Goal: Task Accomplishment & Management: Manage account settings

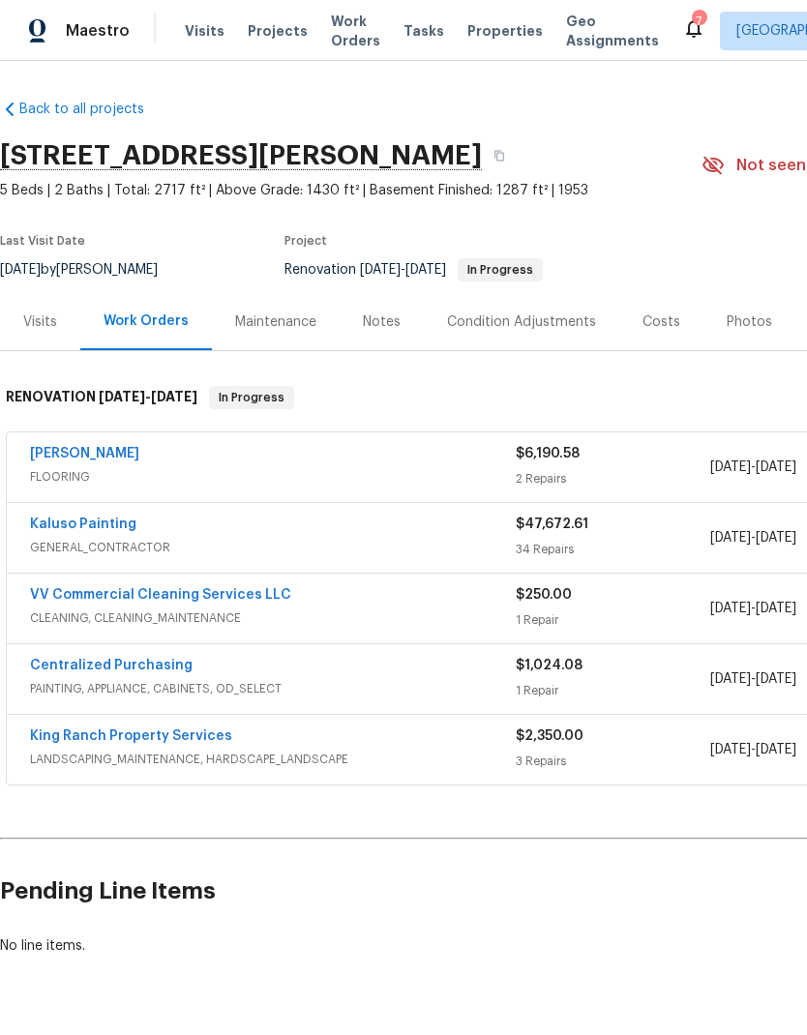
click at [108, 528] on link "Kaluso Painting" at bounding box center [83, 525] width 106 height 14
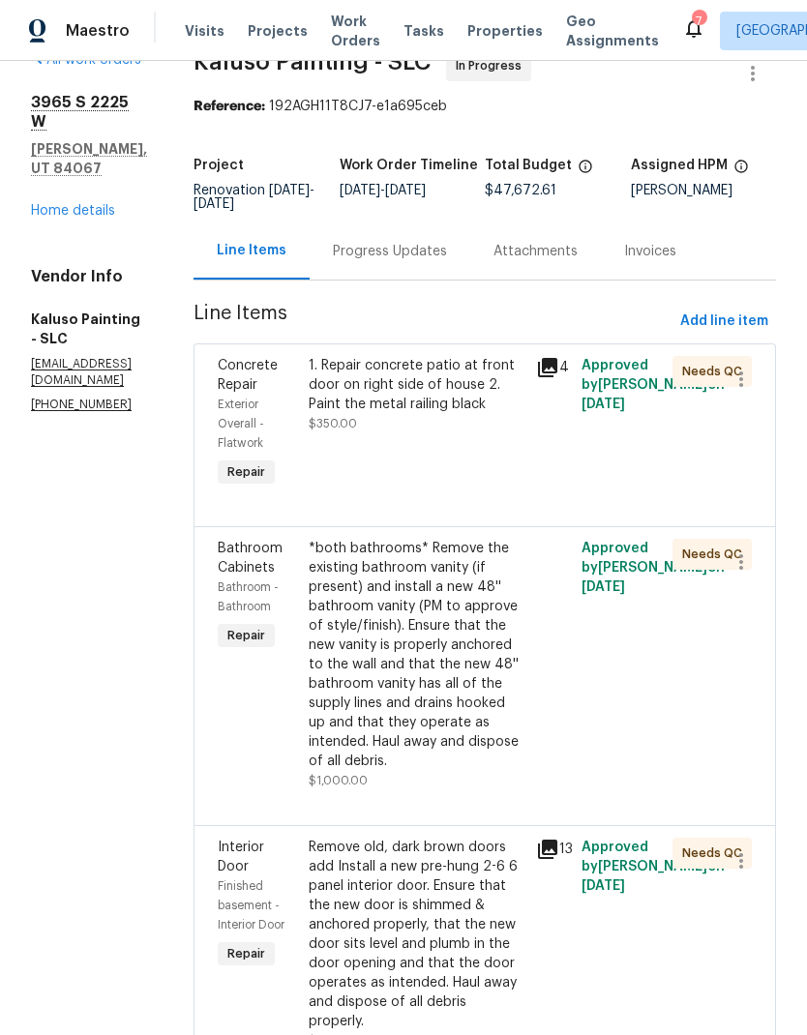
scroll to position [18, 0]
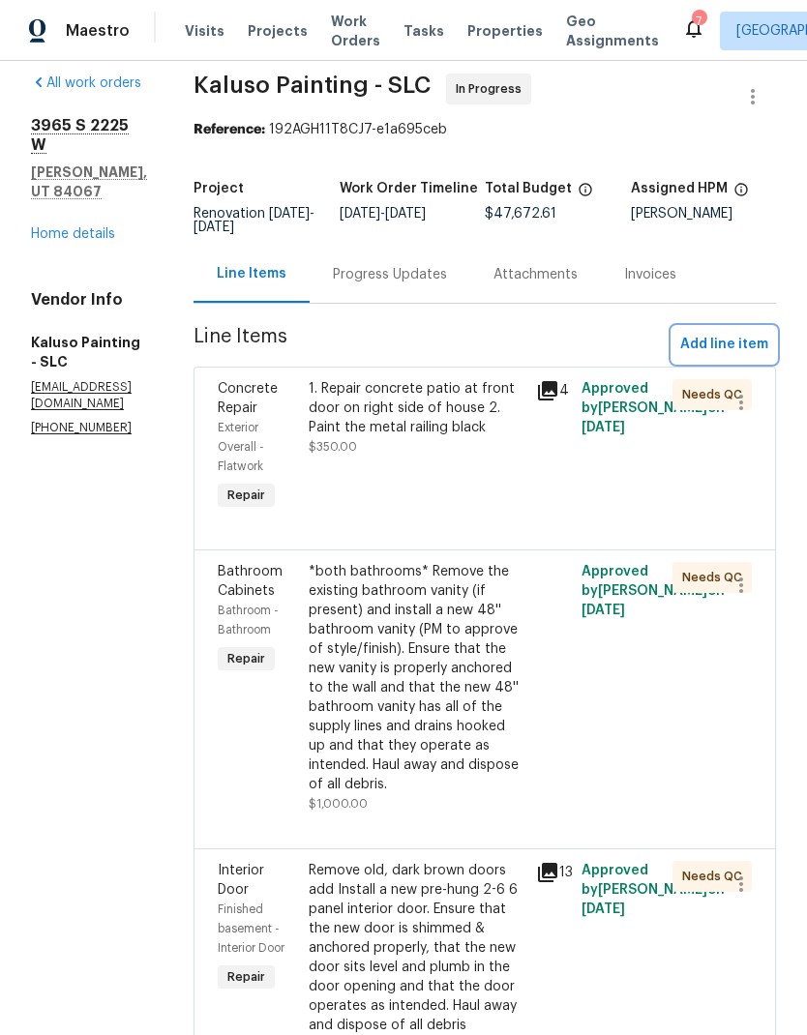
click at [738, 344] on span "Add line item" at bounding box center [724, 345] width 88 height 24
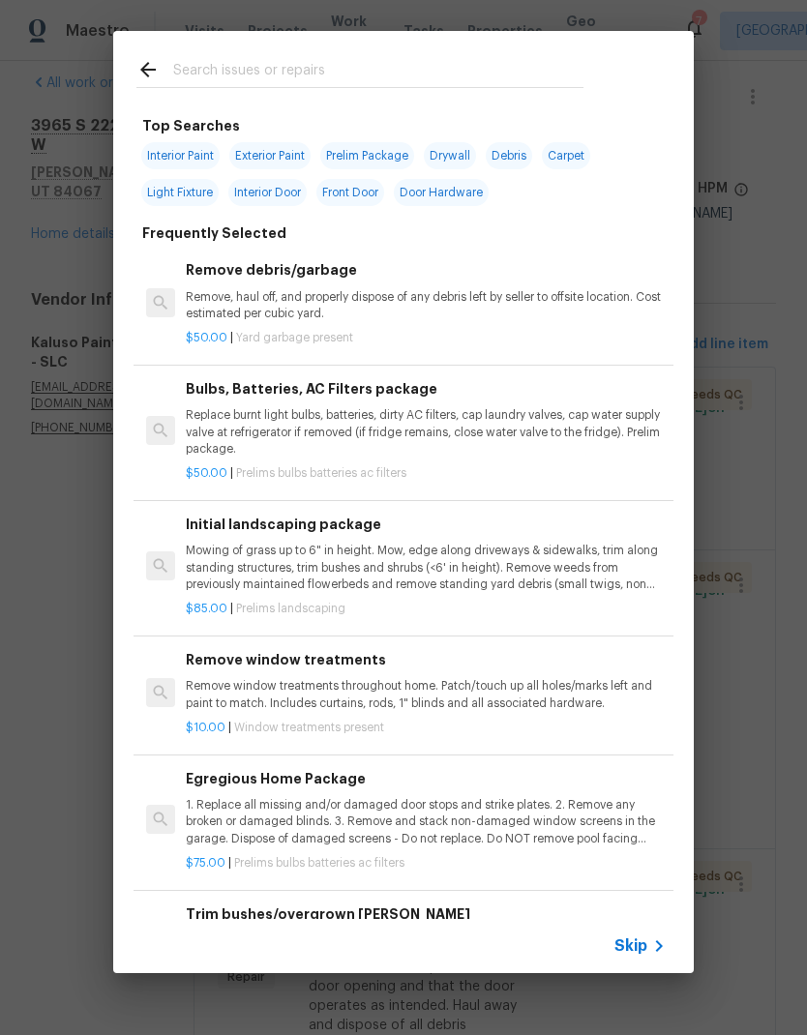
click at [360, 71] on input "text" at bounding box center [378, 72] width 410 height 29
type input "Microwa"
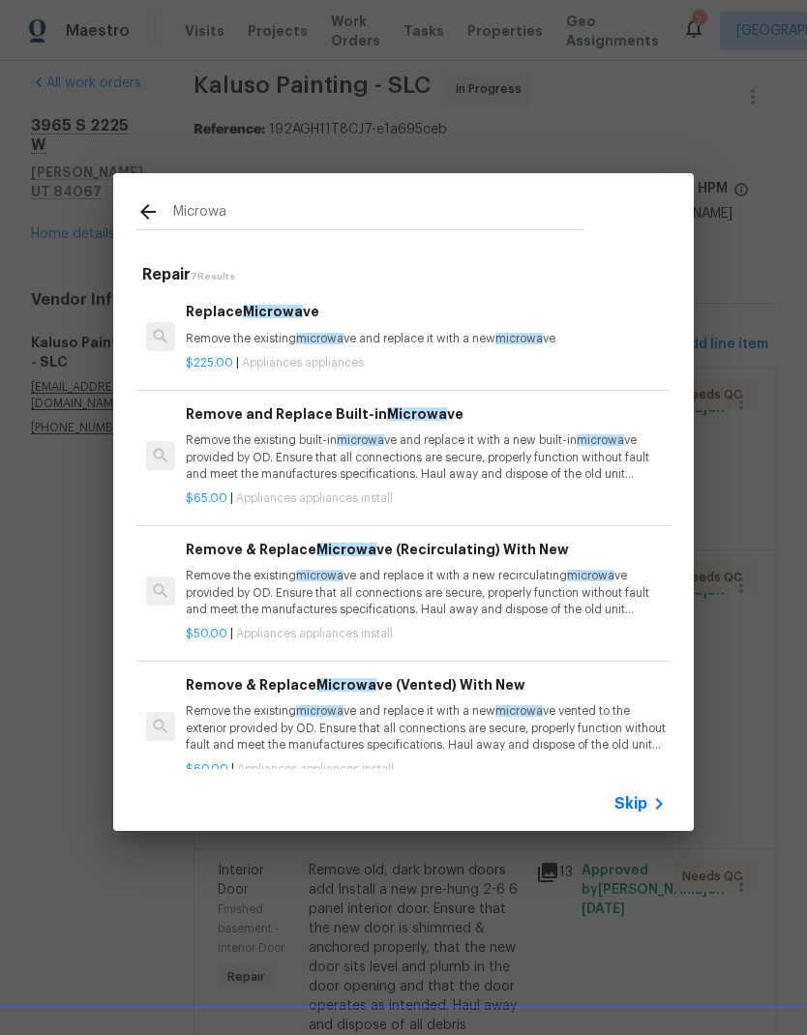
click at [454, 338] on p "Remove the existing microwa ve and replace it with a new microwa ve" at bounding box center [426, 339] width 480 height 16
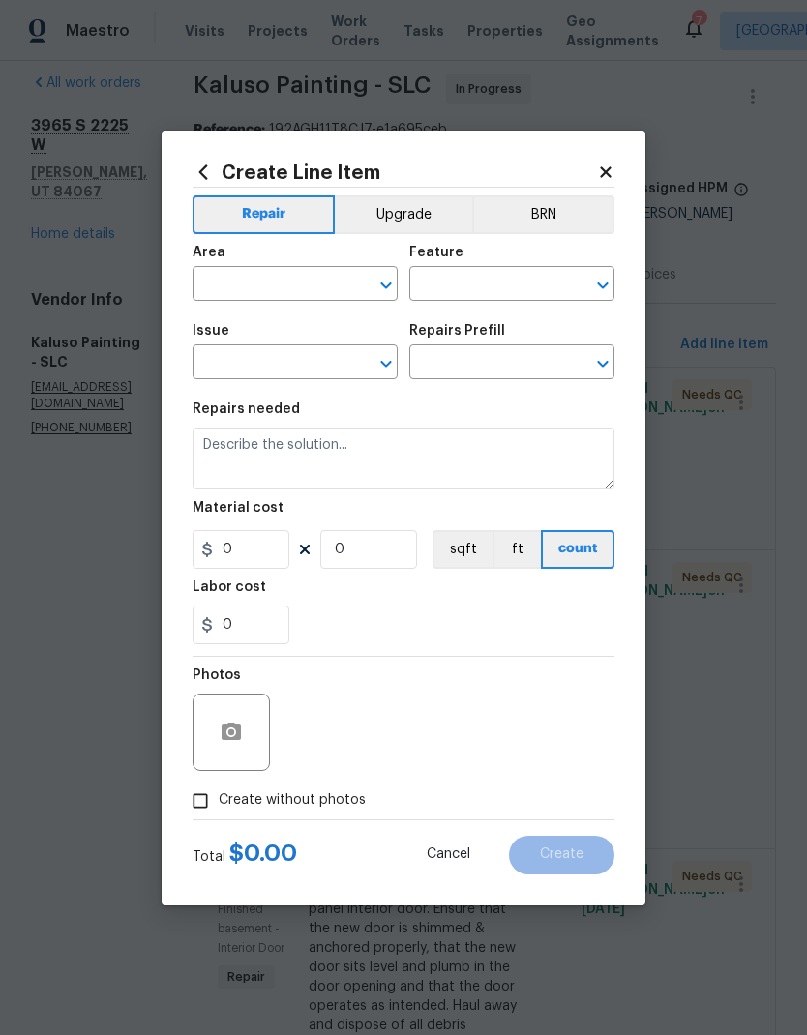
click at [453, 338] on div "Create Line Item Repair Upgrade BRN Area ​ Feature ​ Issue ​ Repairs Prefill ​ …" at bounding box center [404, 518] width 484 height 775
type input "Appliances"
type textarea "Remove the existing microwave and replace it with a new microwave"
type input "1"
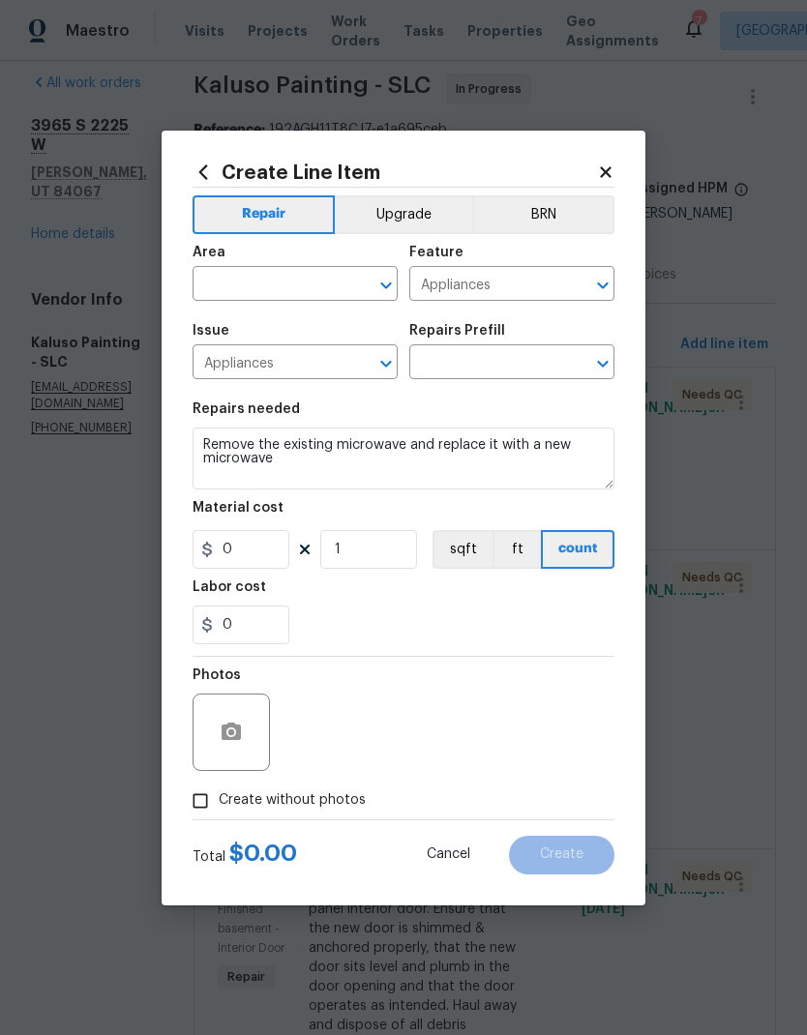
type input "Replace Microwave $225.00"
type input "225"
click at [298, 280] on input "text" at bounding box center [268, 286] width 151 height 30
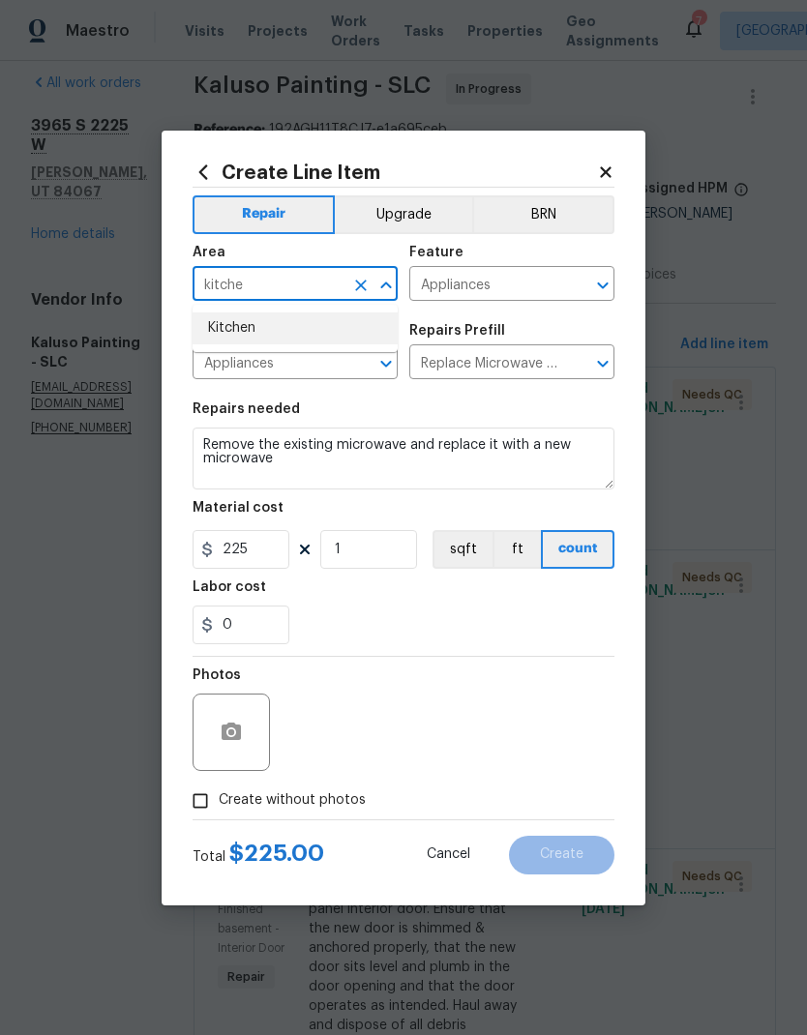
click at [262, 322] on li "Kitchen" at bounding box center [295, 329] width 205 height 32
type input "Kitchen"
click at [262, 321] on span "Issue Appliances ​" at bounding box center [295, 352] width 205 height 78
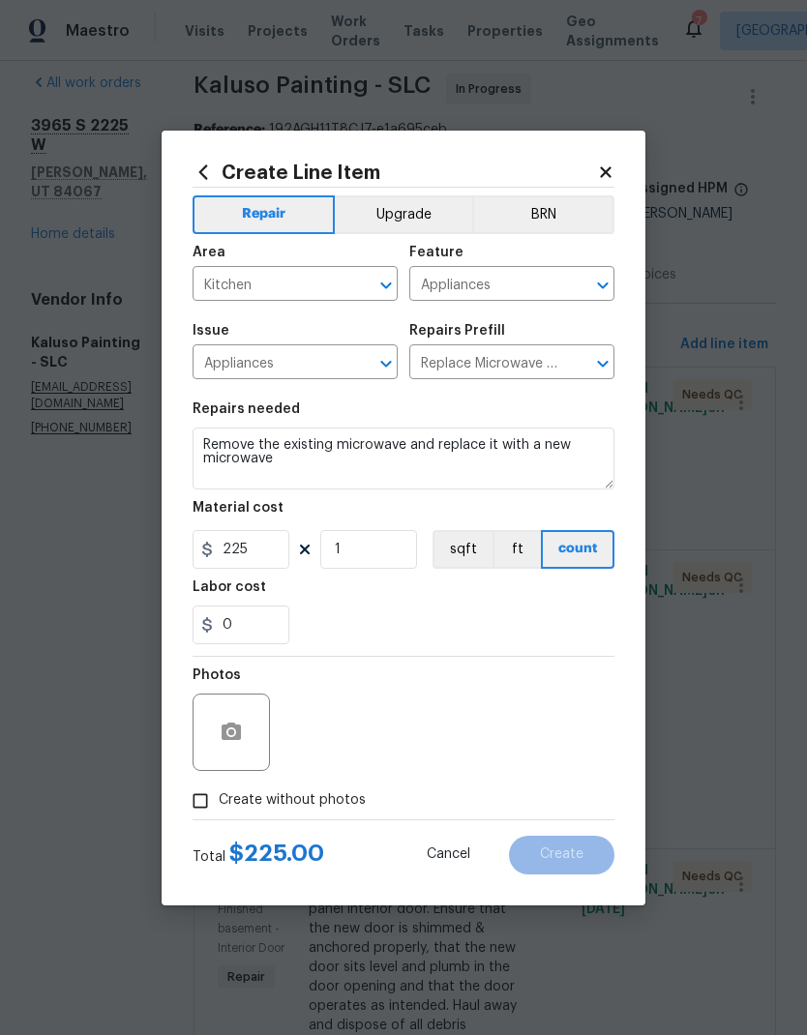
click at [210, 809] on input "Create without photos" at bounding box center [200, 801] width 37 height 37
checkbox input "true"
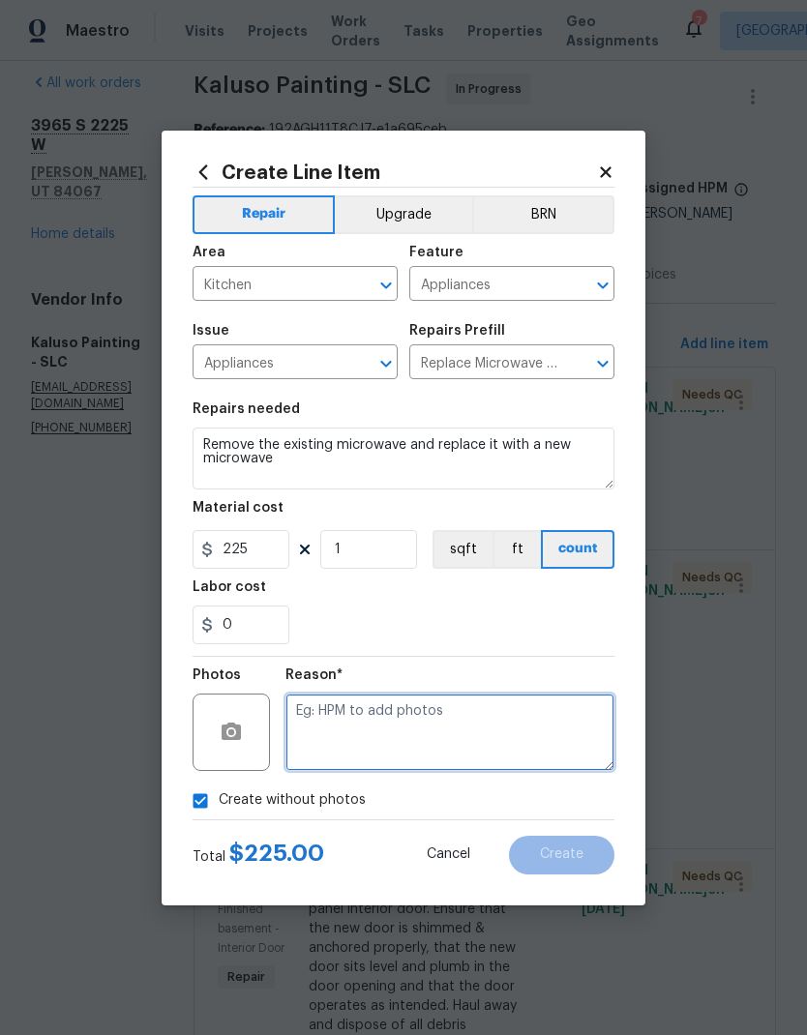
click at [461, 734] on textarea at bounding box center [449, 732] width 329 height 77
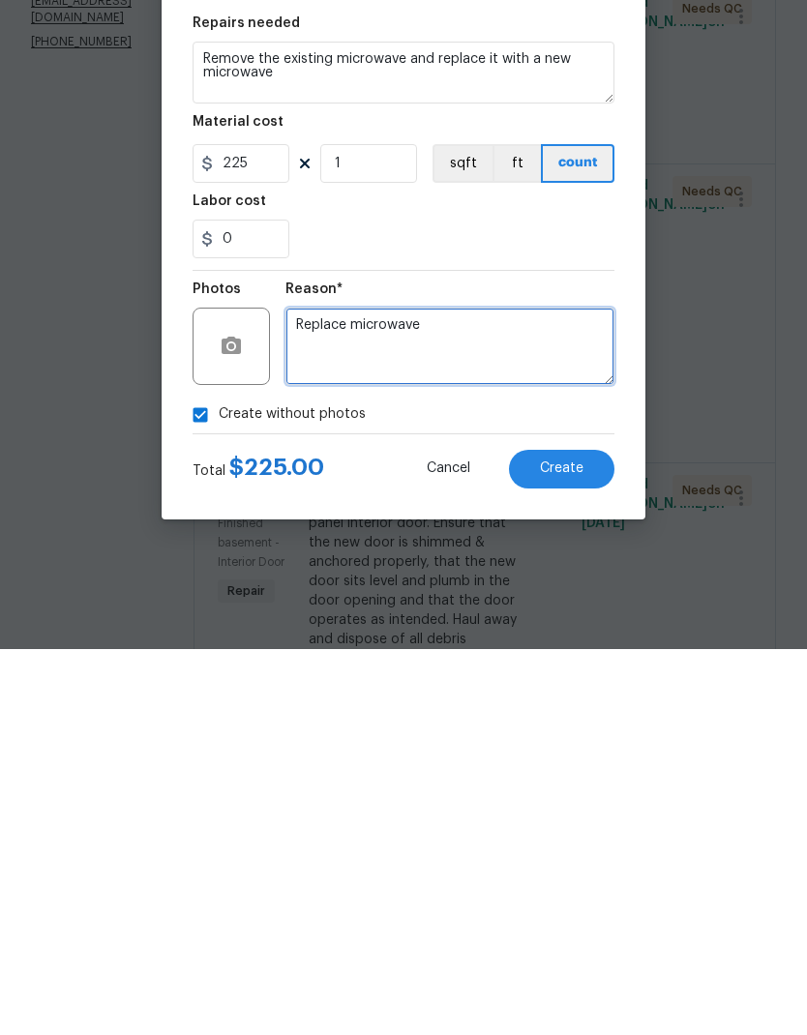
type textarea "Replace microwave"
click at [572, 836] on button "Create" at bounding box center [561, 855] width 105 height 39
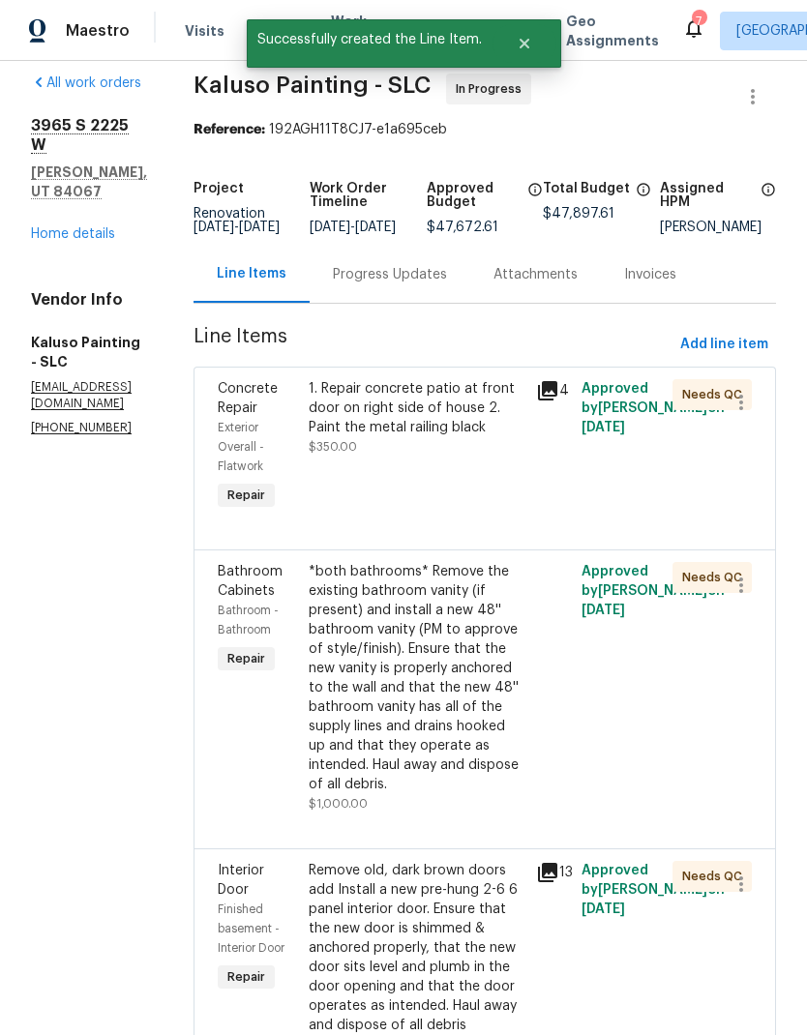
scroll to position [0, 0]
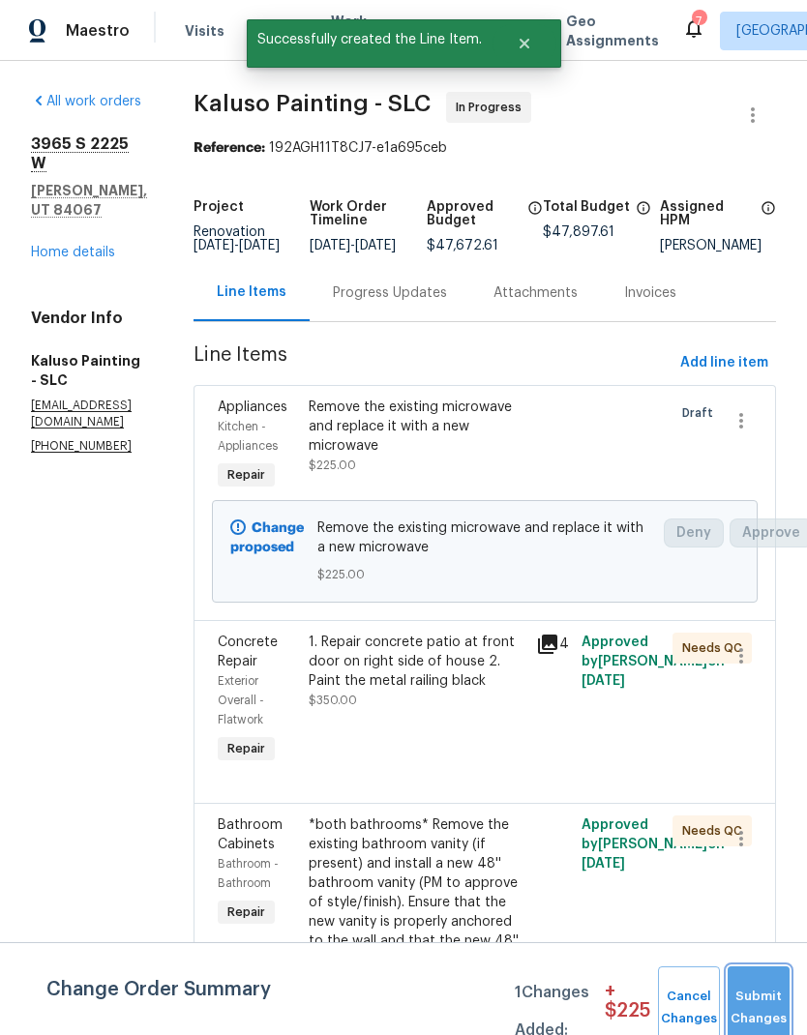
click at [757, 1002] on button "Submit Changes" at bounding box center [759, 1008] width 62 height 83
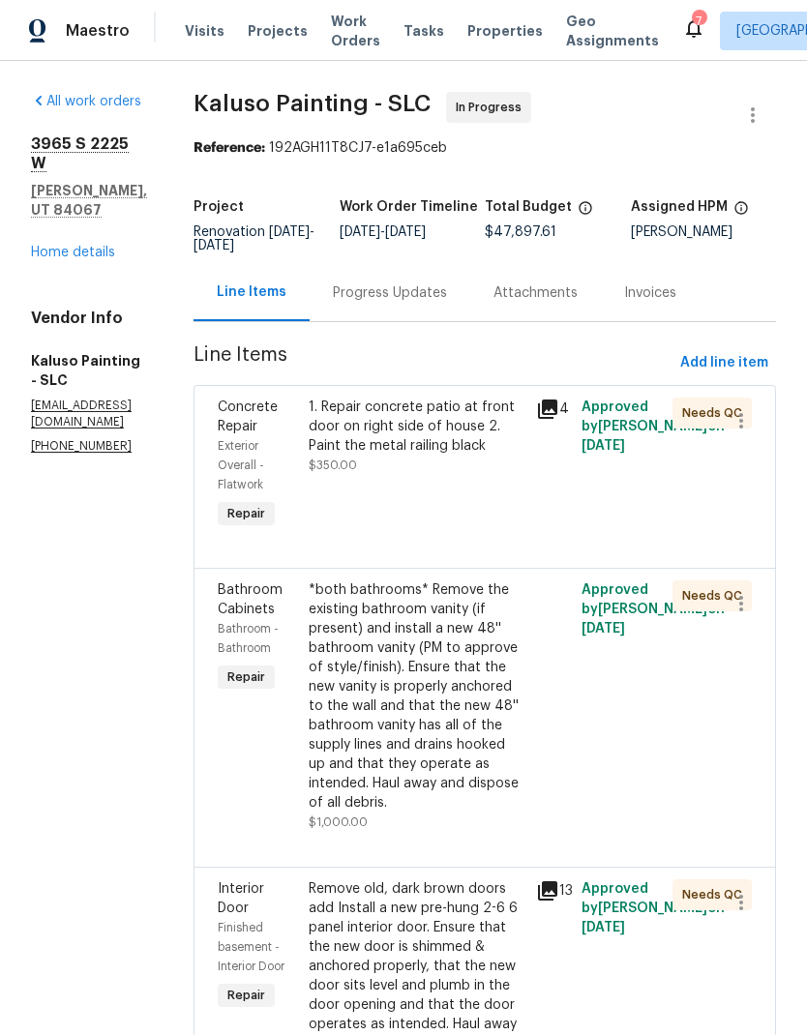
click at [102, 246] on link "Home details" at bounding box center [73, 253] width 84 height 14
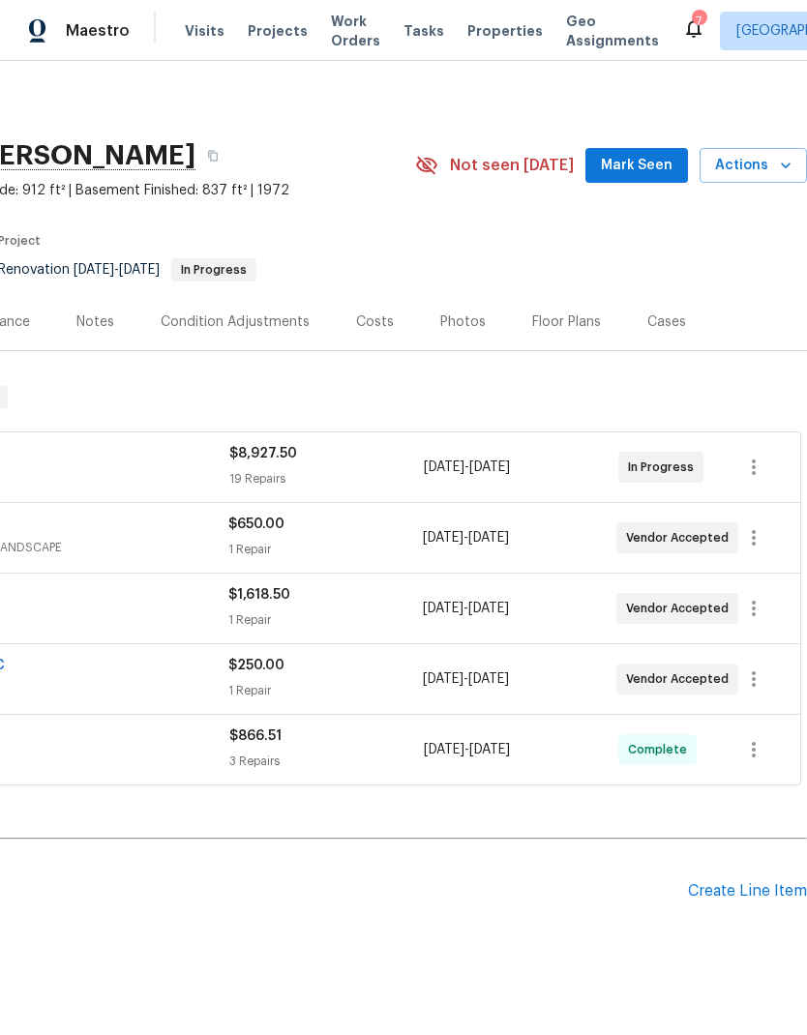
scroll to position [0, 286]
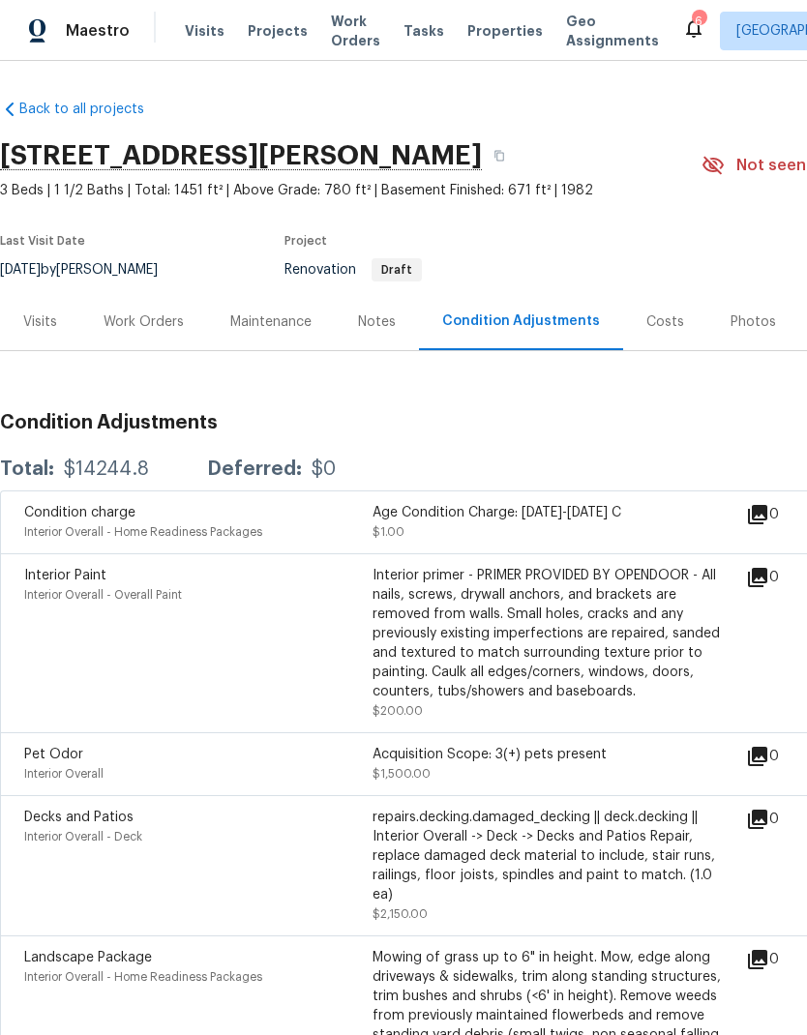
click at [149, 323] on div "Work Orders" at bounding box center [144, 322] width 80 height 19
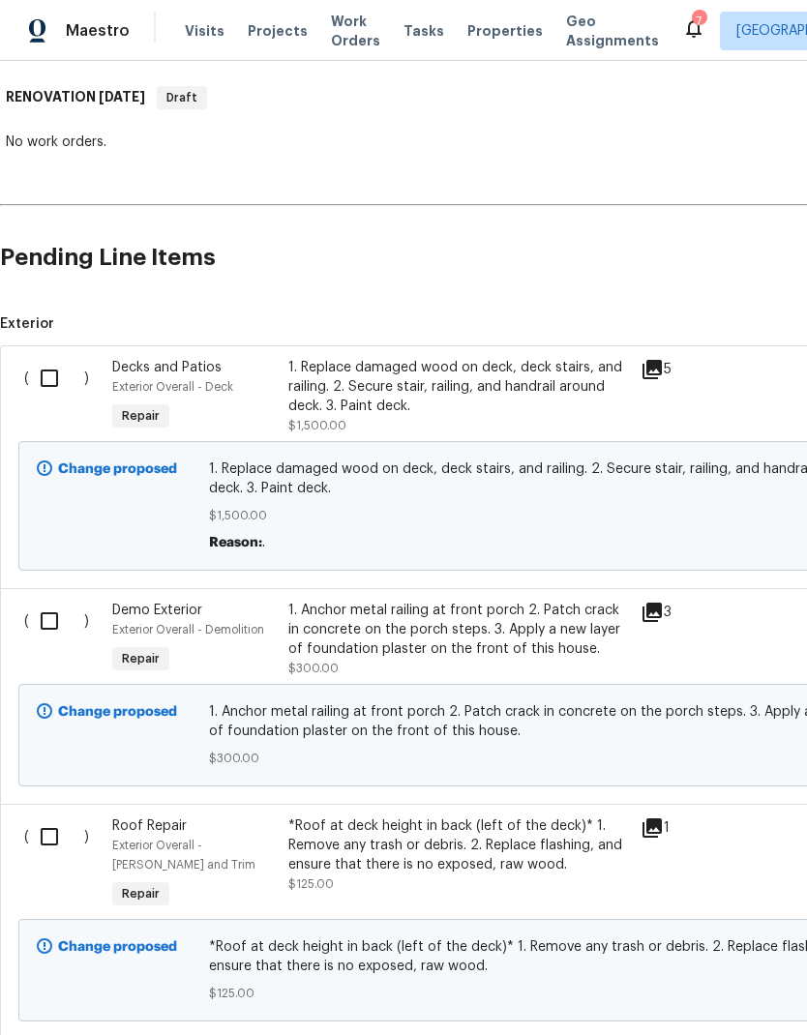
scroll to position [301, 0]
click at [49, 377] on input "checkbox" at bounding box center [56, 377] width 55 height 41
checkbox input "true"
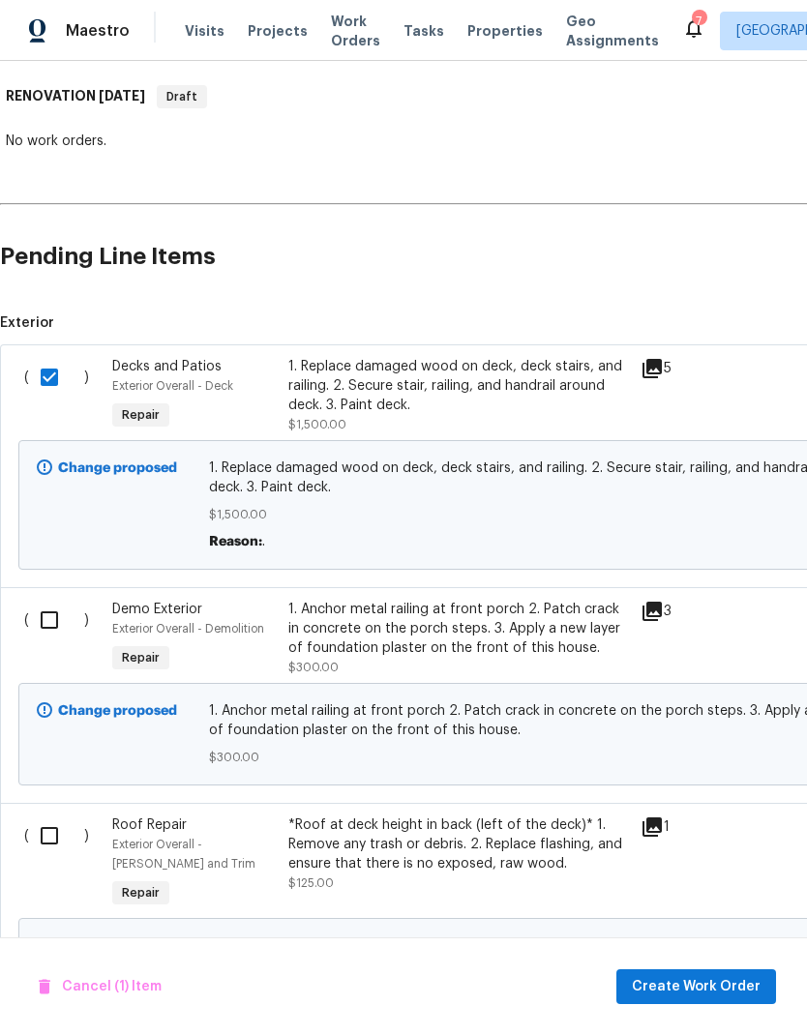
click at [51, 619] on input "checkbox" at bounding box center [56, 620] width 55 height 41
checkbox input "true"
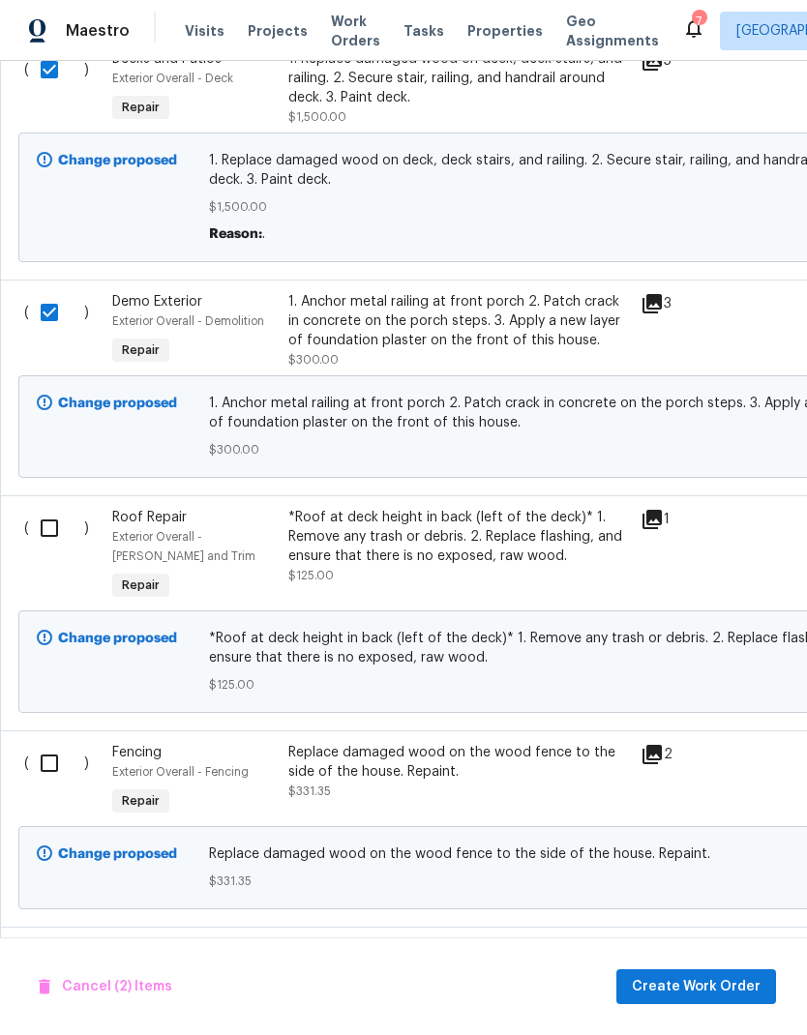
scroll to position [611, 0]
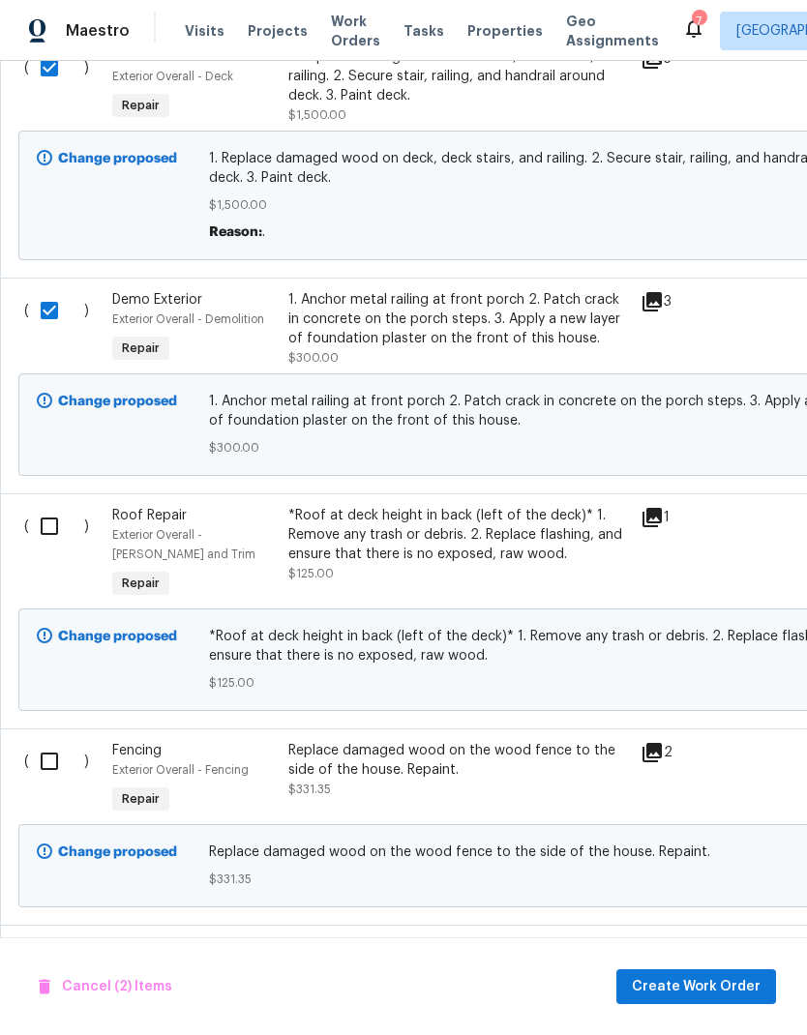
click at [51, 529] on input "checkbox" at bounding box center [56, 526] width 55 height 41
checkbox input "true"
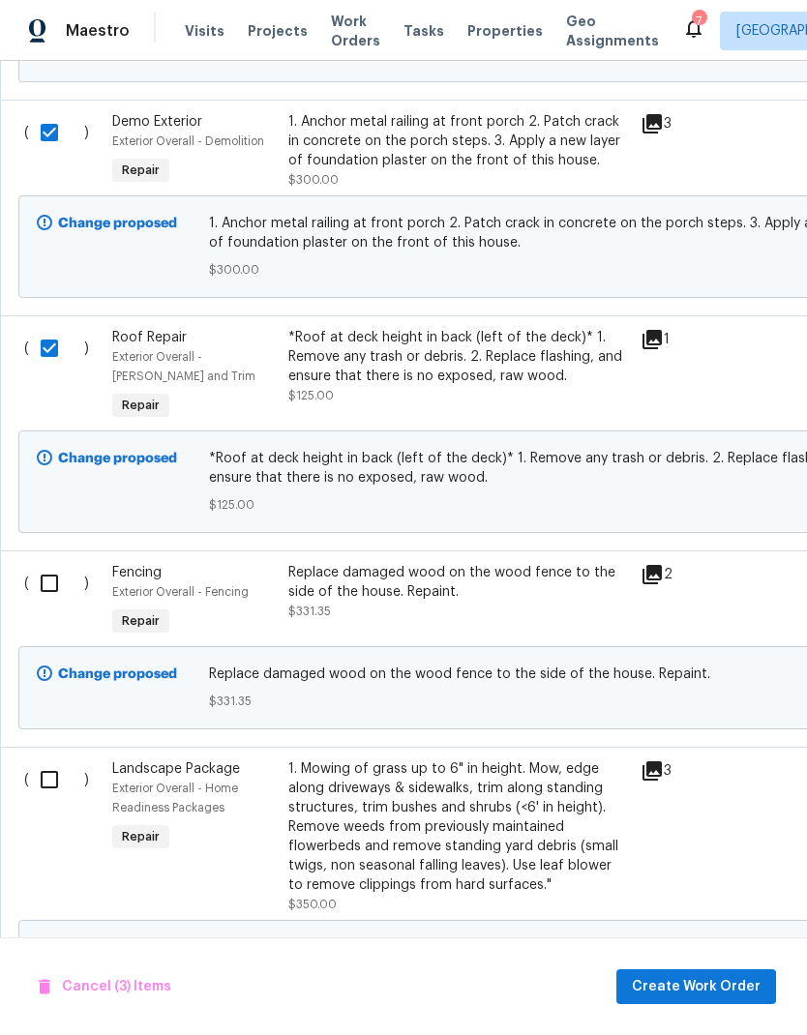
scroll to position [787, 0]
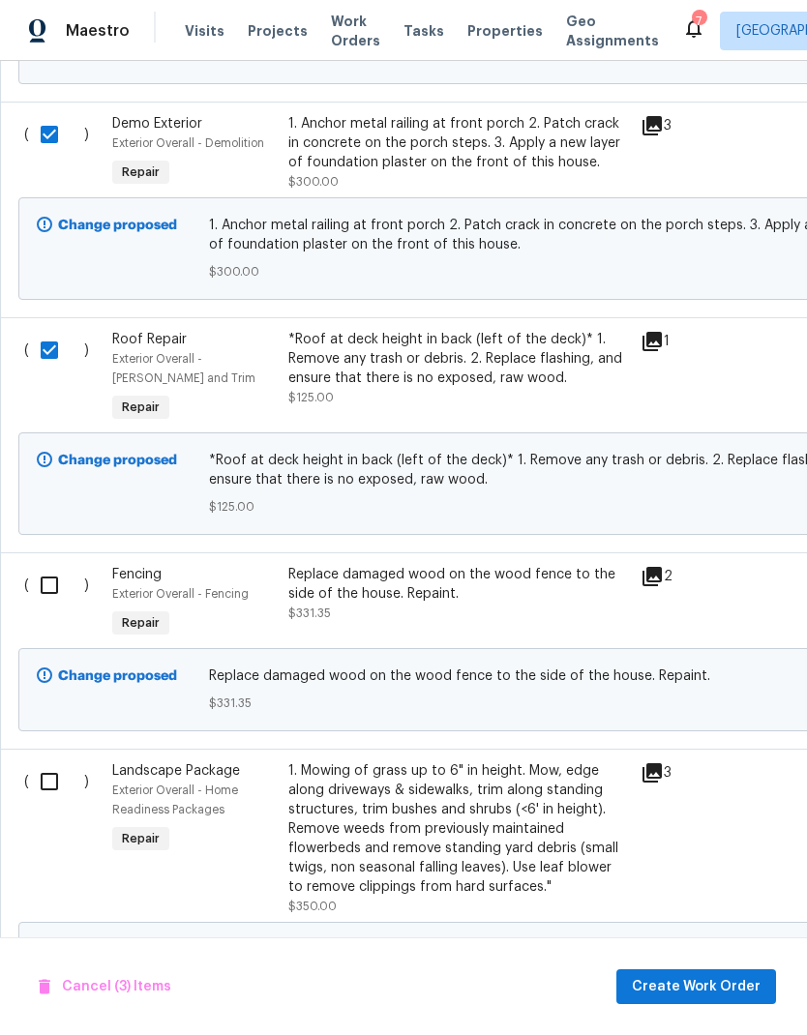
click at [47, 593] on input "checkbox" at bounding box center [56, 585] width 55 height 41
checkbox input "true"
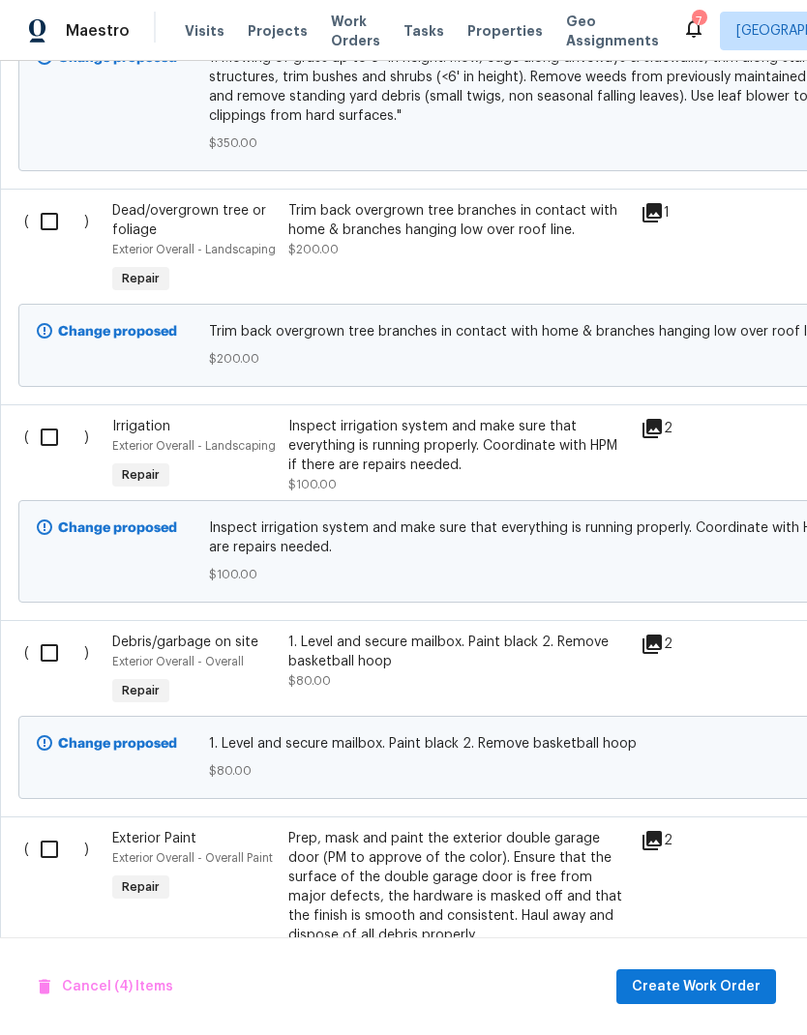
scroll to position [1681, 0]
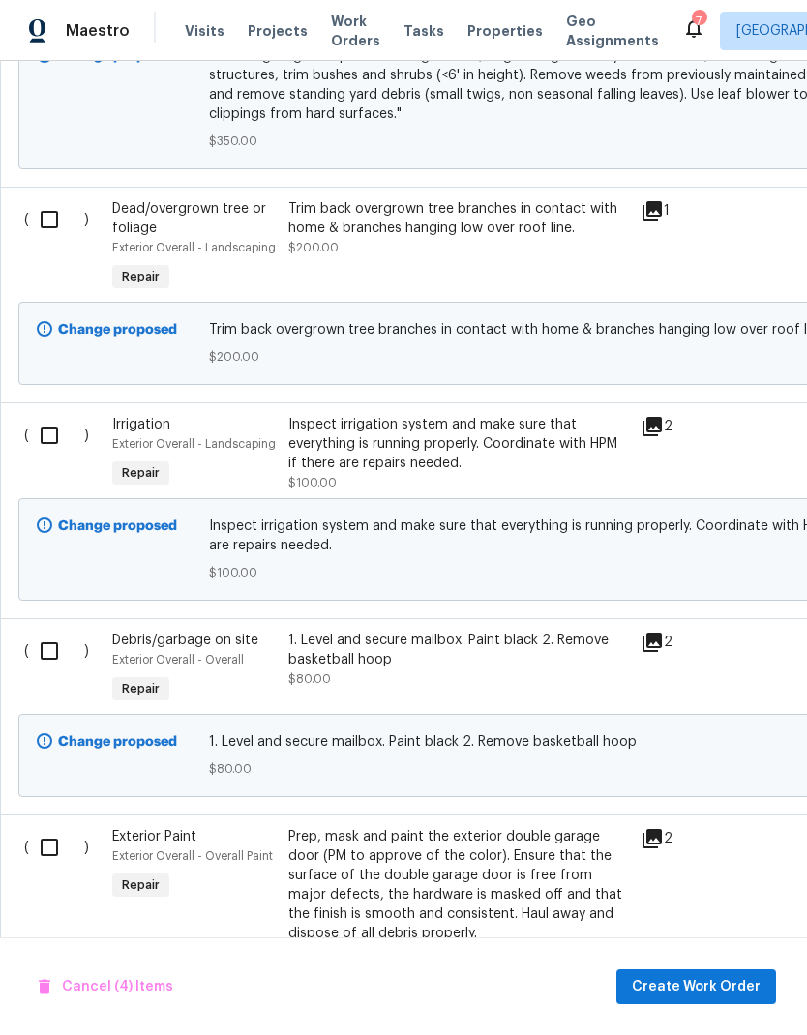
click at [53, 661] on input "checkbox" at bounding box center [56, 651] width 55 height 41
checkbox input "true"
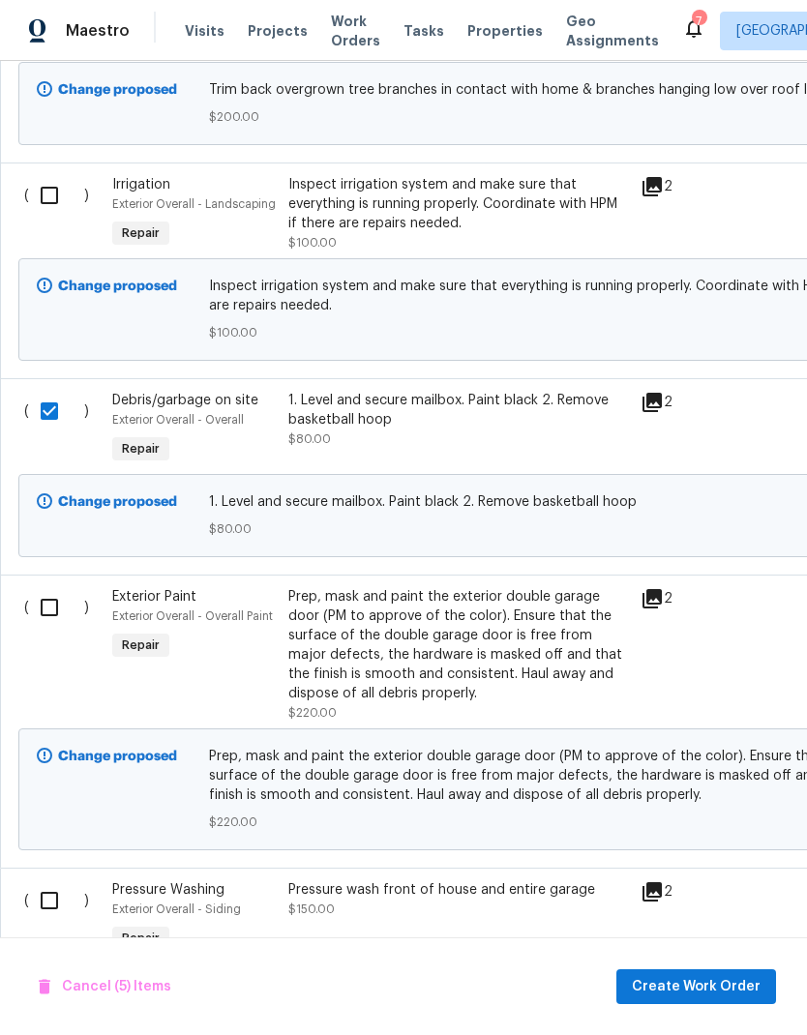
scroll to position [1923, 0]
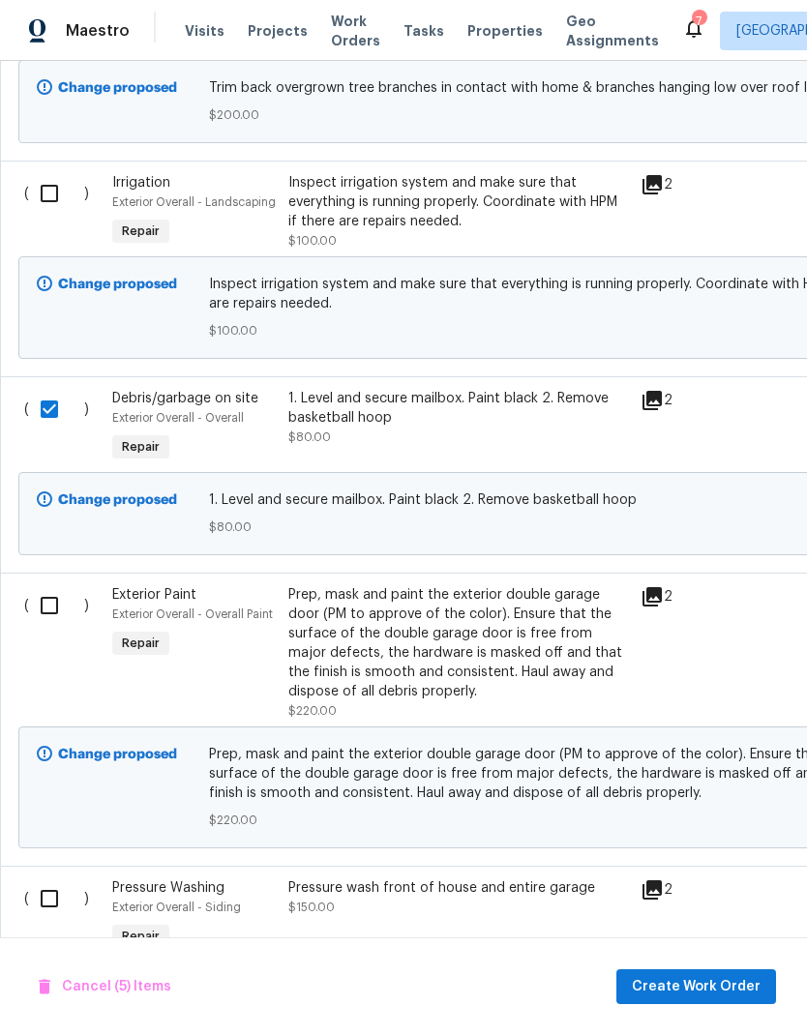
click at [48, 618] on input "checkbox" at bounding box center [56, 605] width 55 height 41
checkbox input "true"
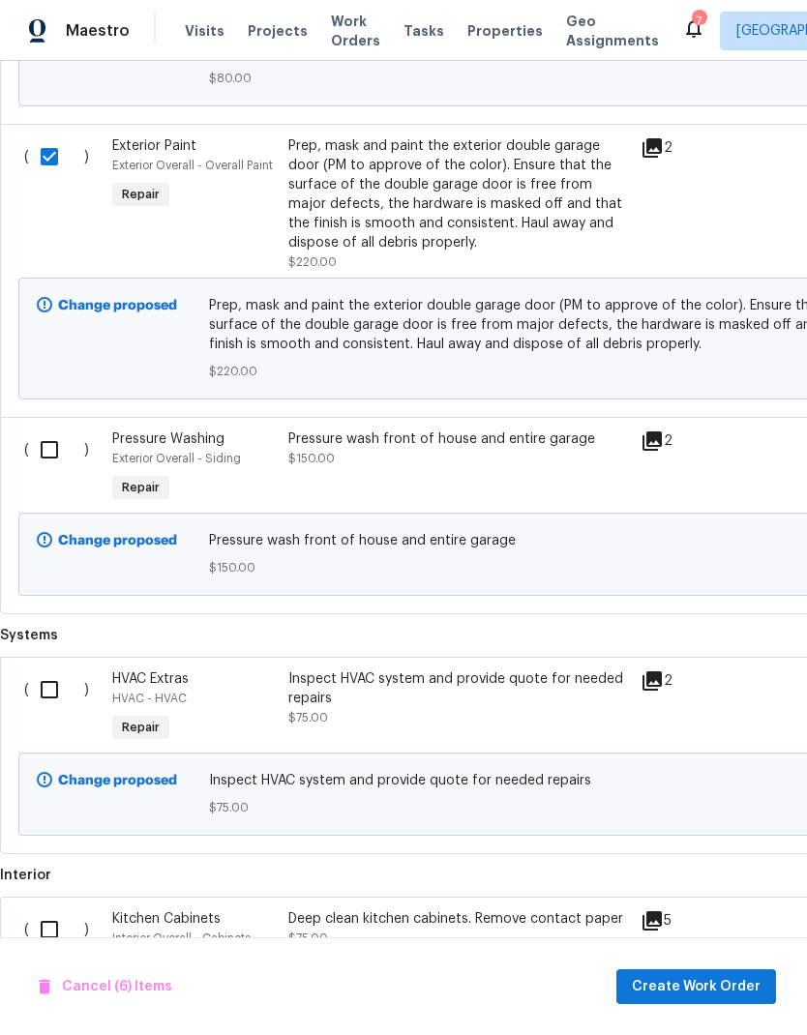
scroll to position [2373, 0]
click at [55, 462] on input "checkbox" at bounding box center [56, 449] width 55 height 41
checkbox input "true"
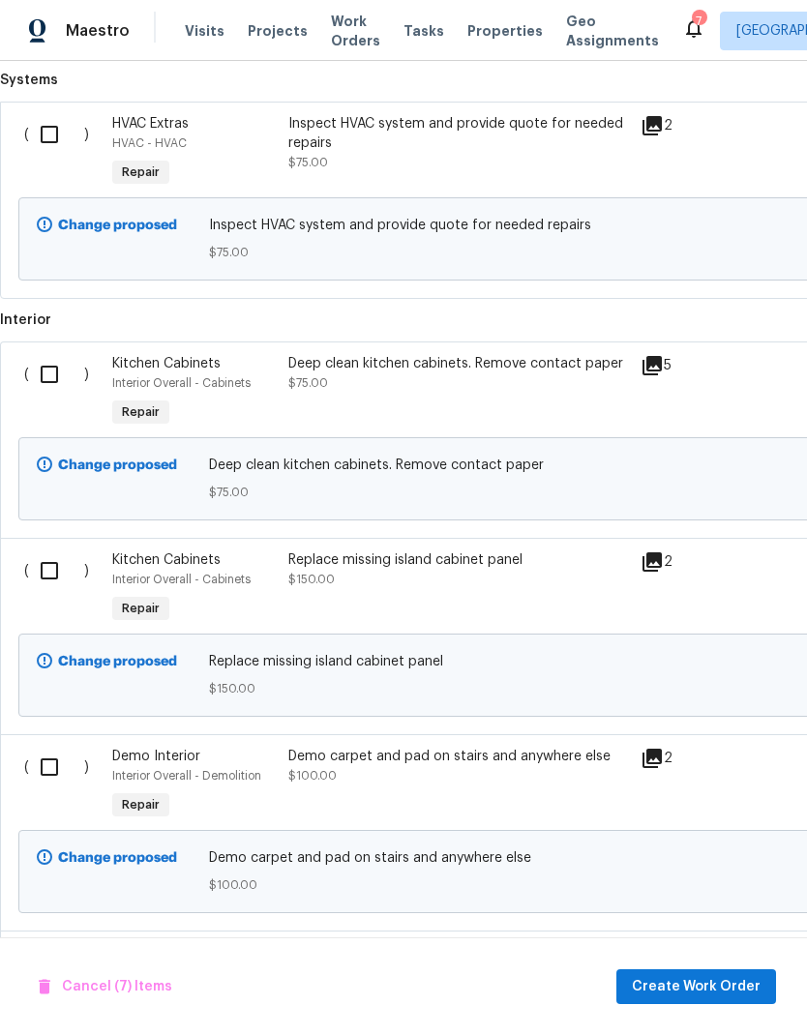
scroll to position [2929, 0]
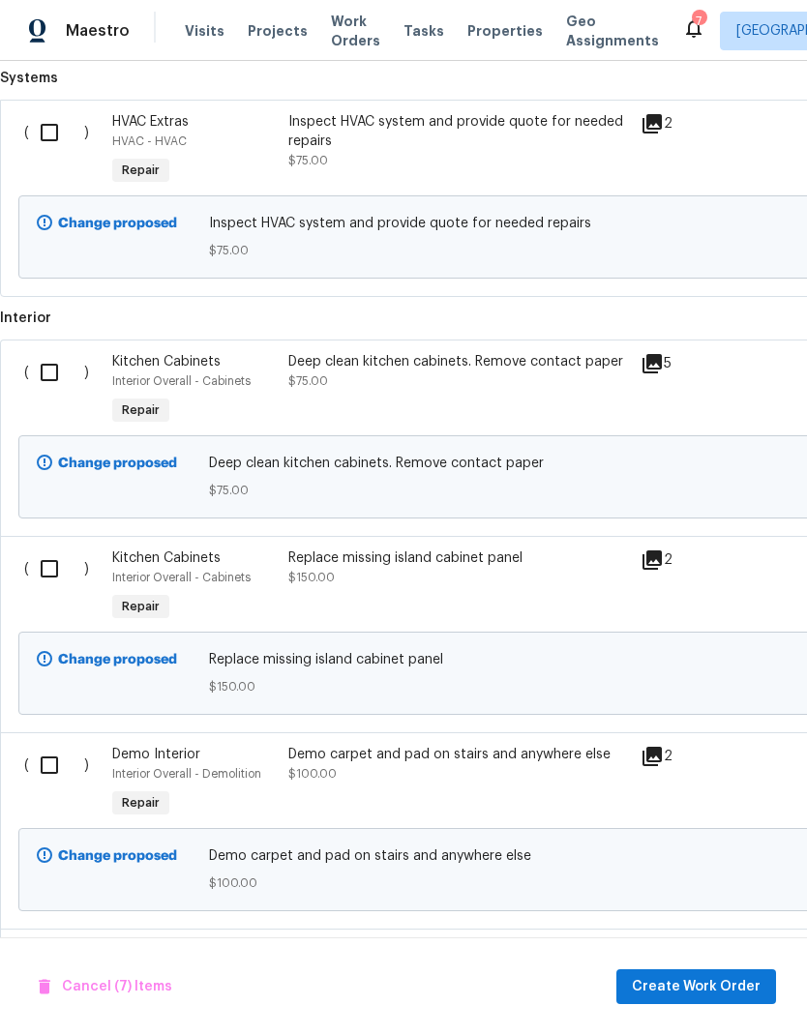
click at [49, 587] on input "checkbox" at bounding box center [56, 569] width 55 height 41
checkbox input "true"
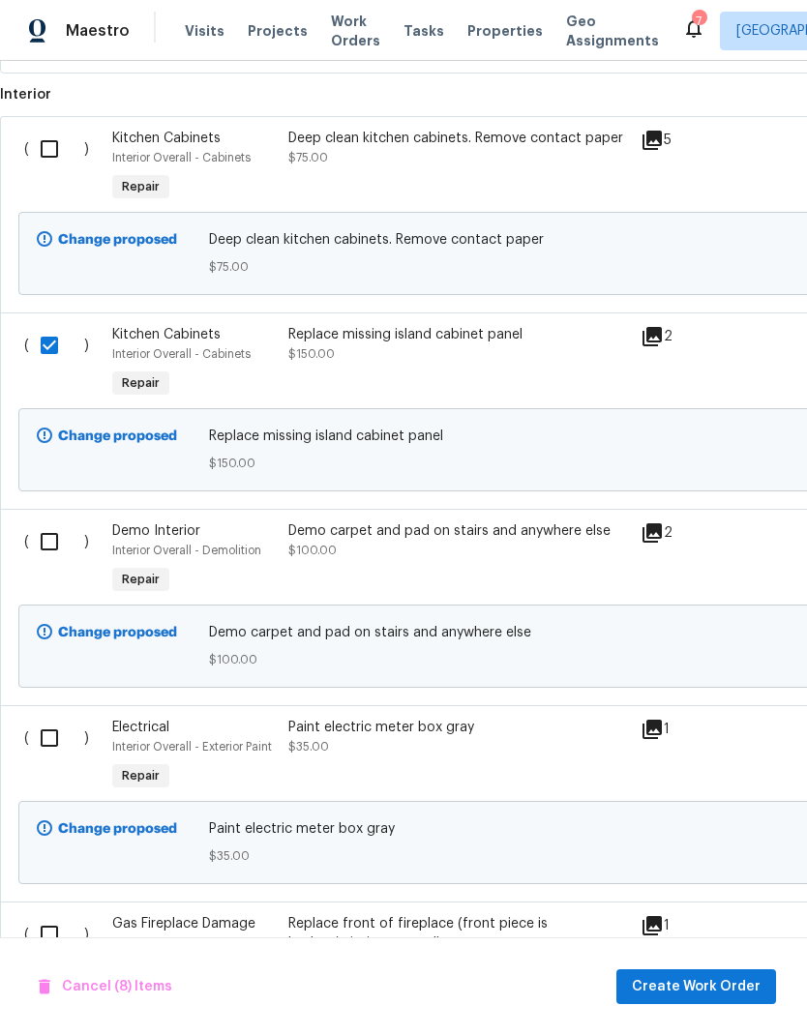
scroll to position [3155, 0]
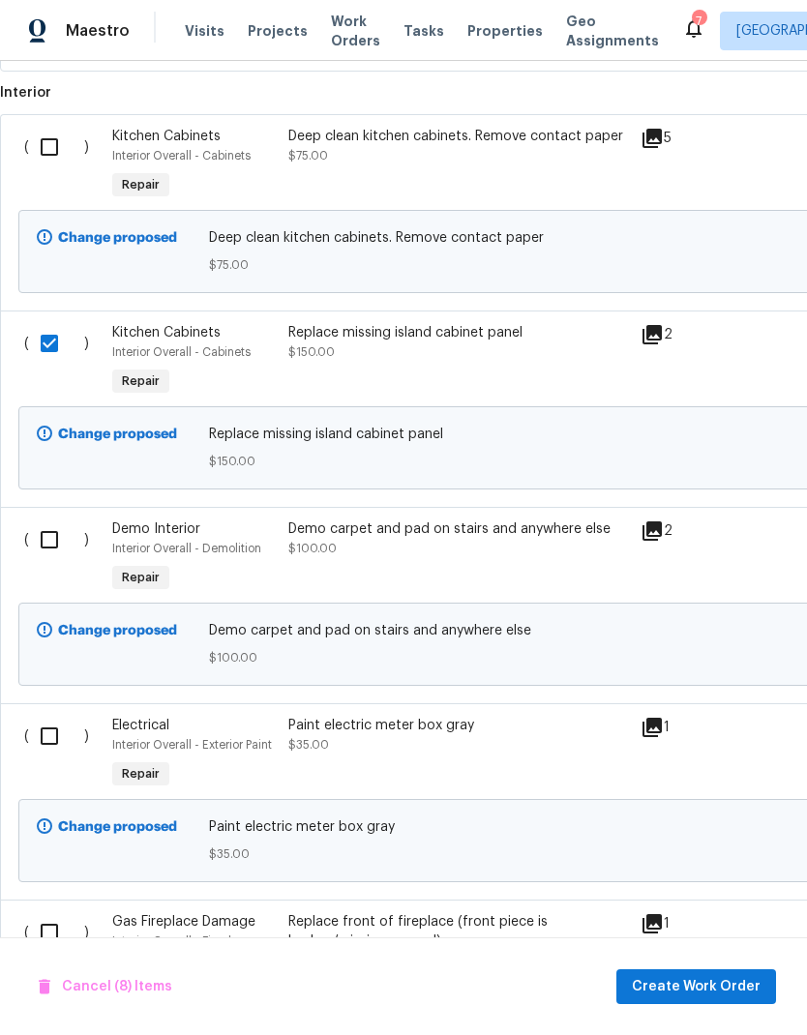
click at [56, 560] on input "checkbox" at bounding box center [56, 540] width 55 height 41
checkbox input "true"
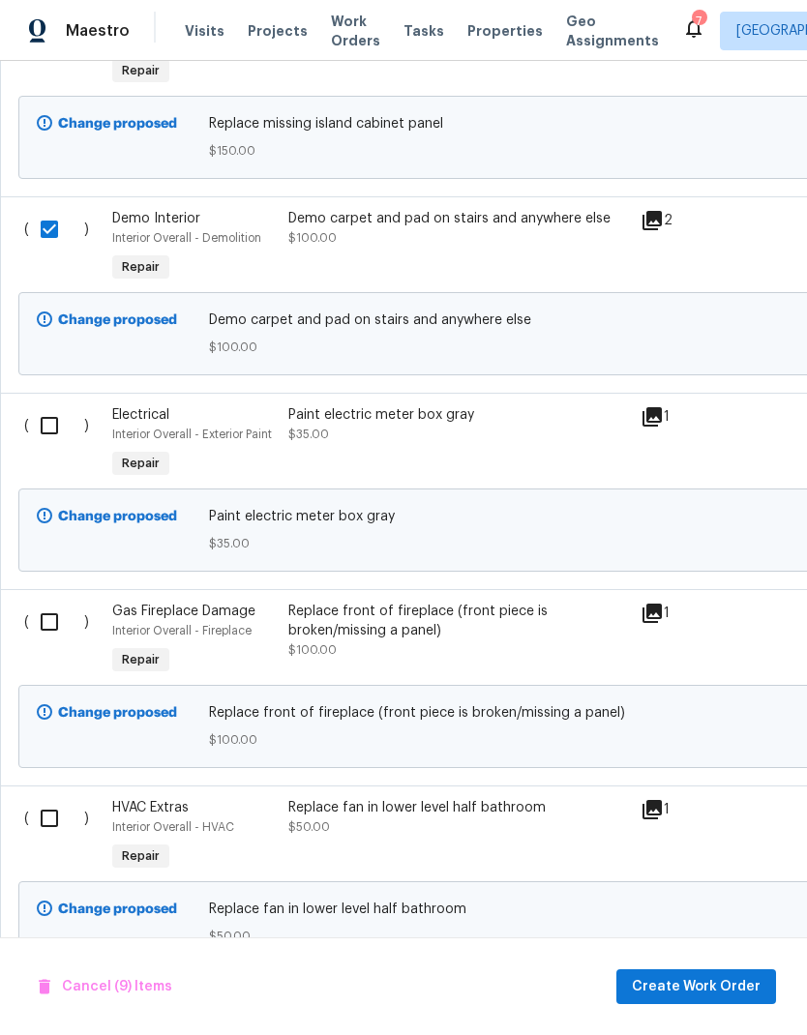
scroll to position [3467, 0]
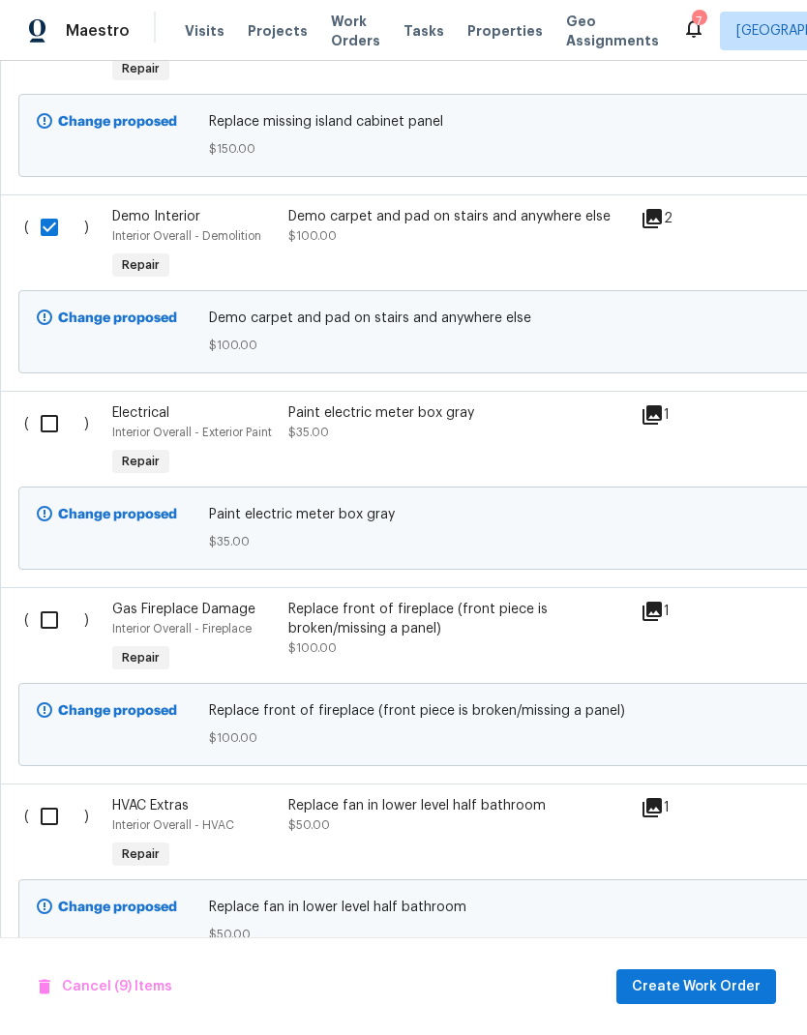
click at [47, 442] on input "checkbox" at bounding box center [56, 424] width 55 height 41
checkbox input "true"
click at [57, 641] on input "checkbox" at bounding box center [56, 620] width 55 height 41
checkbox input "true"
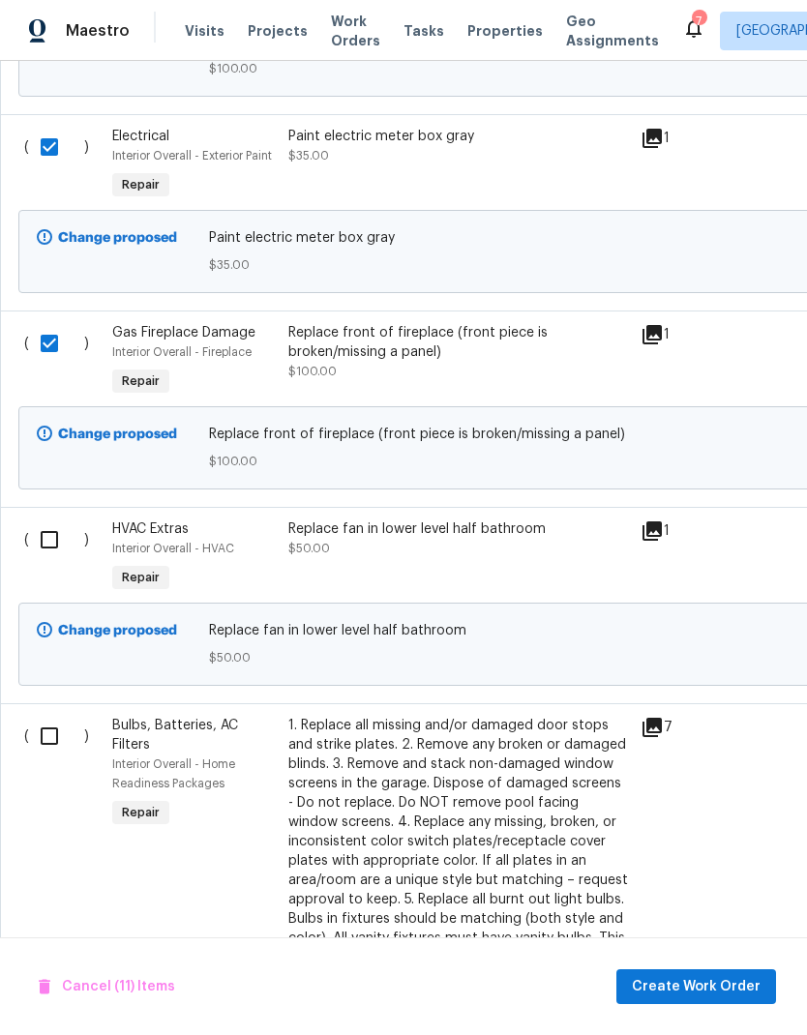
scroll to position [3745, 0]
click at [50, 559] on input "checkbox" at bounding box center [56, 539] width 55 height 41
checkbox input "true"
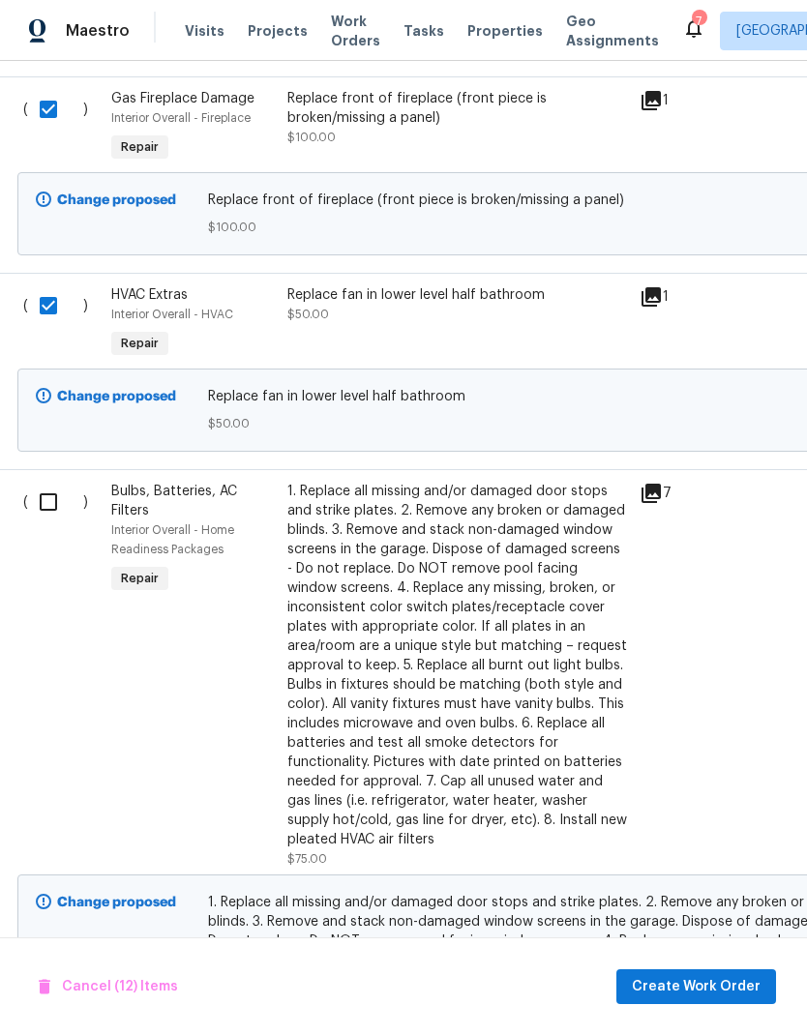
scroll to position [3975, 1]
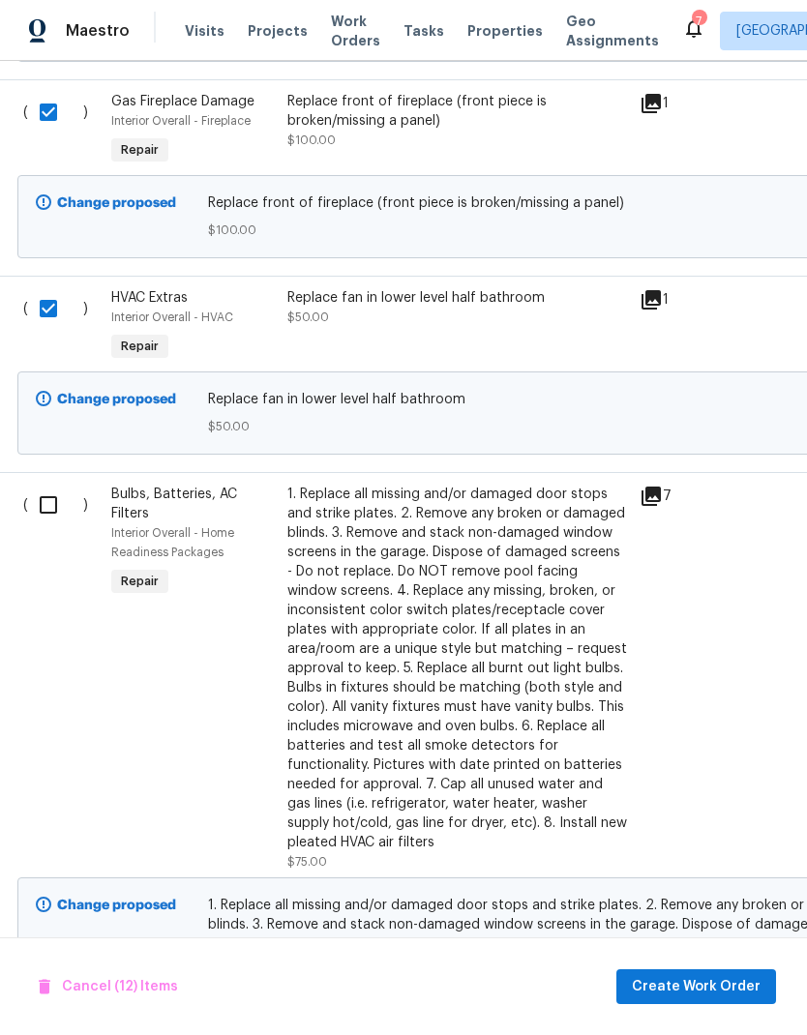
click at [46, 525] on input "checkbox" at bounding box center [55, 505] width 55 height 41
checkbox input "true"
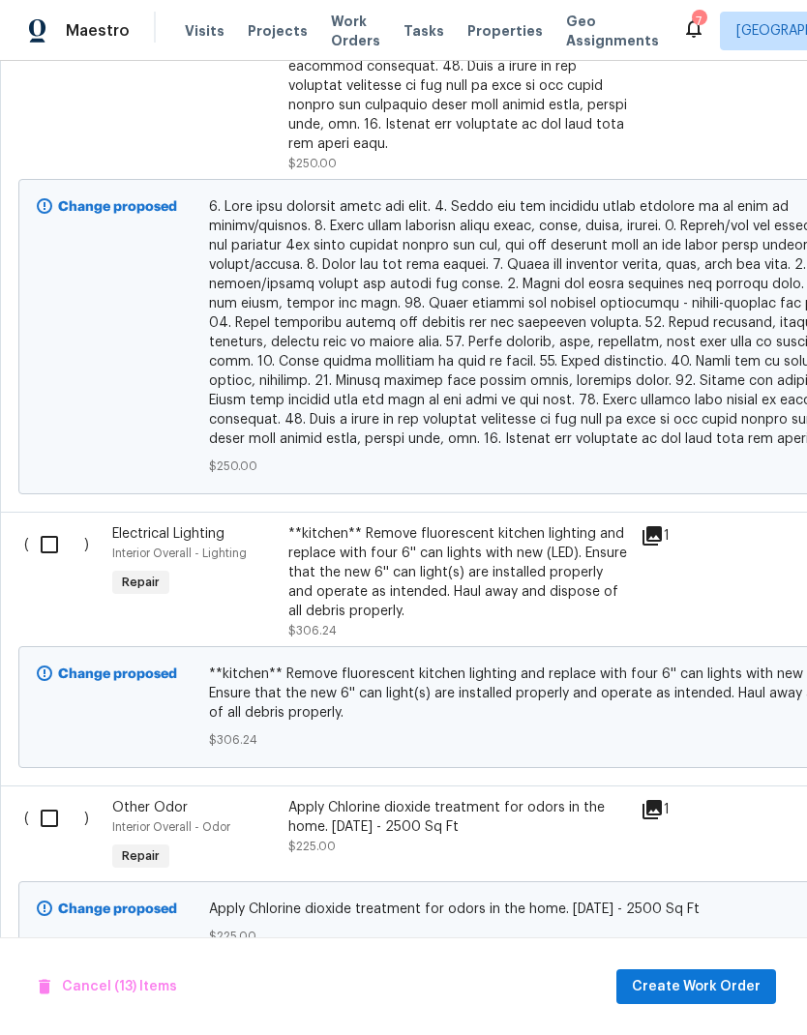
scroll to position [0, 0]
click at [53, 546] on input "checkbox" at bounding box center [56, 545] width 55 height 41
checkbox input "true"
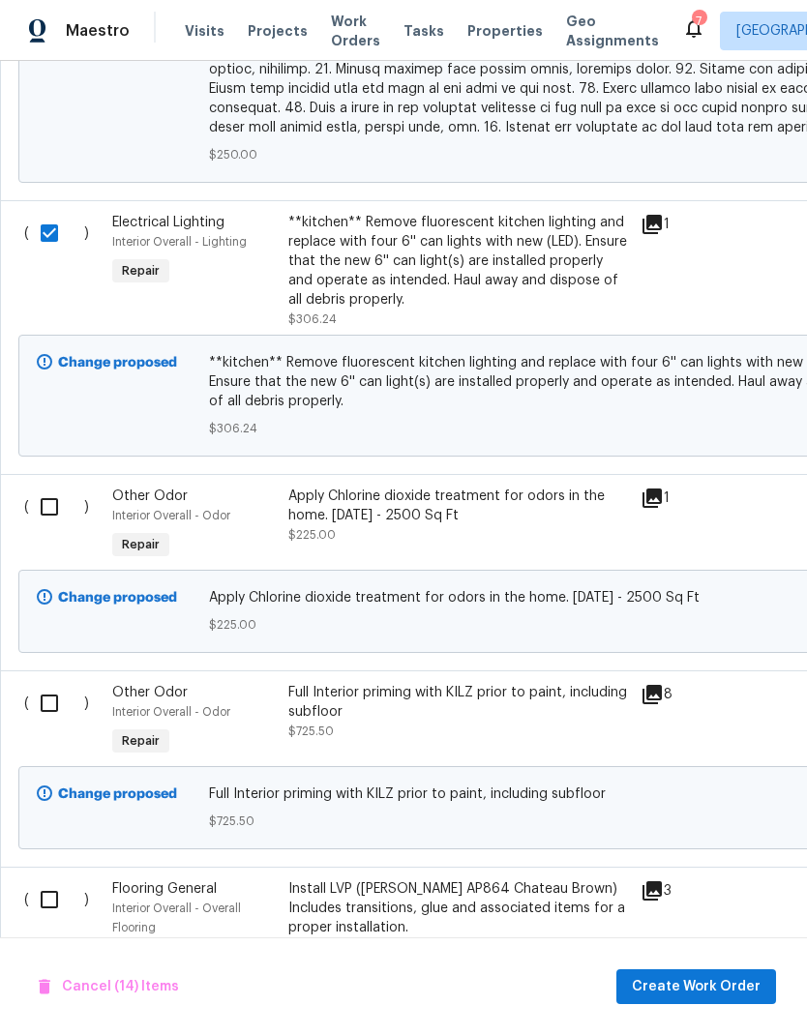
click at [56, 508] on input "checkbox" at bounding box center [56, 507] width 55 height 41
checkbox input "true"
click at [57, 709] on input "checkbox" at bounding box center [56, 703] width 55 height 41
checkbox input "true"
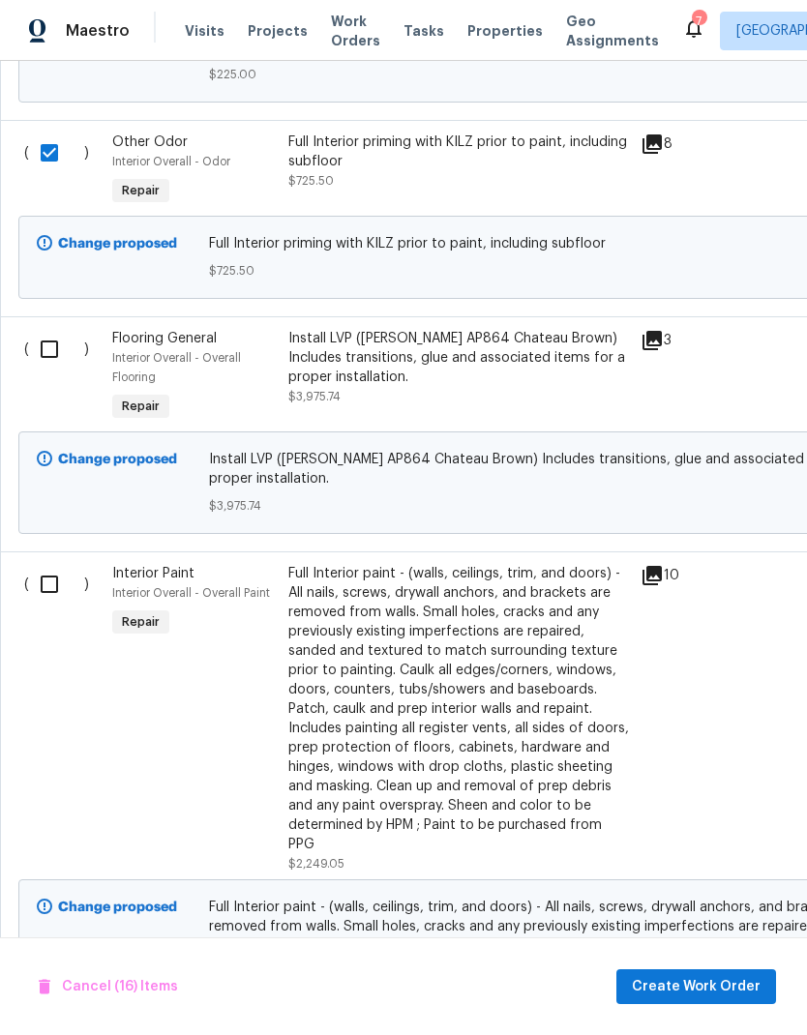
click at [52, 594] on input "checkbox" at bounding box center [56, 584] width 55 height 41
checkbox input "true"
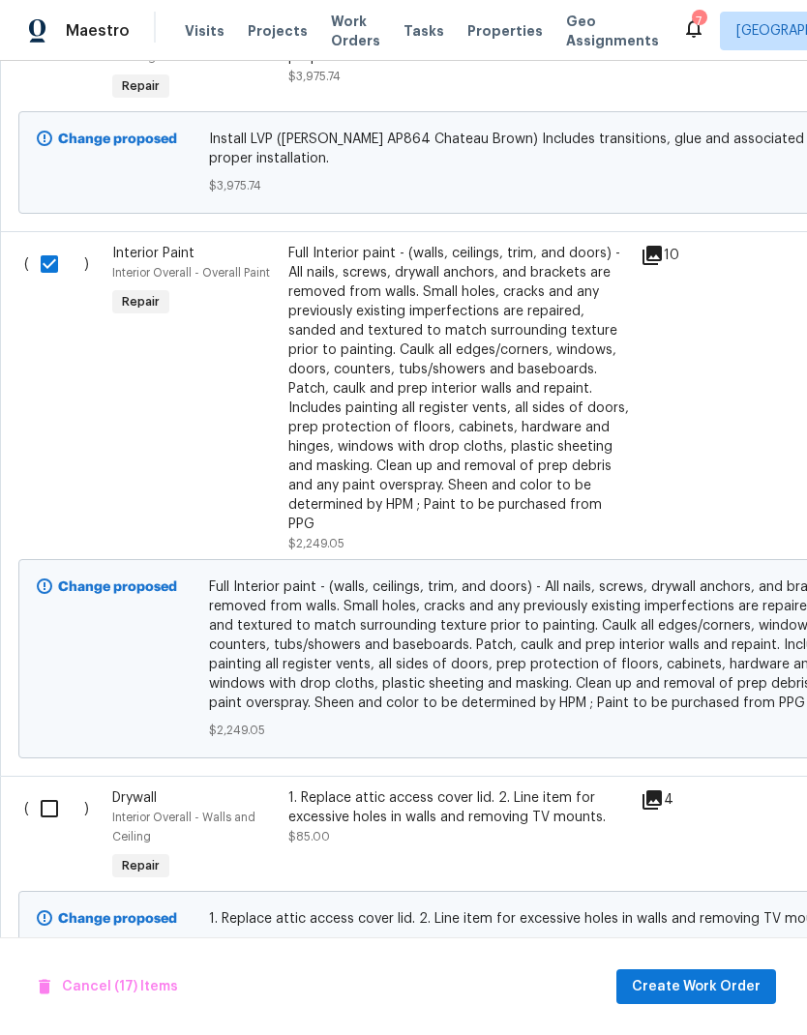
click at [59, 808] on input "checkbox" at bounding box center [56, 809] width 55 height 41
checkbox input "true"
click at [717, 989] on span "Create Work Order" at bounding box center [696, 987] width 129 height 24
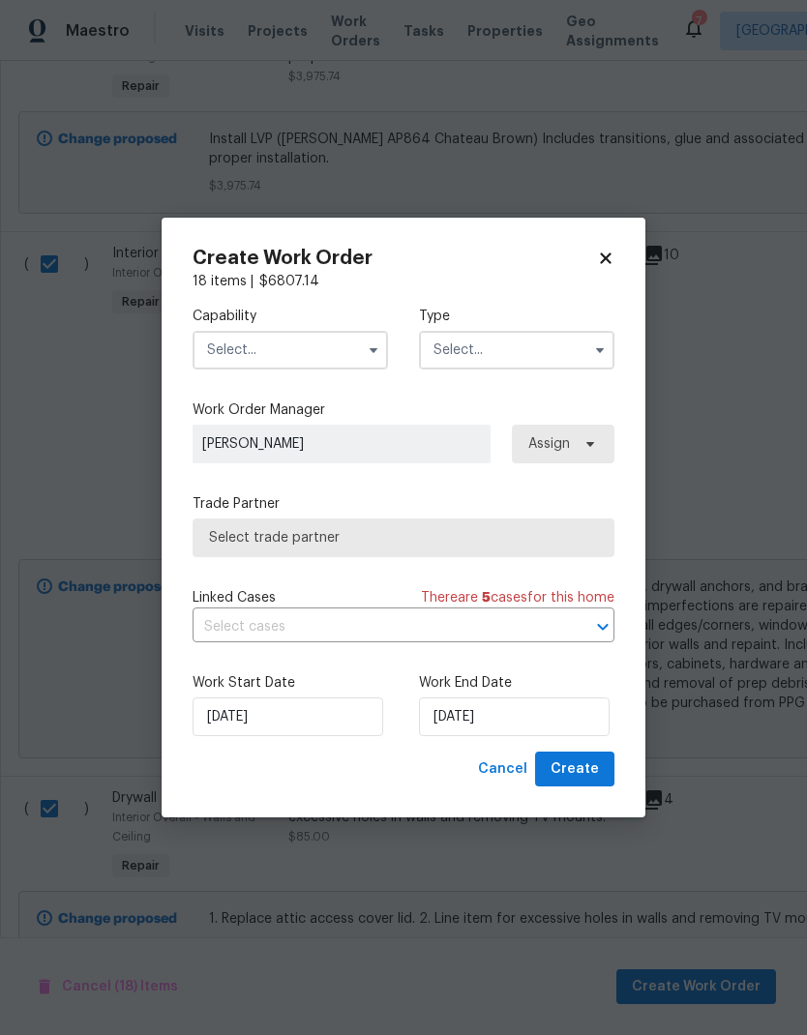
click at [284, 354] on input "text" at bounding box center [290, 350] width 195 height 39
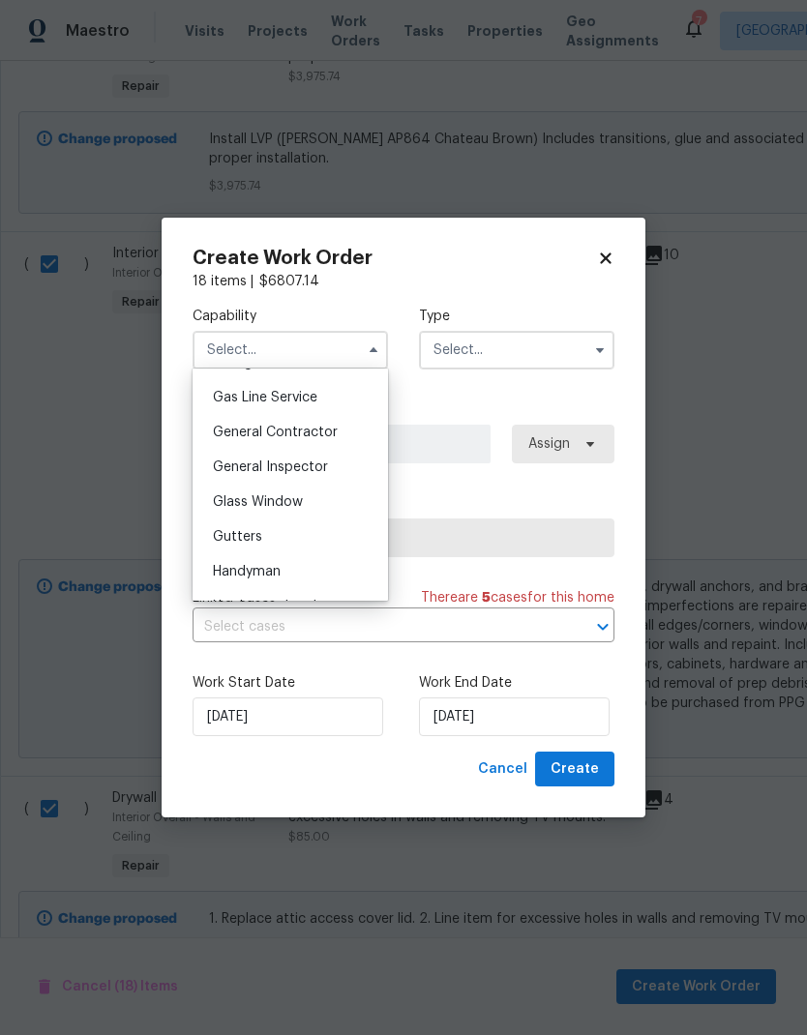
click at [334, 435] on span "General Contractor" at bounding box center [275, 433] width 125 height 14
type input "General Contractor"
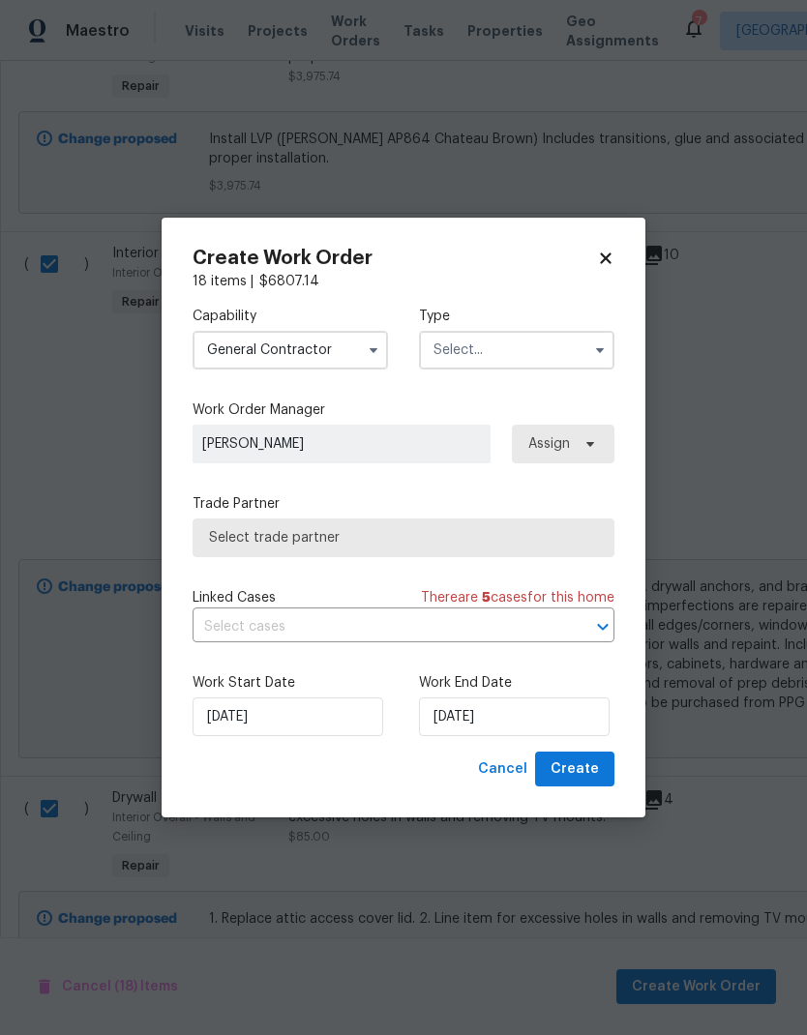
click at [523, 352] on input "text" at bounding box center [516, 350] width 195 height 39
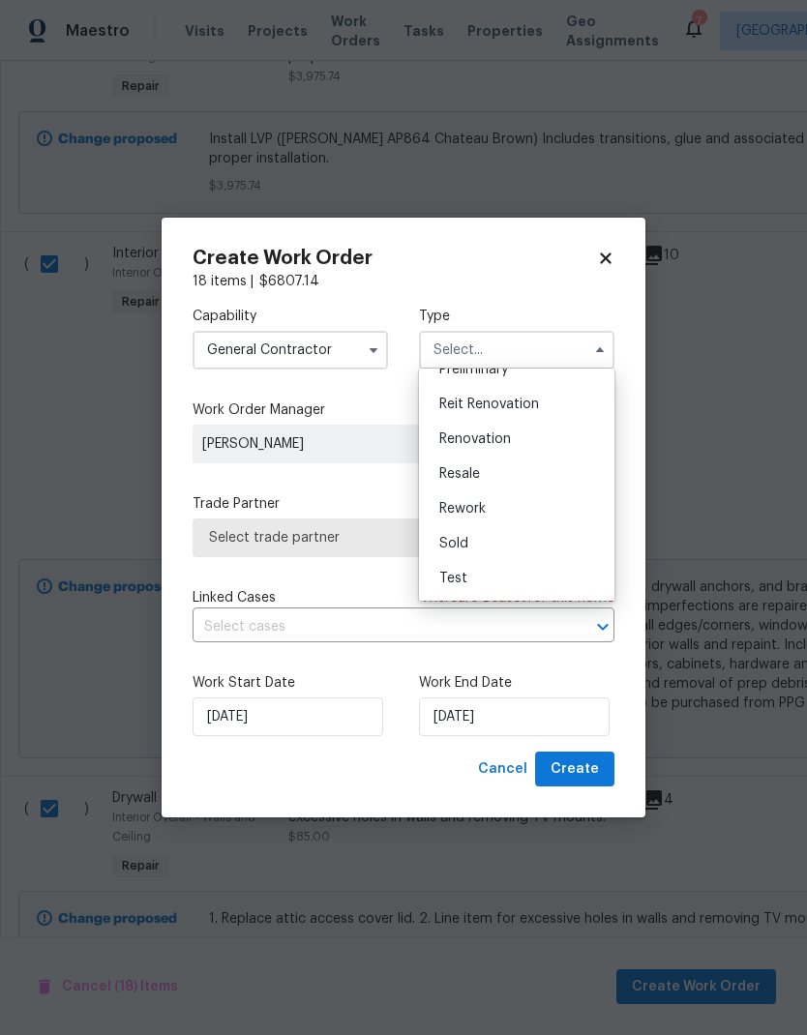
click at [508, 443] on span "Renovation" at bounding box center [475, 440] width 72 height 14
type input "Renovation"
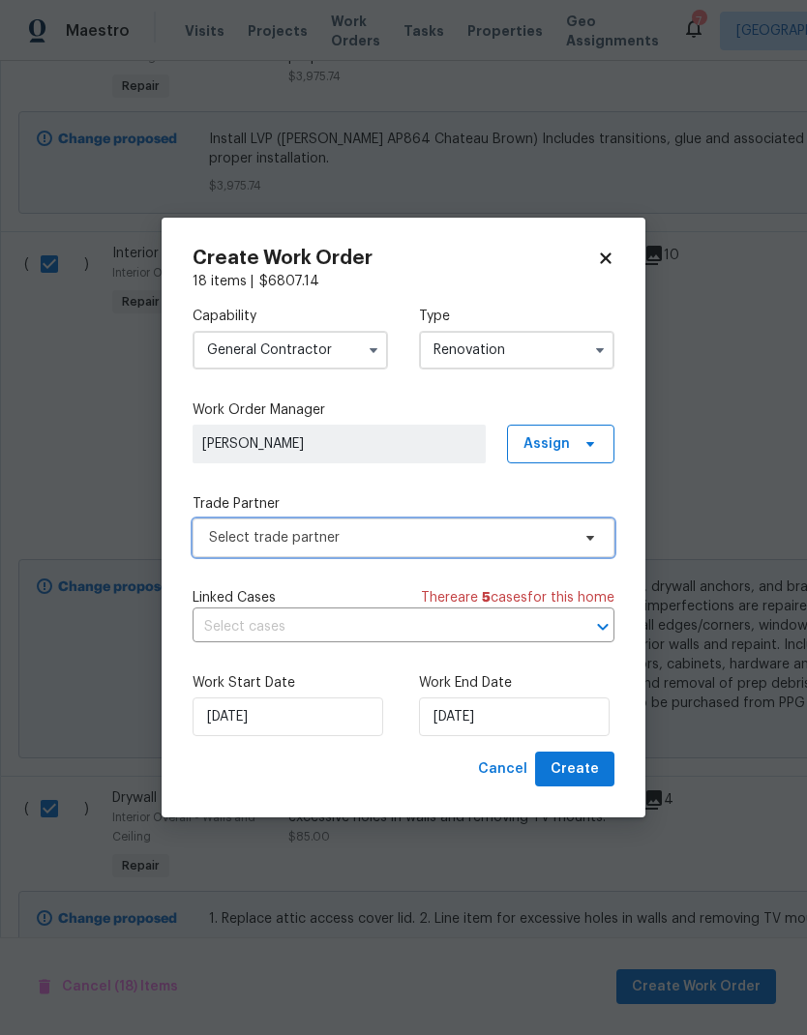
click at [426, 552] on span "Select trade partner" at bounding box center [404, 538] width 422 height 39
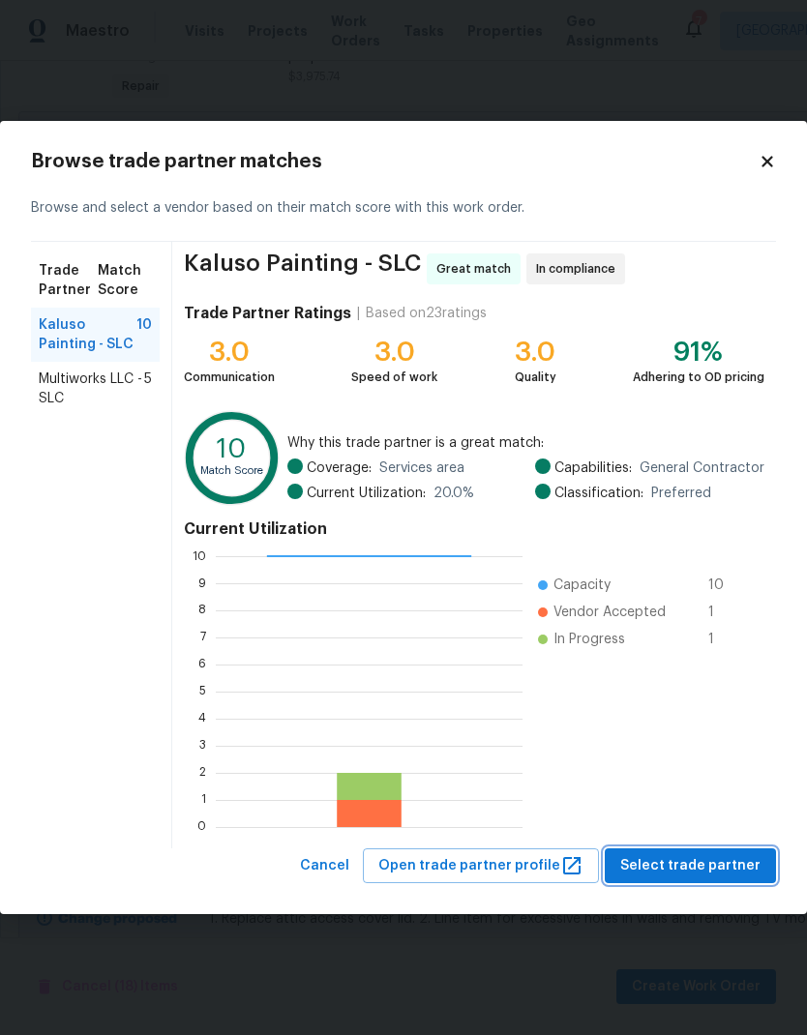
click at [722, 868] on span "Select trade partner" at bounding box center [690, 867] width 140 height 24
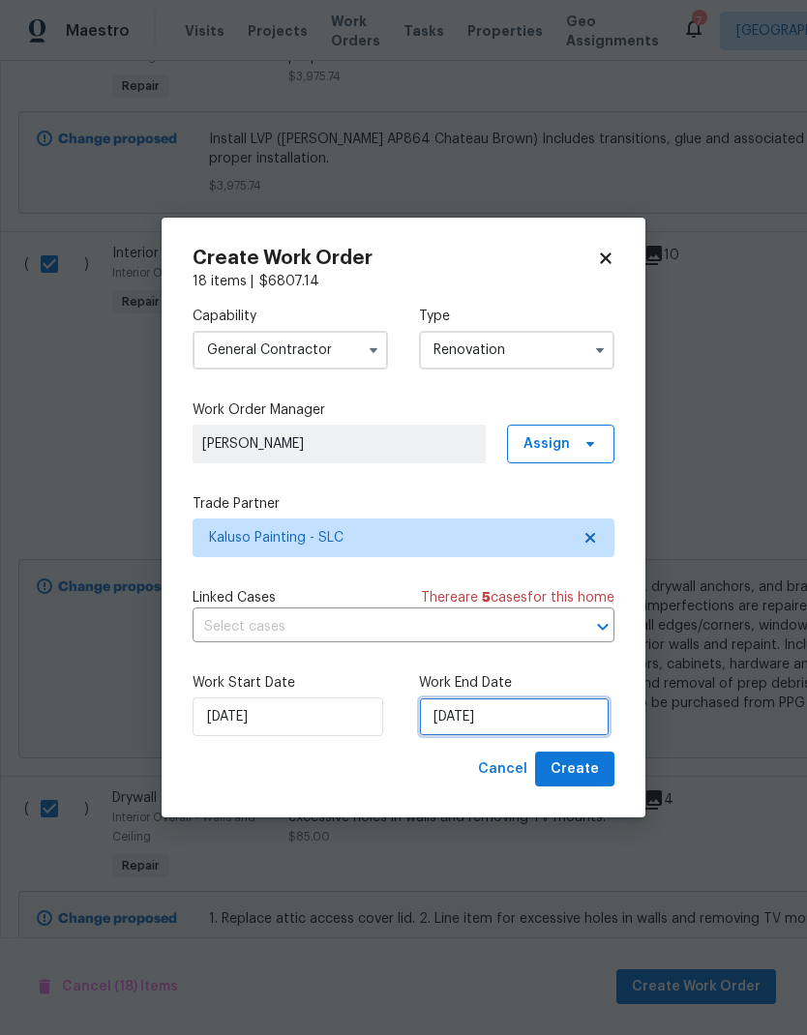
click at [525, 727] on input "[DATE]" at bounding box center [514, 717] width 191 height 39
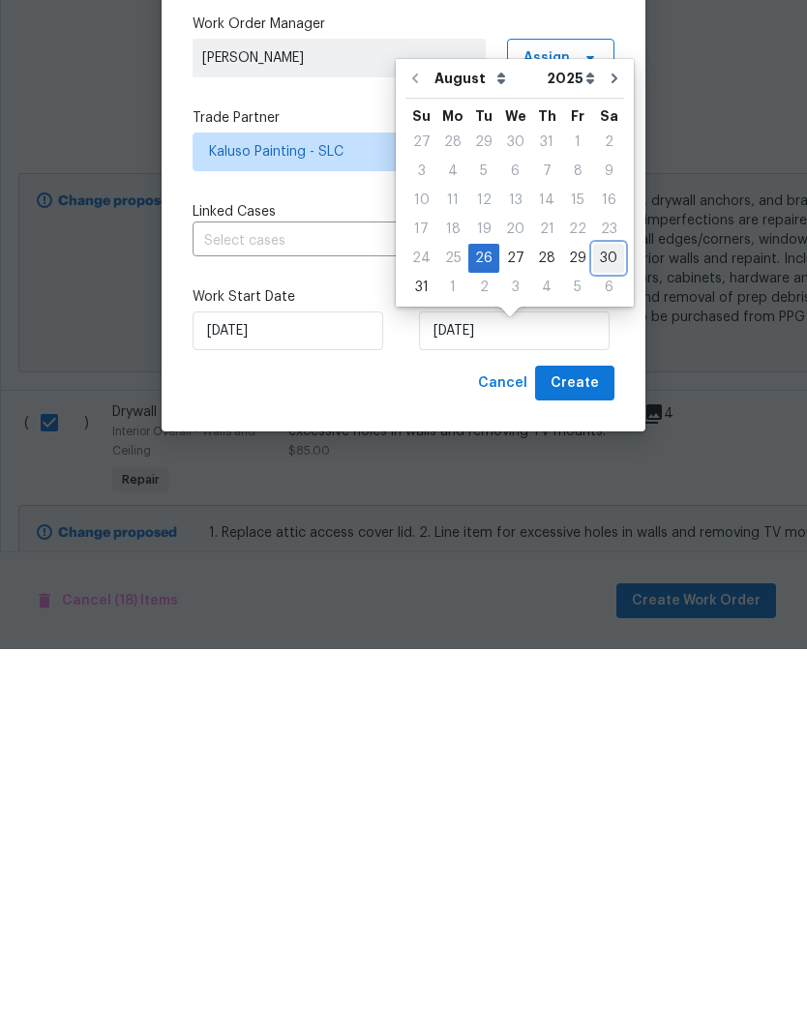
click at [606, 631] on div "30" at bounding box center [608, 644] width 31 height 27
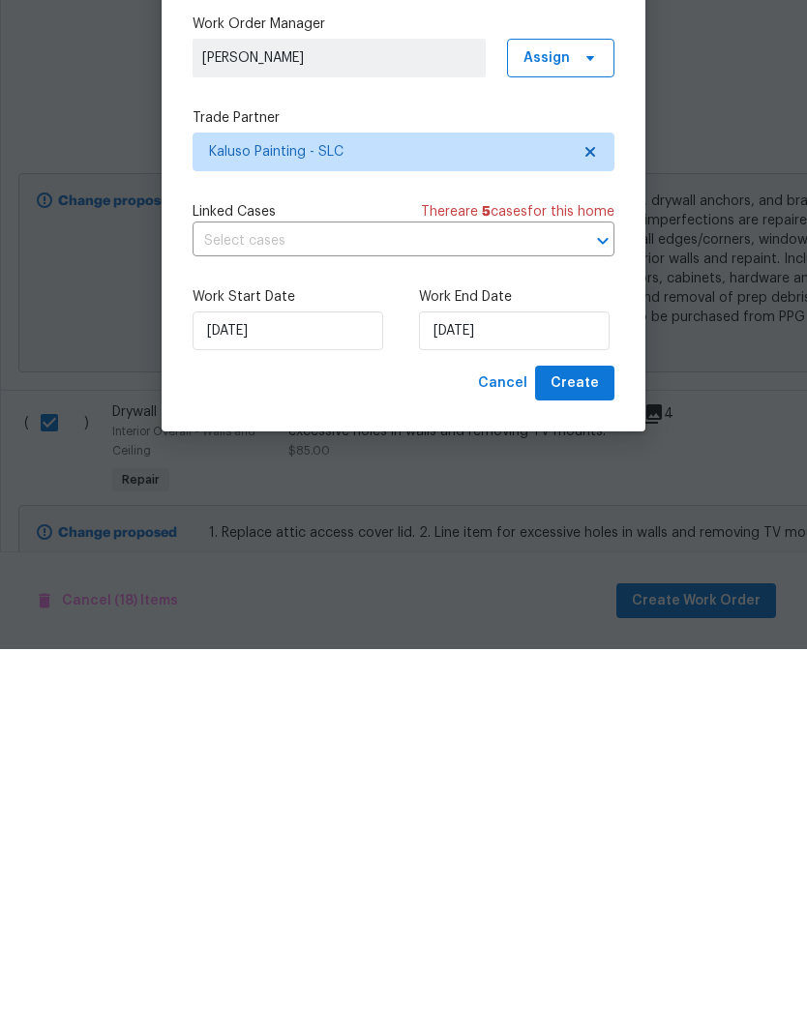
type input "[DATE]"
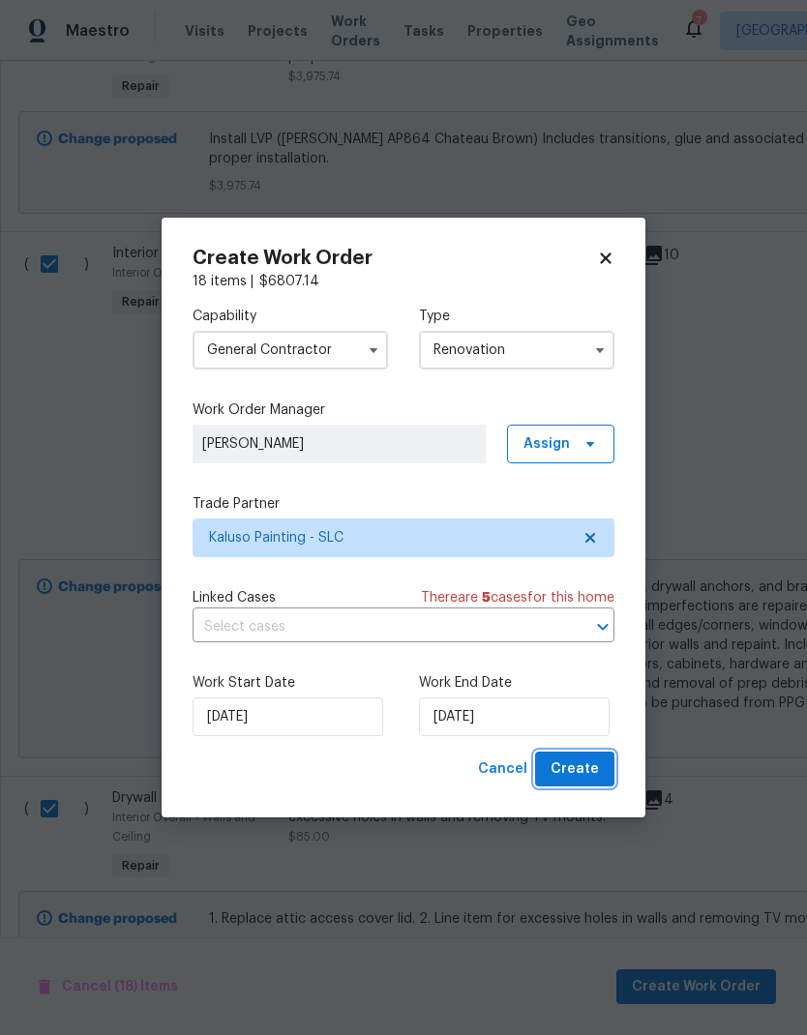
click at [591, 777] on span "Create" at bounding box center [575, 770] width 48 height 24
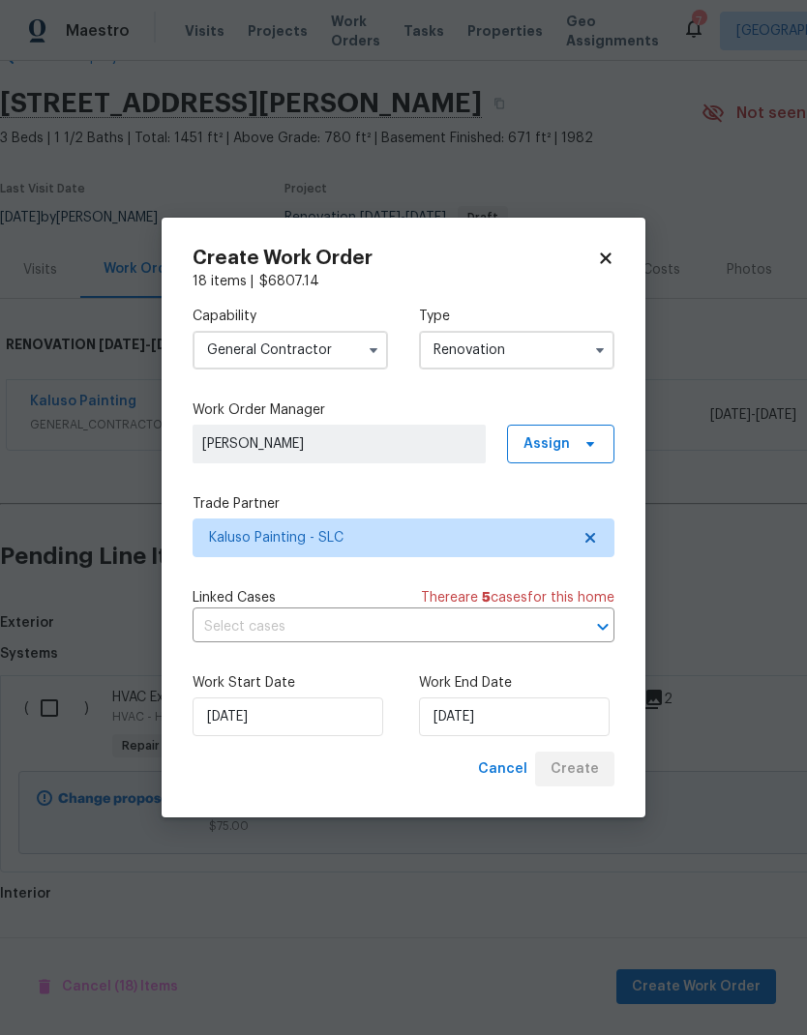
scroll to position [0, 0]
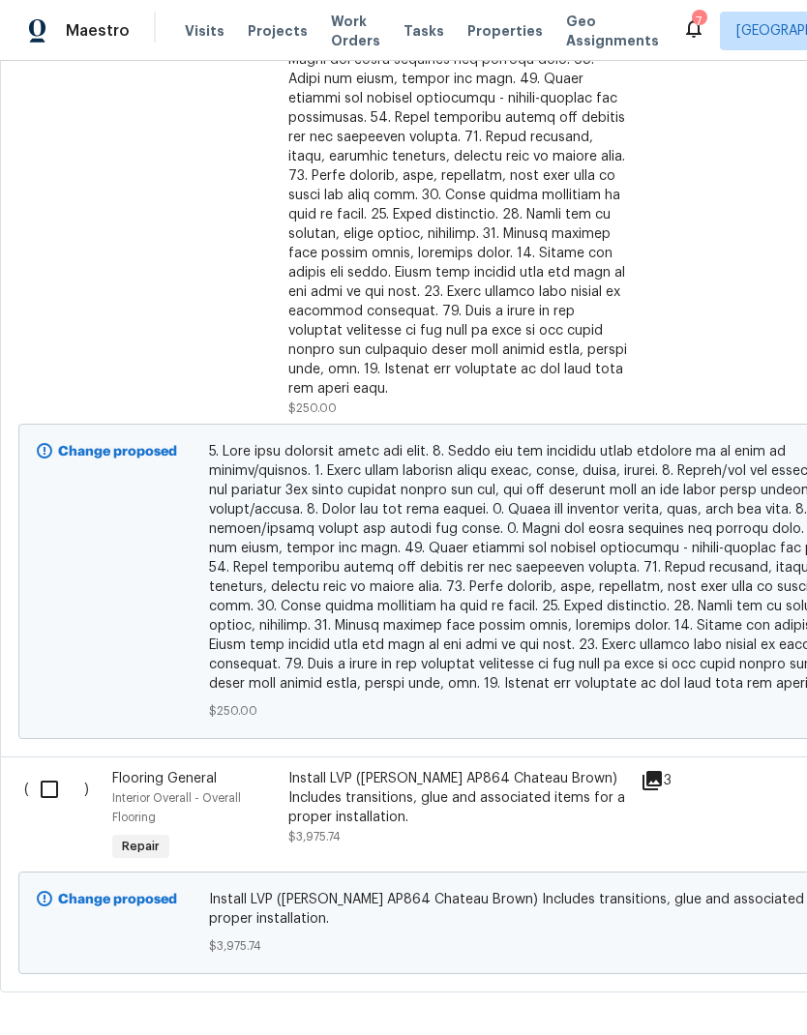
scroll to position [2076, 0]
click at [55, 785] on input "checkbox" at bounding box center [56, 790] width 55 height 41
checkbox input "true"
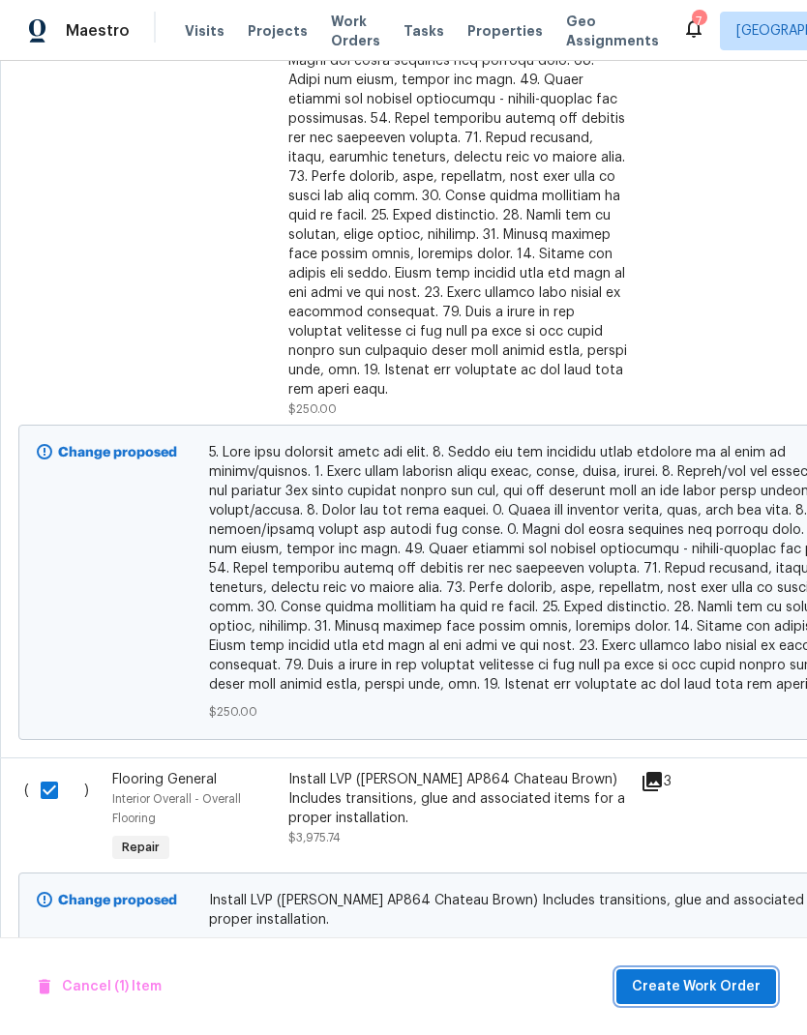
click at [716, 991] on span "Create Work Order" at bounding box center [696, 987] width 129 height 24
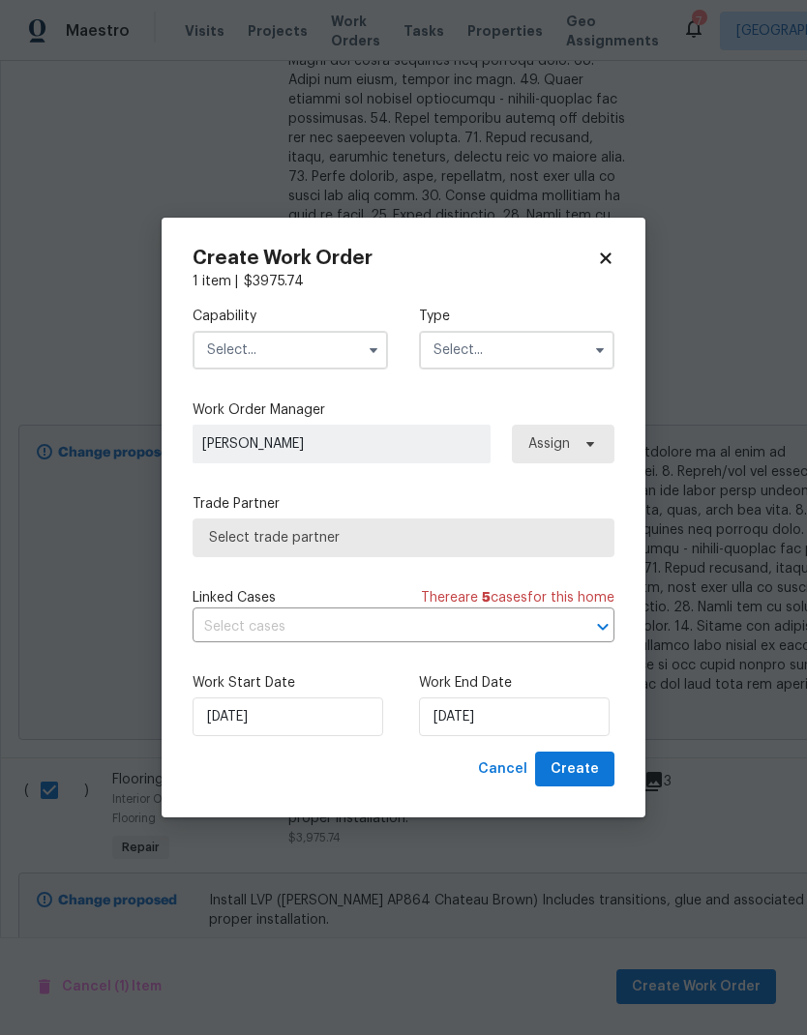
click at [317, 347] on input "text" at bounding box center [290, 350] width 195 height 39
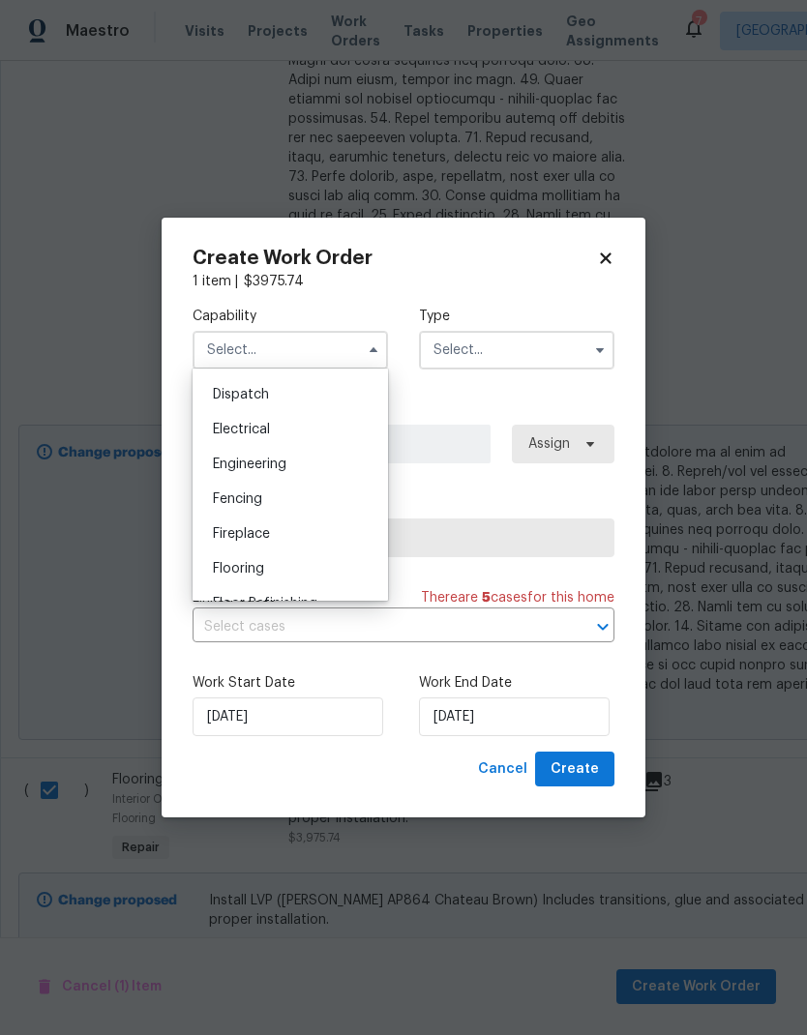
scroll to position [581, 0]
click at [292, 569] on div "Flooring" at bounding box center [290, 561] width 186 height 35
type input "Flooring"
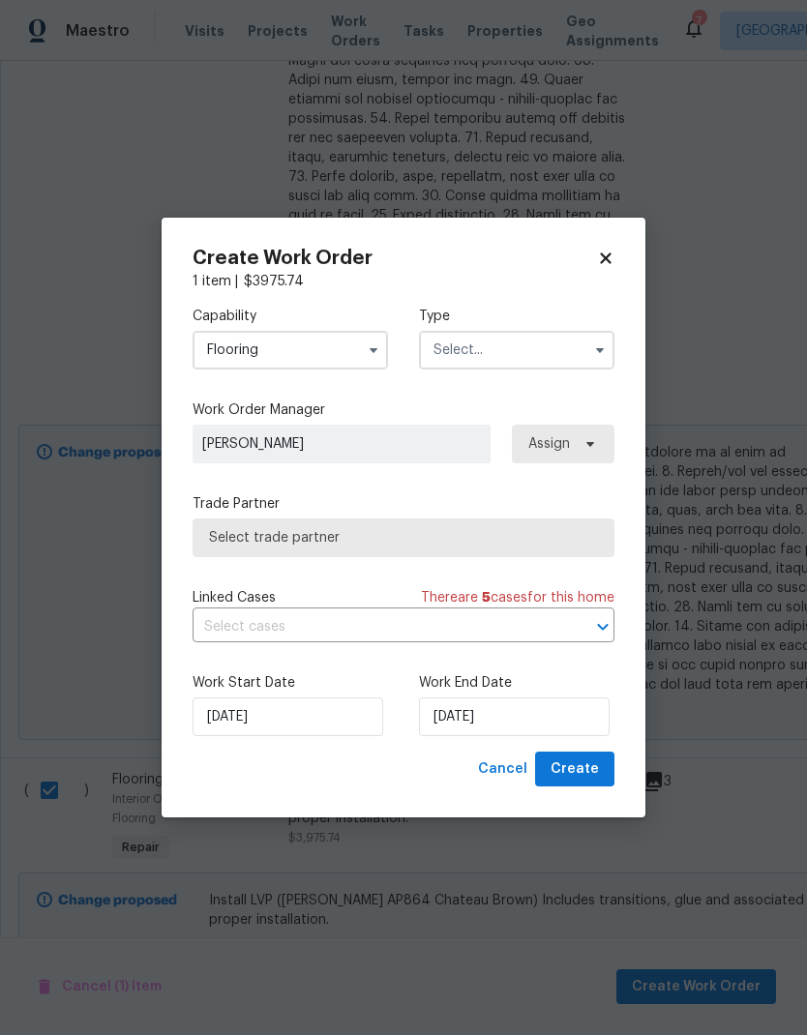
click at [510, 345] on input "text" at bounding box center [516, 350] width 195 height 39
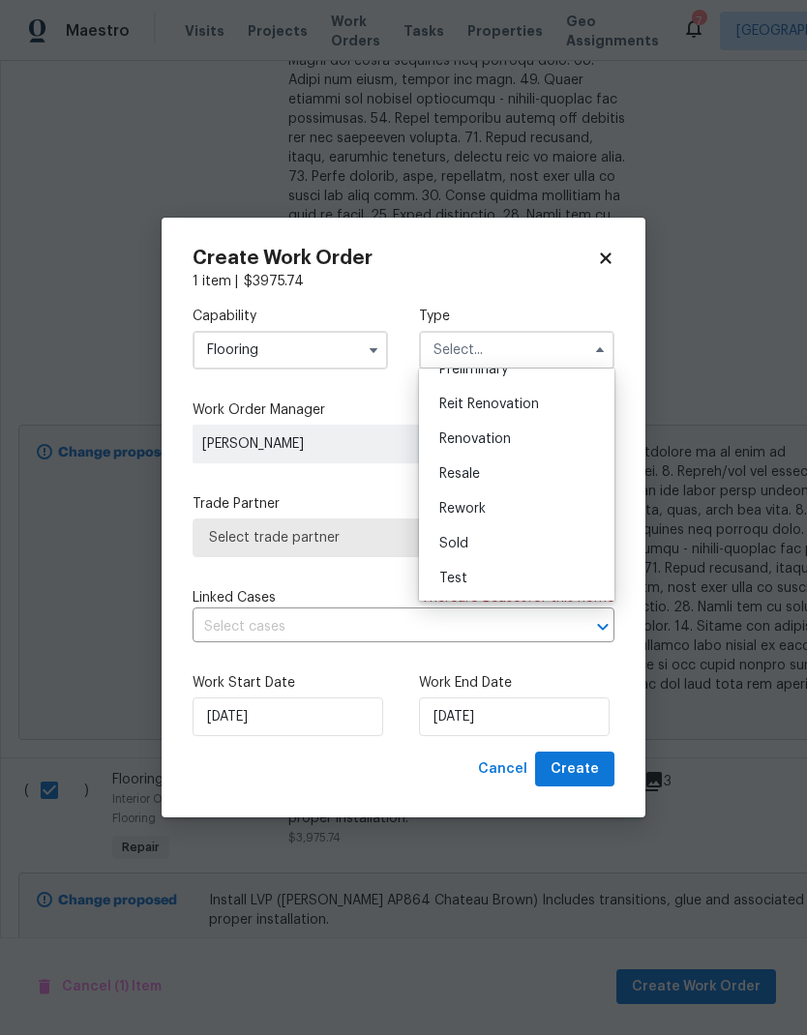
scroll to position [439, 0]
click at [516, 444] on div "Renovation" at bounding box center [517, 439] width 186 height 35
type input "Renovation"
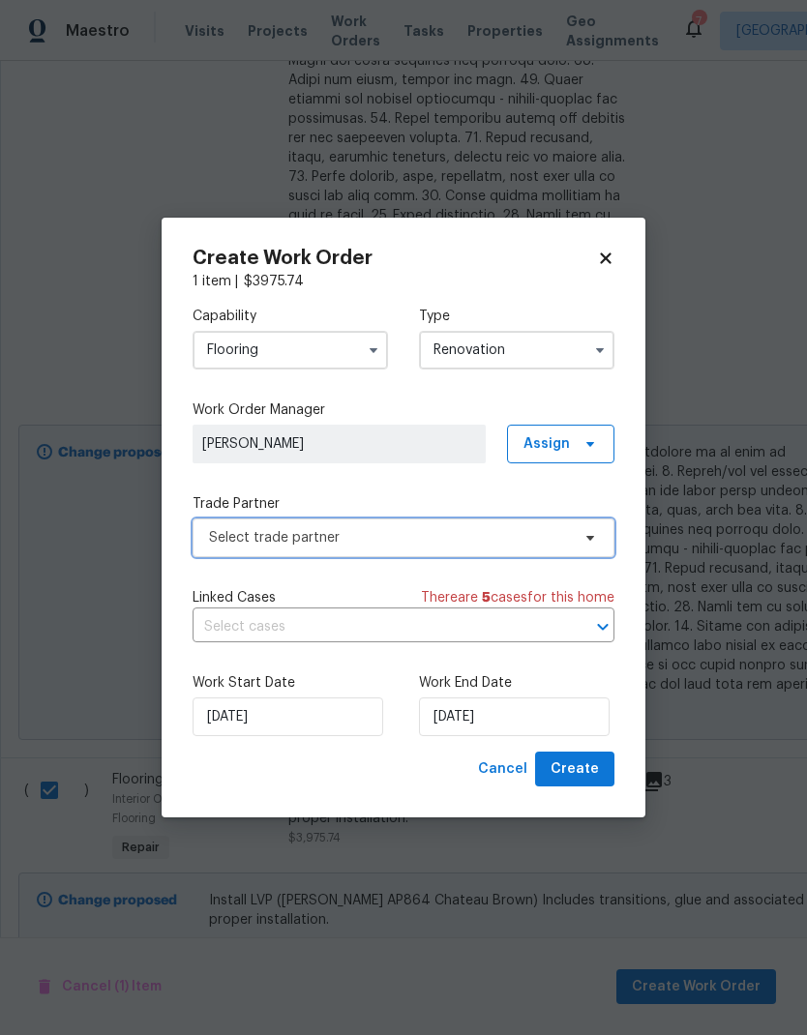
click at [407, 545] on span "Select trade partner" at bounding box center [389, 537] width 361 height 19
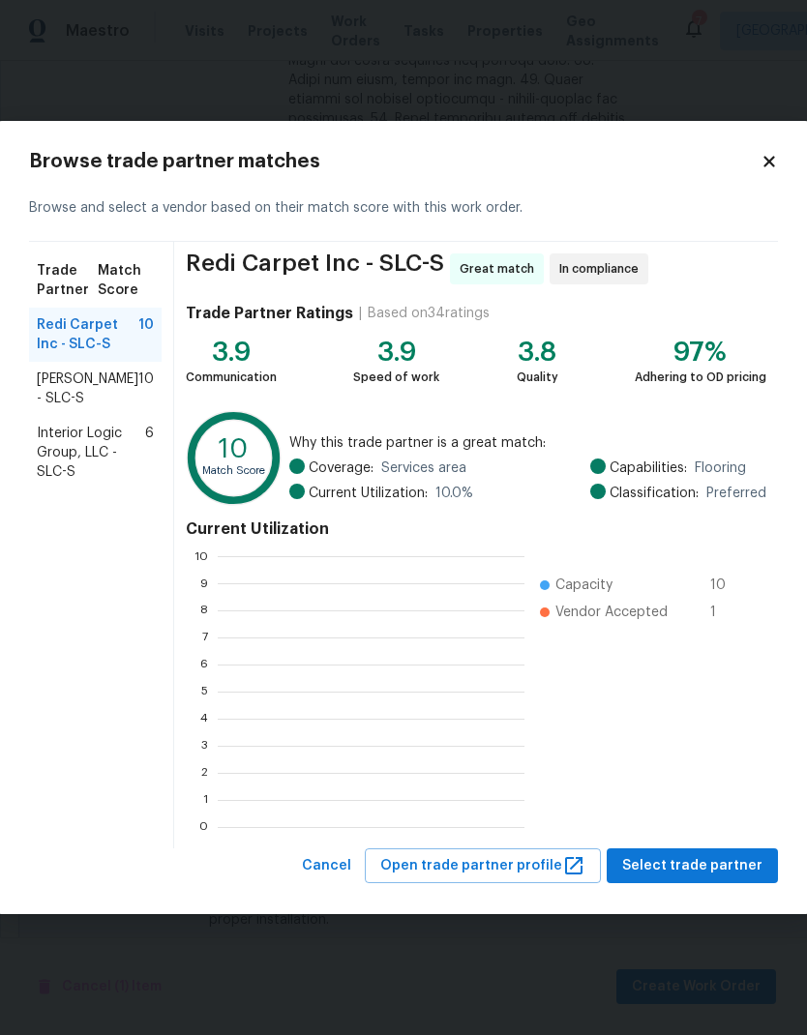
scroll to position [271, 307]
click at [98, 392] on span "[PERSON_NAME] - SLC-S" at bounding box center [88, 389] width 102 height 39
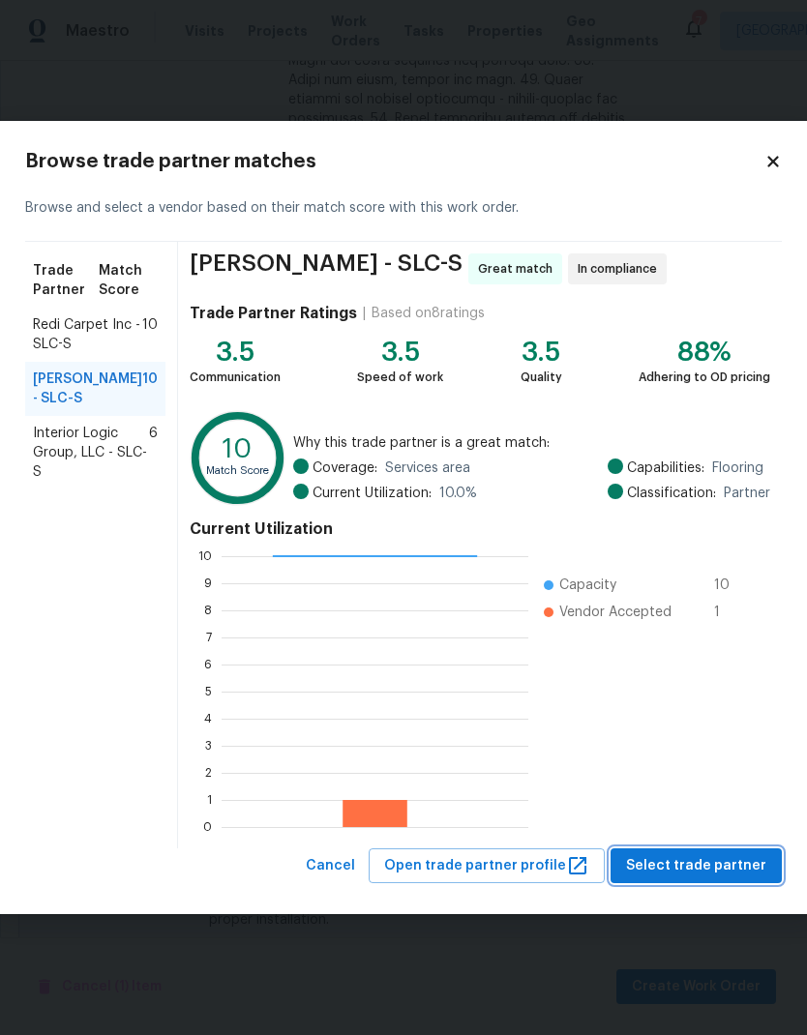
click at [727, 868] on span "Select trade partner" at bounding box center [696, 867] width 140 height 24
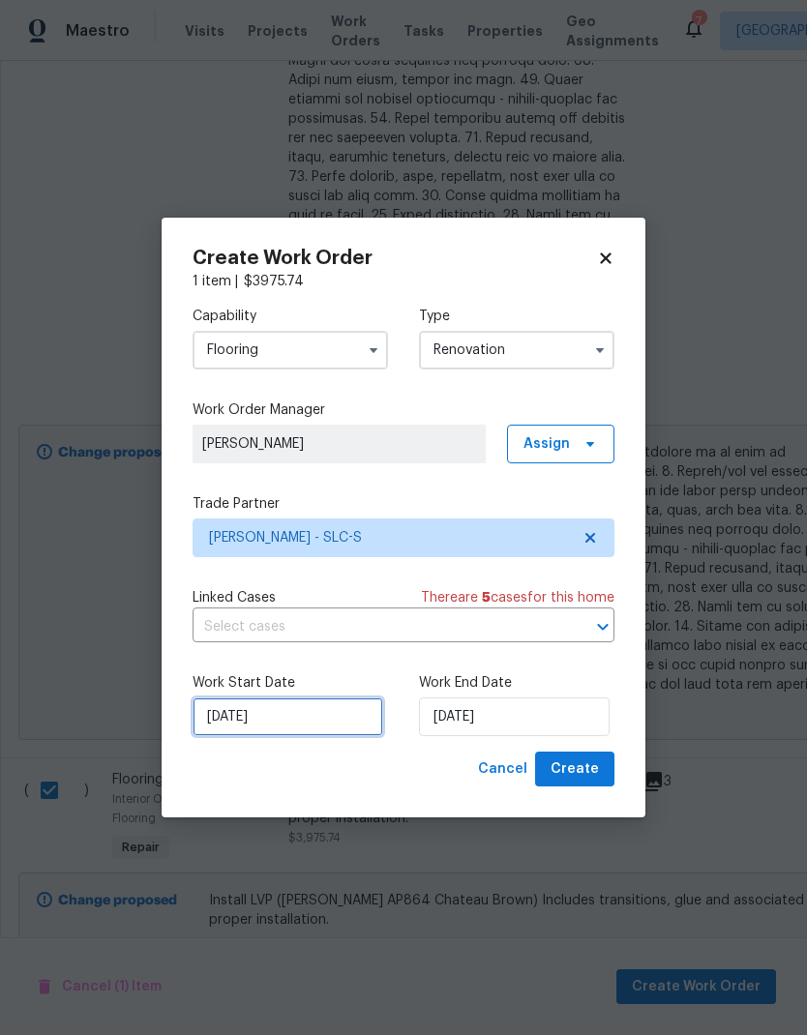
click at [325, 722] on input "[DATE]" at bounding box center [288, 717] width 191 height 39
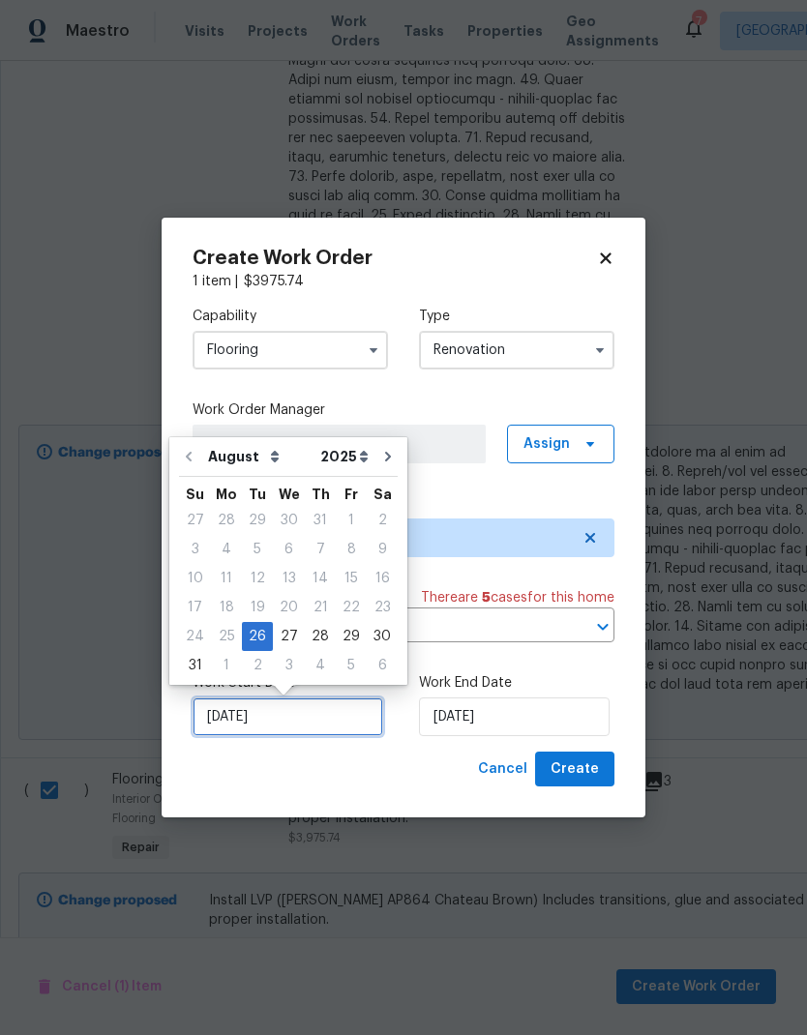
scroll to position [8, 0]
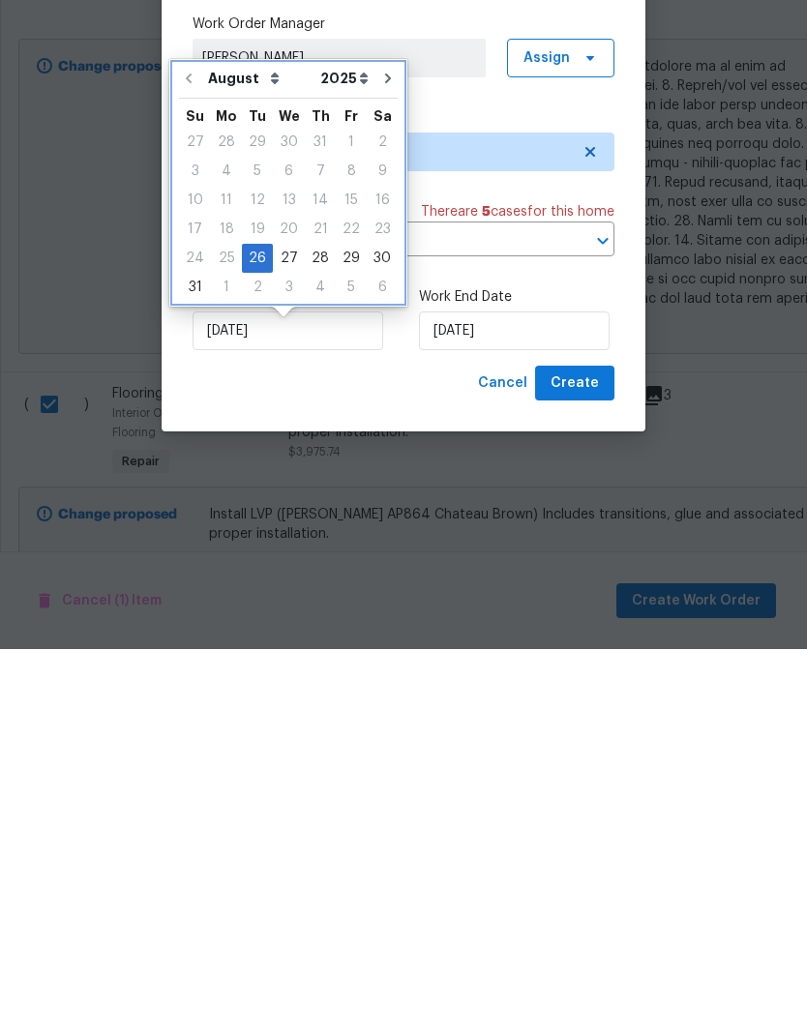
click at [384, 457] on icon "Go to next month" at bounding box center [387, 464] width 15 height 15
type input "9/26/2025"
select select "8"
type input "9/26/2025"
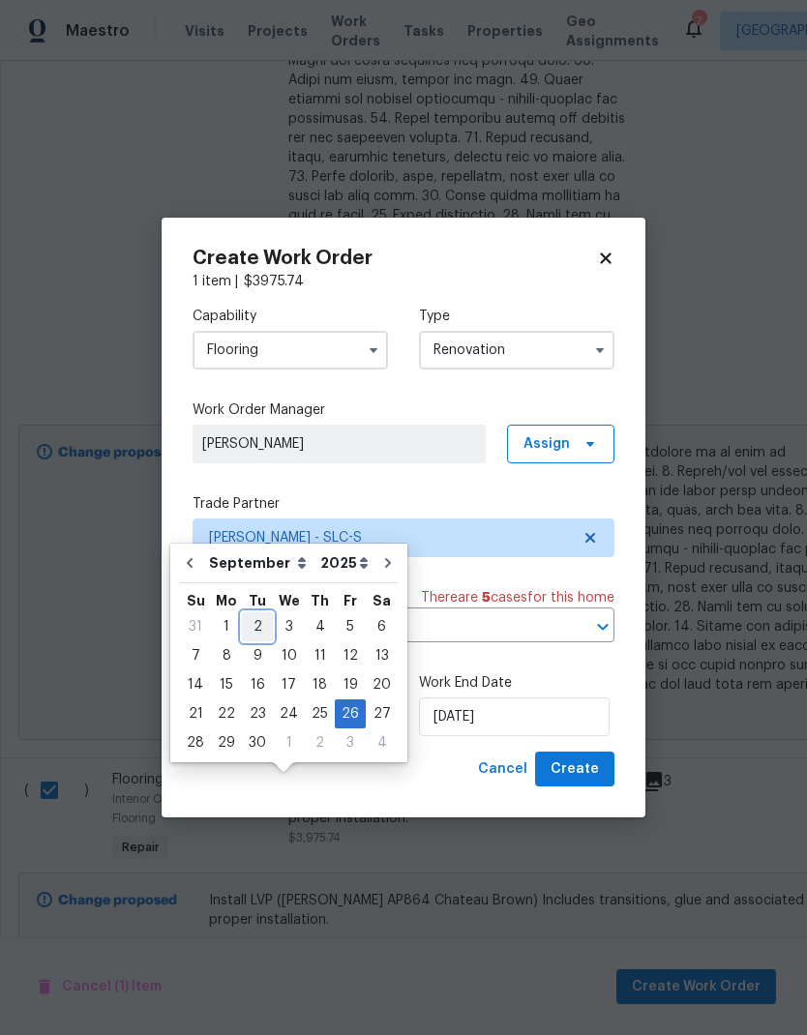
click at [258, 614] on div "2" at bounding box center [257, 627] width 31 height 27
type input "[DATE]"
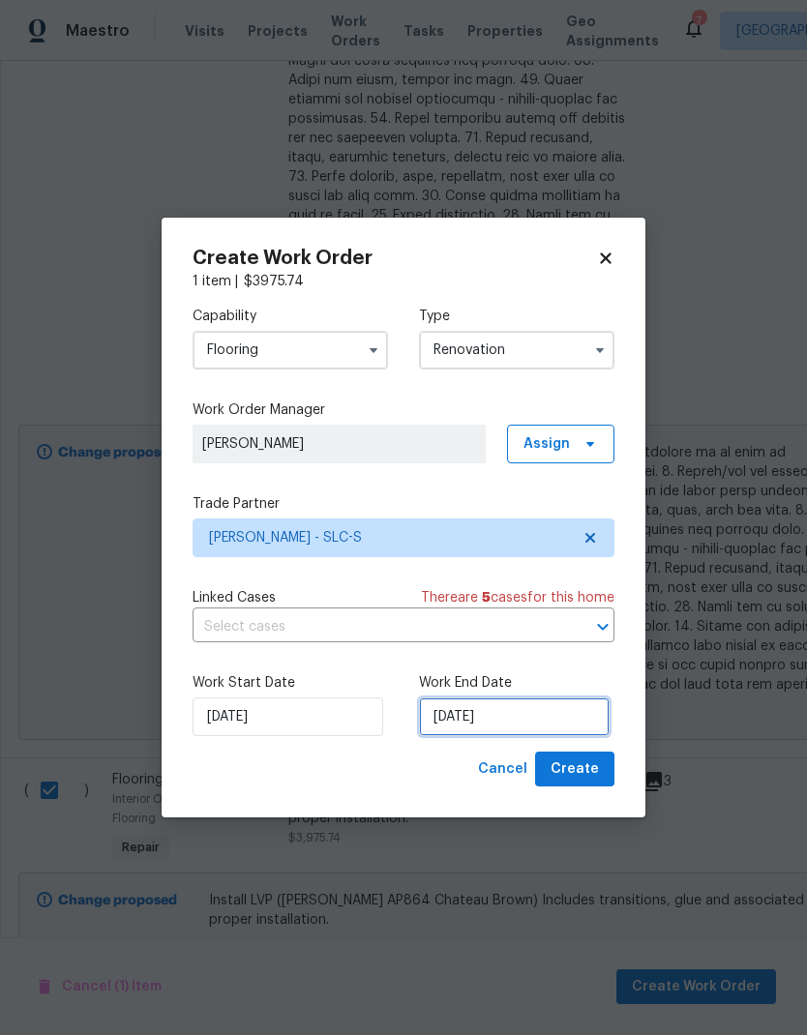
click at [548, 723] on input "9/26/2025" at bounding box center [514, 717] width 191 height 39
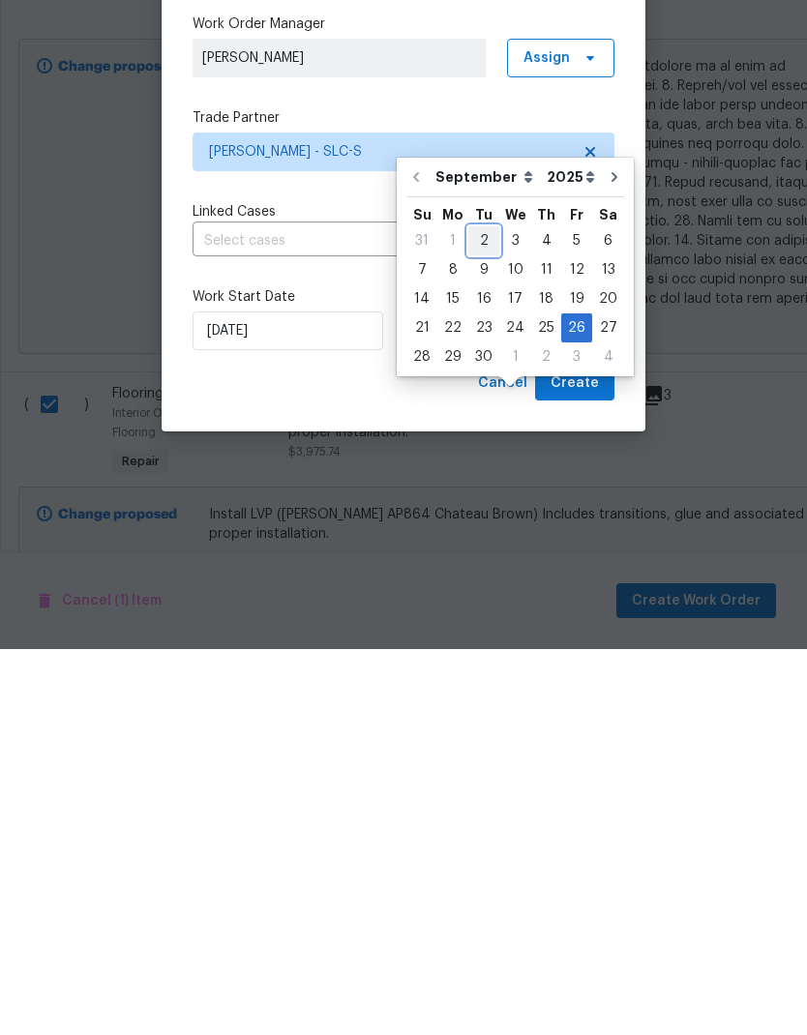
click at [480, 614] on div "2" at bounding box center [483, 627] width 31 height 27
type input "[DATE]"
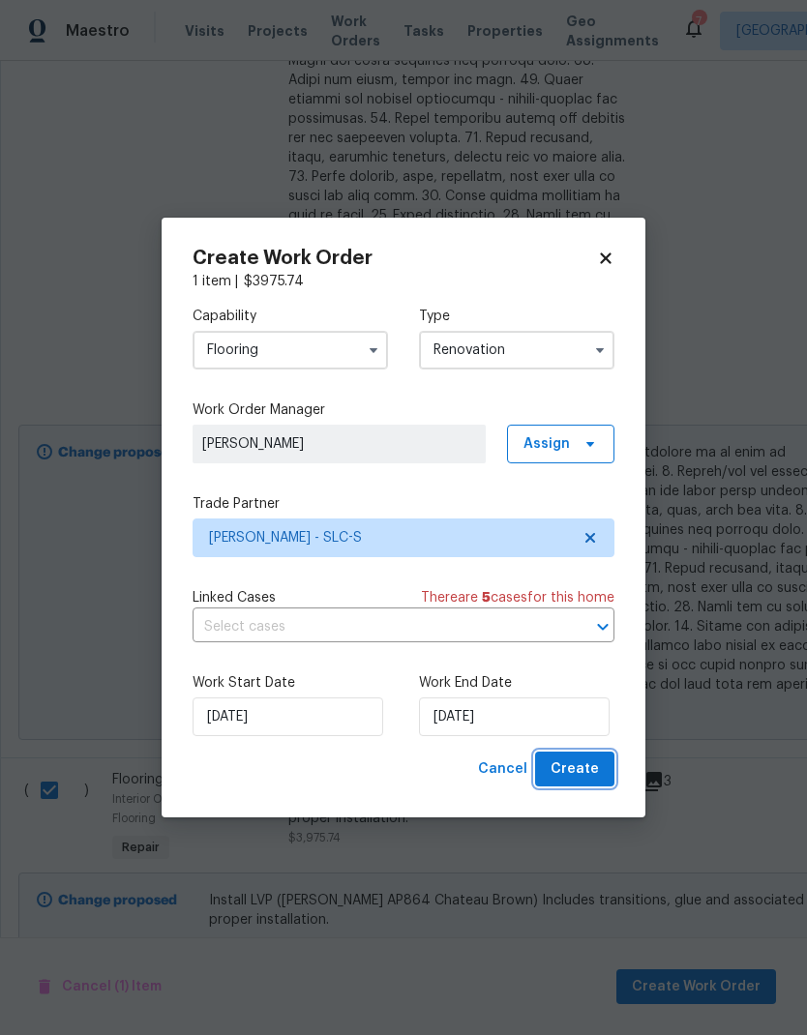
click at [593, 772] on span "Create" at bounding box center [575, 770] width 48 height 24
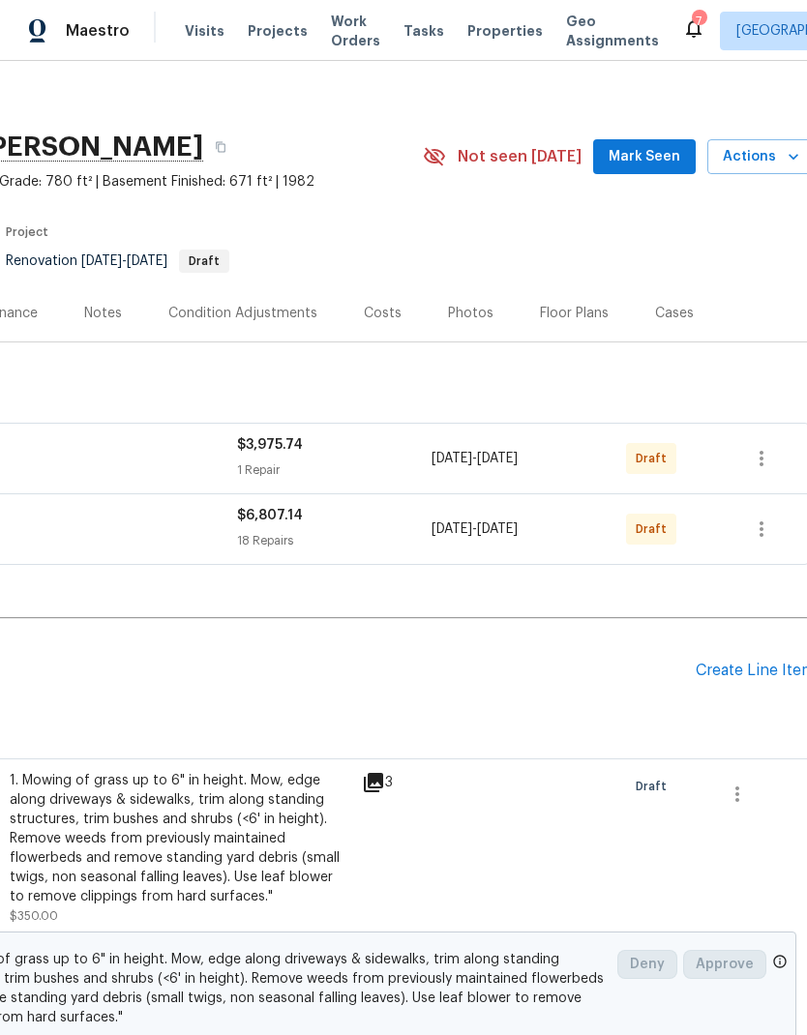
scroll to position [10, 281]
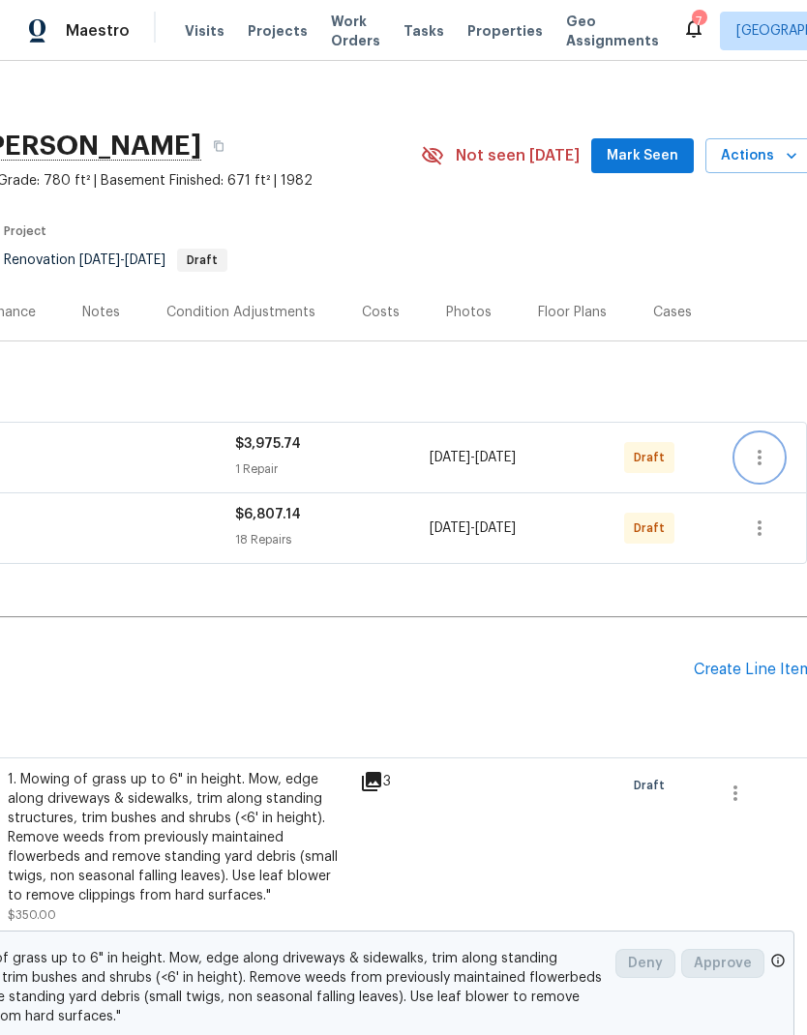
click at [767, 464] on icon "button" at bounding box center [759, 457] width 23 height 23
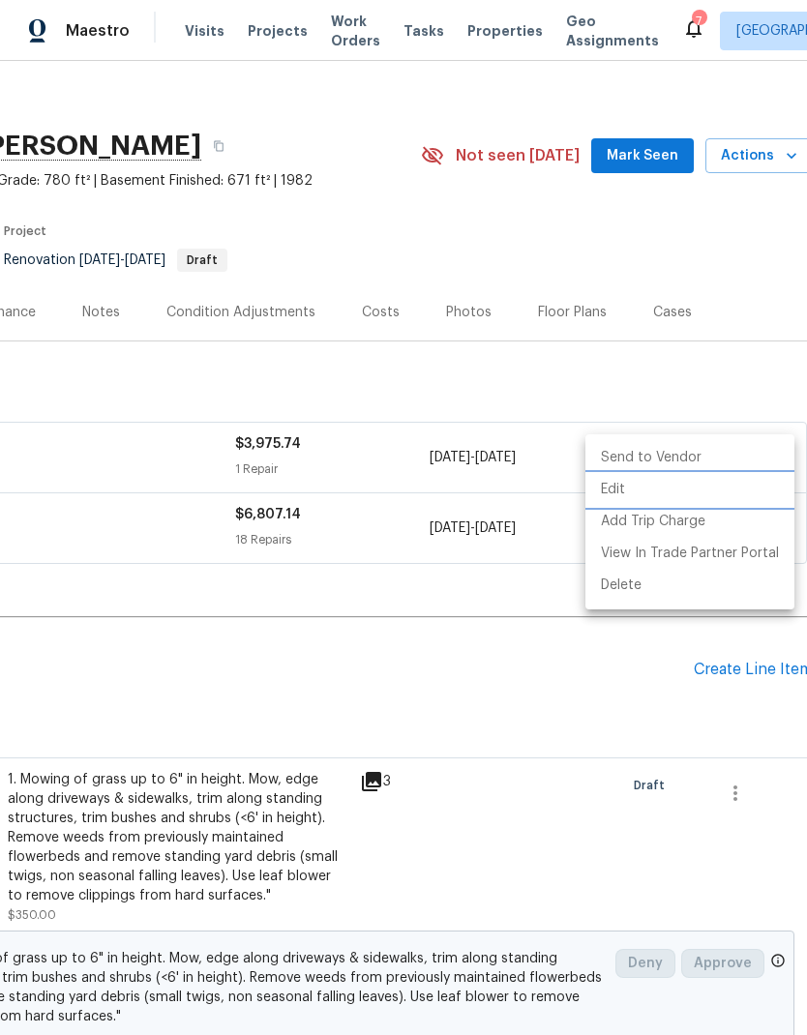
click at [652, 489] on li "Edit" at bounding box center [689, 490] width 209 height 32
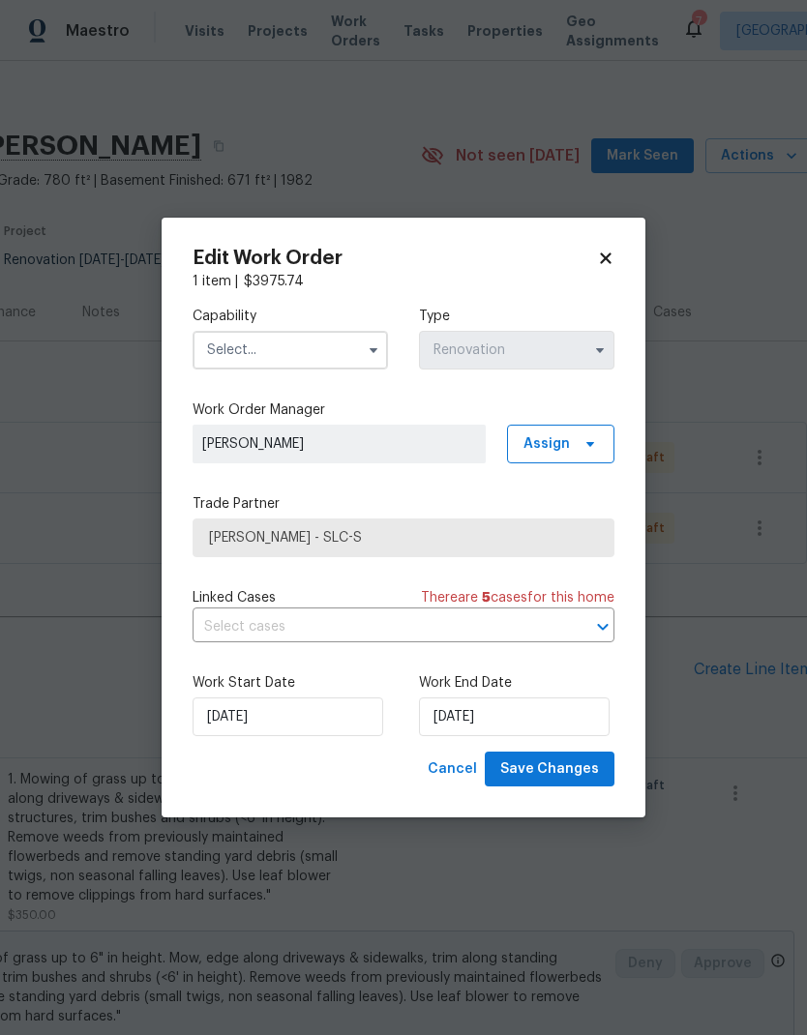
click at [316, 360] on input "text" at bounding box center [290, 350] width 195 height 39
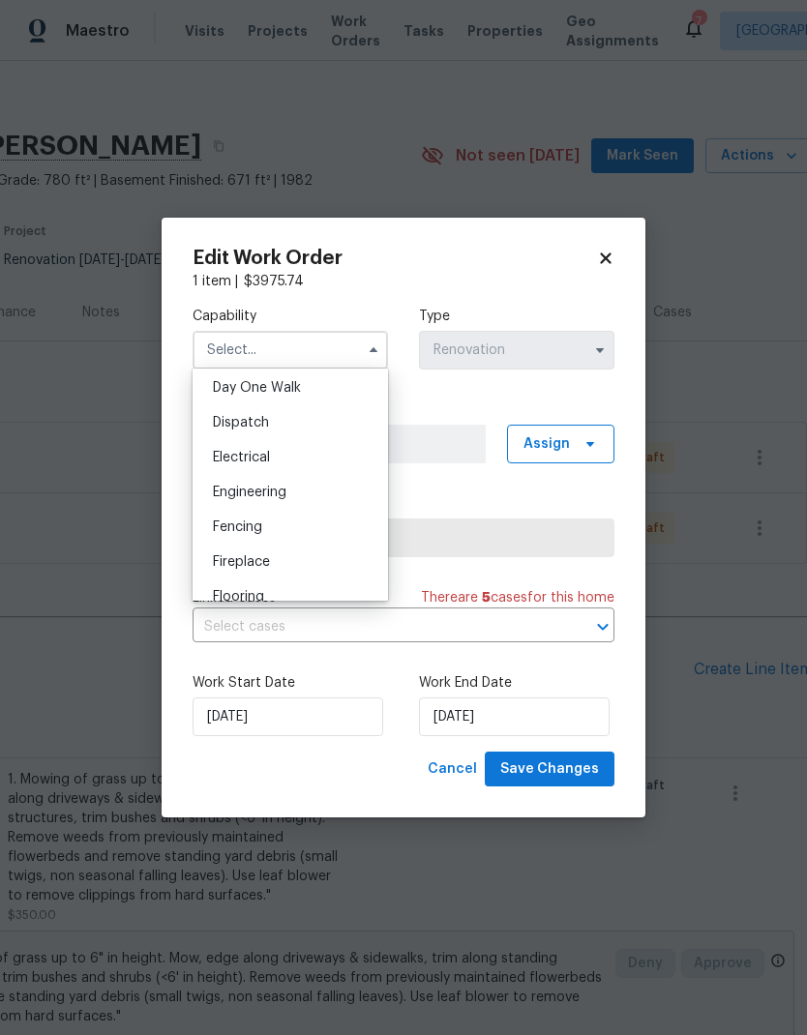
scroll to position [568, 0]
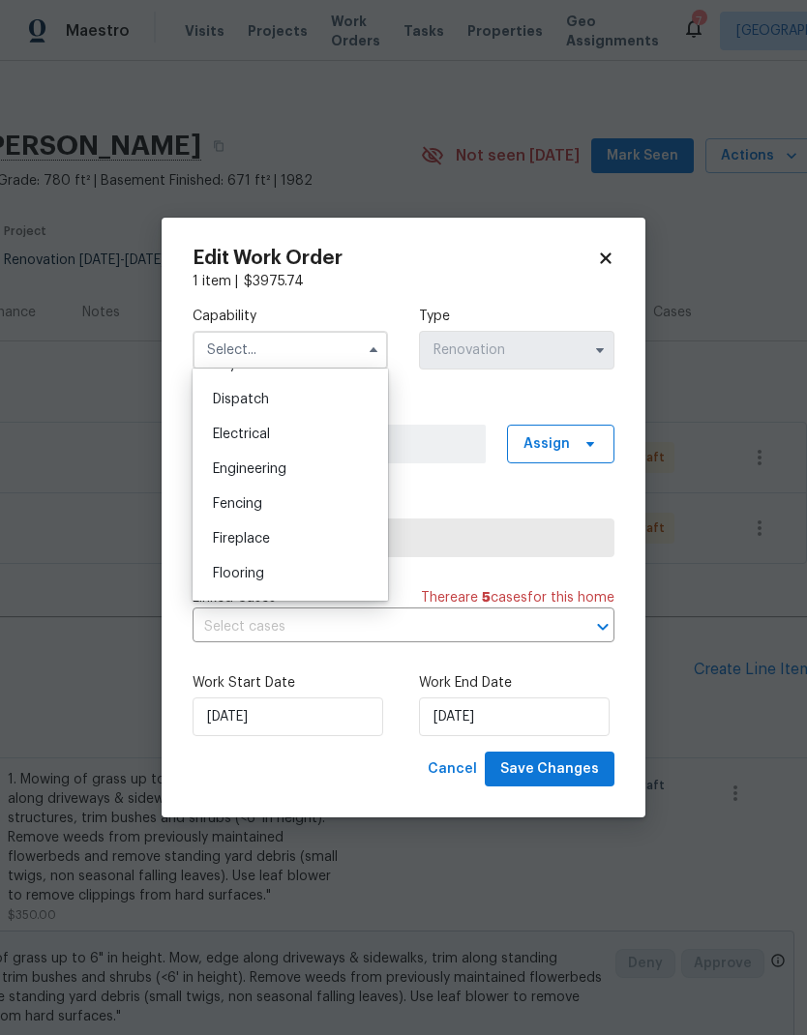
click at [280, 574] on div "Flooring" at bounding box center [290, 573] width 186 height 35
type input "Flooring"
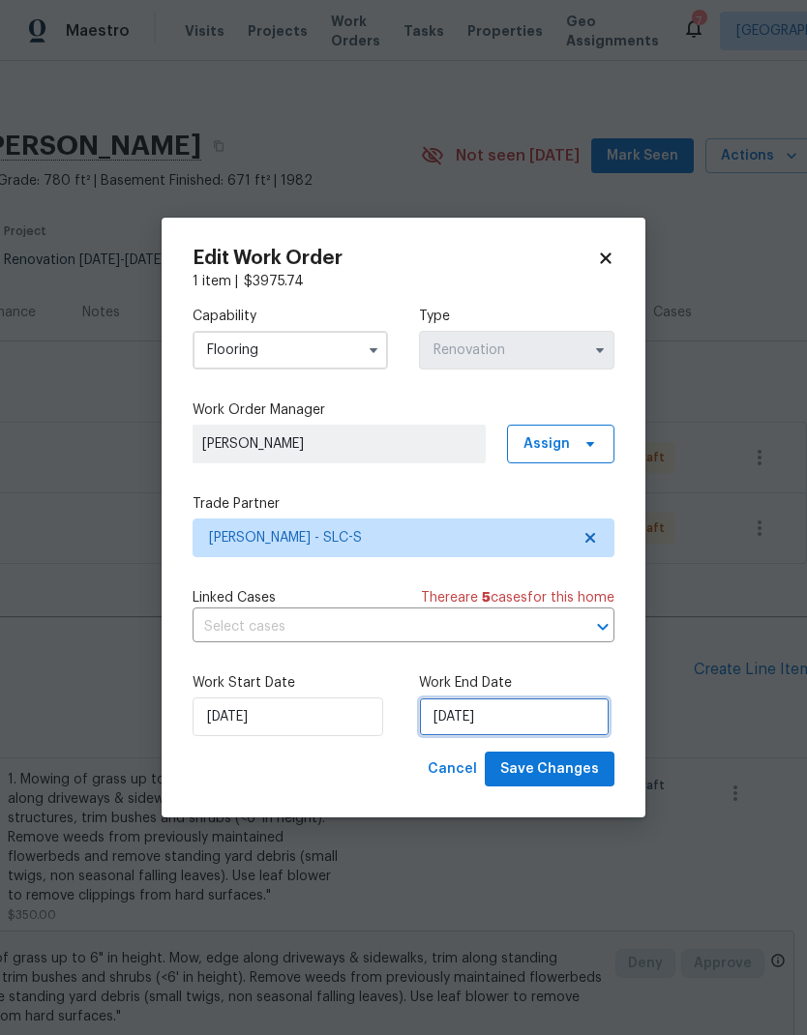
click at [535, 726] on input "[DATE]" at bounding box center [514, 717] width 191 height 39
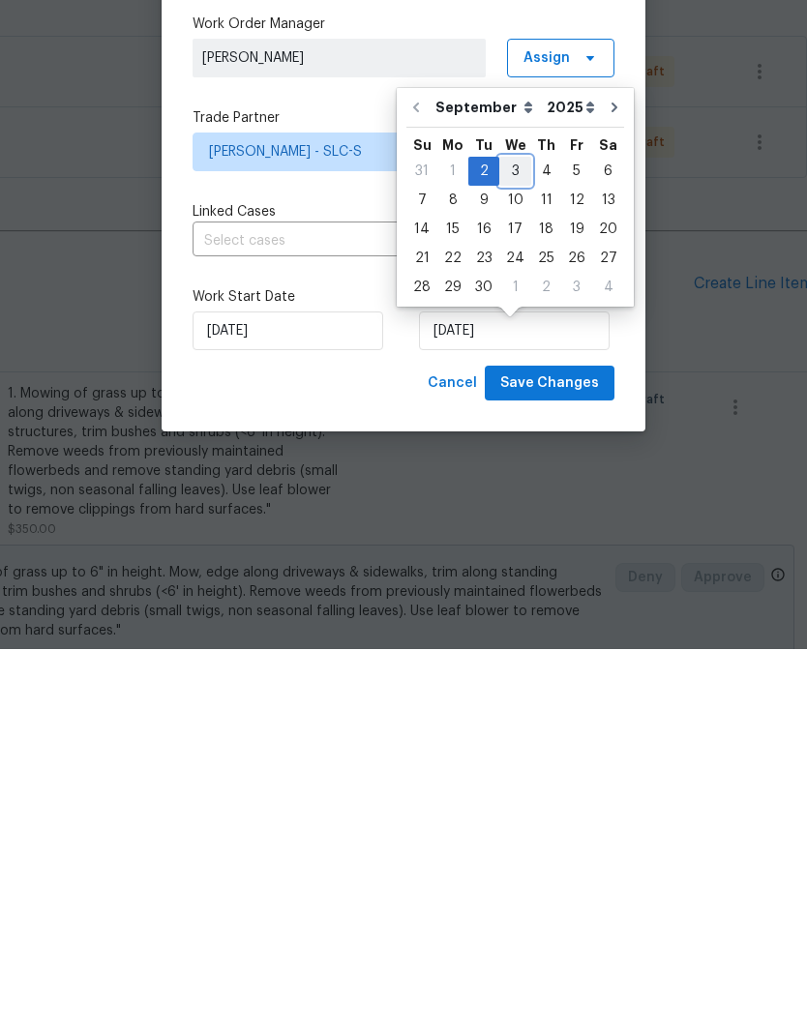
click at [517, 544] on div "3" at bounding box center [515, 557] width 32 height 27
type input "[DATE]"
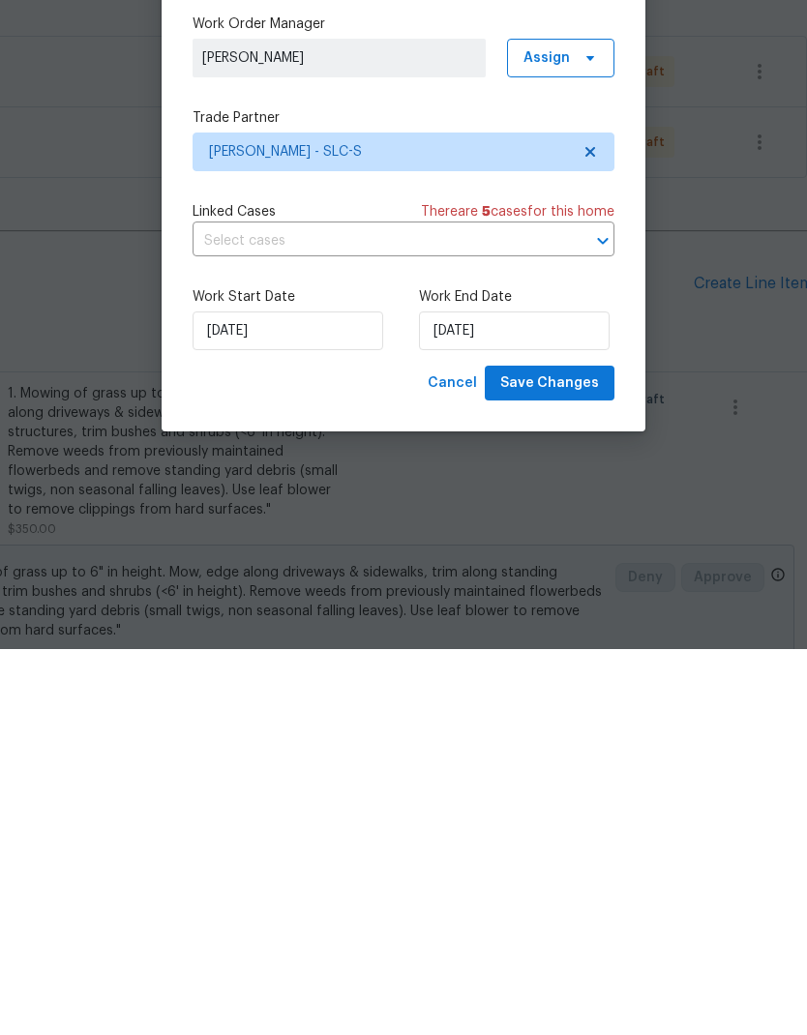
scroll to position [77, 0]
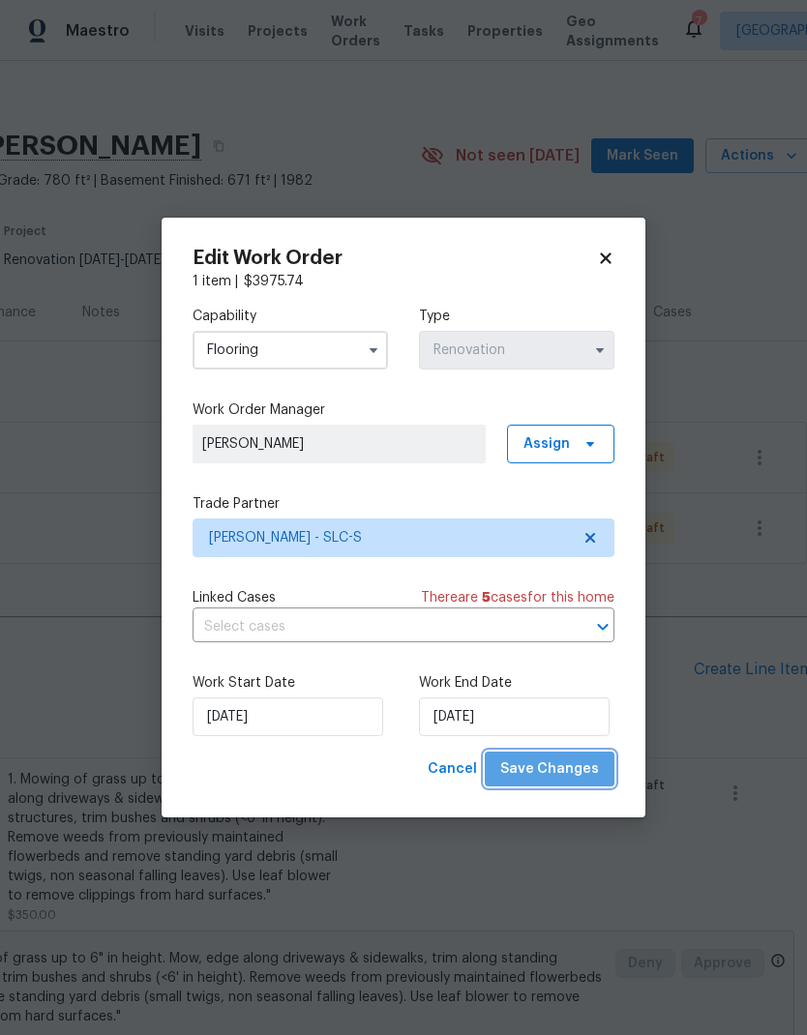
click at [589, 782] on span "Save Changes" at bounding box center [549, 770] width 99 height 24
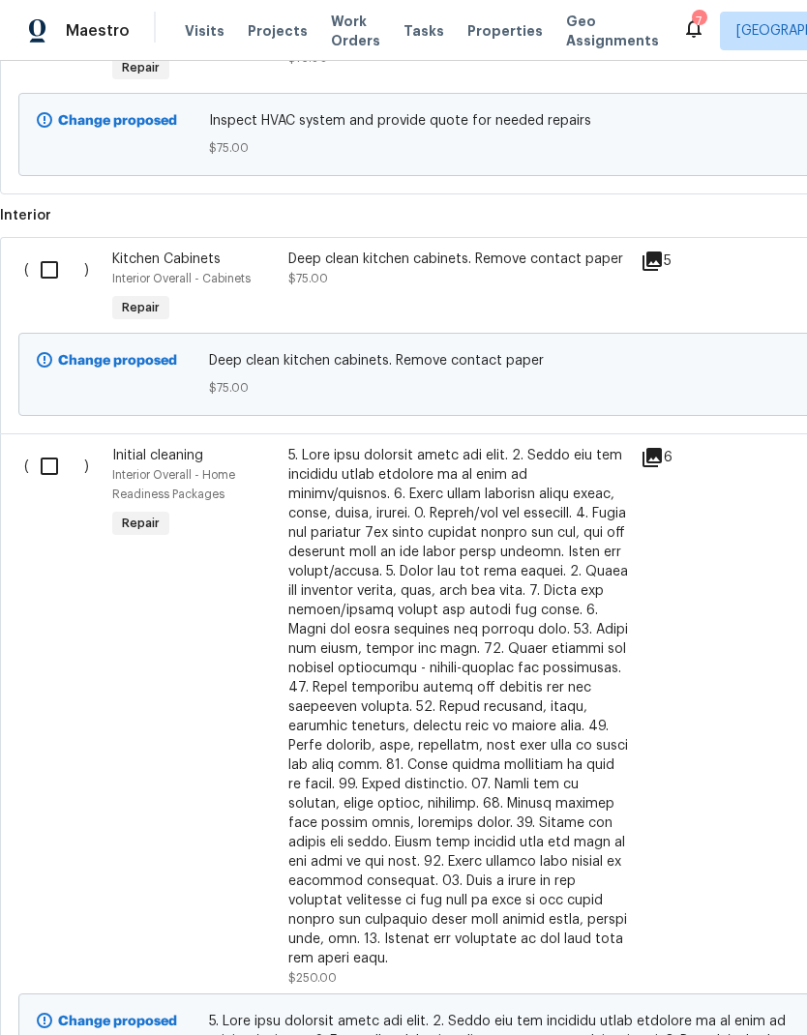
scroll to position [1575, 0]
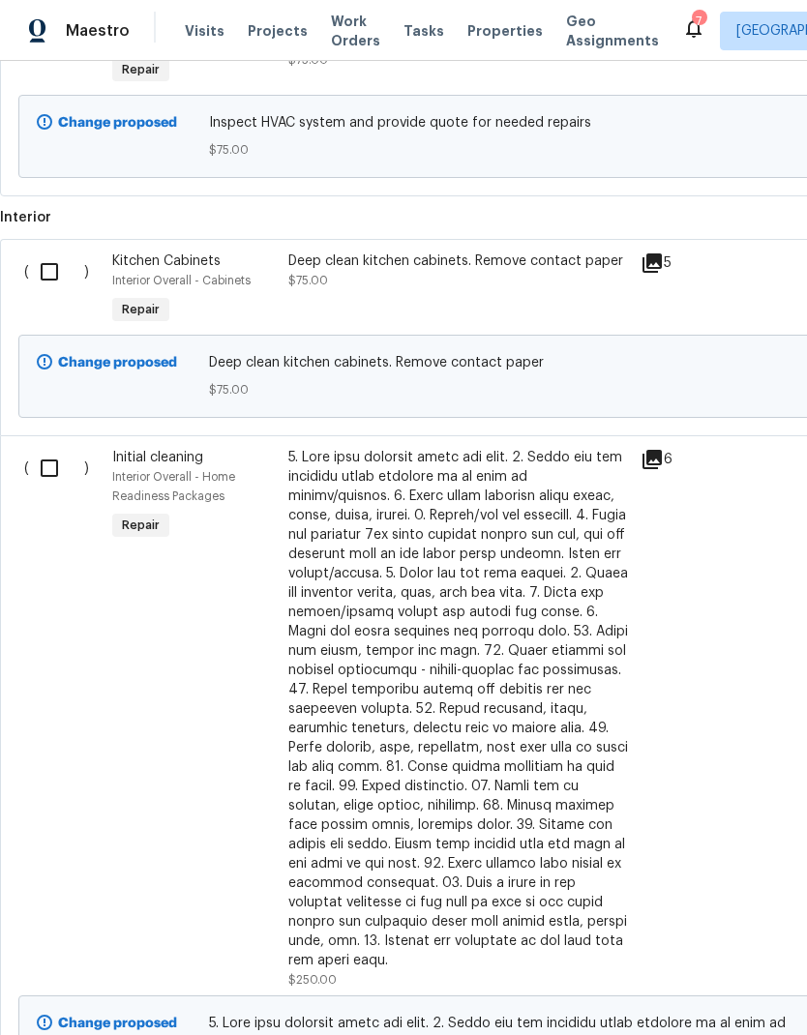
click at [56, 478] on input "checkbox" at bounding box center [56, 468] width 55 height 41
checkbox input "true"
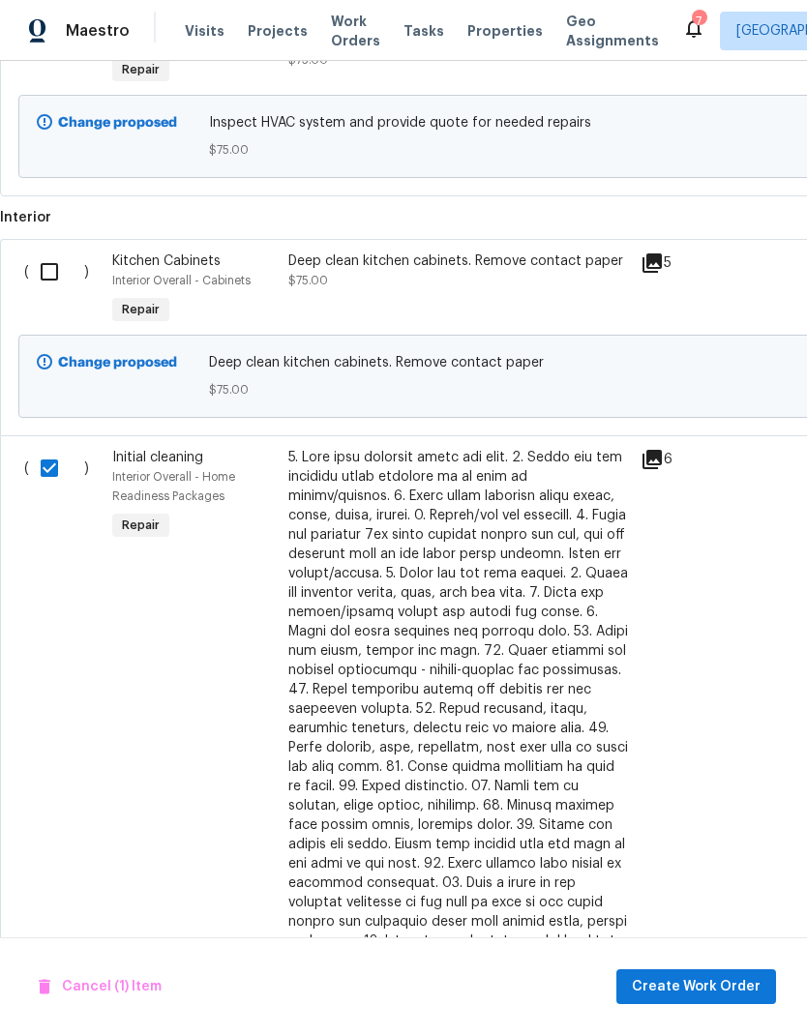
click at [49, 278] on input "checkbox" at bounding box center [56, 272] width 55 height 41
checkbox input "true"
click at [684, 992] on span "Create Work Order" at bounding box center [696, 987] width 129 height 24
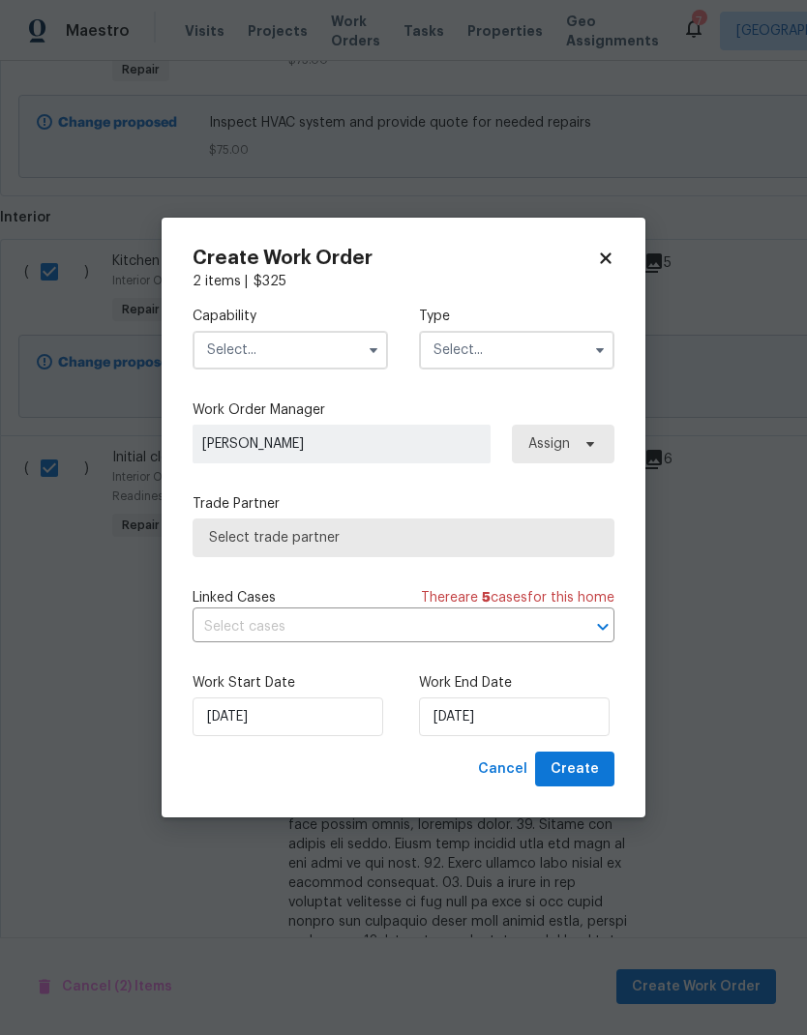
click at [302, 354] on input "text" at bounding box center [290, 350] width 195 height 39
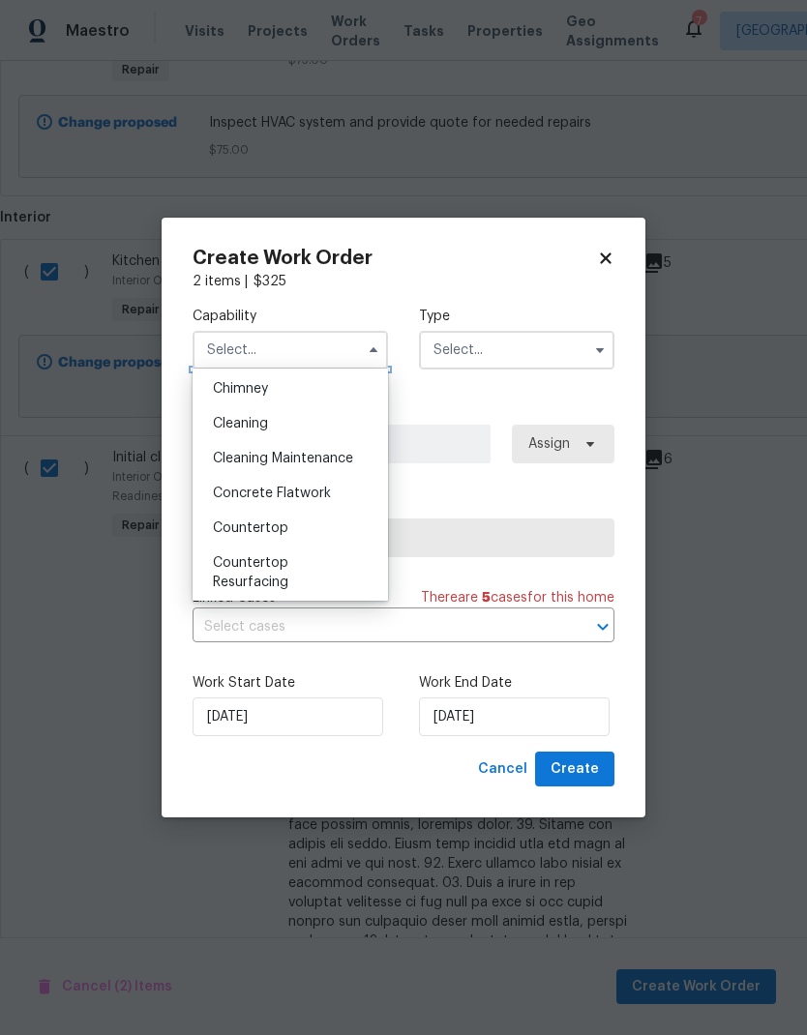
scroll to position [248, 0]
click at [302, 425] on div "Cleaning" at bounding box center [290, 422] width 186 height 35
type input "Cleaning"
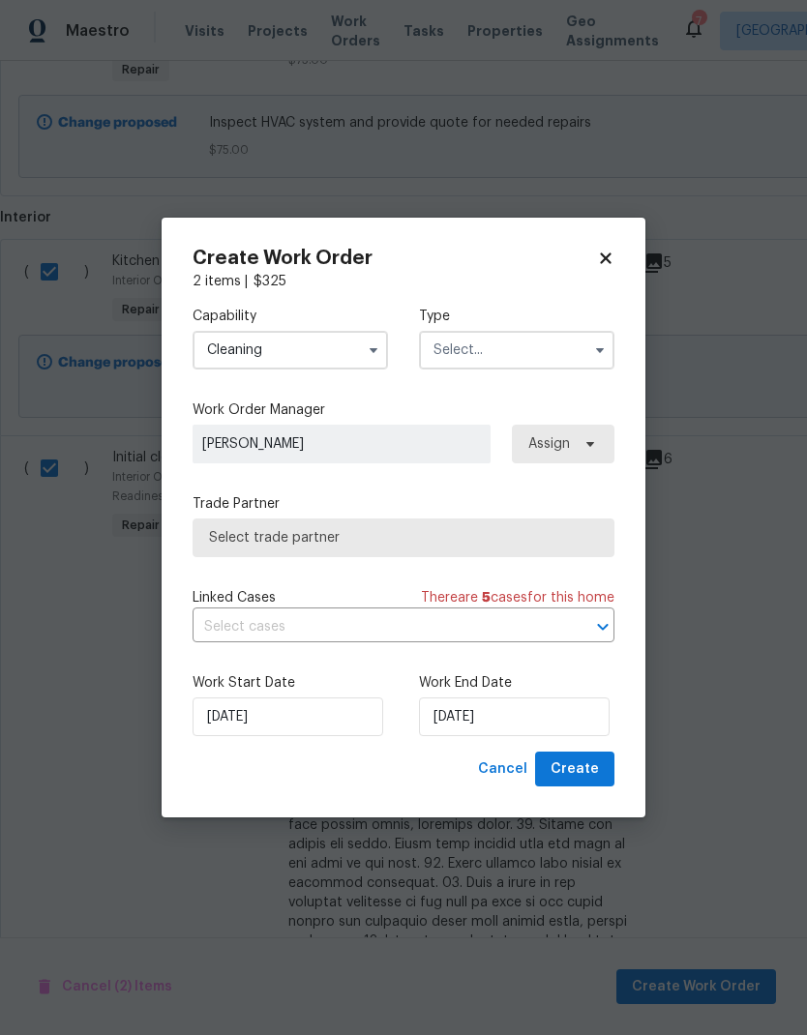
click at [494, 351] on input "text" at bounding box center [516, 350] width 195 height 39
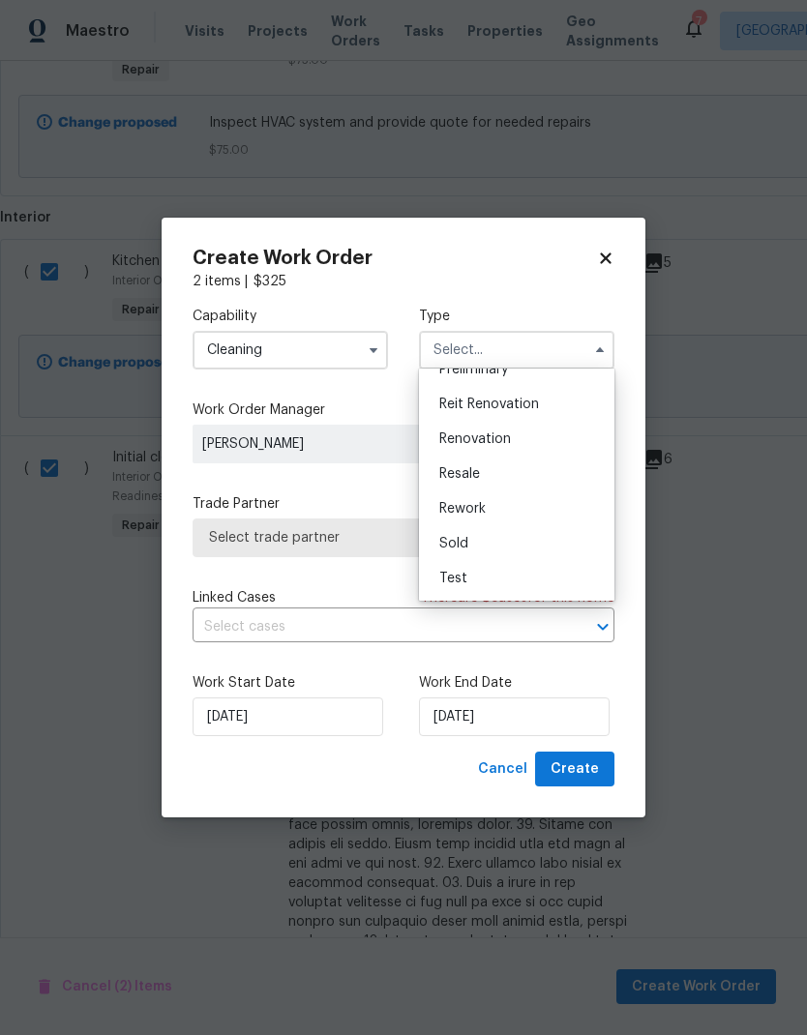
scroll to position [439, 0]
click at [512, 446] on div "Renovation" at bounding box center [517, 439] width 186 height 35
type input "Renovation"
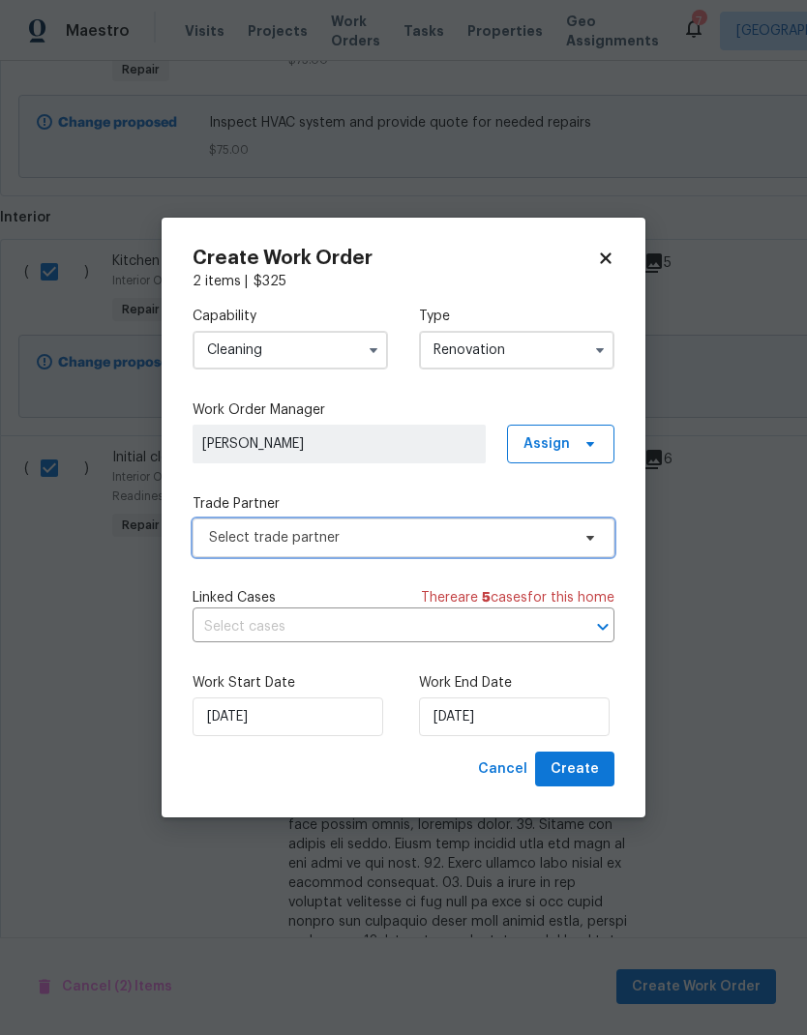
click at [494, 538] on span "Select trade partner" at bounding box center [389, 537] width 361 height 19
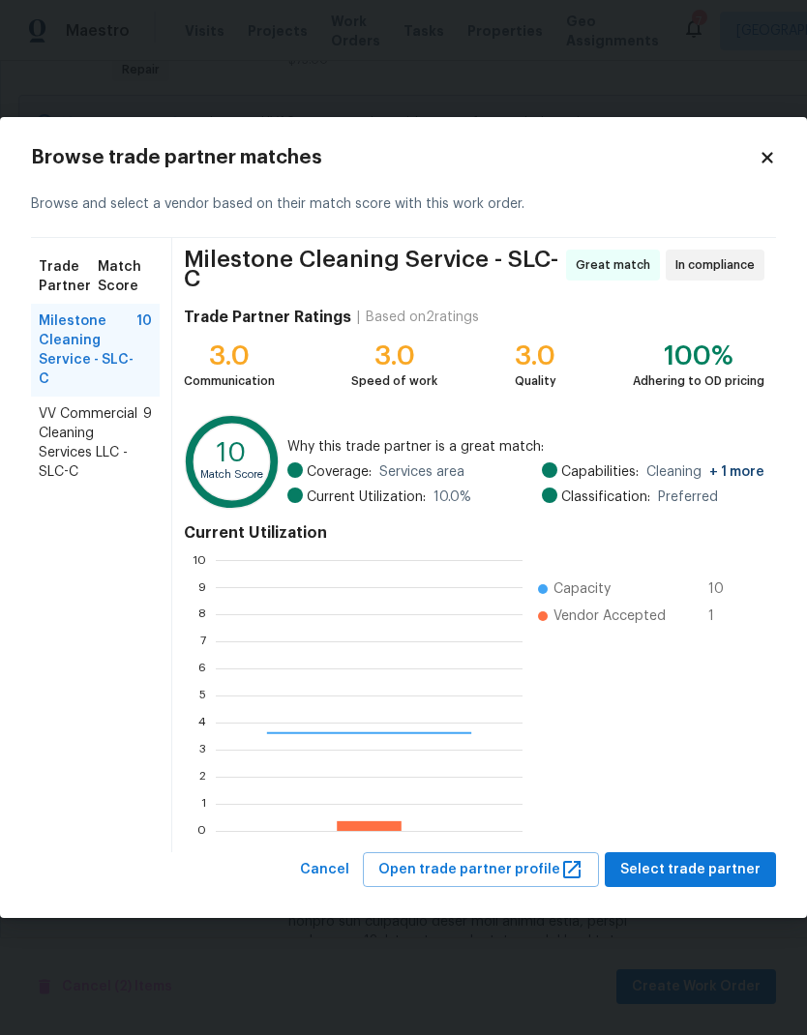
scroll to position [271, 307]
click at [87, 443] on span "VV Commercial Cleaning Services LLC - SLC-C" at bounding box center [91, 443] width 105 height 77
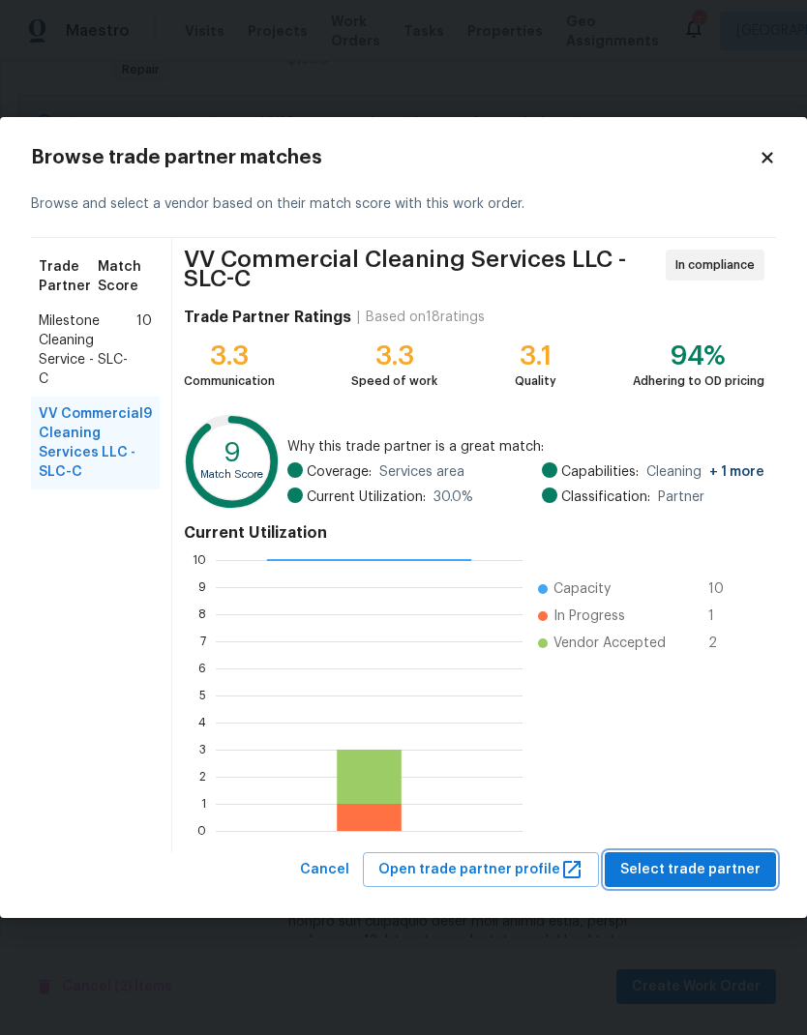
click at [718, 876] on span "Select trade partner" at bounding box center [690, 870] width 140 height 24
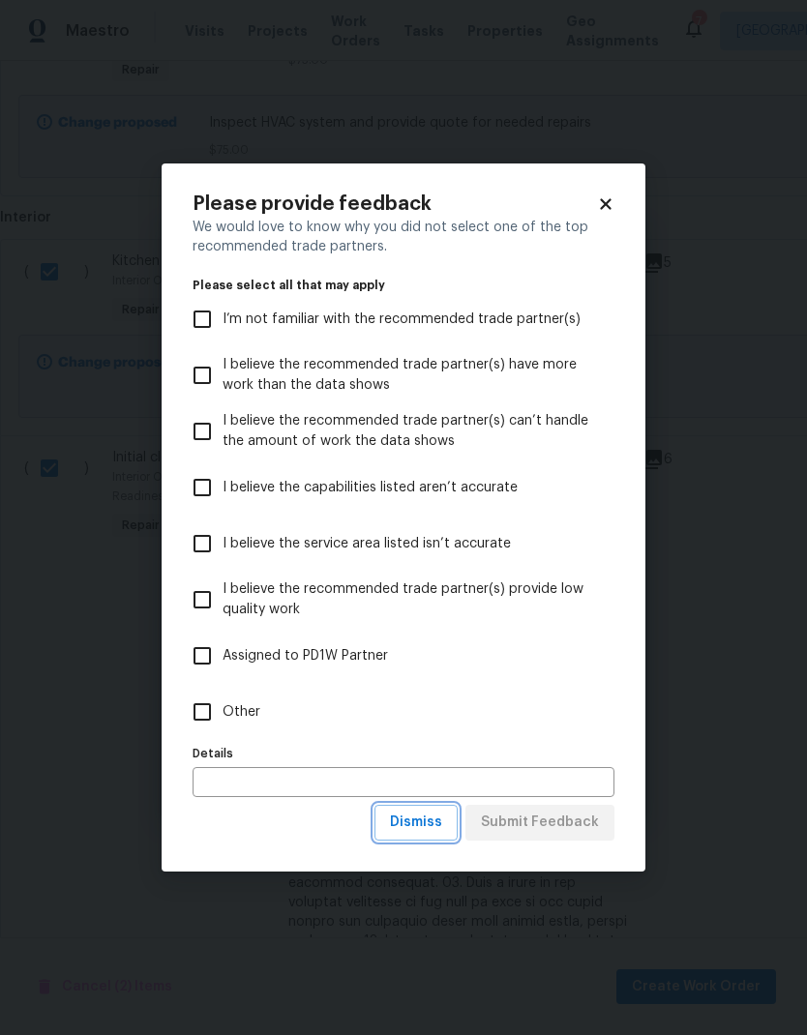
click at [431, 830] on span "Dismiss" at bounding box center [416, 823] width 52 height 24
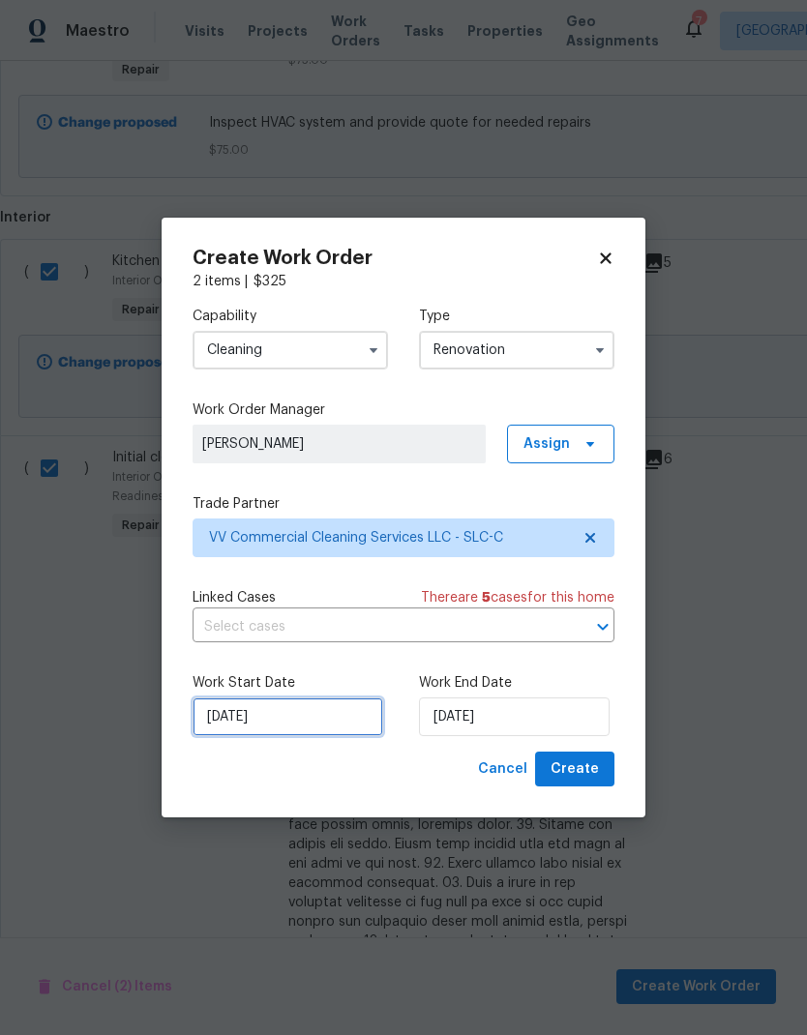
click at [310, 725] on input "8/26/2025" at bounding box center [288, 717] width 191 height 39
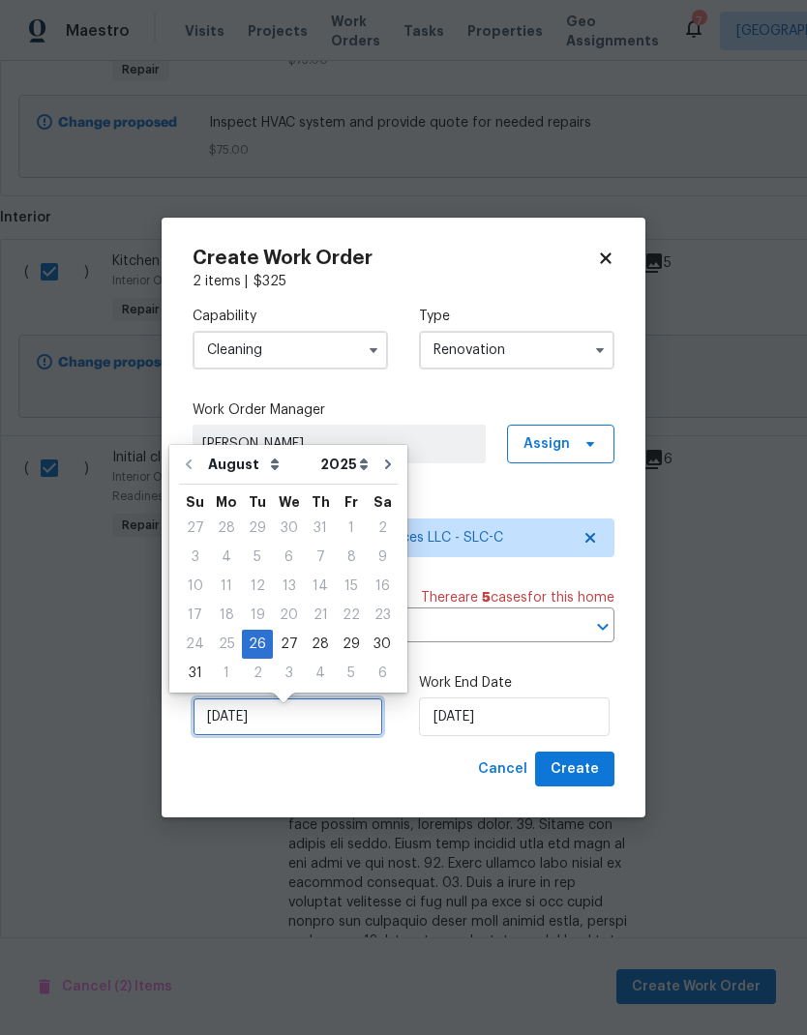
scroll to position [8, 0]
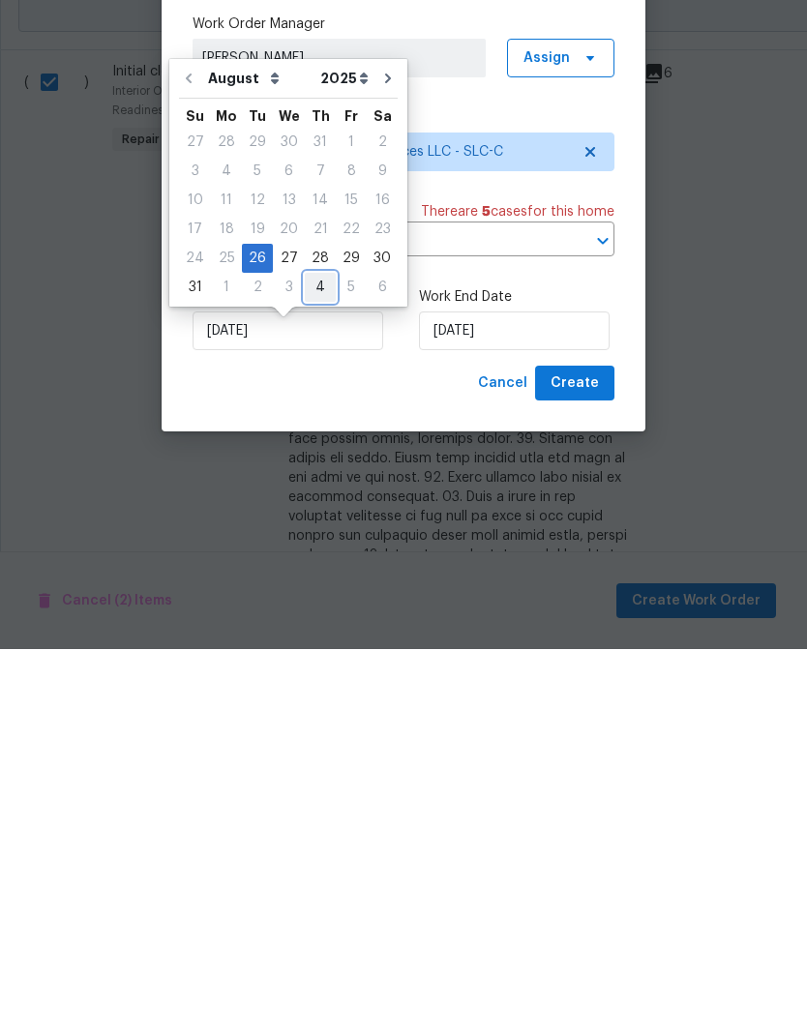
click at [320, 660] on div "4" at bounding box center [320, 673] width 31 height 27
type input "9/4/2025"
select select "8"
type input "9/4/2025"
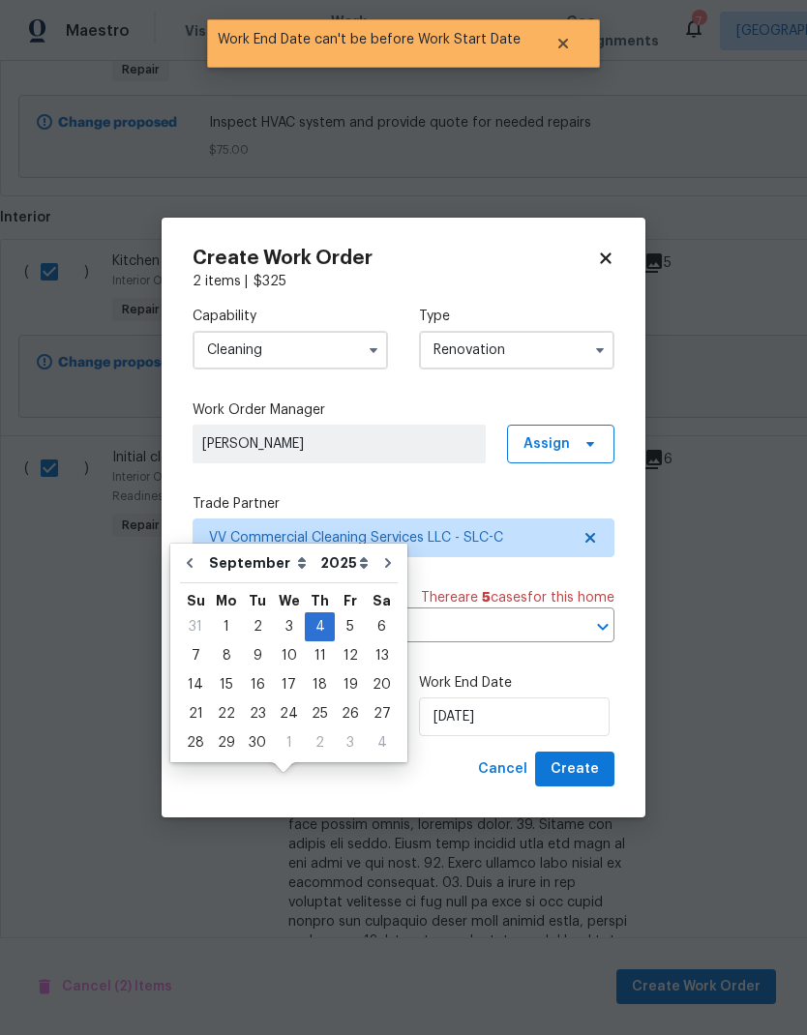
click at [395, 788] on div "Cancel Create" at bounding box center [404, 770] width 422 height 36
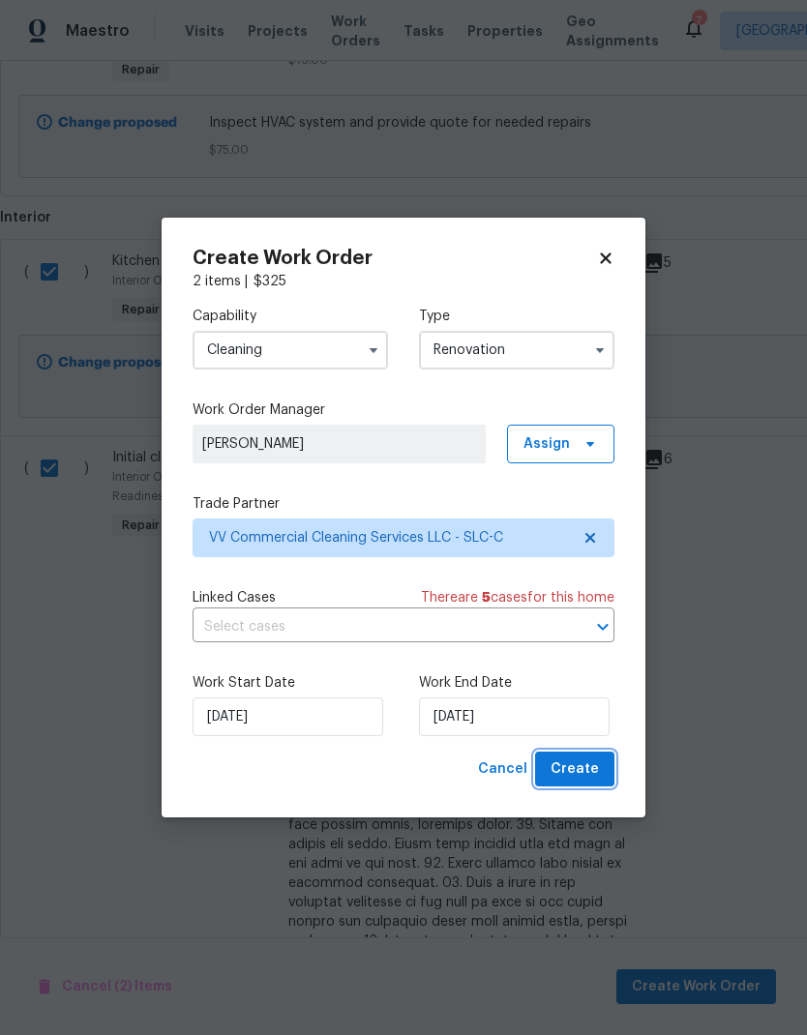
click at [587, 772] on span "Create" at bounding box center [575, 770] width 48 height 24
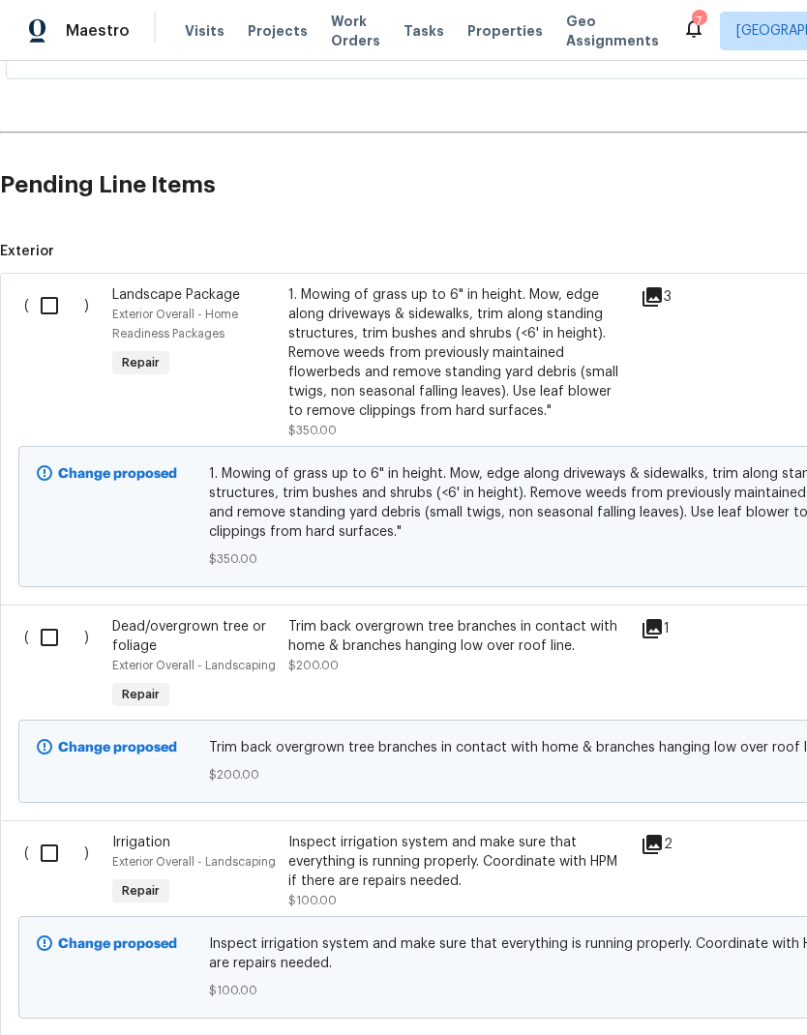
scroll to position [557, 0]
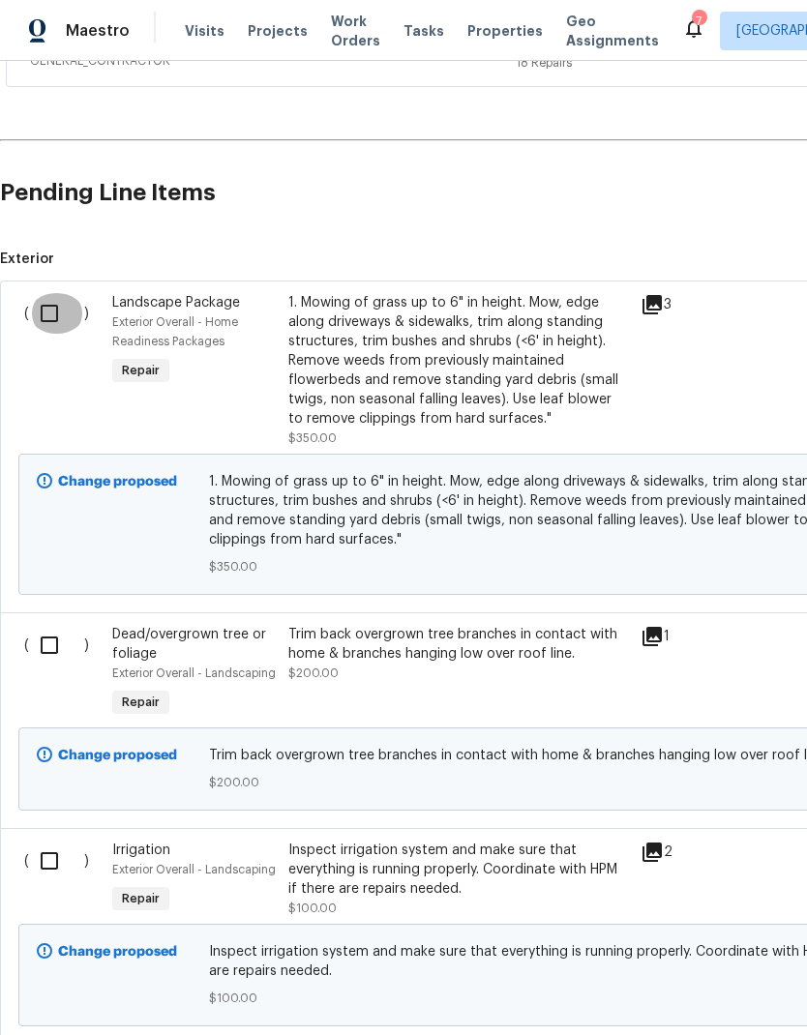
click at [57, 315] on input "checkbox" at bounding box center [56, 313] width 55 height 41
checkbox input "true"
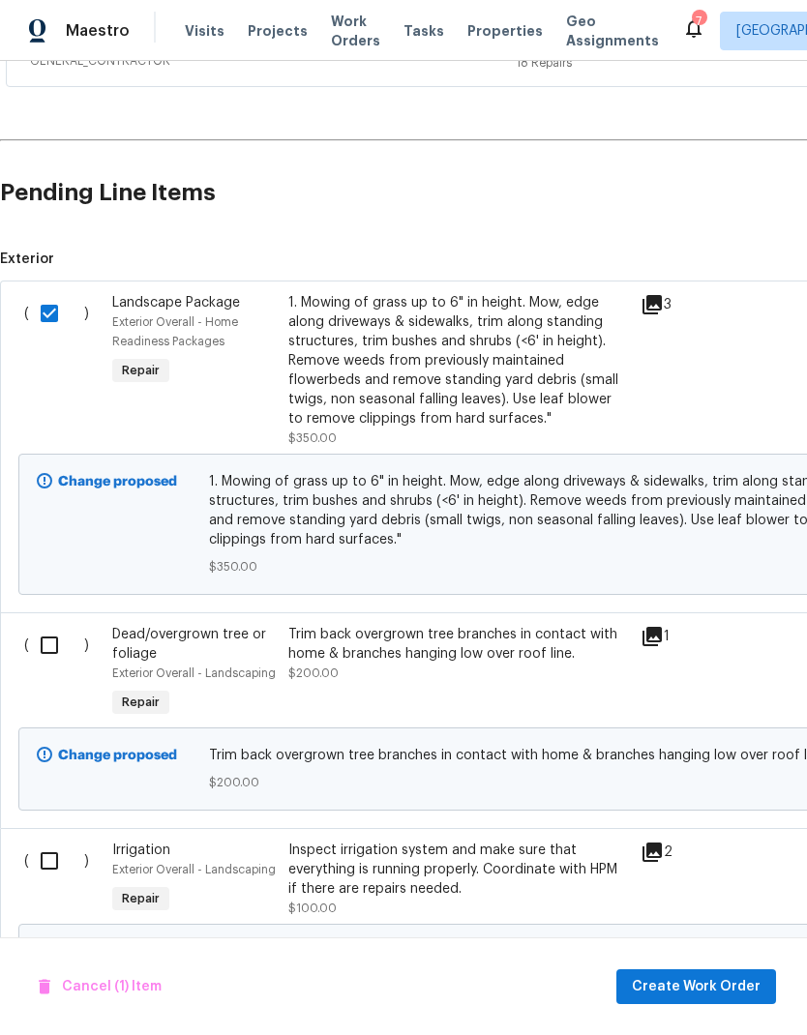
click at [64, 652] on input "checkbox" at bounding box center [56, 645] width 55 height 41
checkbox input "true"
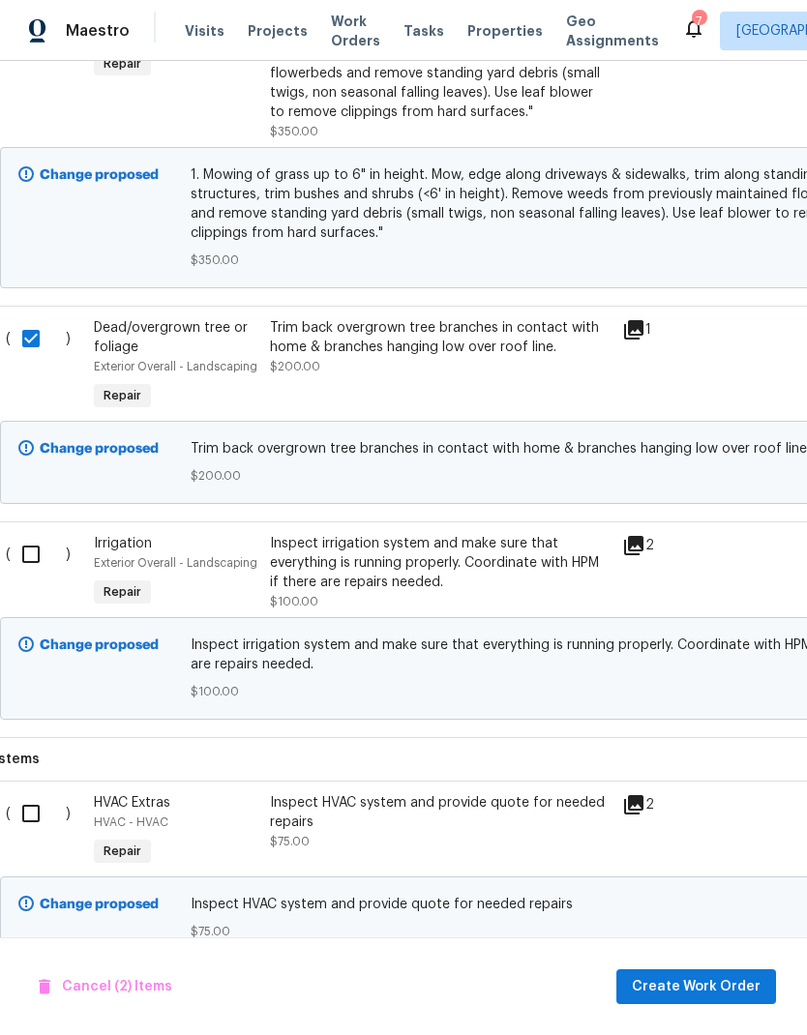
scroll to position [864, 18]
click at [34, 555] on input "checkbox" at bounding box center [38, 554] width 55 height 41
checkbox input "true"
click at [688, 987] on span "Create Work Order" at bounding box center [696, 987] width 129 height 24
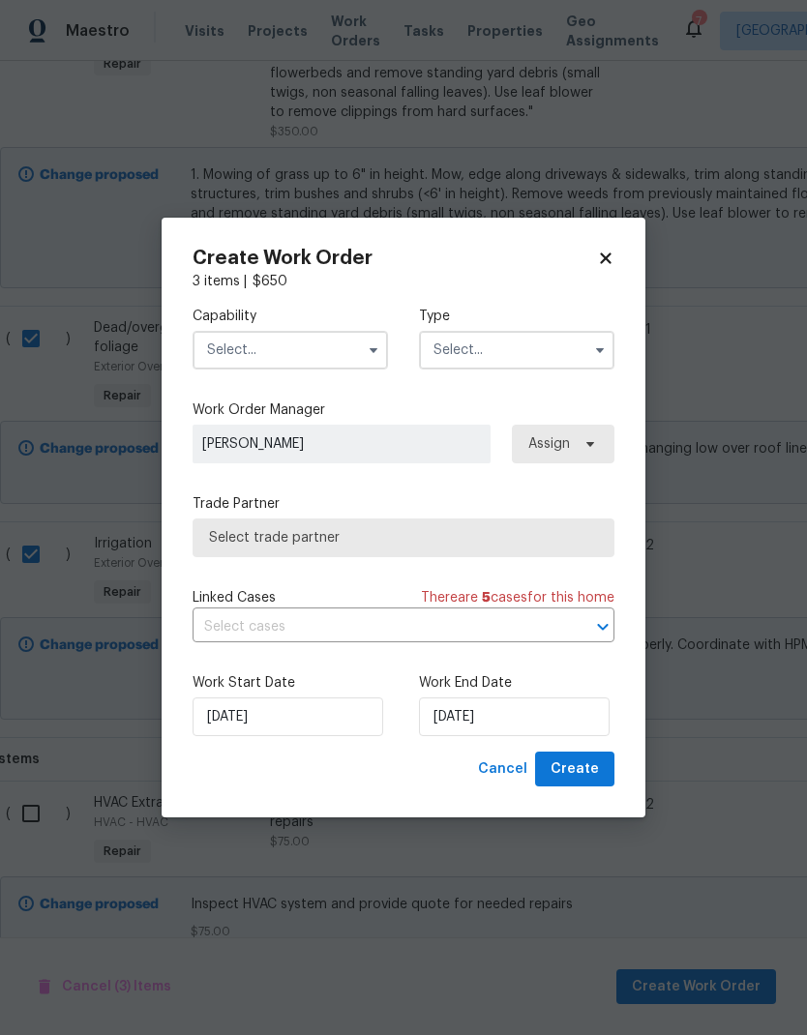
click at [311, 352] on input "text" at bounding box center [290, 350] width 195 height 39
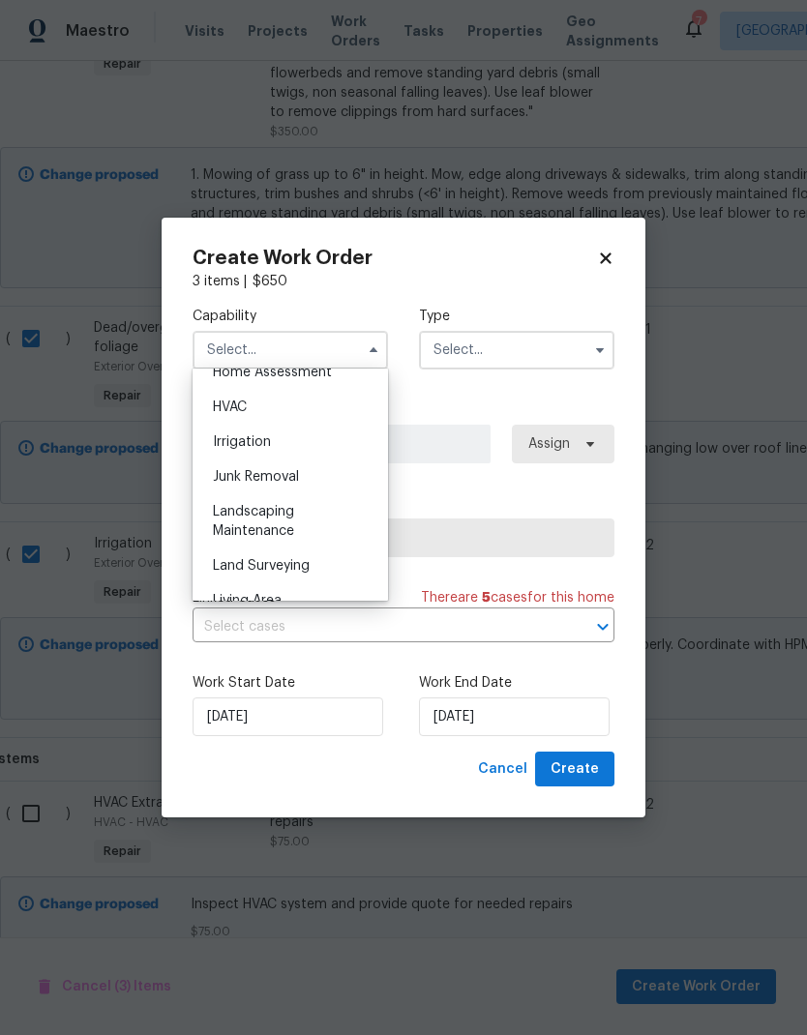
scroll to position [1169, 0]
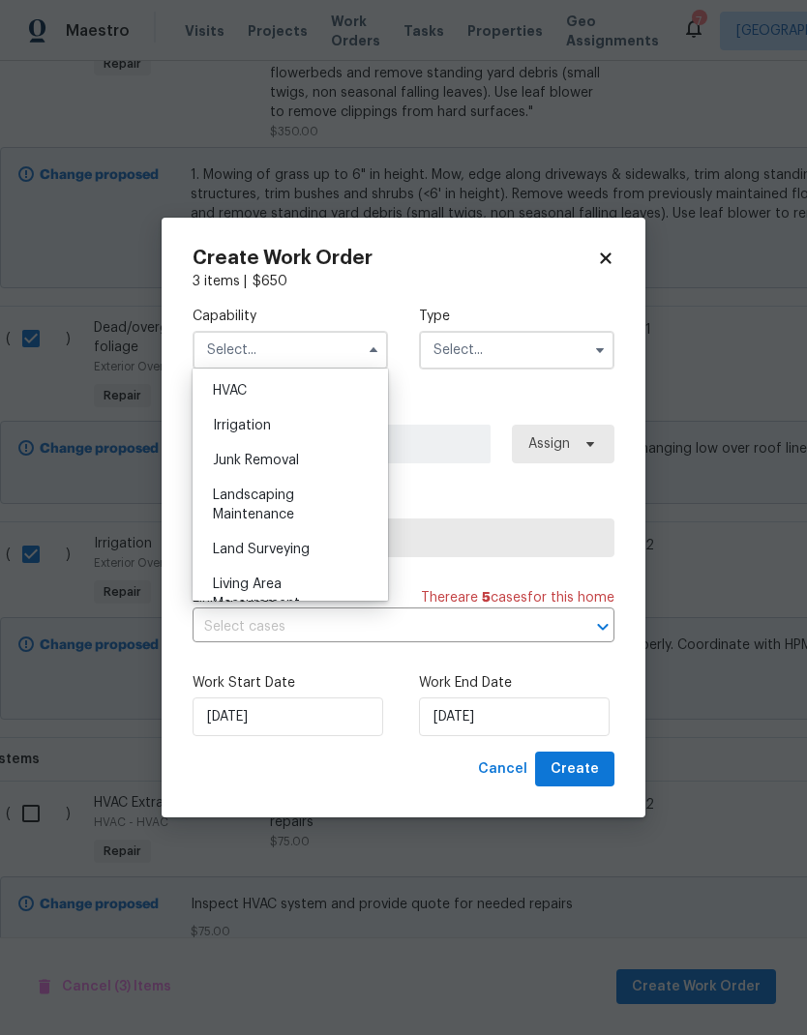
click at [297, 501] on div "Landscaping Maintenance" at bounding box center [290, 505] width 186 height 54
type input "Landscaping Maintenance"
click at [502, 355] on input "text" at bounding box center [516, 350] width 195 height 39
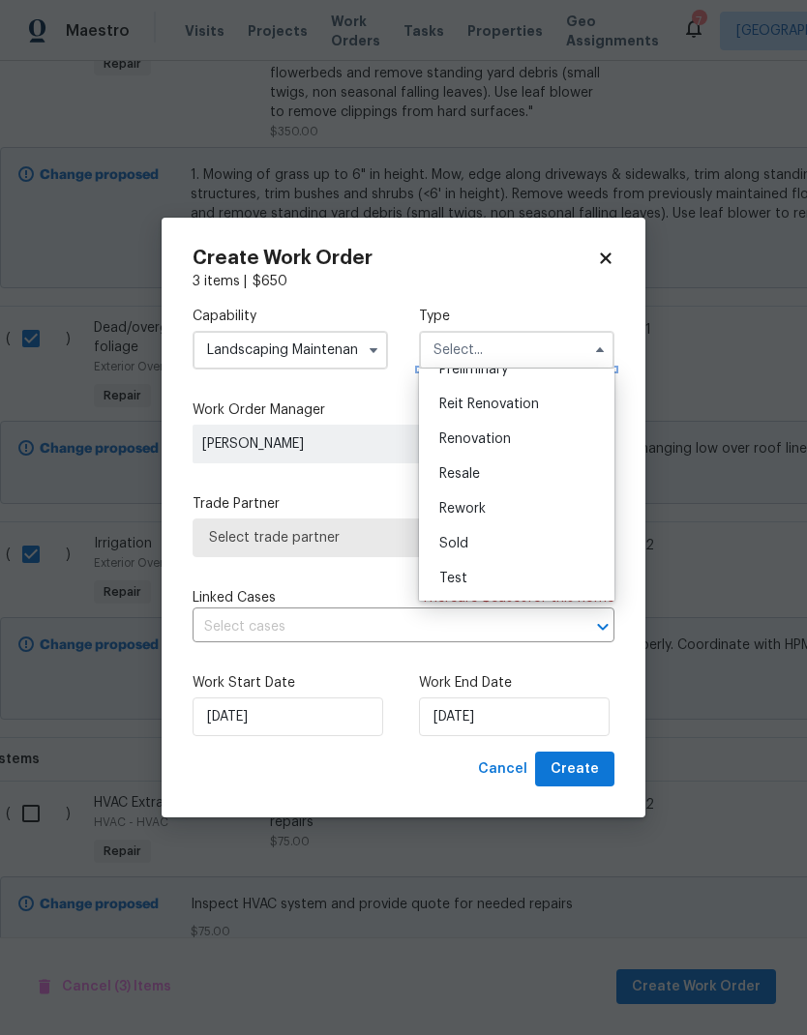
scroll to position [439, 0]
click at [517, 441] on div "Renovation" at bounding box center [517, 439] width 186 height 35
type input "Renovation"
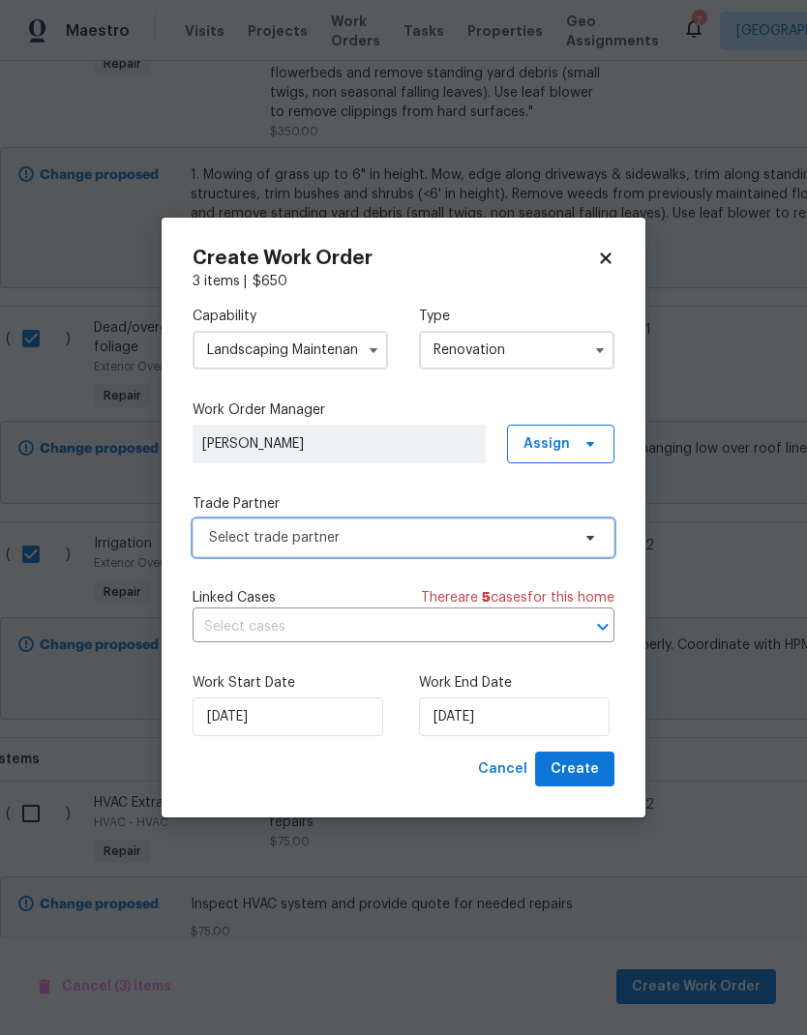
click at [416, 551] on span "Select trade partner" at bounding box center [404, 538] width 422 height 39
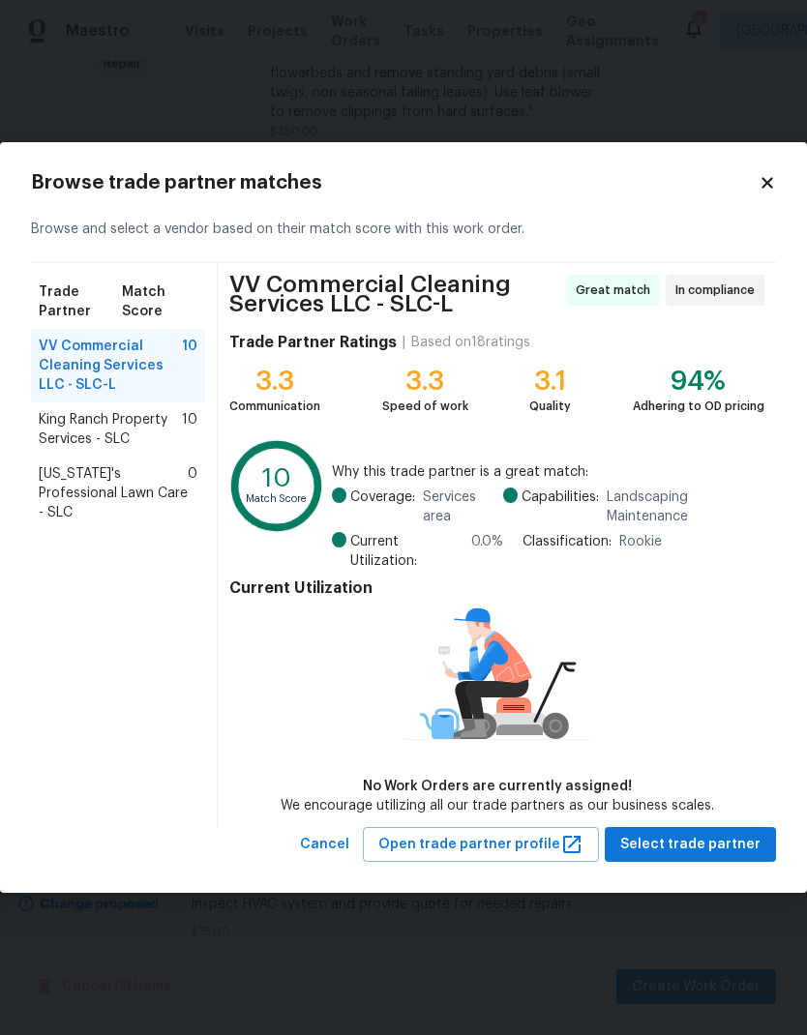
click at [141, 417] on span "King Ranch Property Services - SLC" at bounding box center [110, 429] width 143 height 39
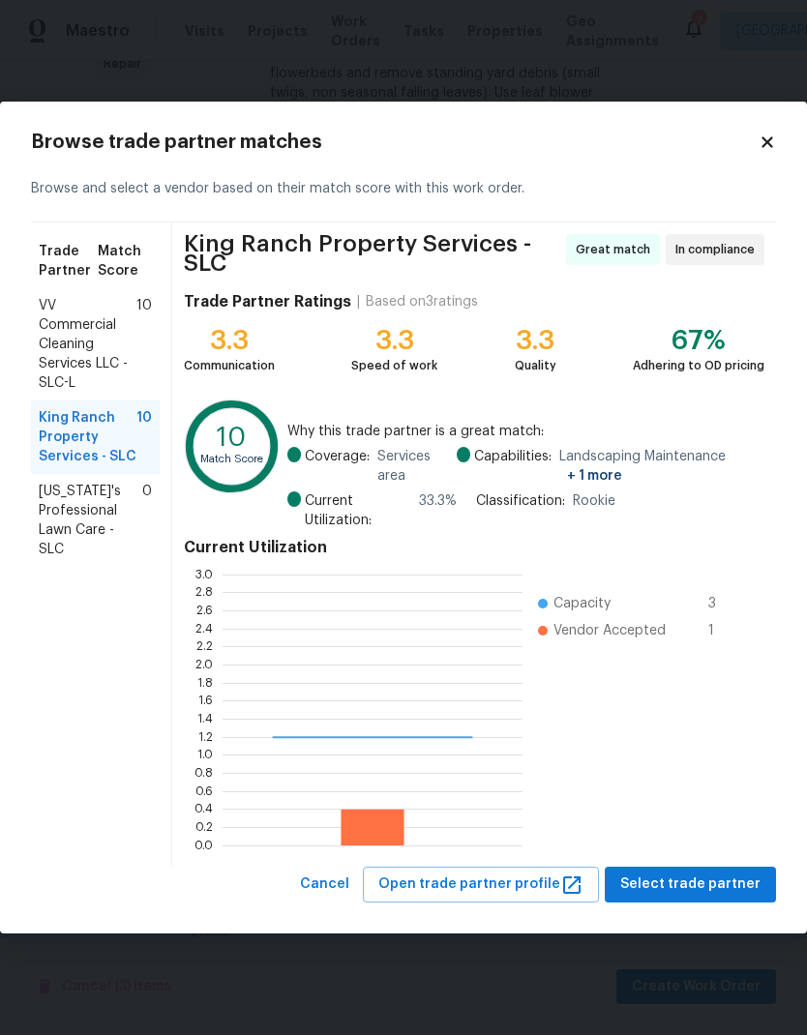
scroll to position [271, 300]
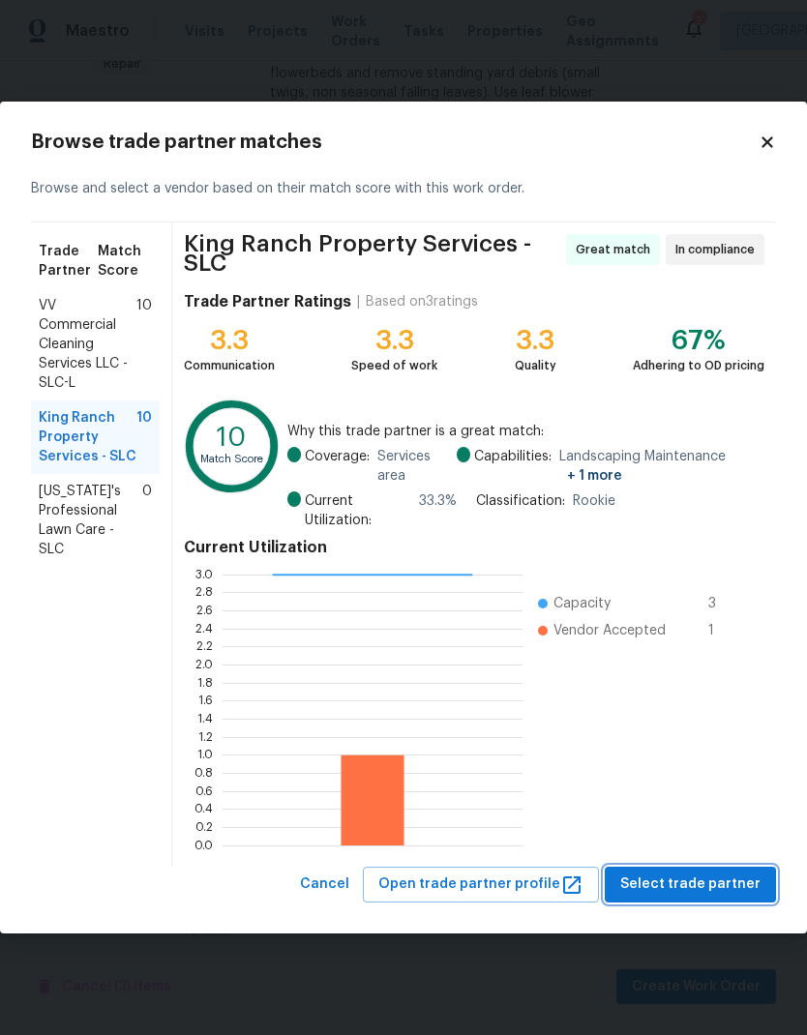
click at [711, 881] on span "Select trade partner" at bounding box center [690, 885] width 140 height 24
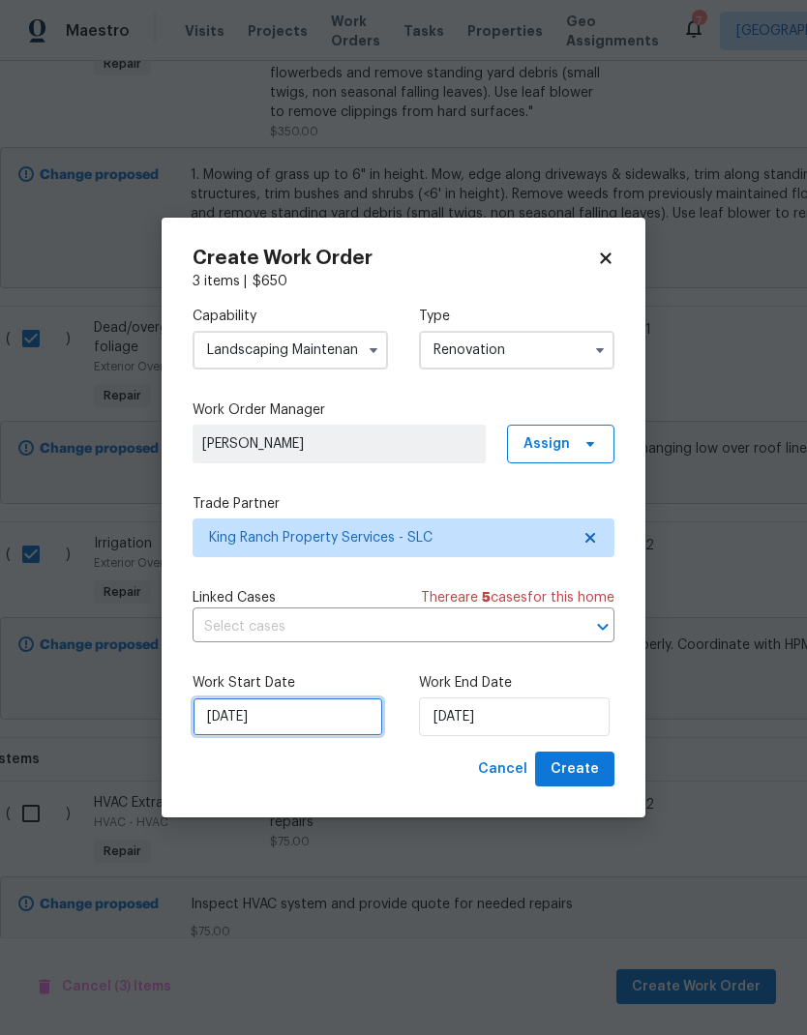
click at [308, 720] on input "[DATE]" at bounding box center [288, 717] width 191 height 39
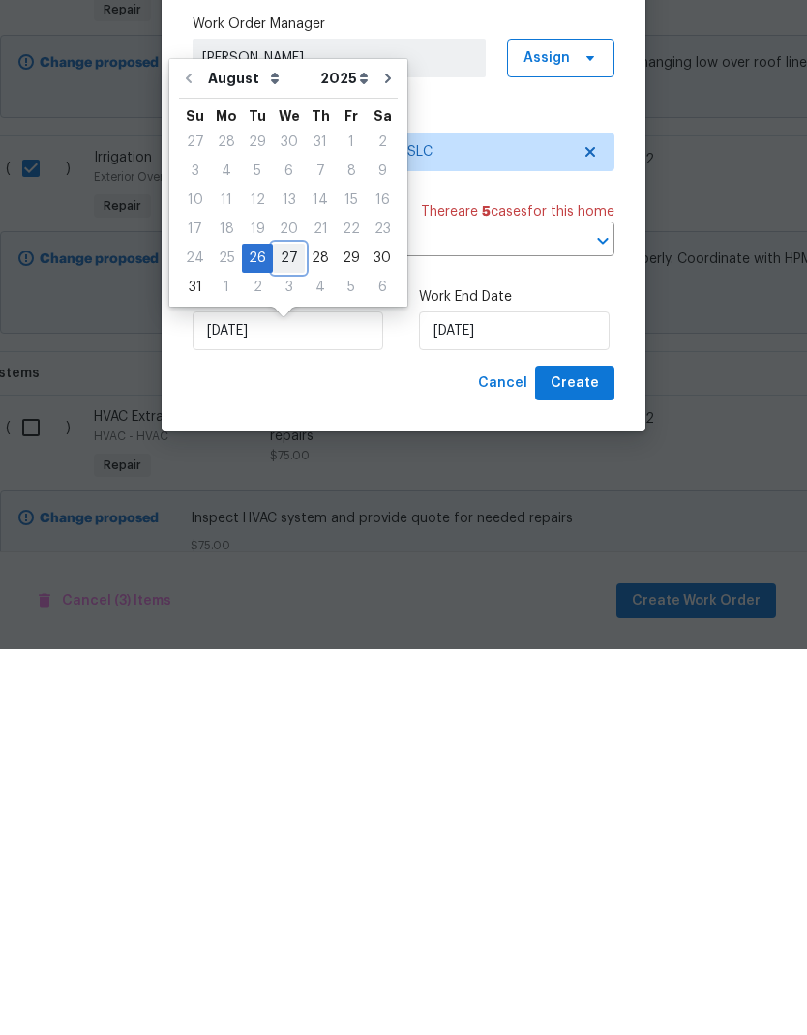
click at [285, 631] on div "27" at bounding box center [289, 644] width 32 height 27
type input "[DATE]"
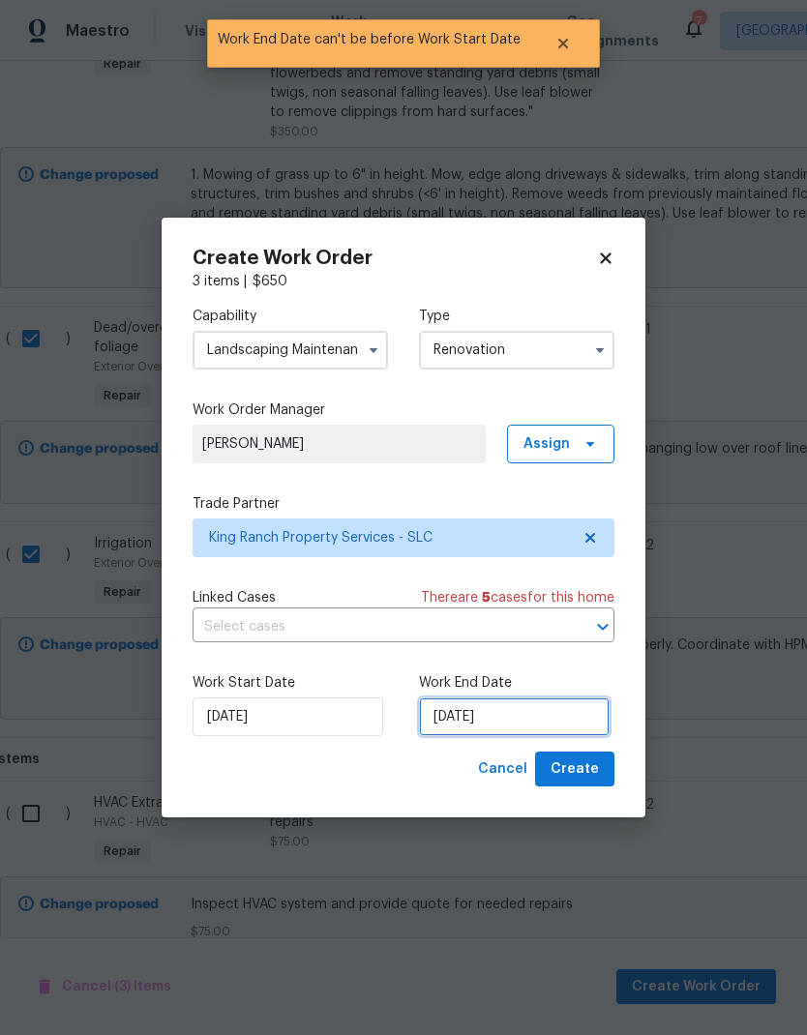
click at [518, 729] on input "[DATE]" at bounding box center [514, 717] width 191 height 39
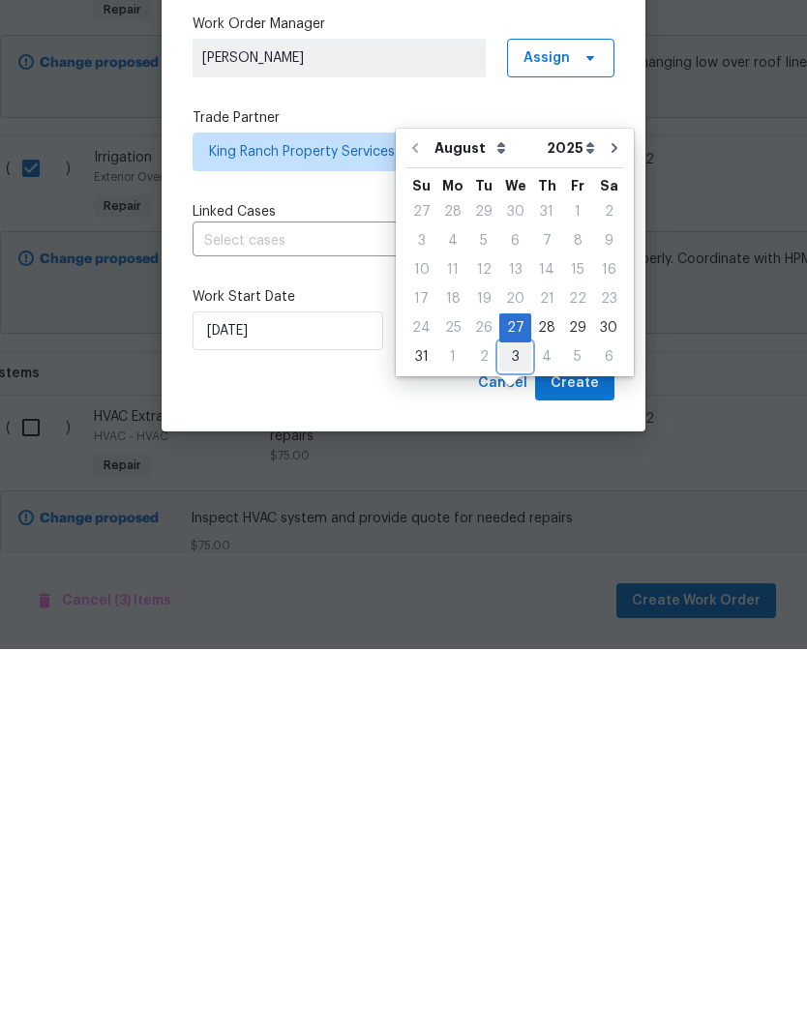
click at [502, 730] on div "3" at bounding box center [515, 743] width 32 height 27
type input "9/3/2025"
select select "8"
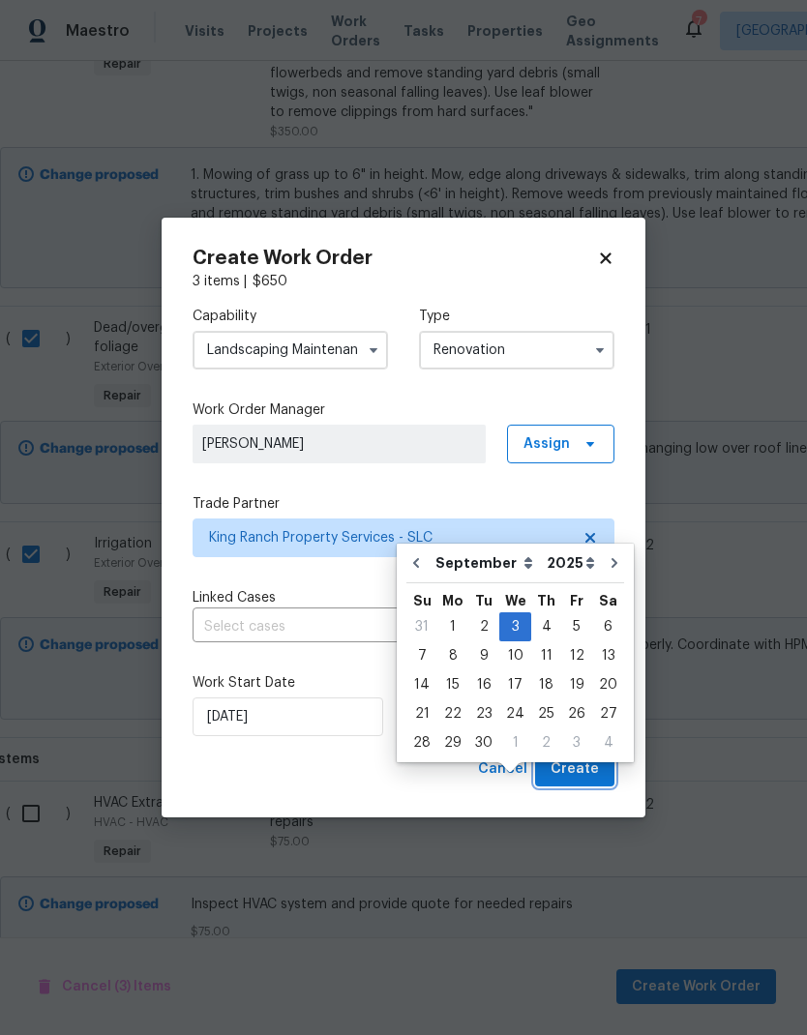
click at [584, 772] on span "Create" at bounding box center [575, 770] width 48 height 24
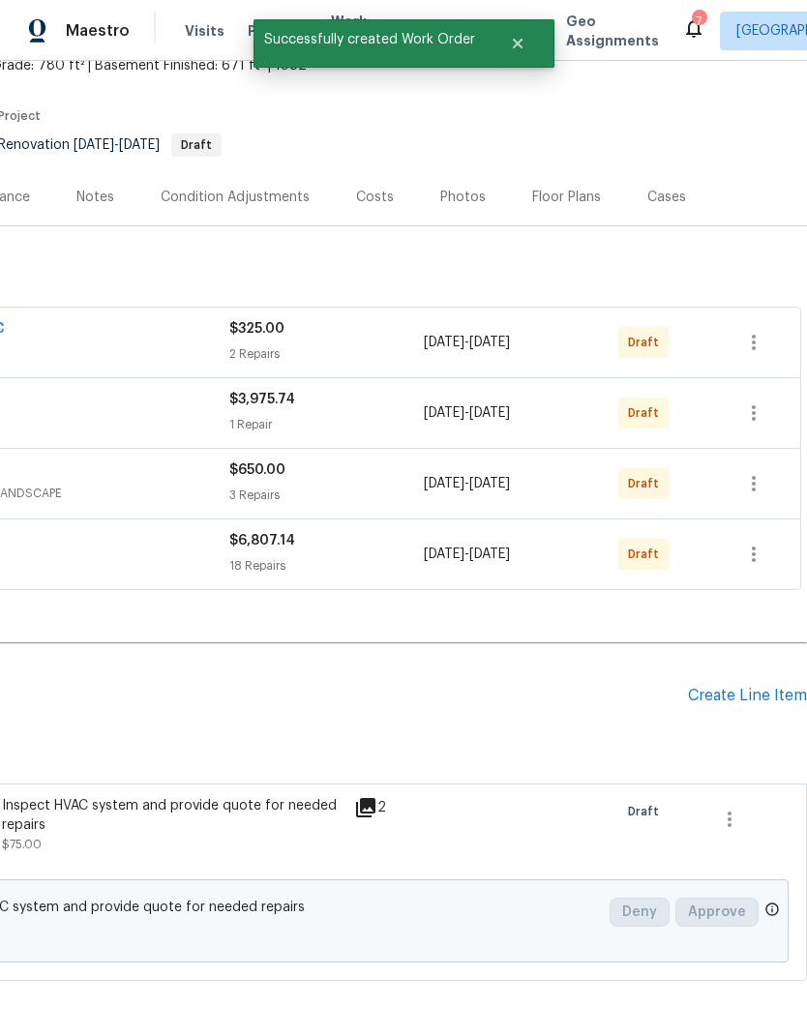
scroll to position [125, 286]
click at [758, 331] on icon "button" at bounding box center [753, 342] width 23 height 23
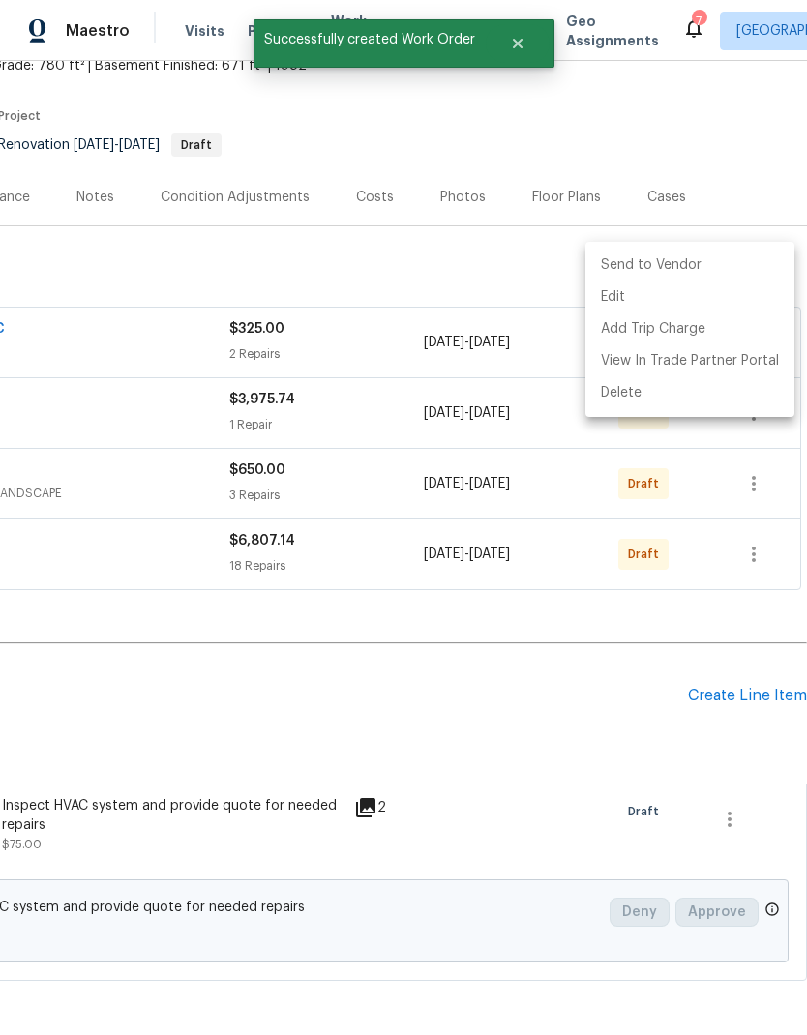
click at [683, 268] on li "Send to Vendor" at bounding box center [689, 266] width 209 height 32
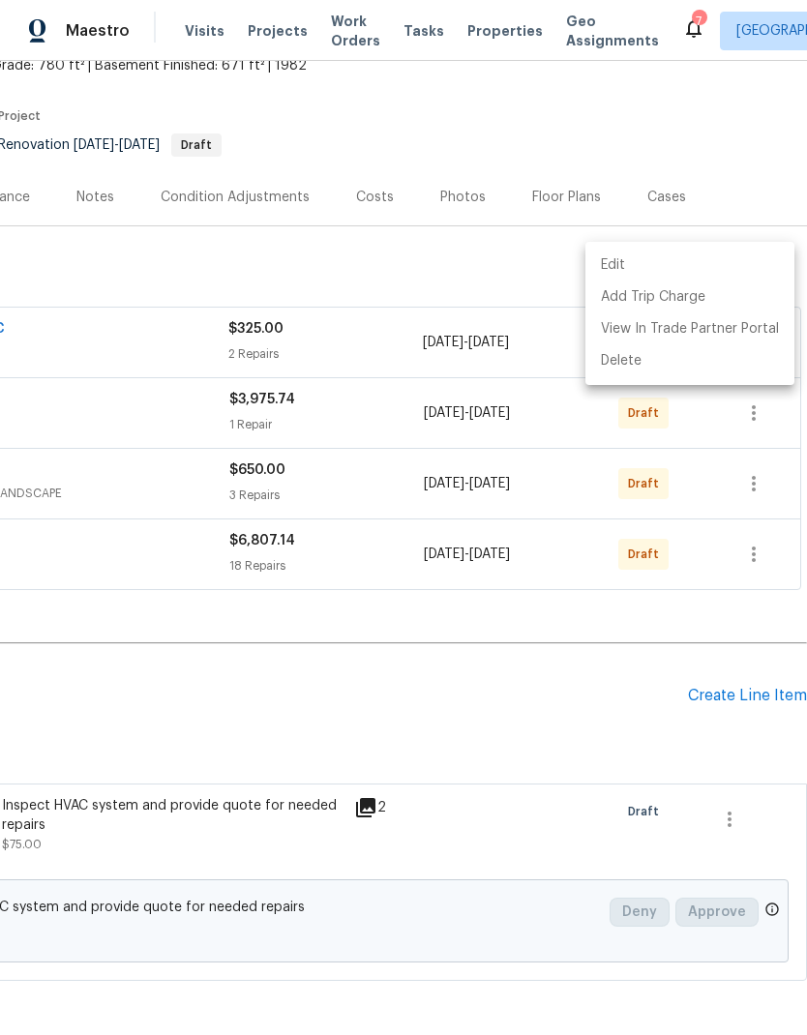
click at [736, 193] on div at bounding box center [403, 517] width 807 height 1035
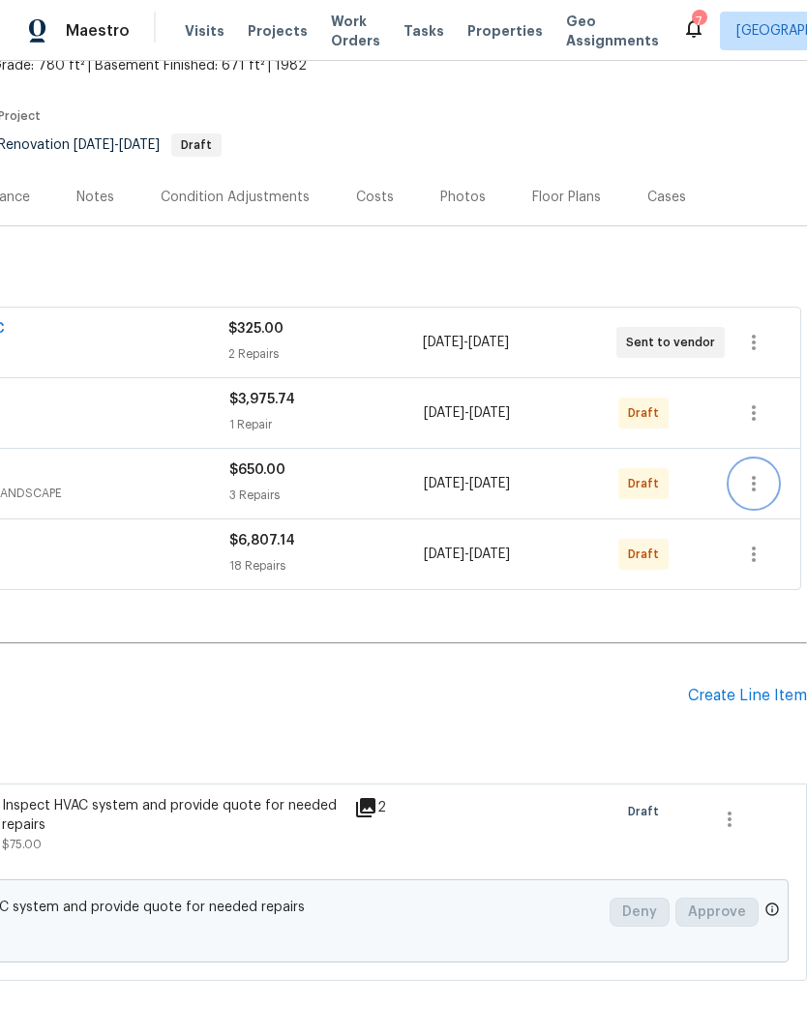
click at [757, 472] on icon "button" at bounding box center [753, 483] width 23 height 23
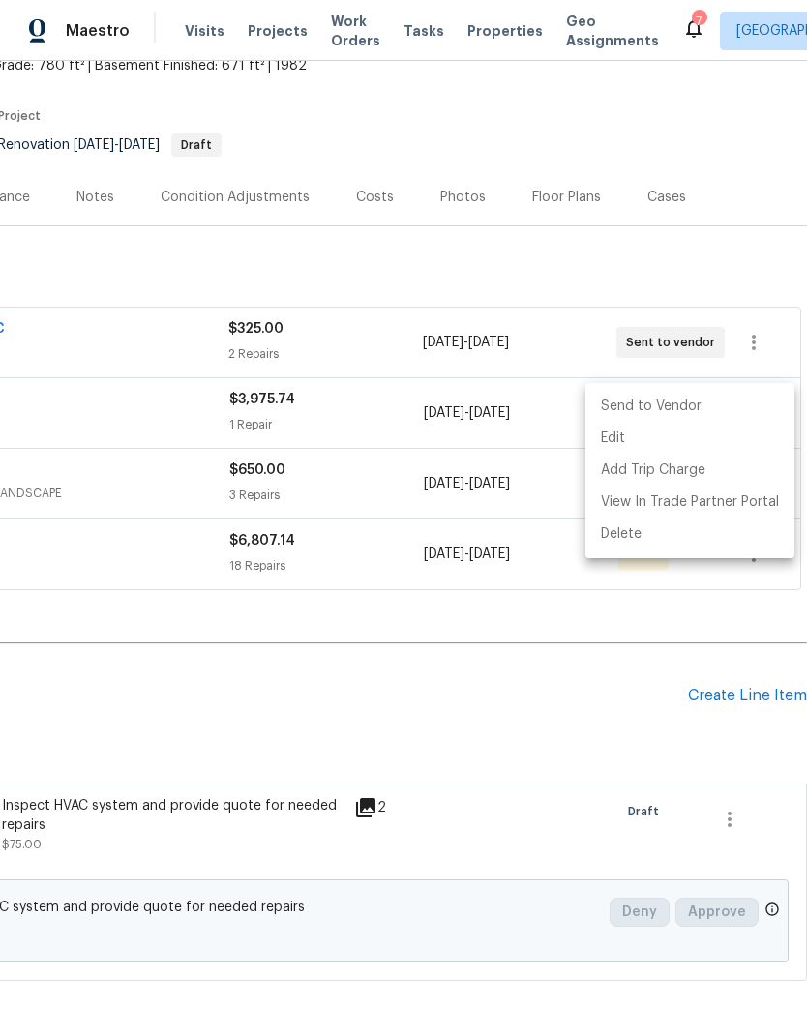
click at [676, 408] on li "Send to Vendor" at bounding box center [689, 407] width 209 height 32
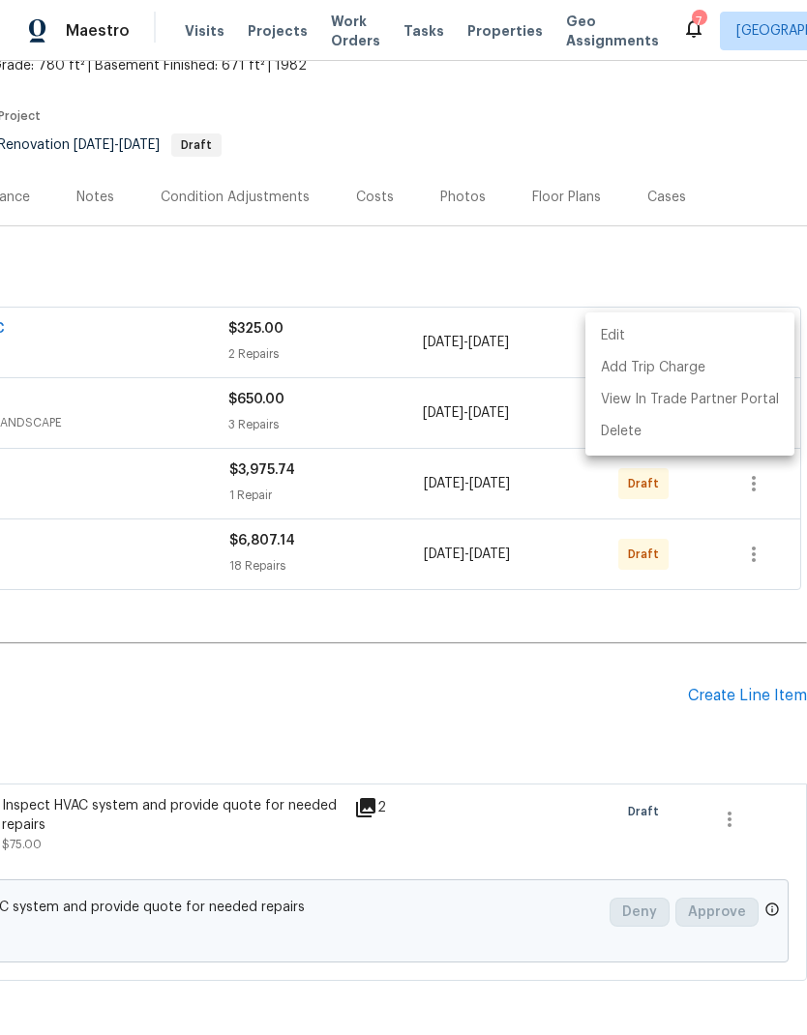
click at [540, 626] on div at bounding box center [403, 517] width 807 height 1035
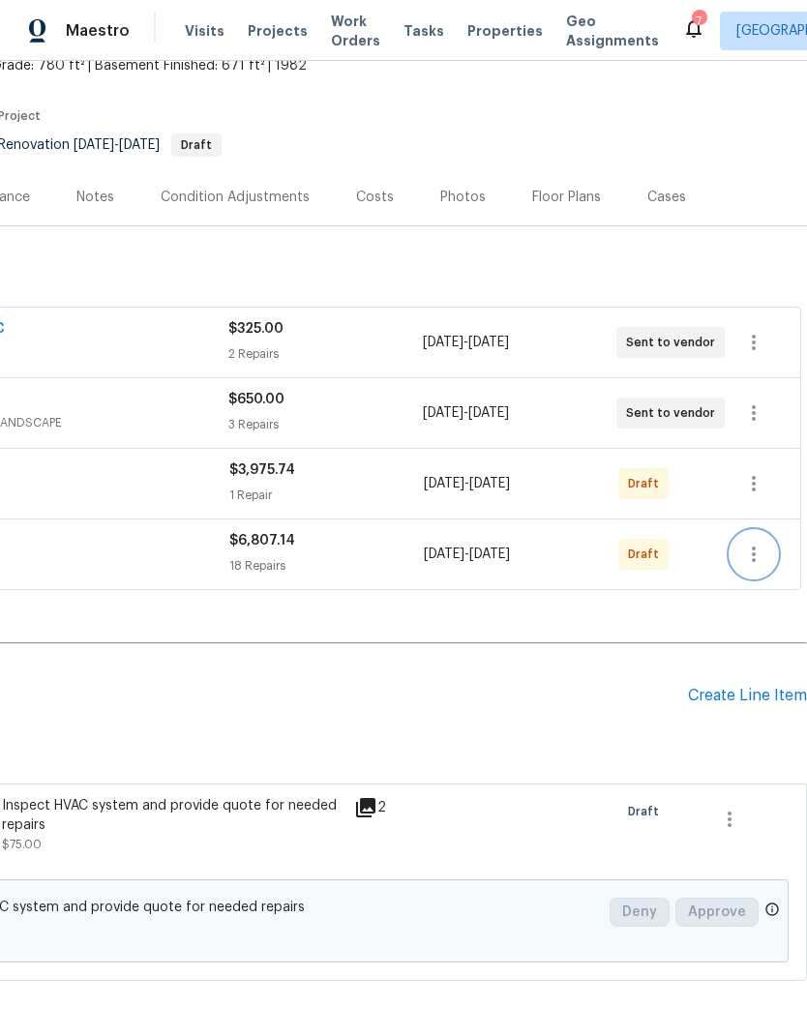
click at [751, 543] on icon "button" at bounding box center [753, 554] width 23 height 23
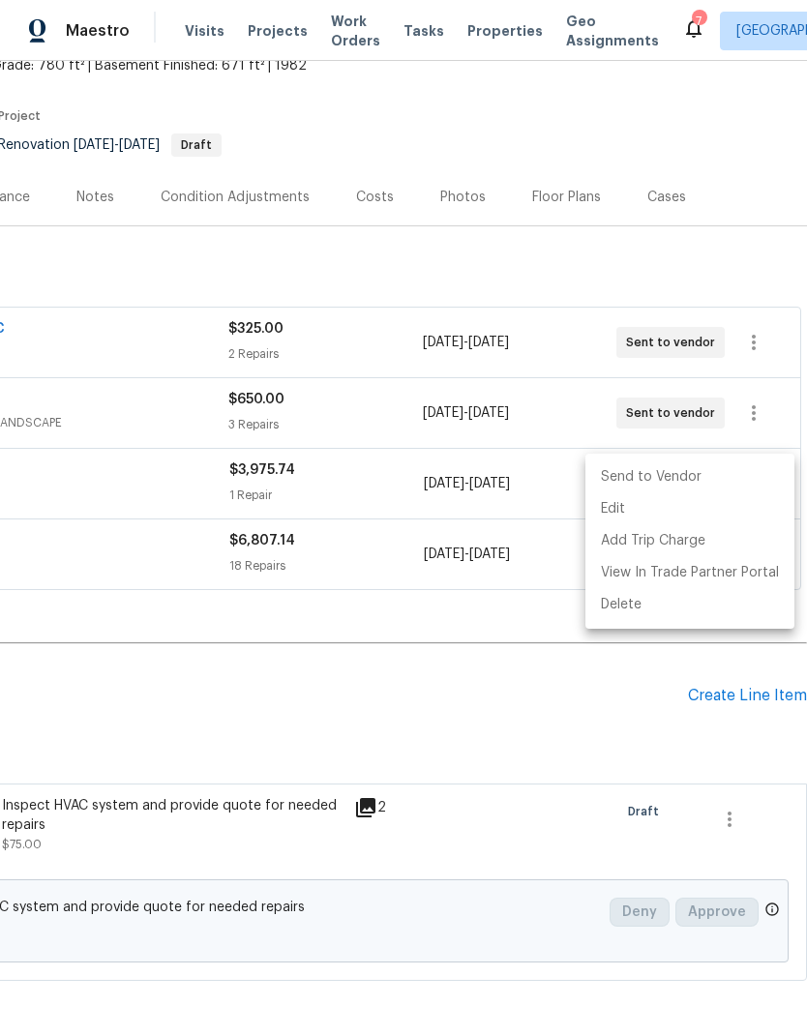
click at [671, 480] on li "Send to Vendor" at bounding box center [689, 478] width 209 height 32
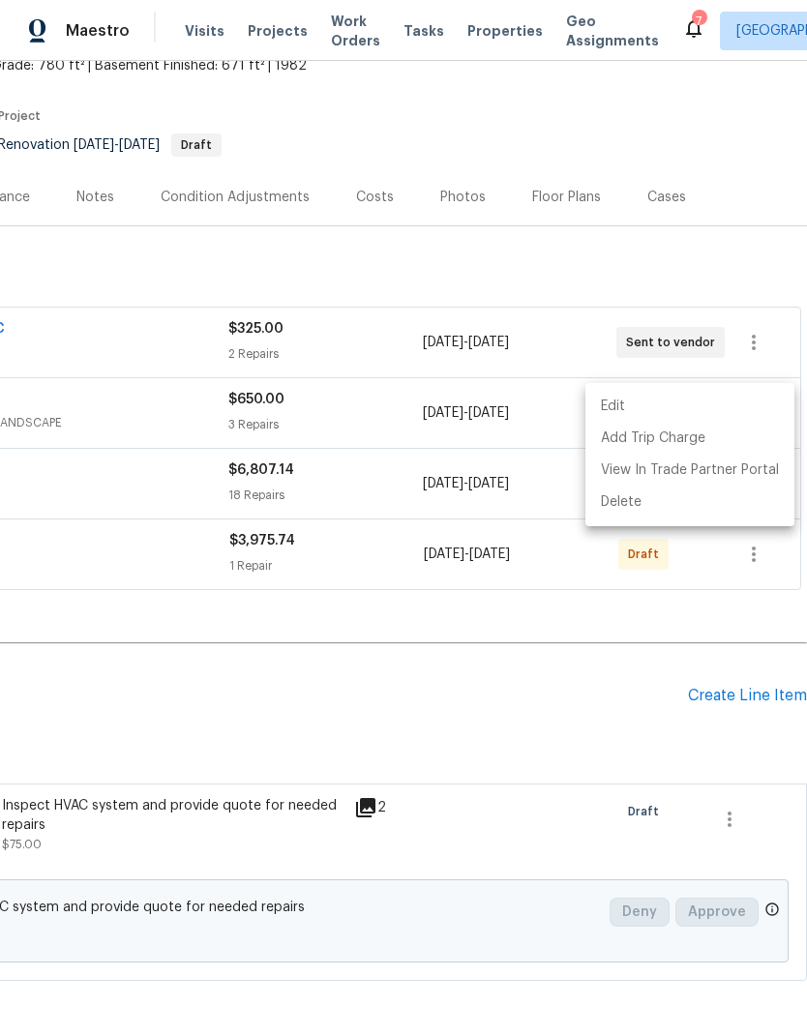
click at [479, 617] on div at bounding box center [403, 517] width 807 height 1035
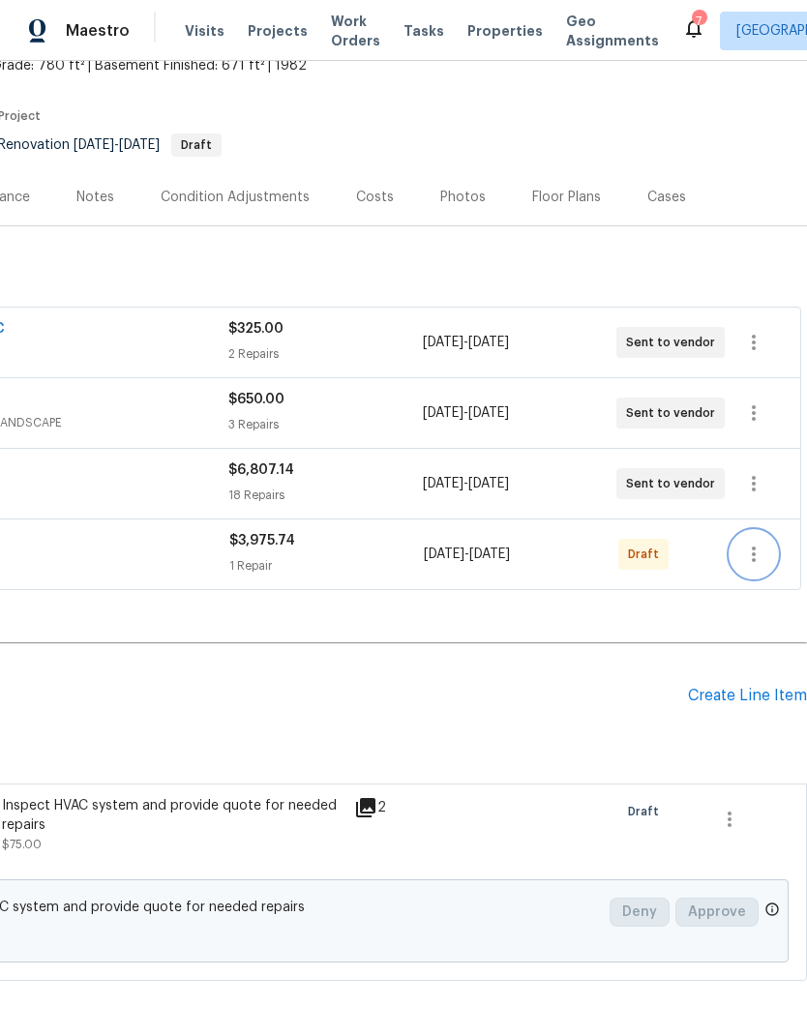
click at [763, 543] on icon "button" at bounding box center [753, 554] width 23 height 23
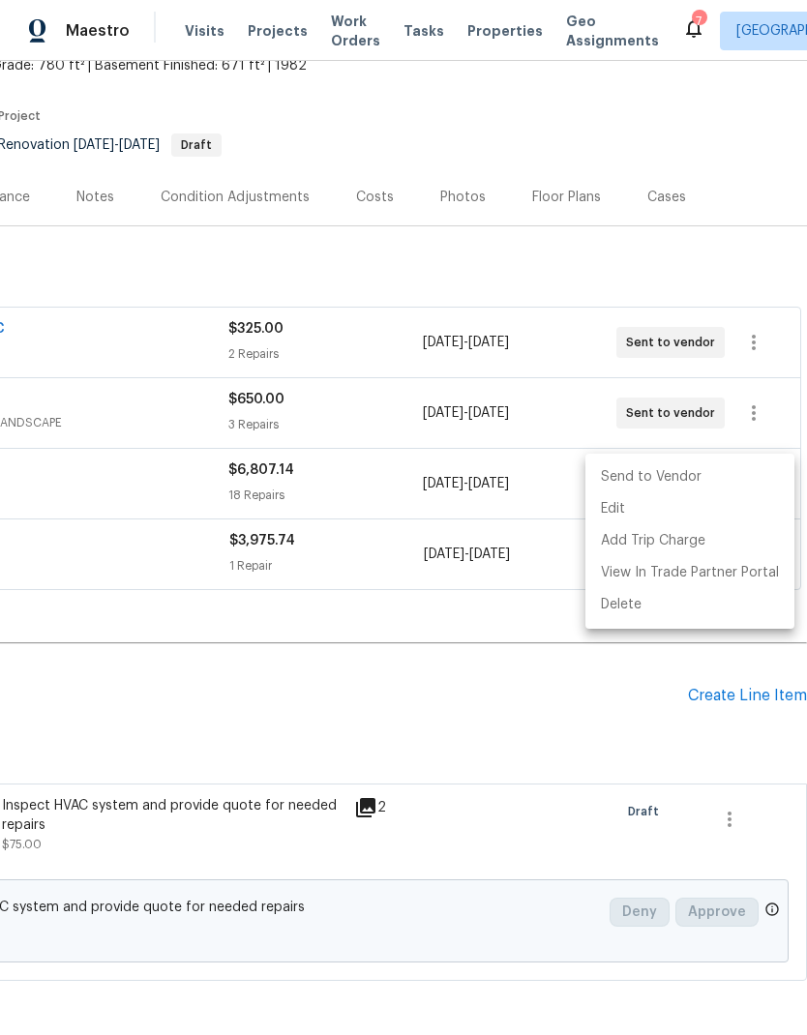
click at [665, 483] on li "Send to Vendor" at bounding box center [689, 478] width 209 height 32
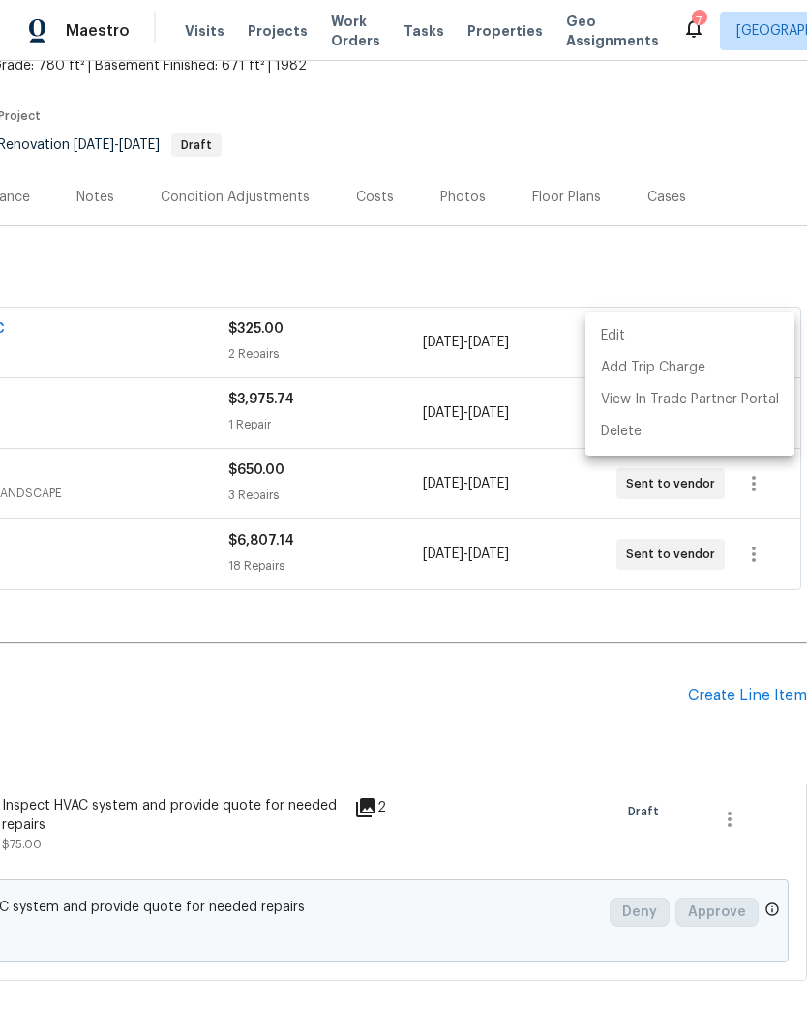
click at [535, 623] on div at bounding box center [403, 517] width 807 height 1035
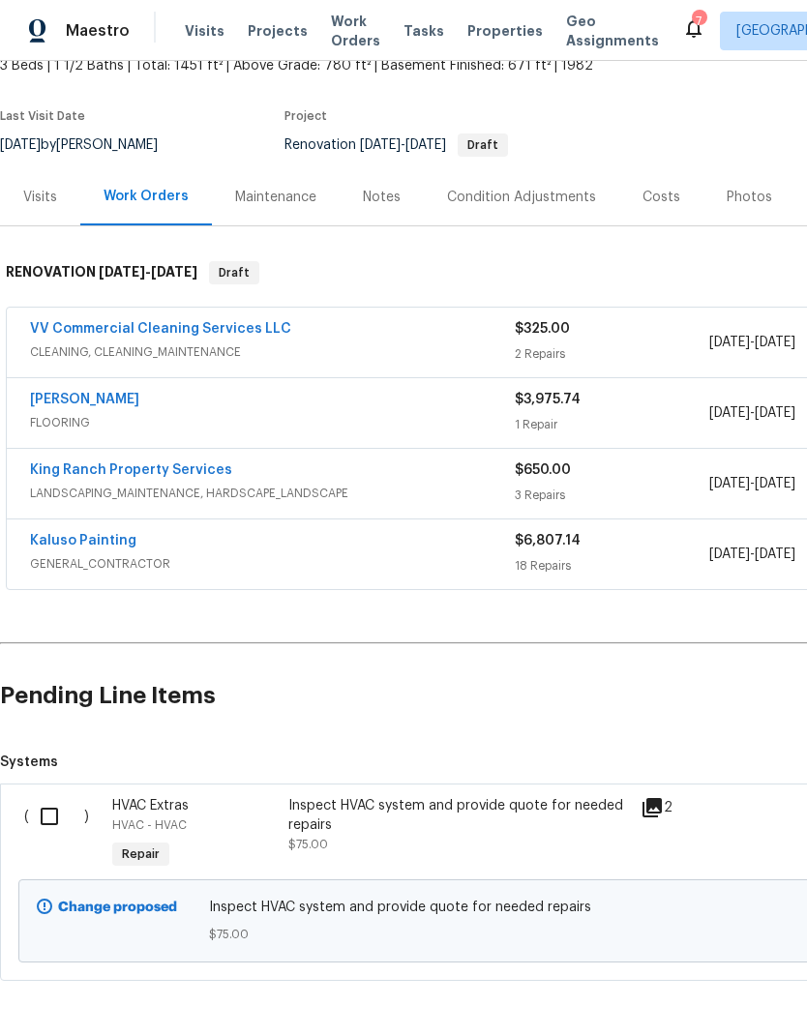
scroll to position [125, 0]
click at [55, 796] on input "checkbox" at bounding box center [56, 816] width 55 height 41
checkbox input "true"
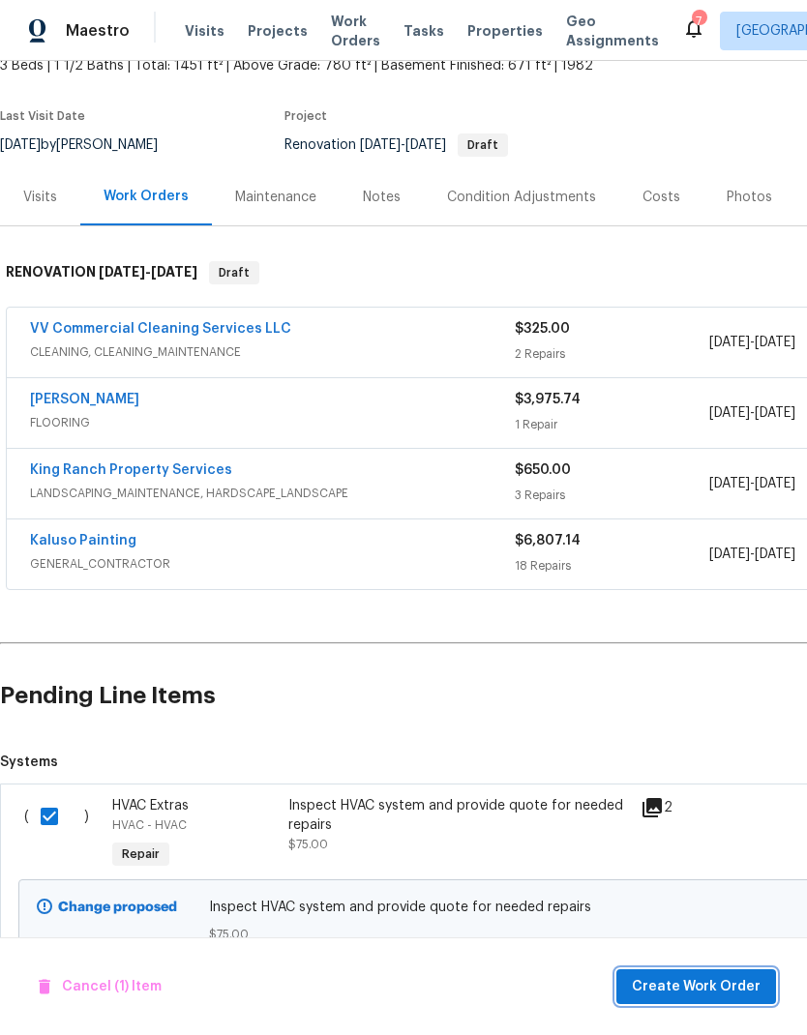
click at [710, 999] on button "Create Work Order" at bounding box center [696, 988] width 160 height 36
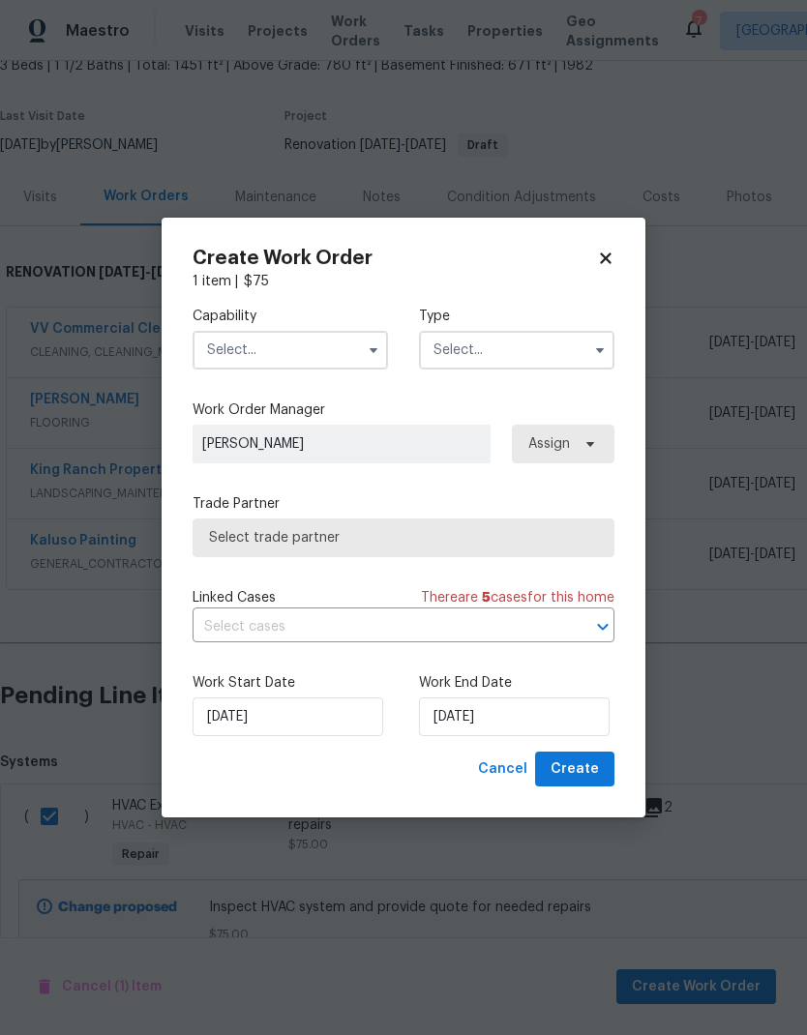
click at [323, 331] on input "text" at bounding box center [290, 350] width 195 height 39
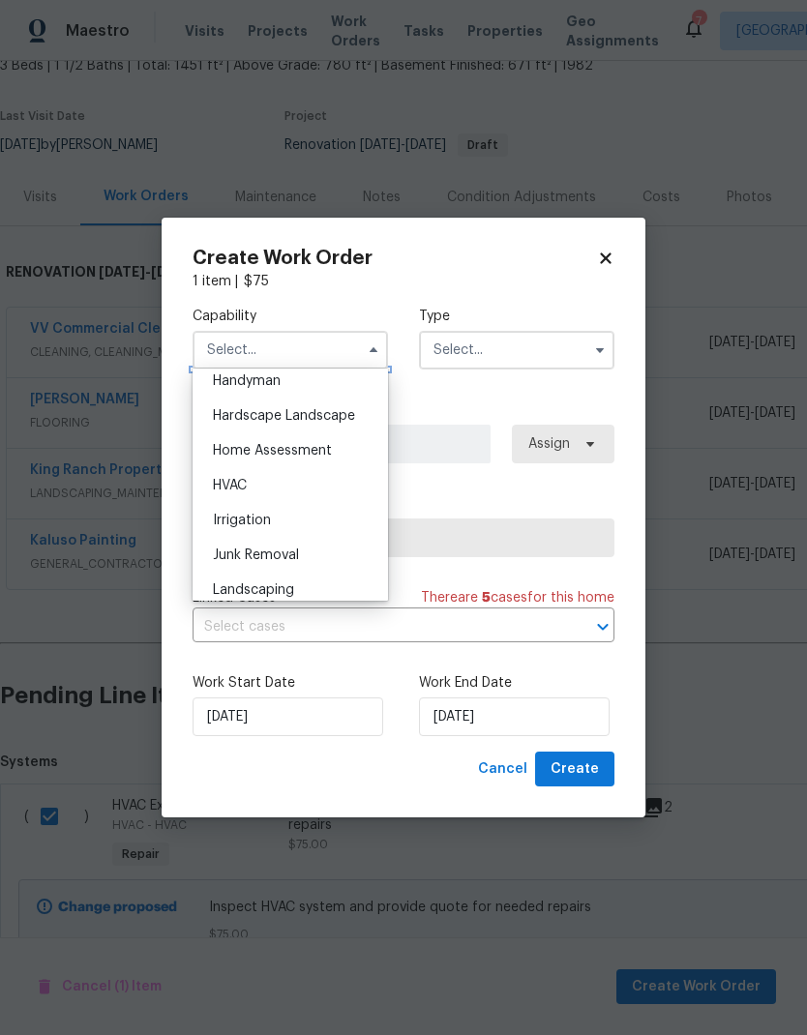
scroll to position [1074, 0]
click at [315, 484] on div "HVAC" at bounding box center [290, 485] width 186 height 35
type input "HVAC"
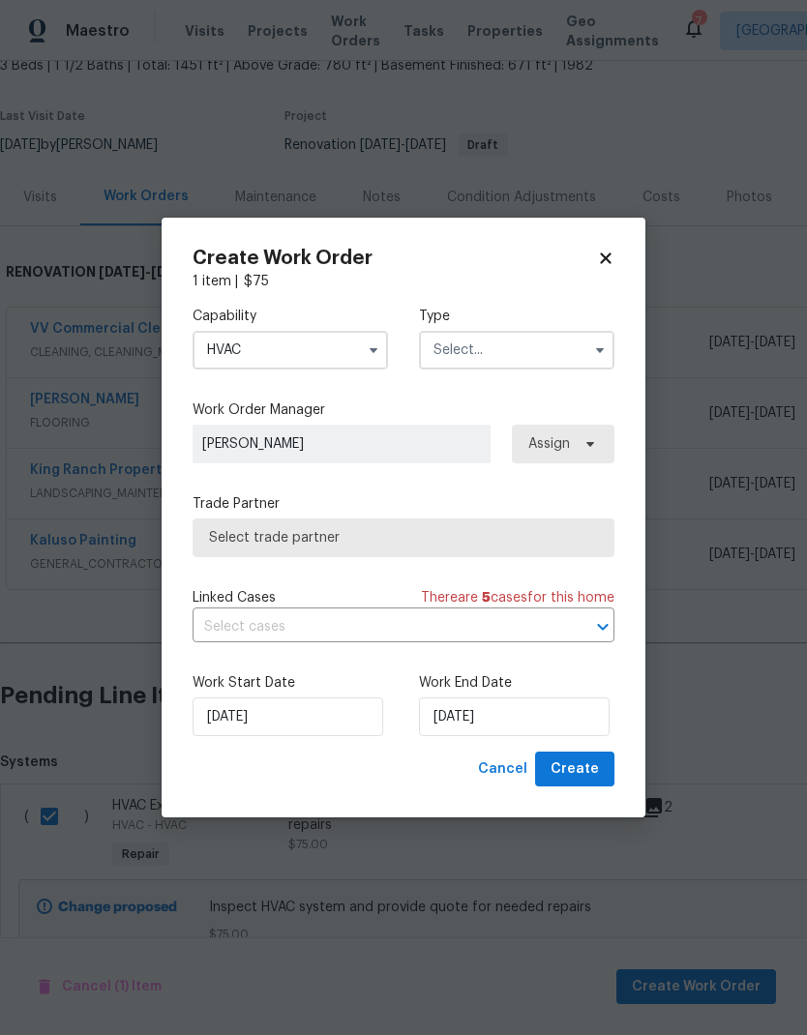
click at [508, 359] on input "text" at bounding box center [516, 350] width 195 height 39
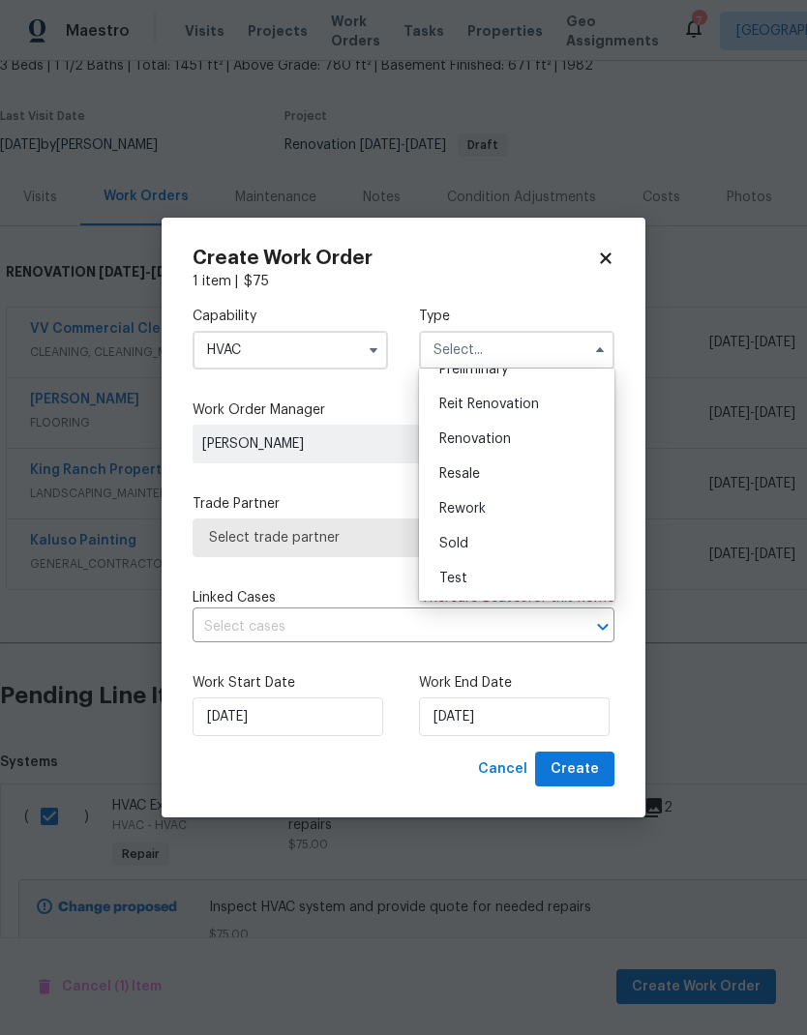
scroll to position [439, 0]
click at [518, 438] on div "Renovation" at bounding box center [517, 439] width 186 height 35
type input "Renovation"
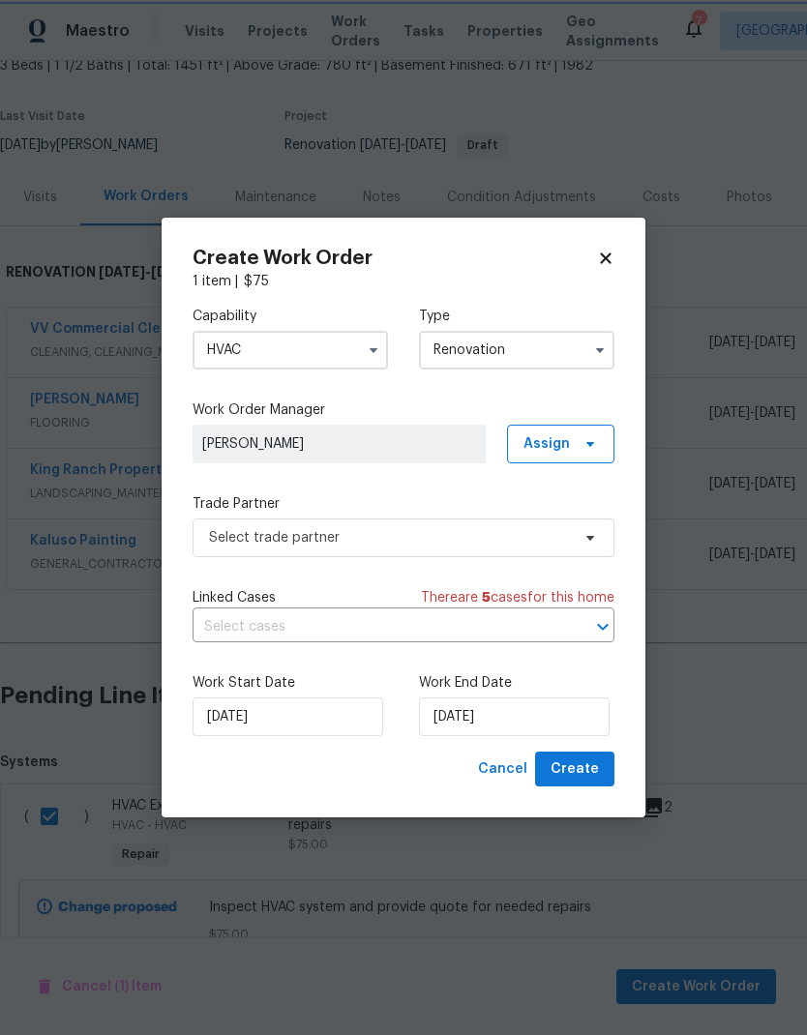
scroll to position [0, 0]
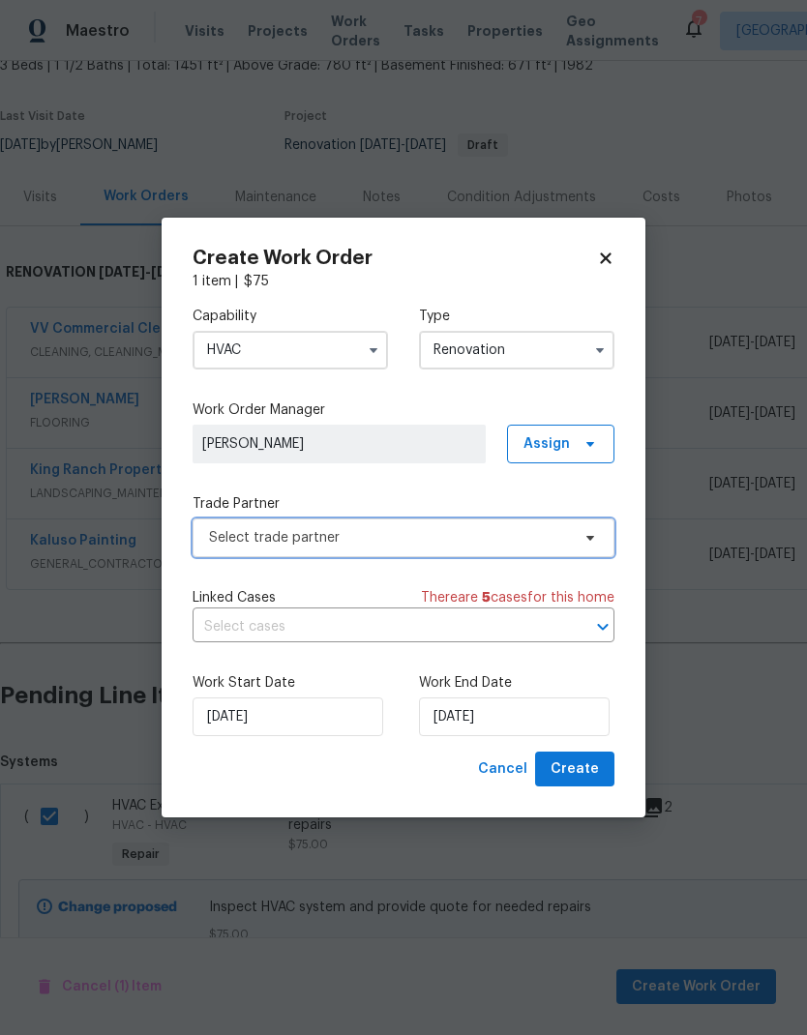
click at [425, 546] on span "Select trade partner" at bounding box center [389, 537] width 361 height 19
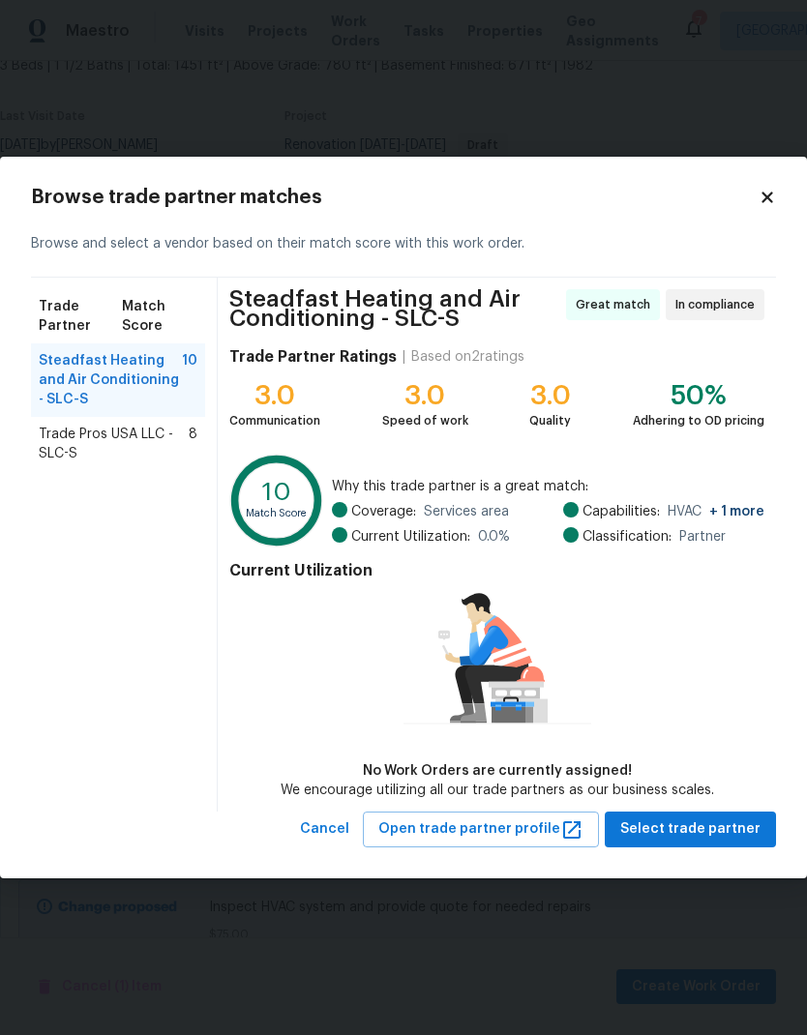
click at [108, 437] on span "Trade Pros USA LLC - SLC-S" at bounding box center [114, 444] width 150 height 39
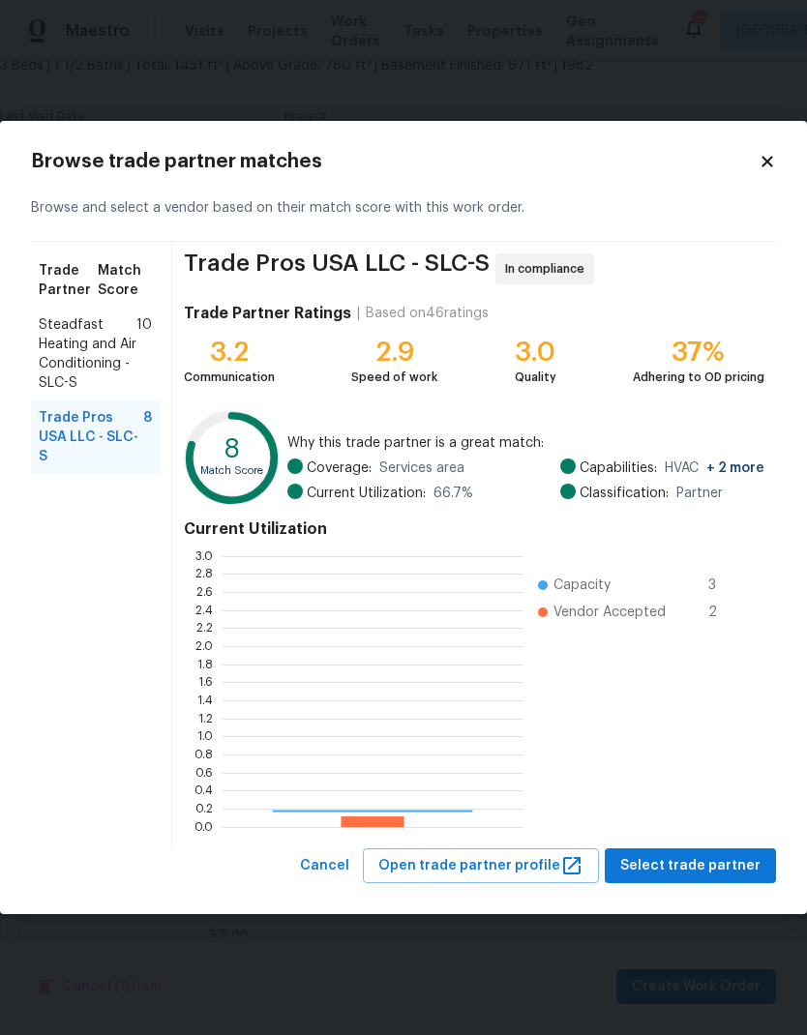
scroll to position [271, 300]
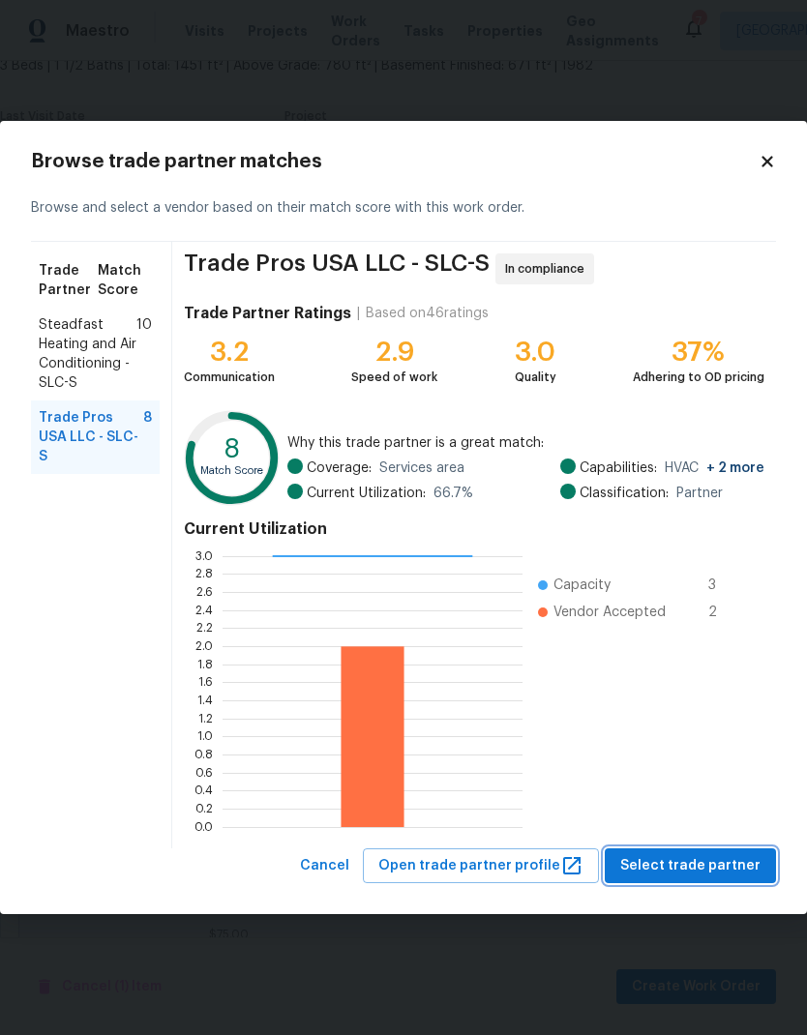
click at [718, 867] on span "Select trade partner" at bounding box center [690, 867] width 140 height 24
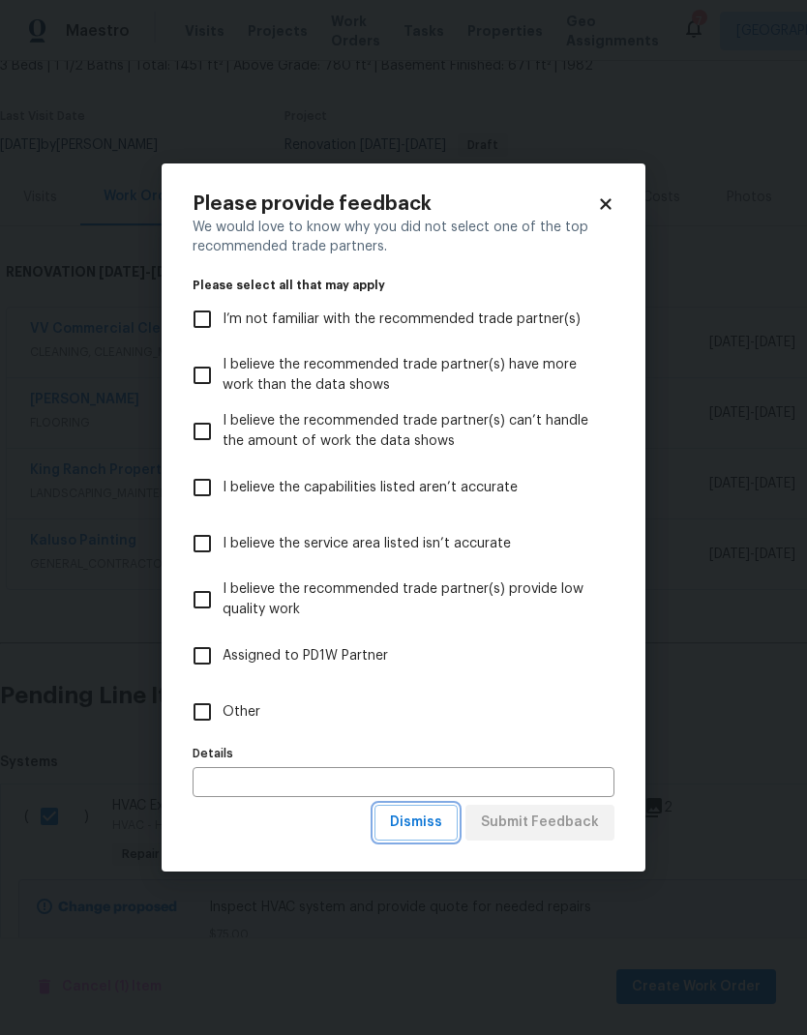
click at [417, 834] on span "Dismiss" at bounding box center [416, 823] width 52 height 24
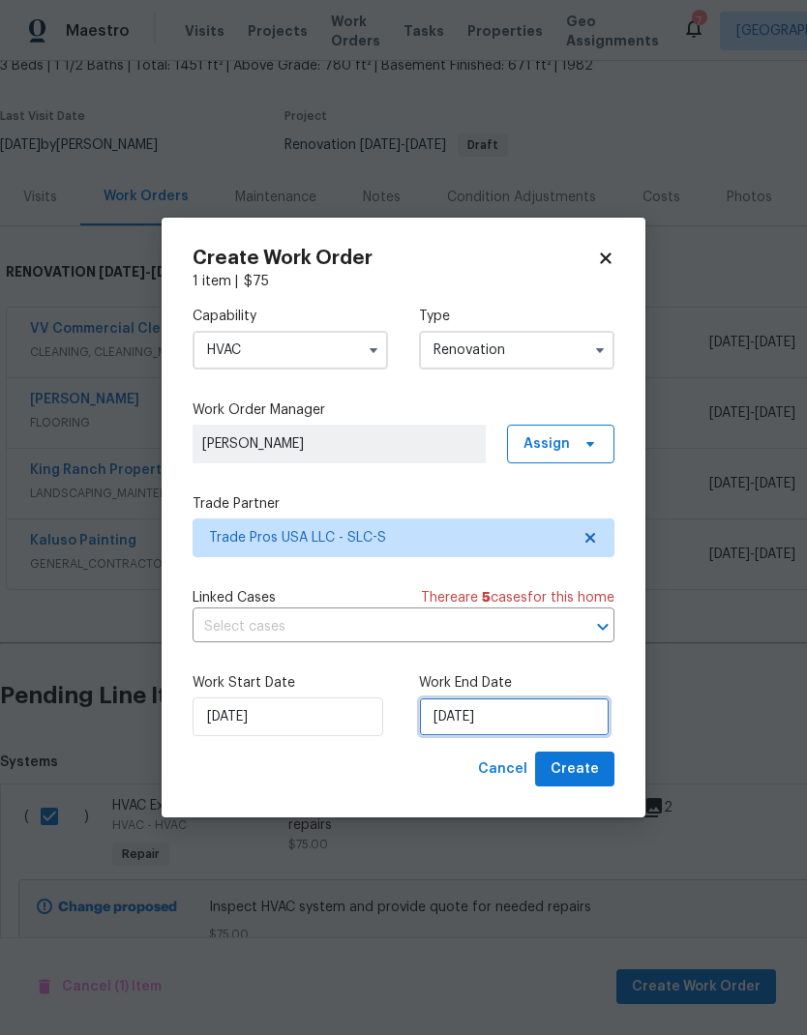
click at [545, 725] on input "8/26/2025" at bounding box center [514, 717] width 191 height 39
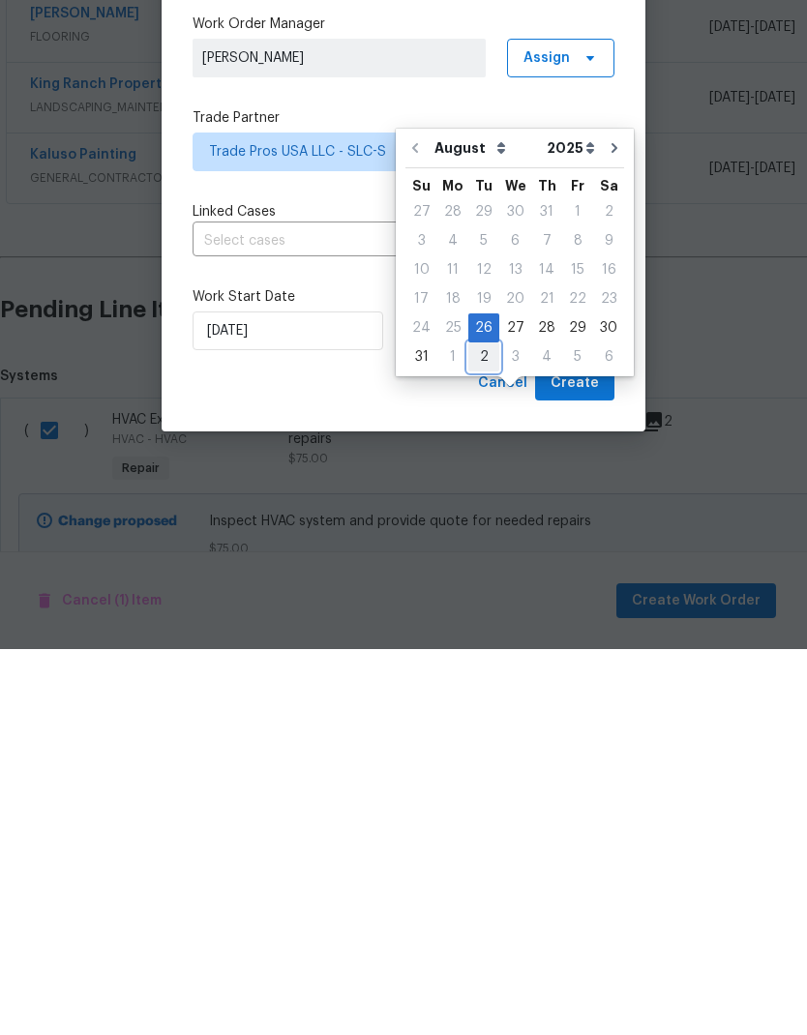
click at [482, 730] on div "2" at bounding box center [483, 743] width 31 height 27
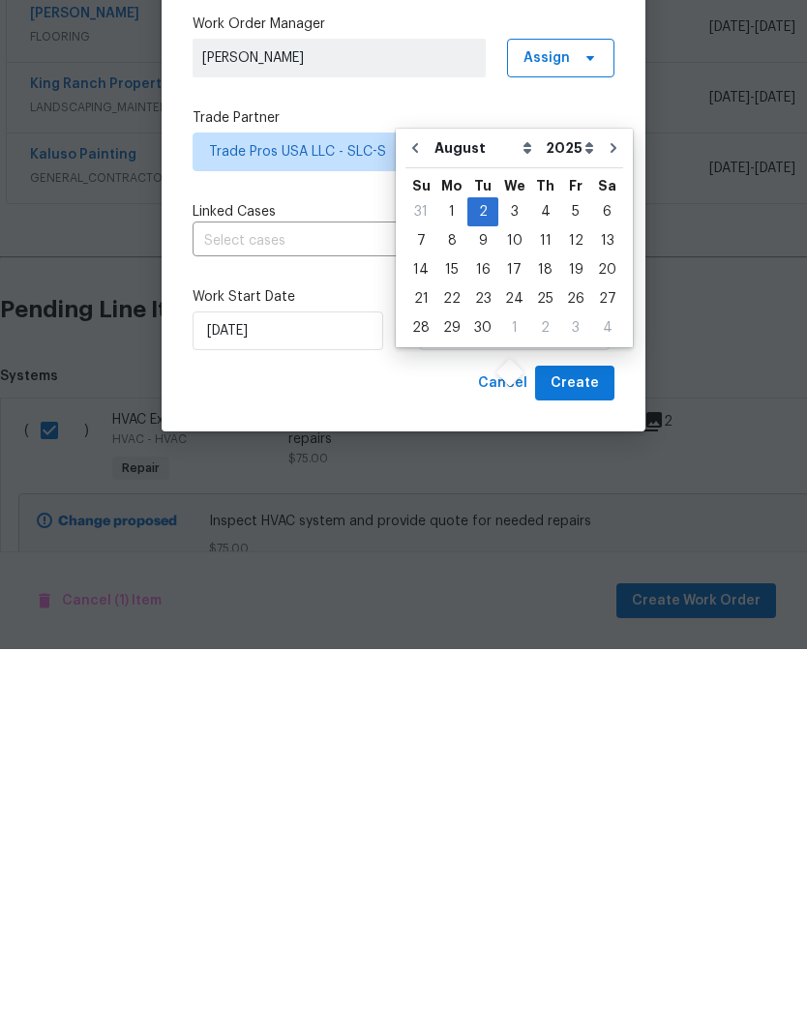
type input "9/2/2025"
select select "8"
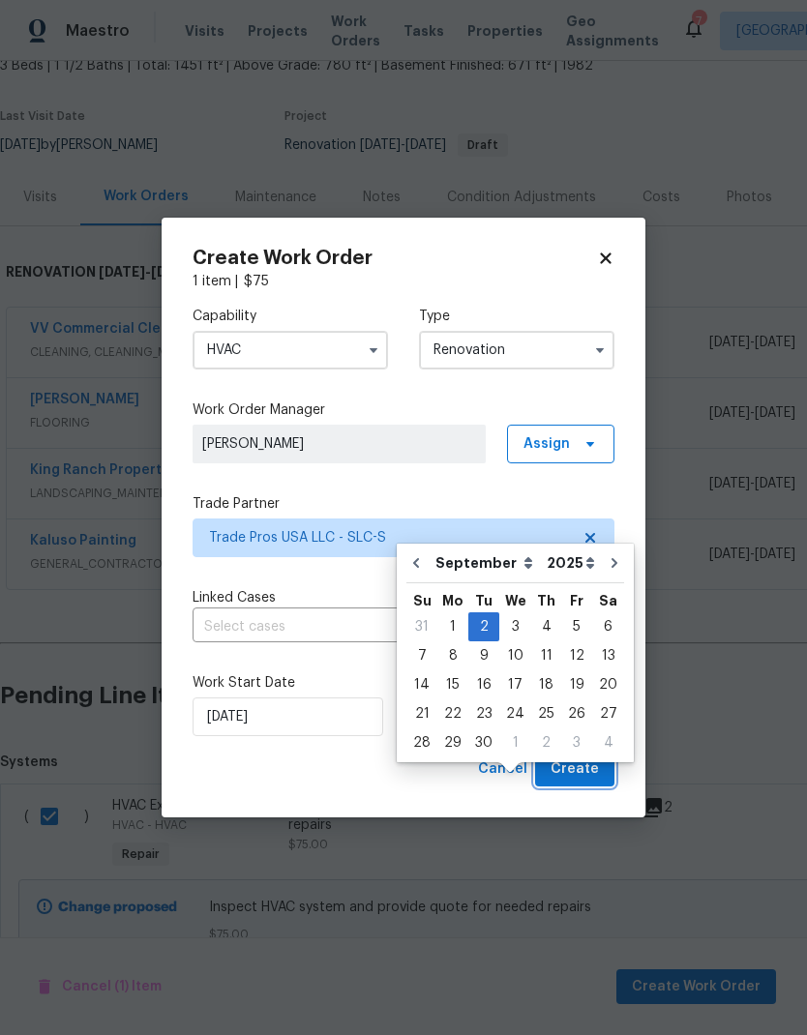
click at [591, 774] on span "Create" at bounding box center [575, 770] width 48 height 24
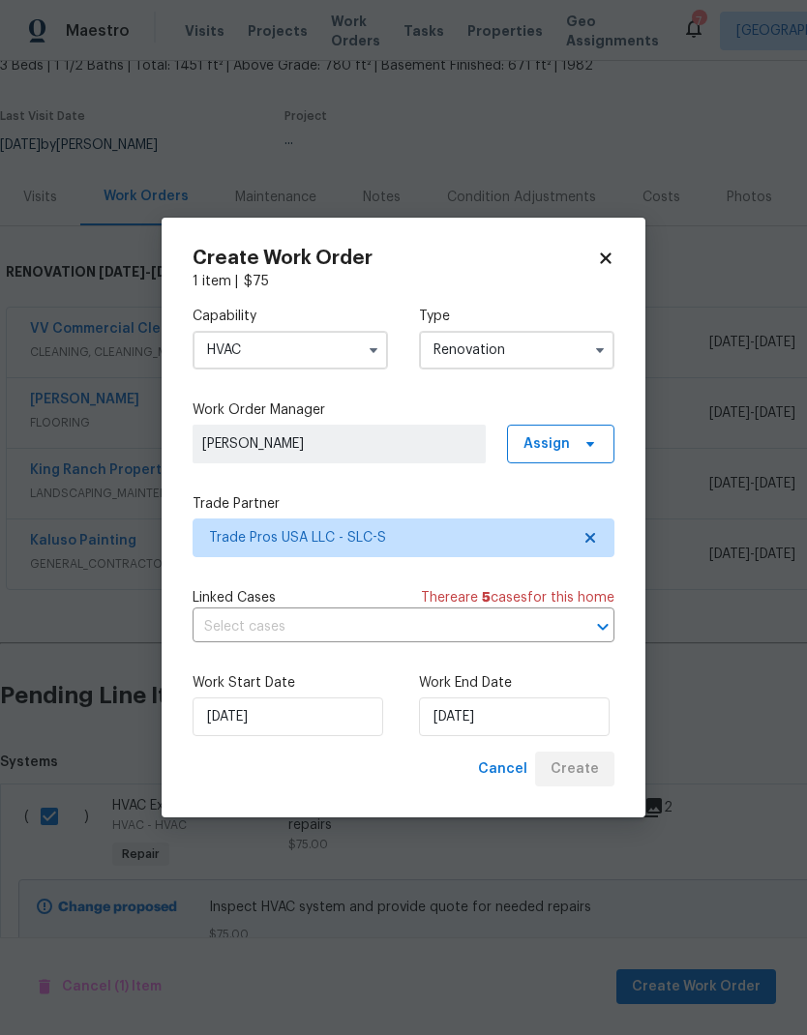
scroll to position [0, 0]
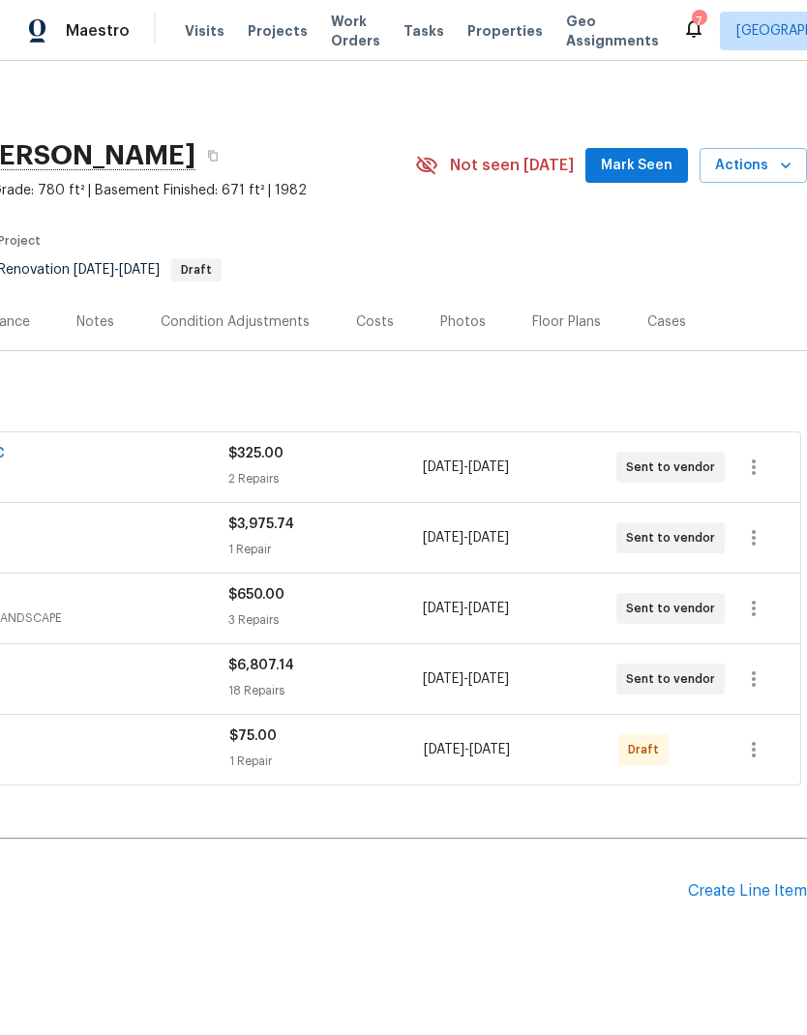
scroll to position [0, 286]
click at [761, 762] on button "button" at bounding box center [754, 750] width 46 height 46
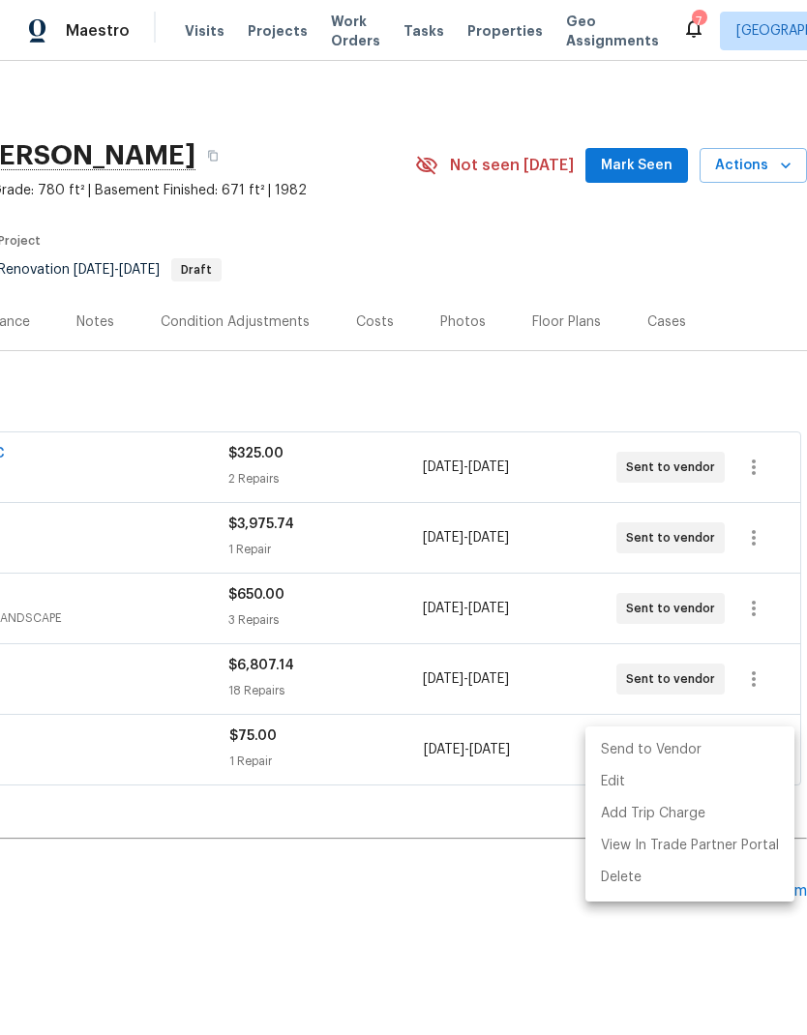
click at [689, 759] on li "Send to Vendor" at bounding box center [689, 751] width 209 height 32
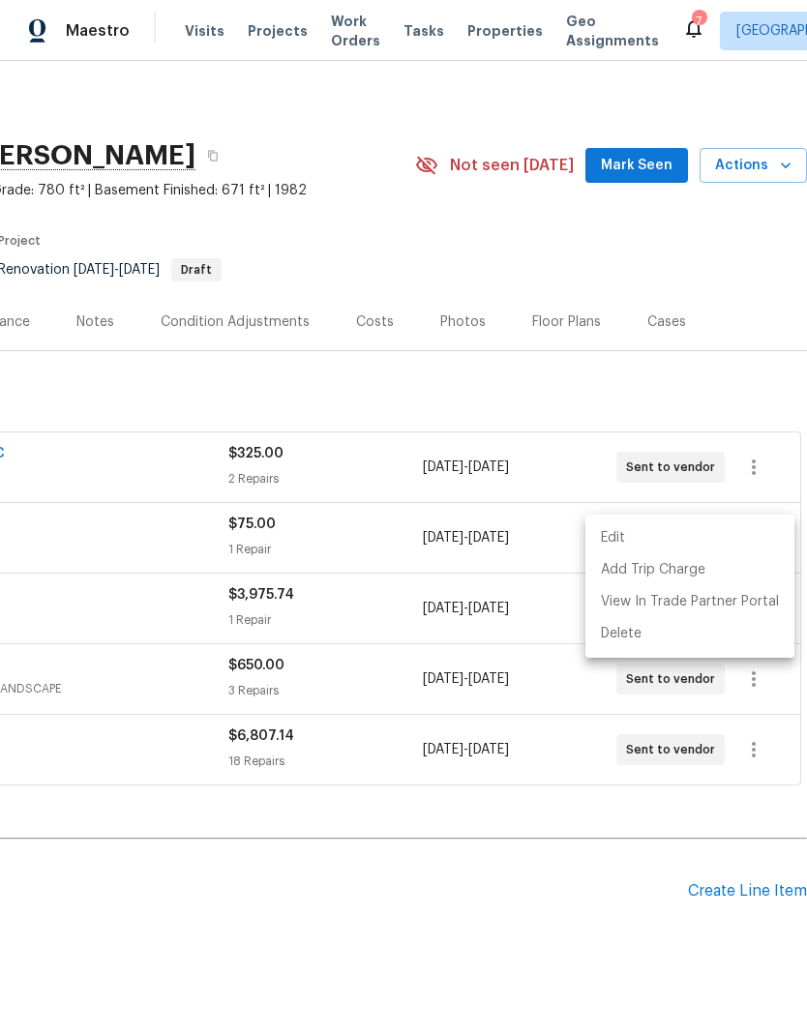
click at [430, 943] on div at bounding box center [403, 517] width 807 height 1035
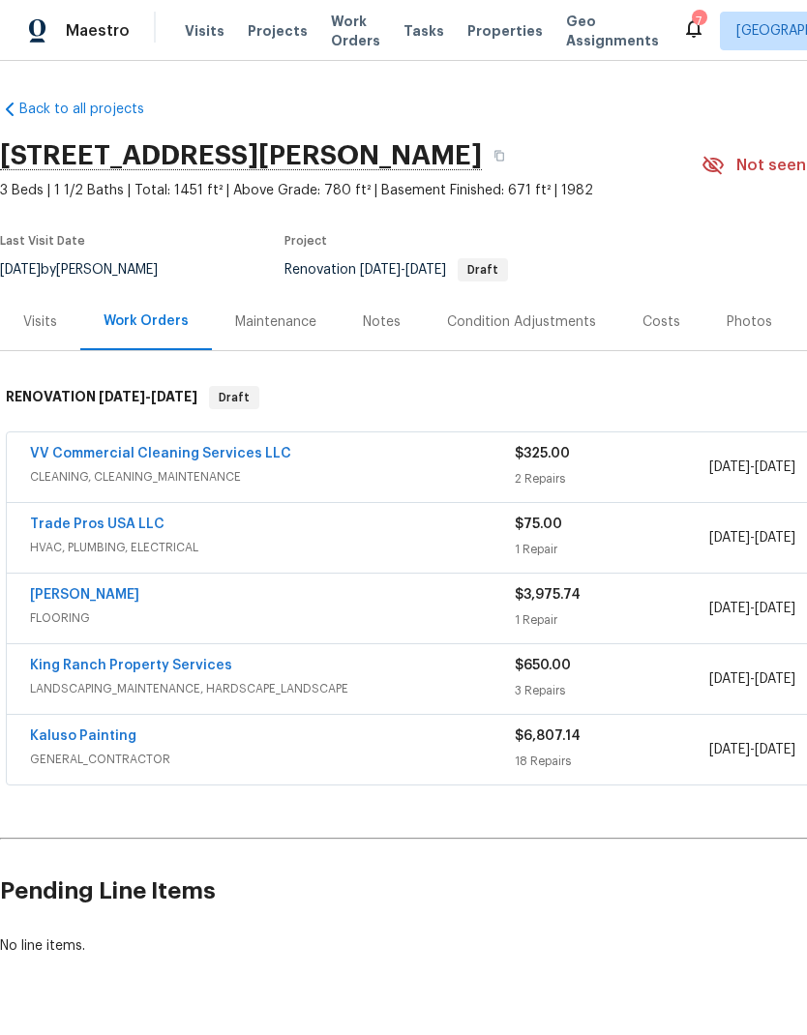
scroll to position [0, 0]
click at [126, 520] on link "Trade Pros USA LLC" at bounding box center [97, 525] width 135 height 14
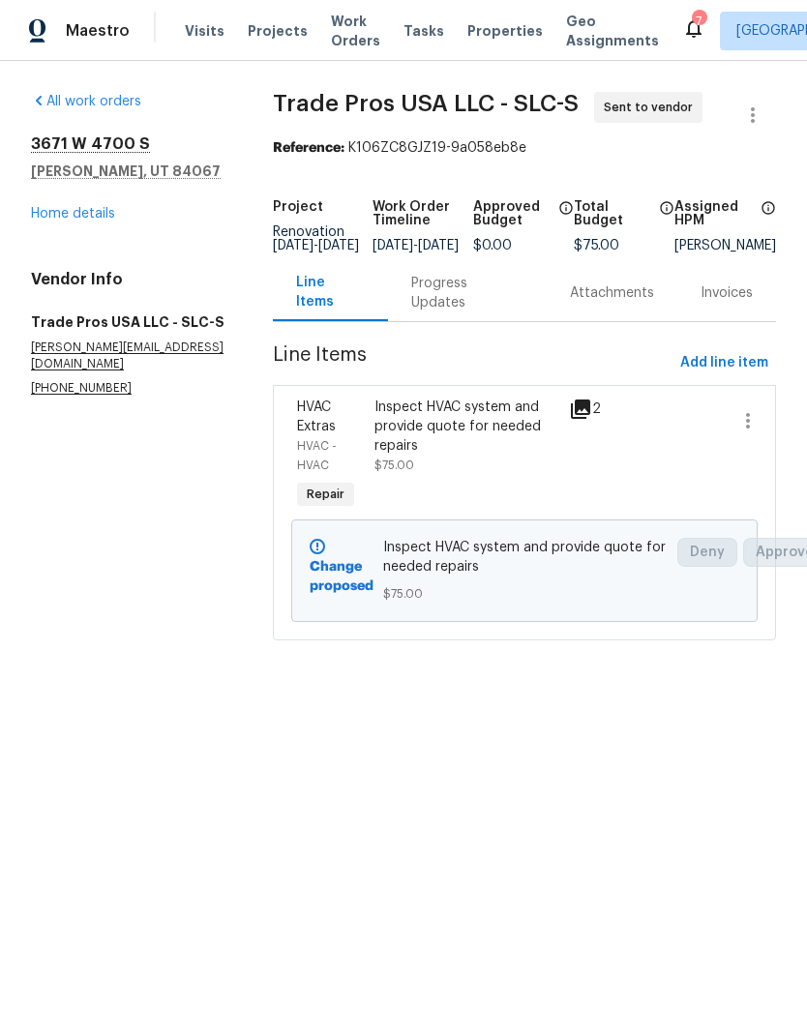
click at [470, 313] on div "Progress Updates" at bounding box center [467, 293] width 112 height 39
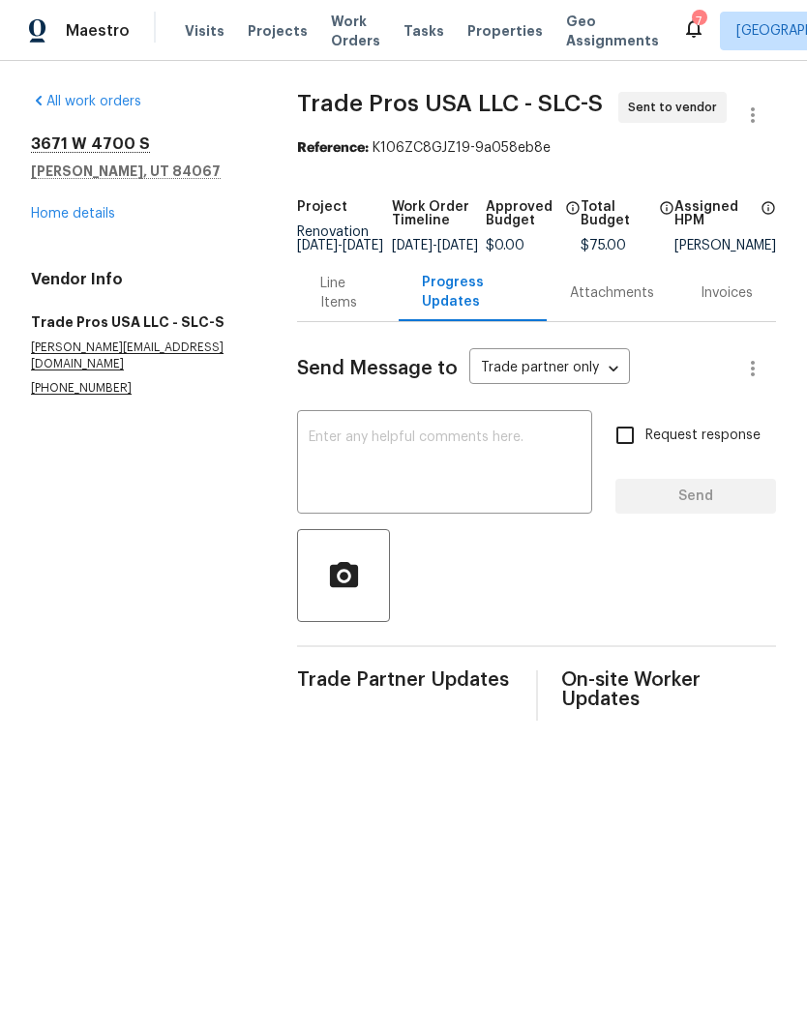
click at [472, 465] on textarea at bounding box center [445, 465] width 272 height 68
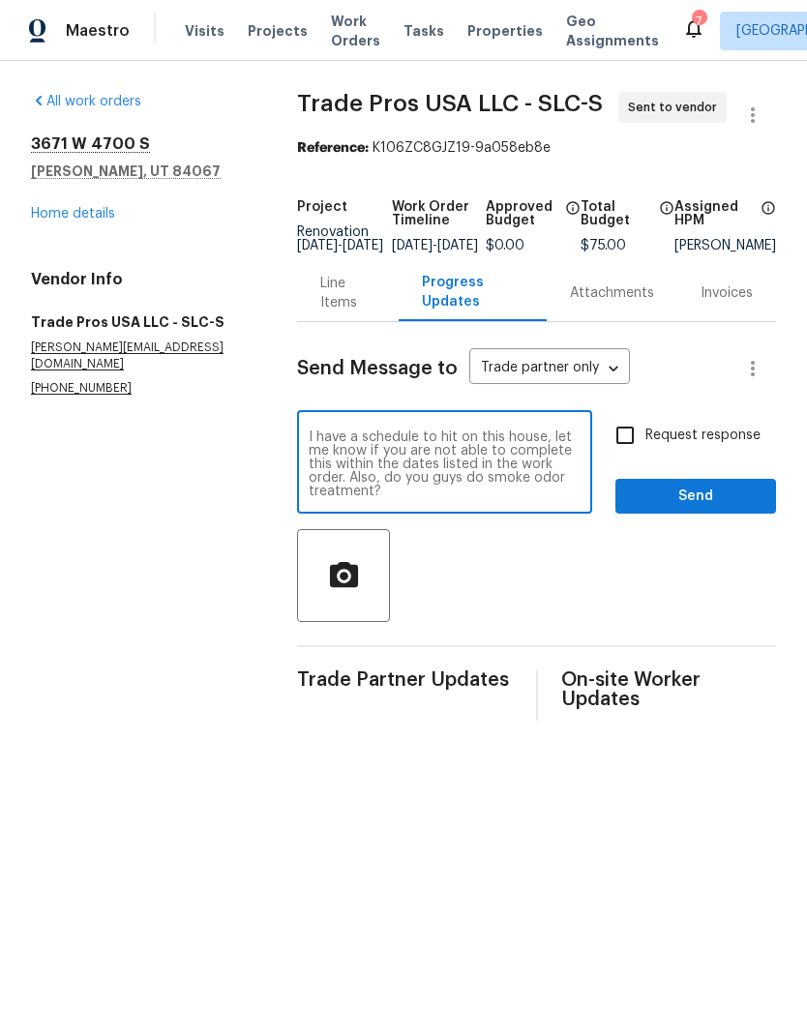
type textarea "I have a schedule to hit on this house, let me know if you are not able to comp…"
click at [632, 452] on input "Request response" at bounding box center [625, 435] width 41 height 41
checkbox input "true"
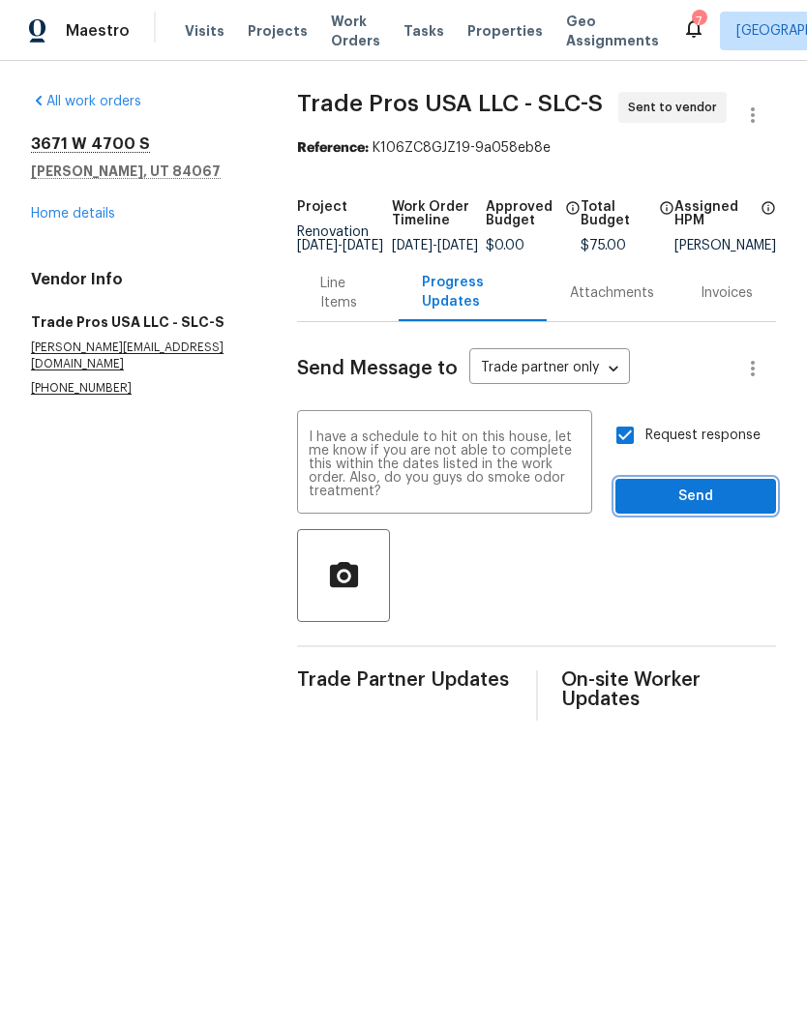
click at [731, 509] on span "Send" at bounding box center [696, 497] width 130 height 24
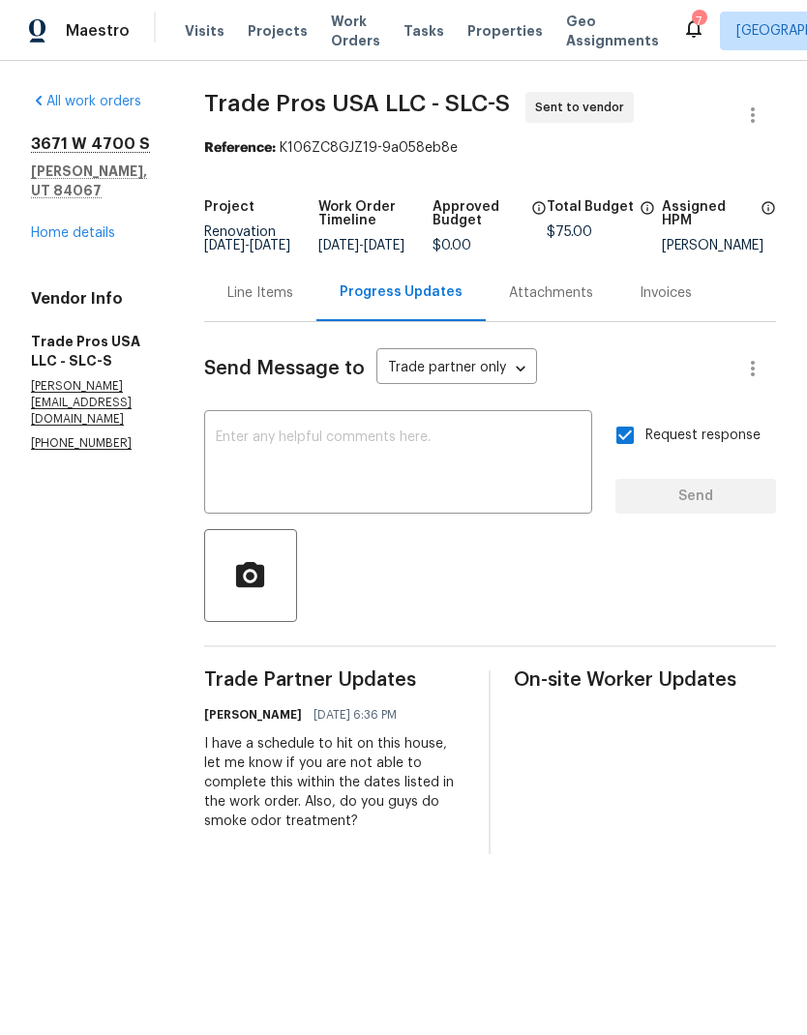
click at [90, 226] on link "Home details" at bounding box center [73, 233] width 84 height 14
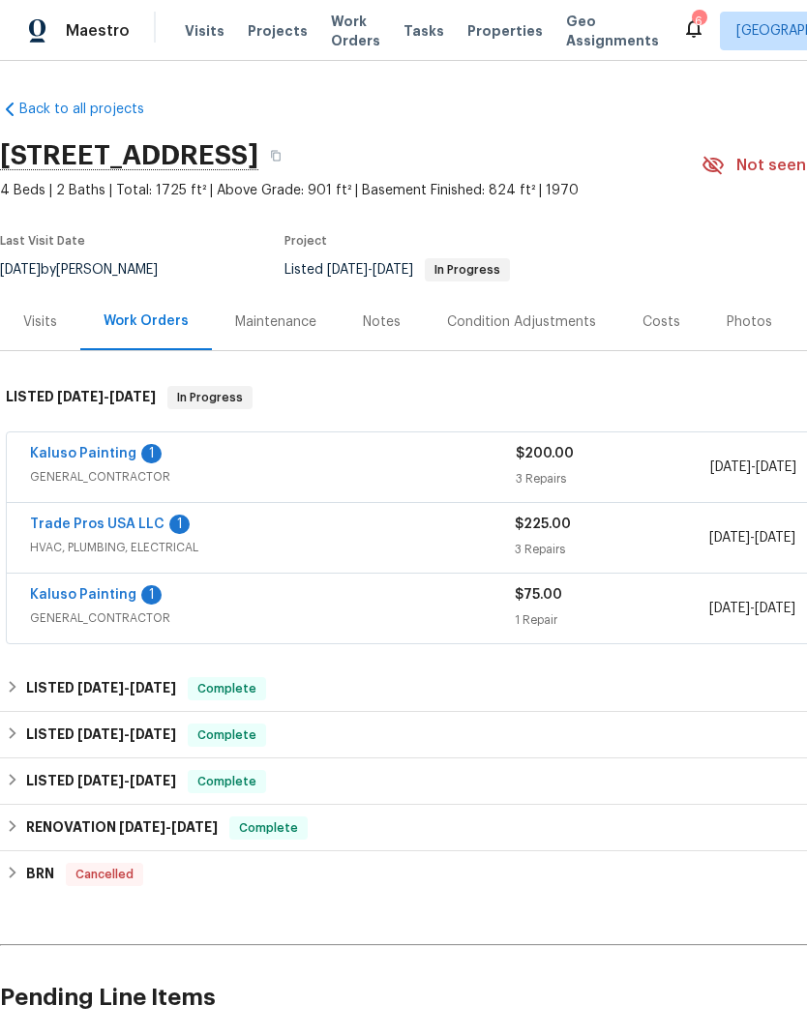
click at [87, 457] on link "Kaluso Painting" at bounding box center [83, 454] width 106 height 14
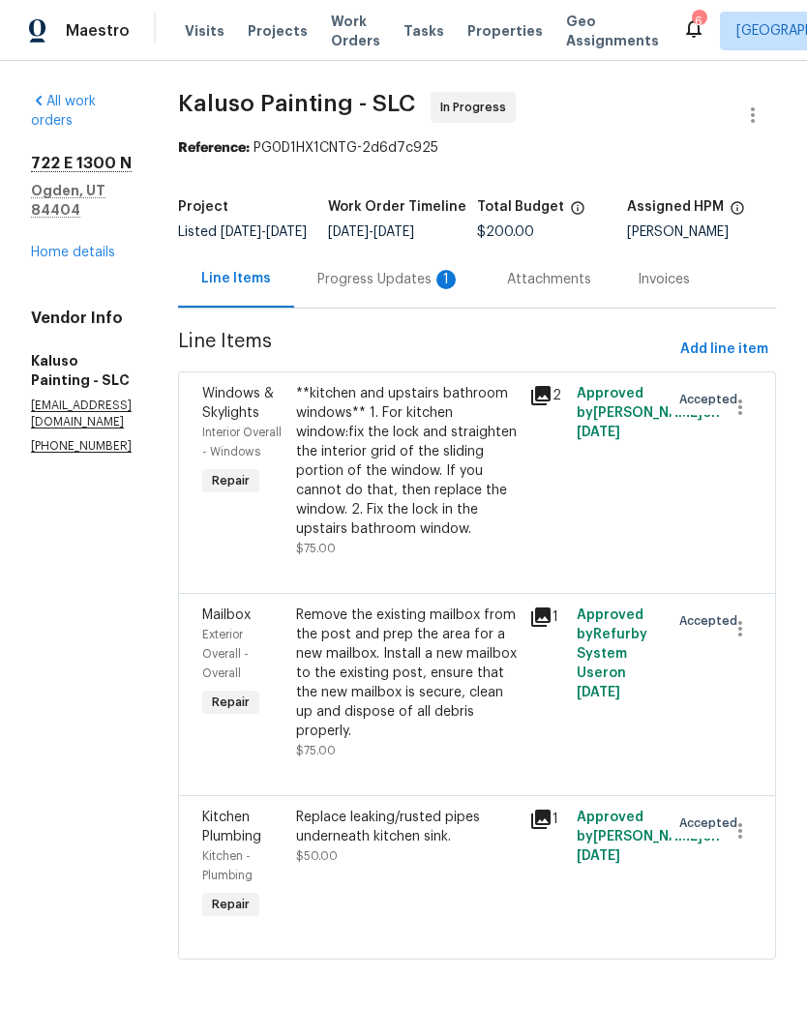
click at [425, 289] on div "Progress Updates 1" at bounding box center [388, 279] width 143 height 19
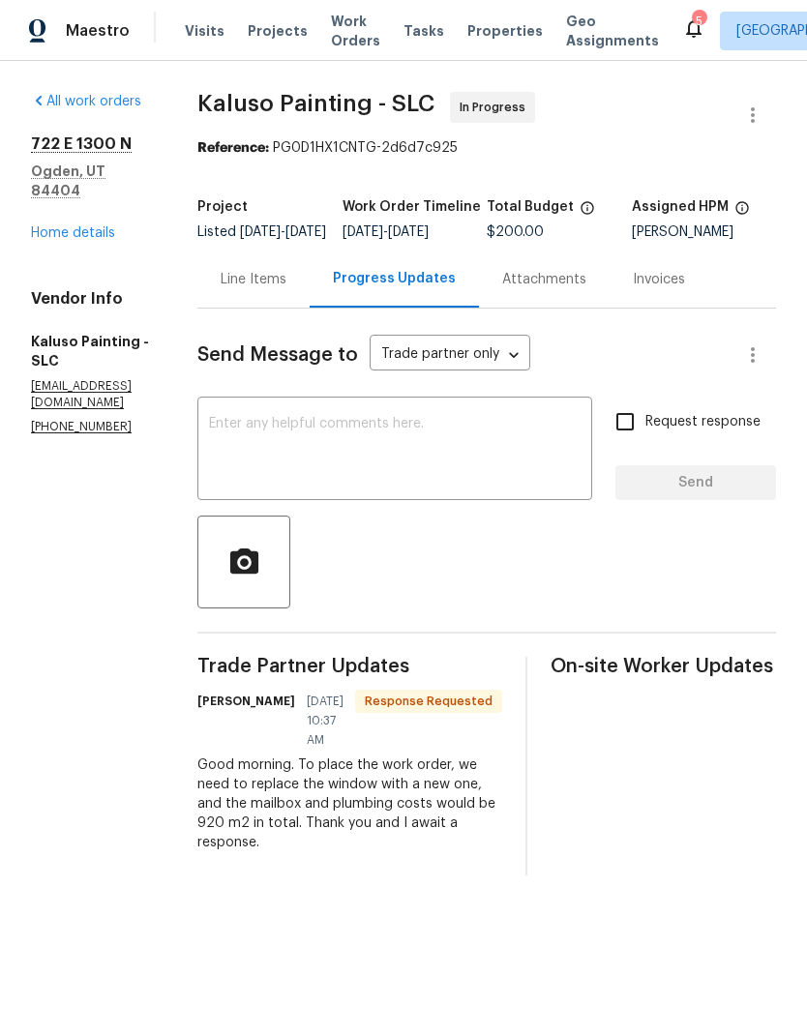
click at [271, 304] on div "Line Items" at bounding box center [253, 279] width 112 height 57
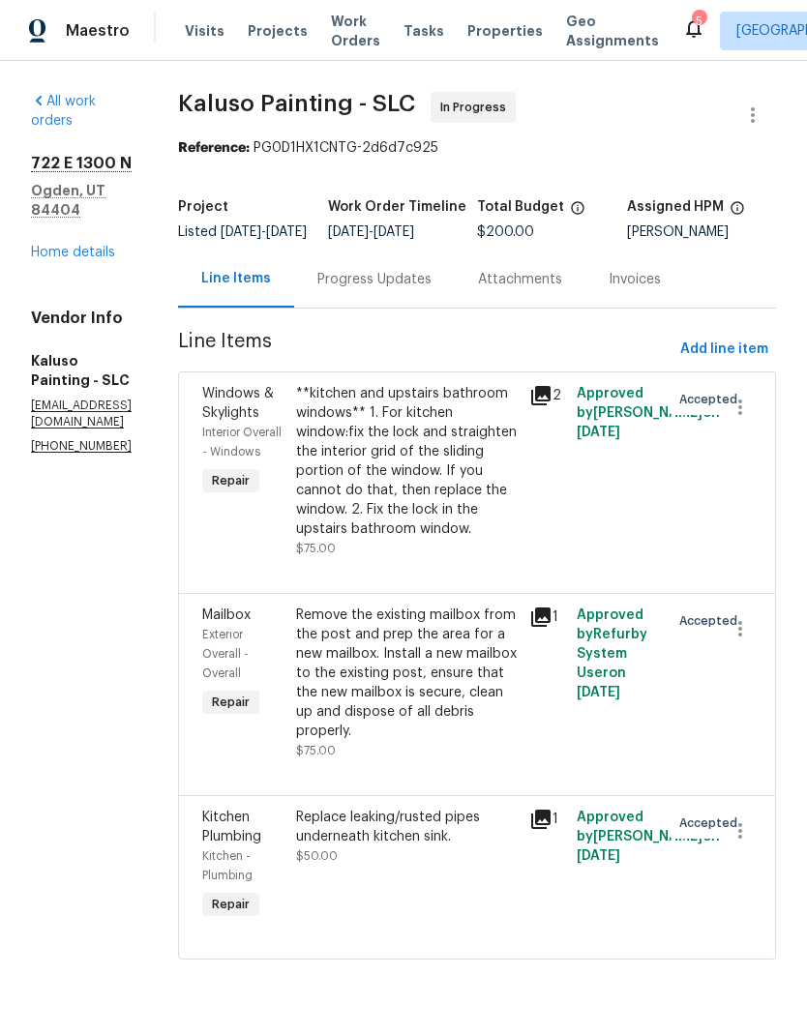
scroll to position [15, 0]
click at [442, 468] on div "**kitchen and upstairs bathroom windows** 1. For kitchen window:fix the lock an…" at bounding box center [407, 461] width 223 height 155
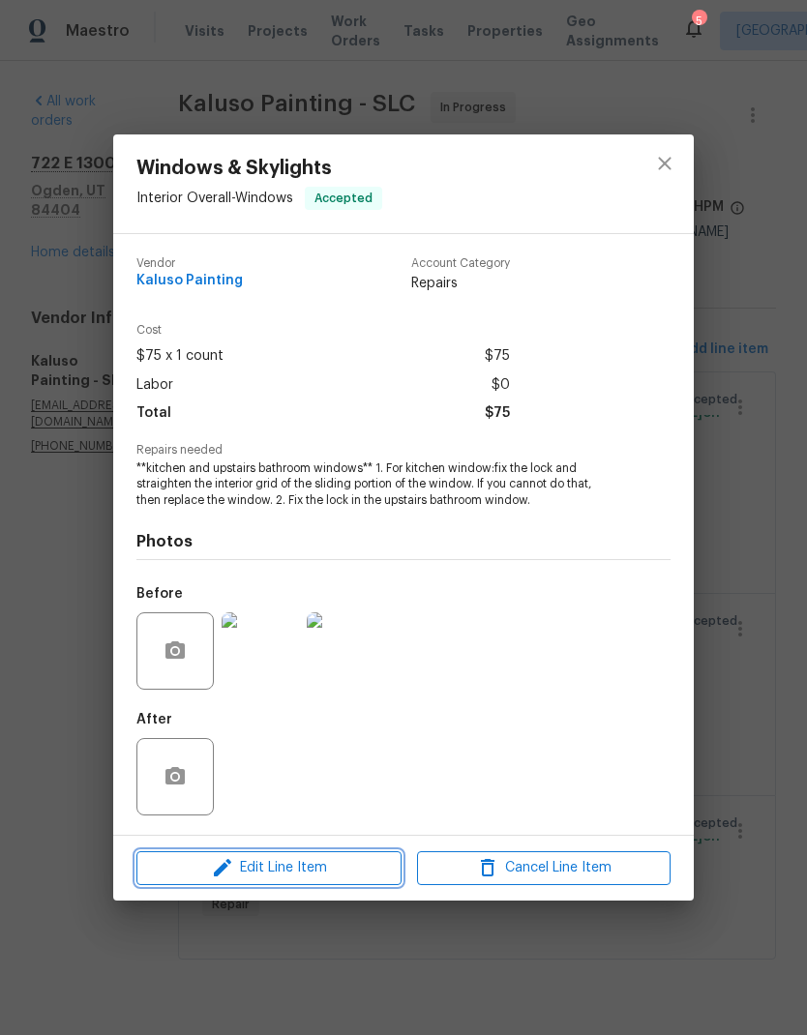
click at [345, 877] on span "Edit Line Item" at bounding box center [269, 868] width 254 height 24
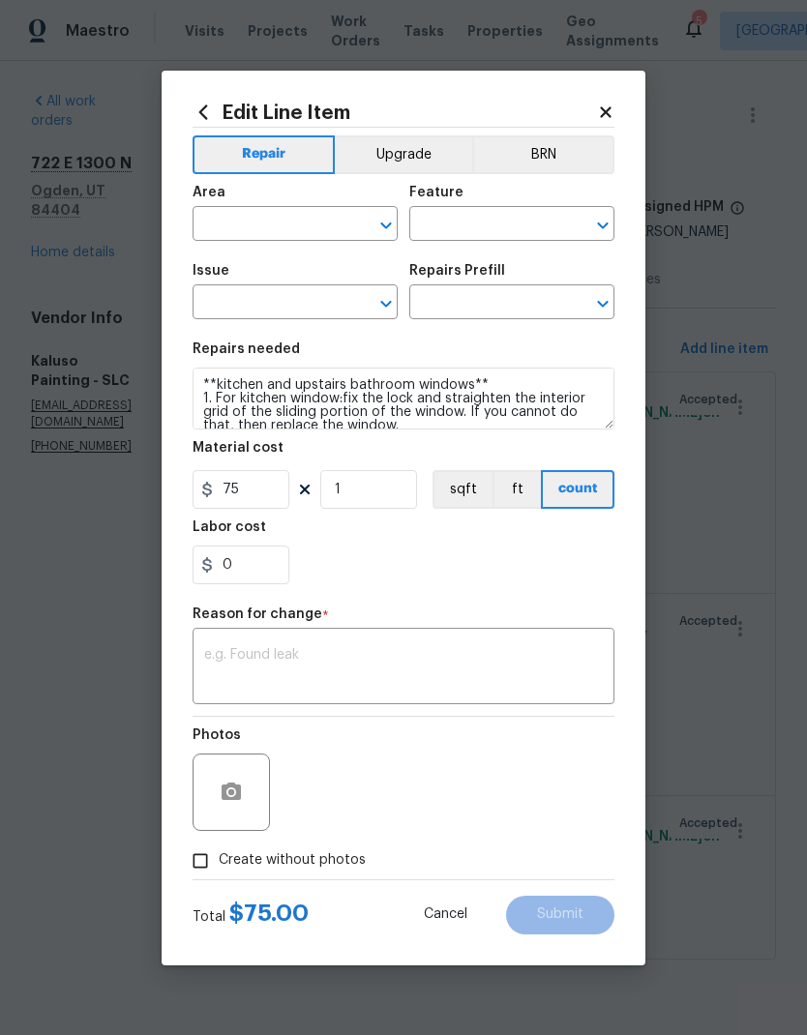
type input "Interior Overall"
type input "Windows"
type input "Windows & Skylights"
type input "Add a Task $1.00"
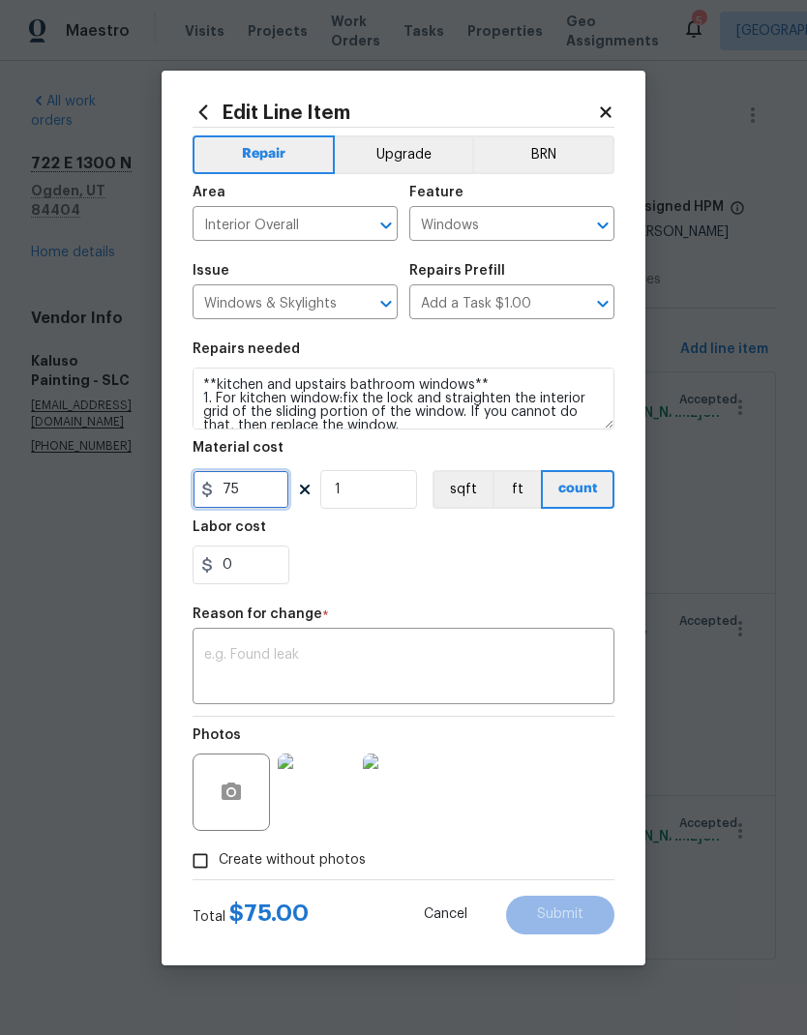
click at [227, 500] on input "75" at bounding box center [241, 489] width 97 height 39
click at [217, 495] on input "75" at bounding box center [241, 489] width 97 height 39
click at [225, 497] on input "75" at bounding box center [241, 489] width 97 height 39
click at [259, 492] on input "75" at bounding box center [241, 489] width 97 height 39
type input "675"
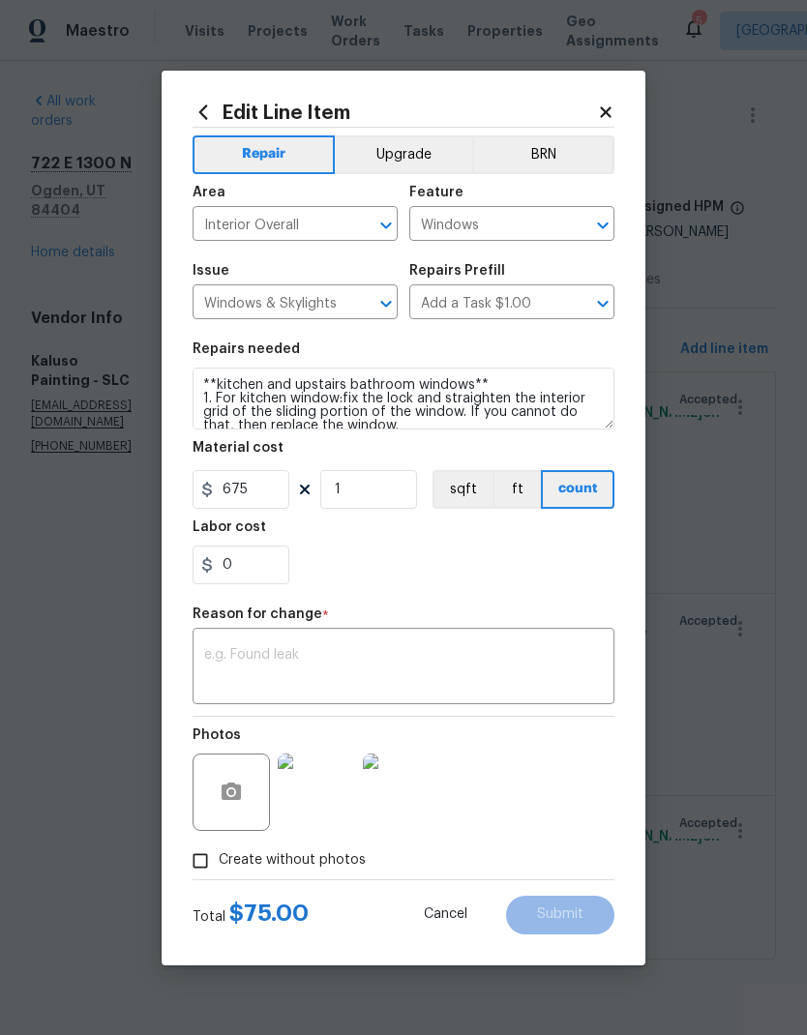
click at [498, 560] on div "0" at bounding box center [404, 565] width 422 height 39
click at [452, 658] on textarea at bounding box center [403, 668] width 399 height 41
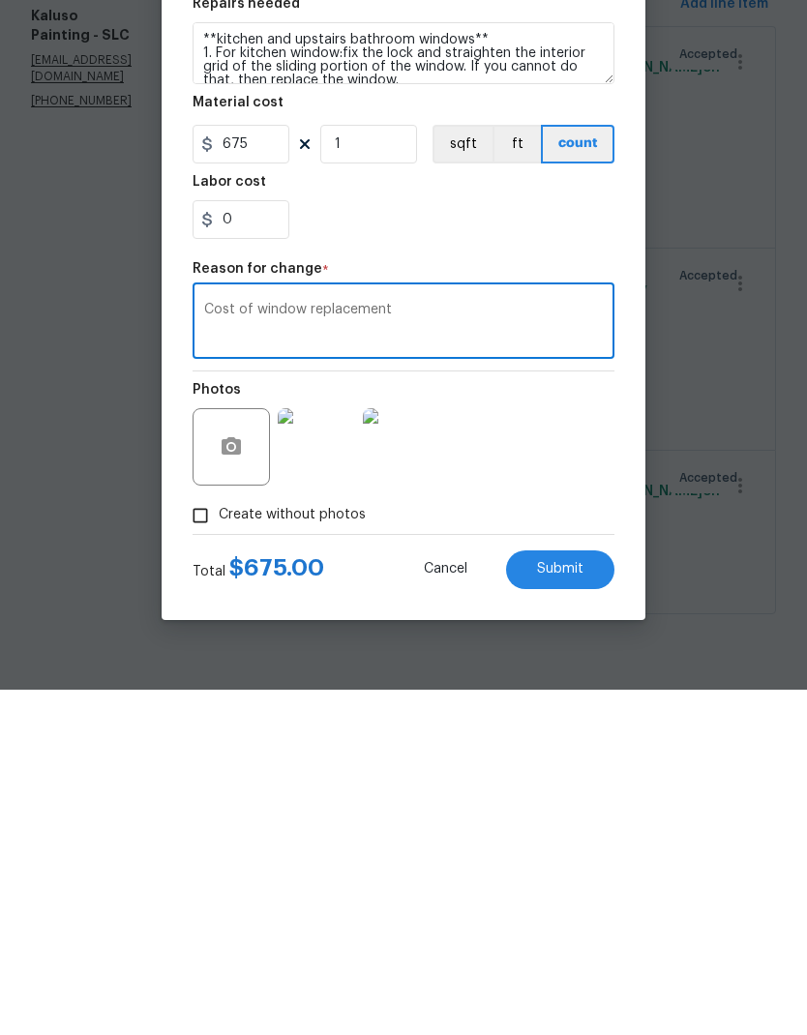
type textarea "Cost of window replacement"
click at [569, 896] on button "Submit" at bounding box center [560, 915] width 108 height 39
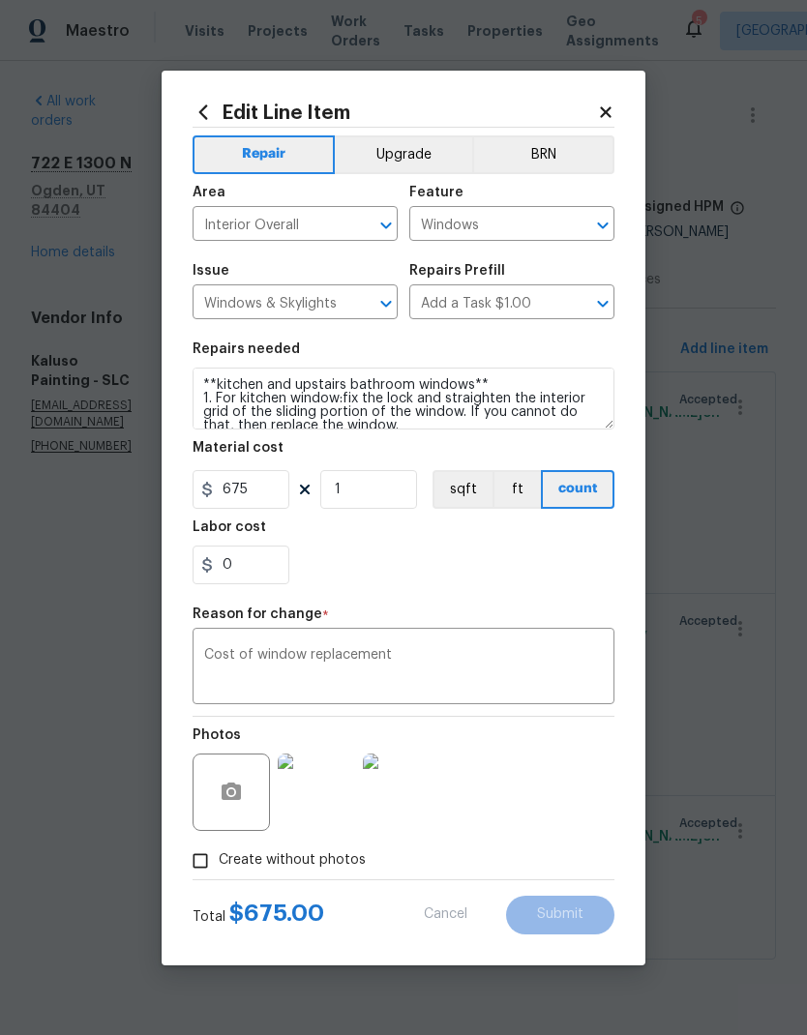
type input "75"
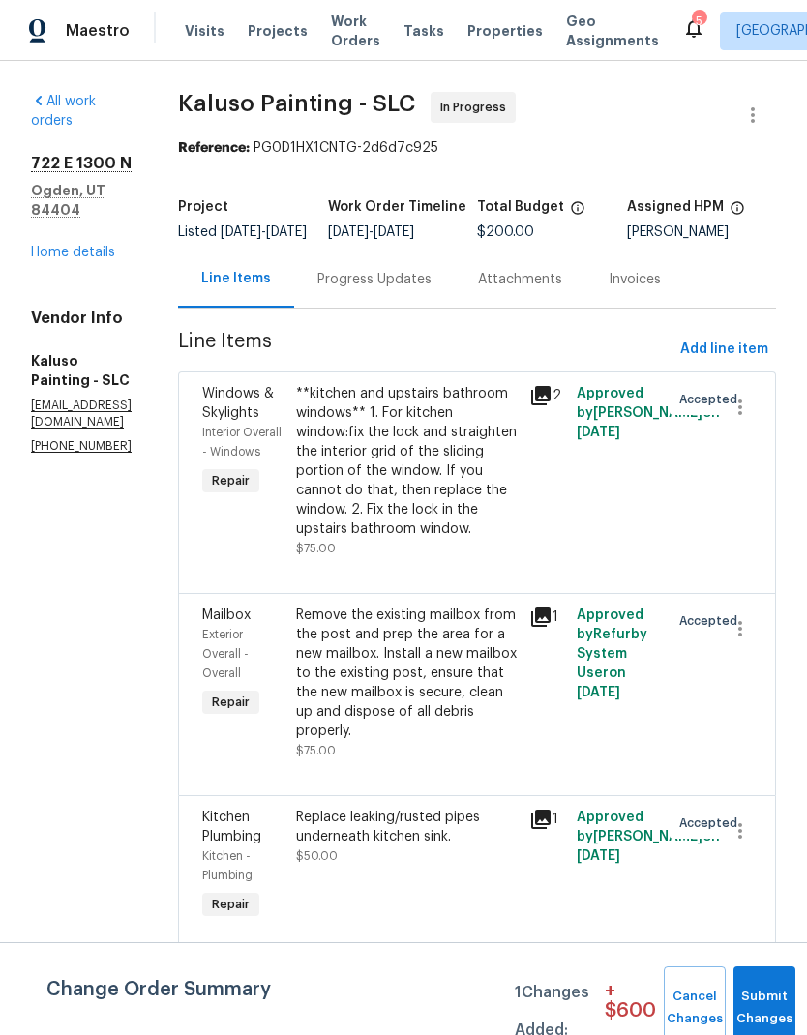
click at [467, 847] on div "Replace leaking/rusted pipes underneath kitchen sink." at bounding box center [407, 827] width 223 height 39
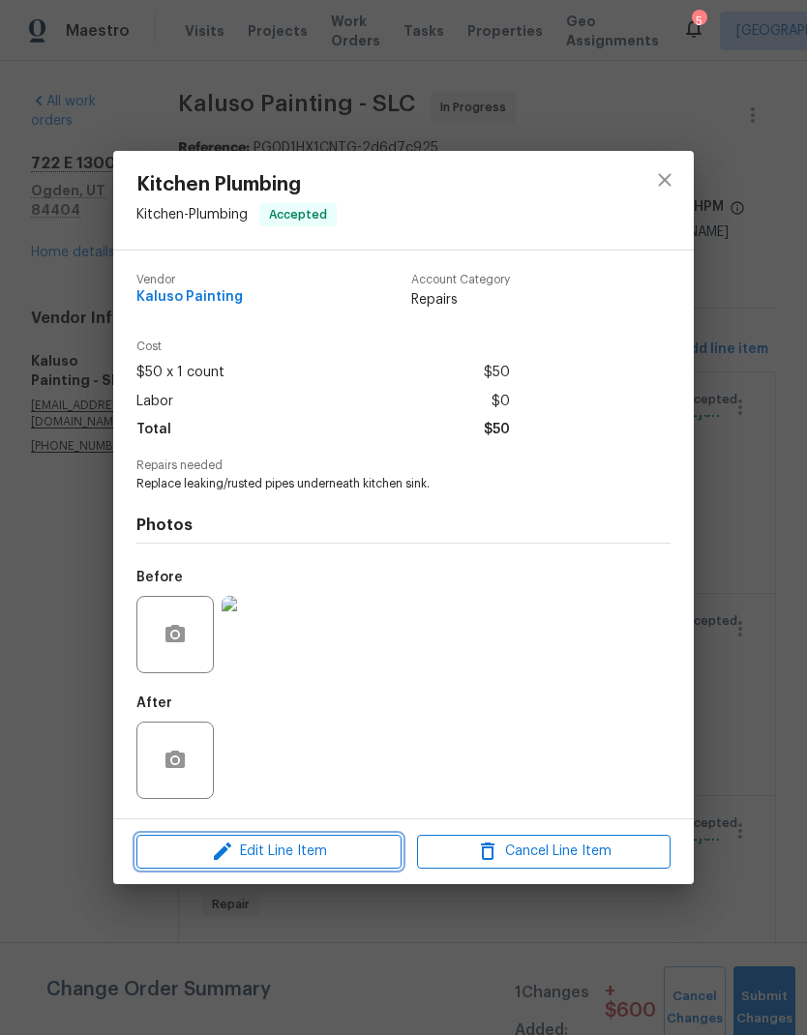
click at [327, 863] on span "Edit Line Item" at bounding box center [269, 852] width 254 height 24
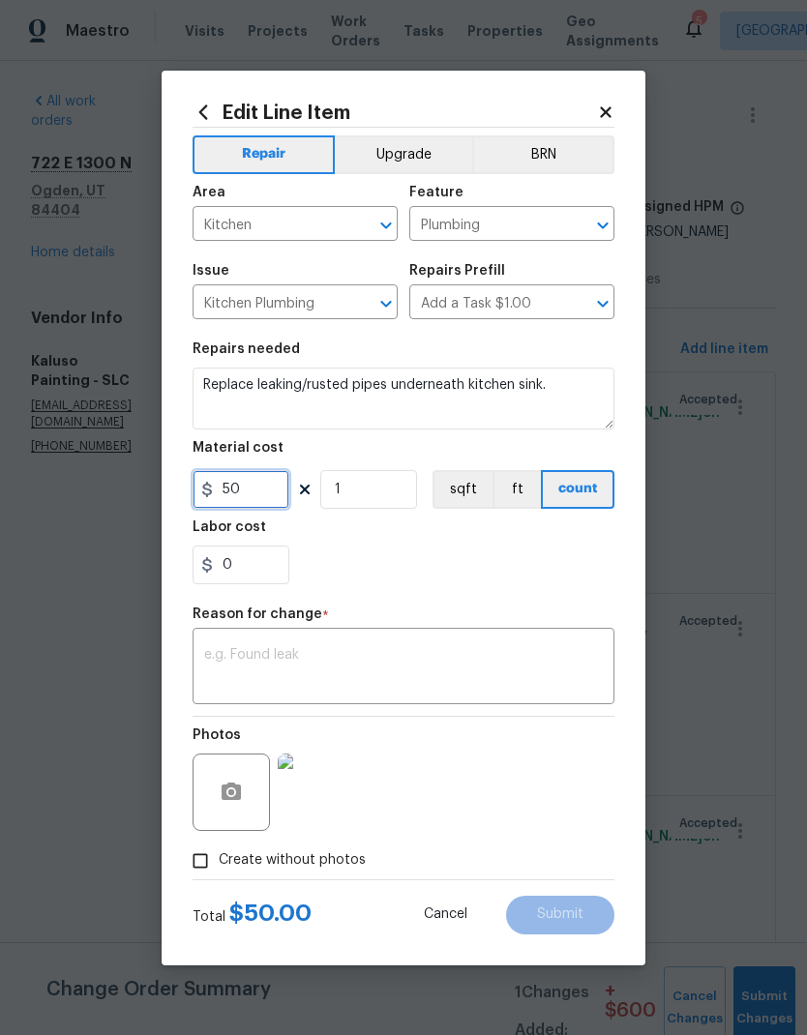
click at [231, 495] on input "50" at bounding box center [241, 489] width 97 height 39
click at [259, 494] on input "50" at bounding box center [241, 489] width 97 height 39
type input "75"
click at [426, 556] on div "0" at bounding box center [404, 565] width 422 height 39
click at [464, 662] on textarea at bounding box center [403, 668] width 399 height 41
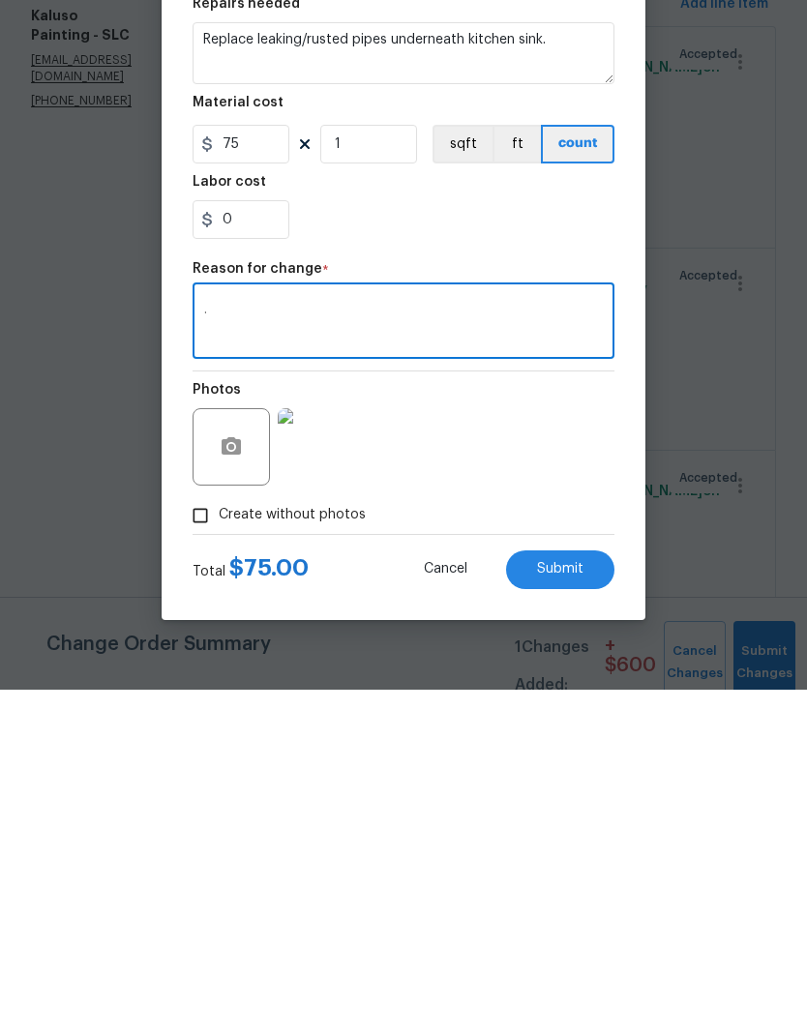
type textarea "."
click at [571, 908] on span "Submit" at bounding box center [560, 915] width 46 height 15
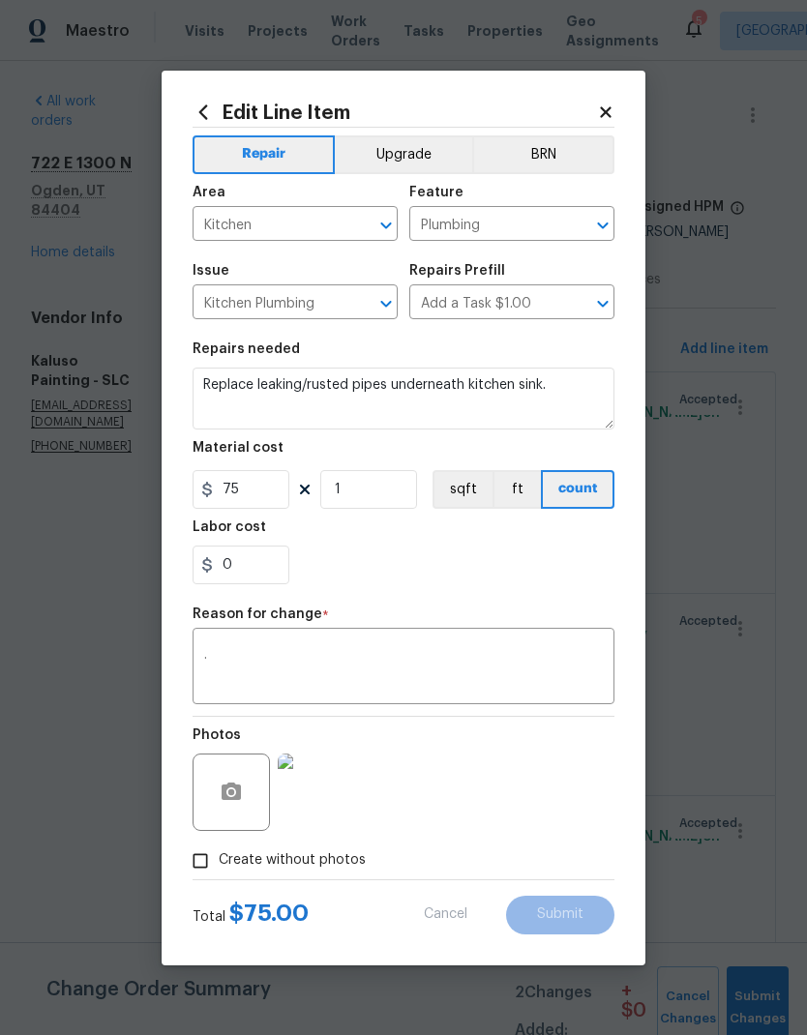
type input "50"
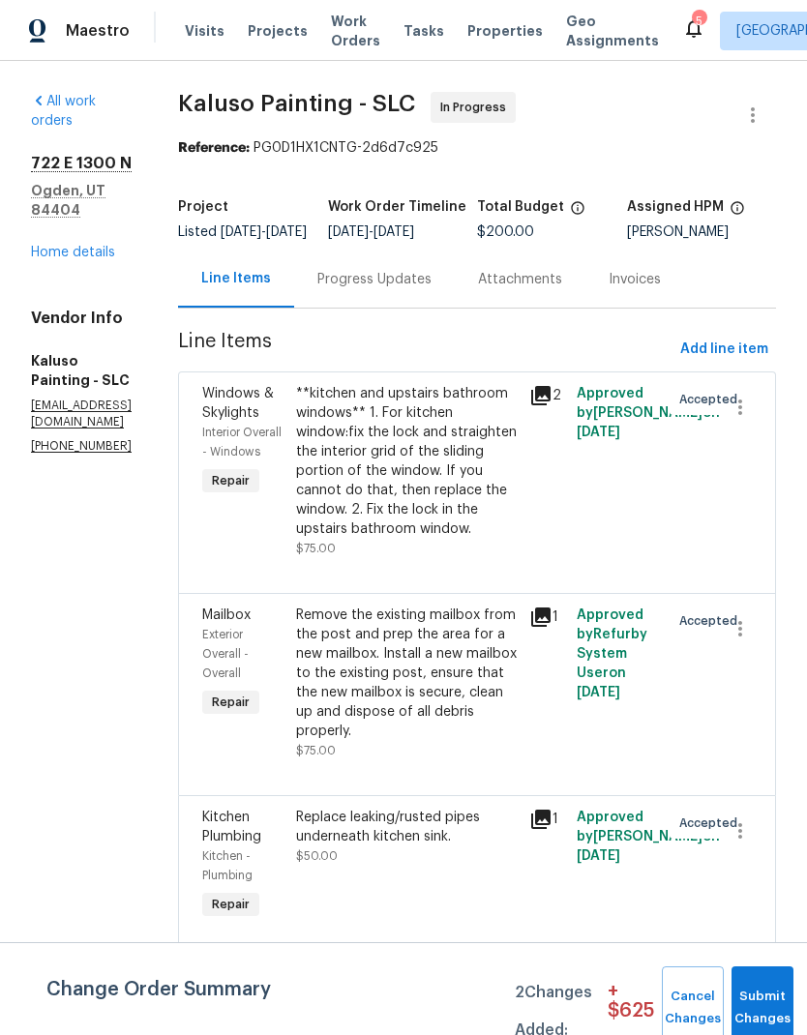
click at [447, 482] on div "**kitchen and upstairs bathroom windows** 1. For kitchen window:fix the lock an…" at bounding box center [407, 461] width 223 height 155
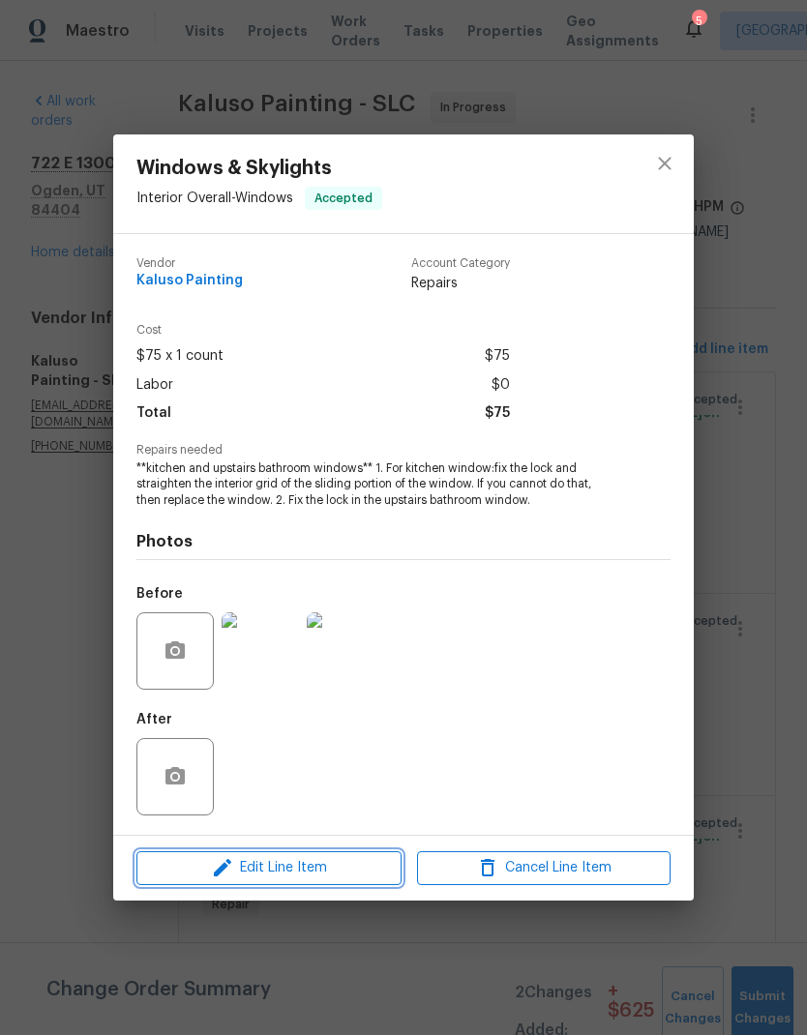
click at [336, 875] on span "Edit Line Item" at bounding box center [269, 868] width 254 height 24
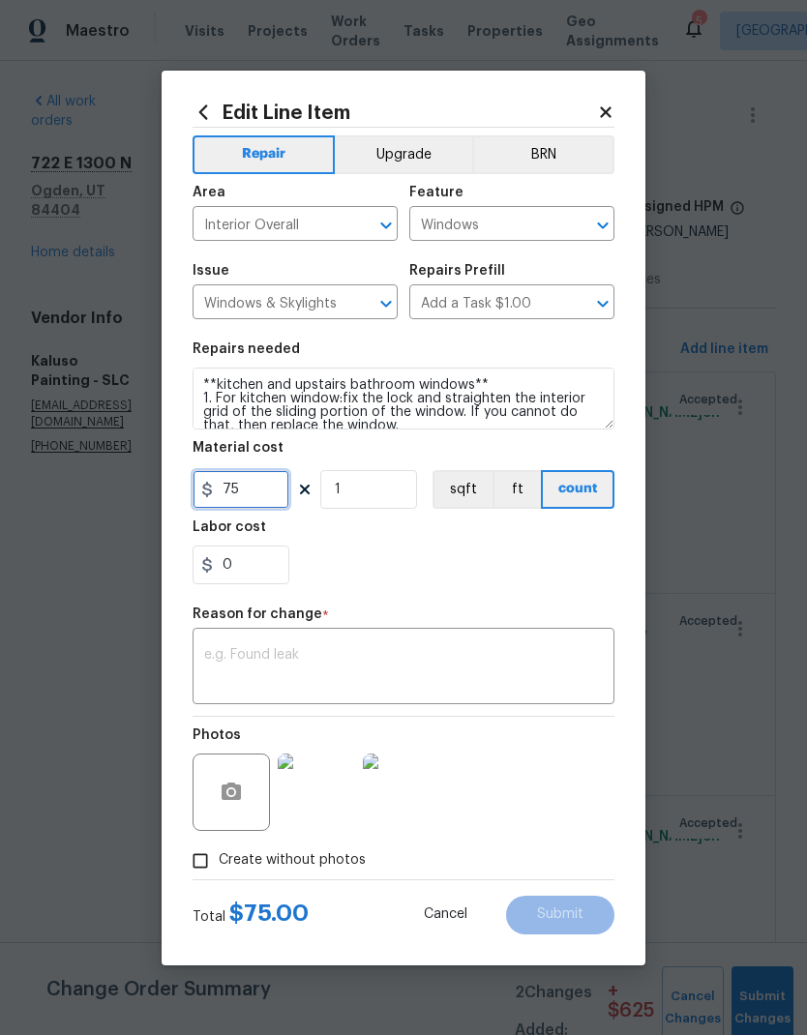
click at [222, 494] on input "75" at bounding box center [241, 489] width 97 height 39
click at [262, 494] on input "75" at bounding box center [241, 489] width 97 height 39
type input "700"
click at [528, 566] on div "0" at bounding box center [404, 565] width 422 height 39
click at [468, 672] on textarea at bounding box center [403, 668] width 399 height 41
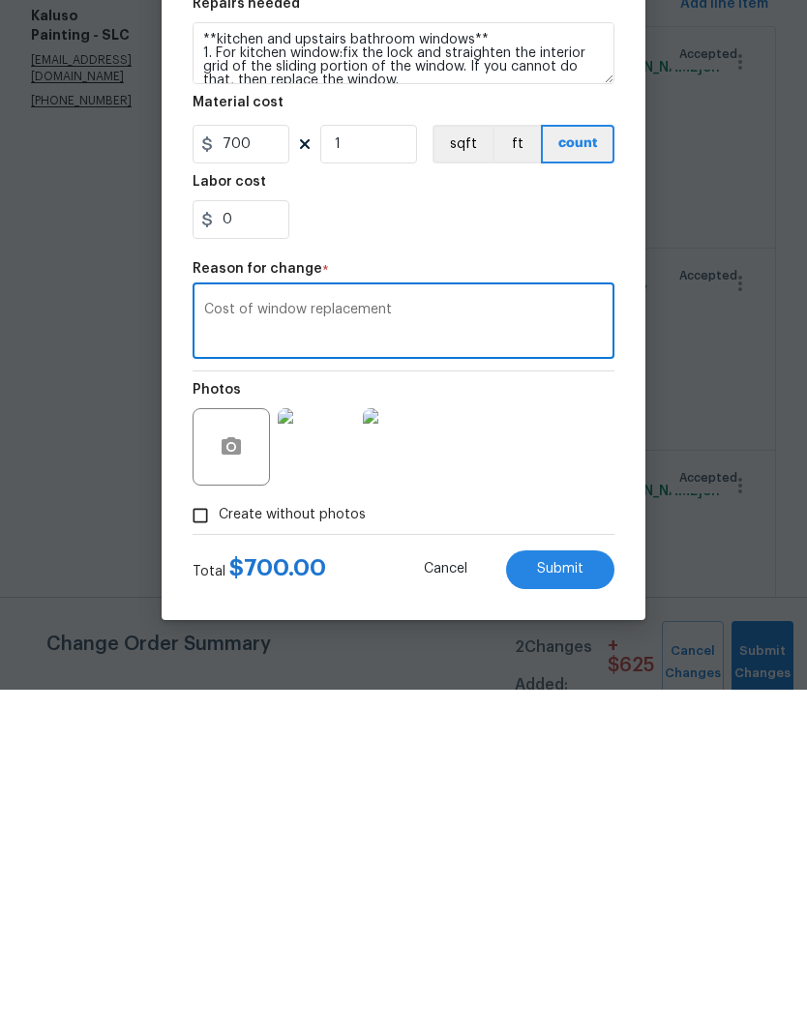
type textarea "Cost of window replacement"
click at [586, 896] on button "Submit" at bounding box center [560, 915] width 108 height 39
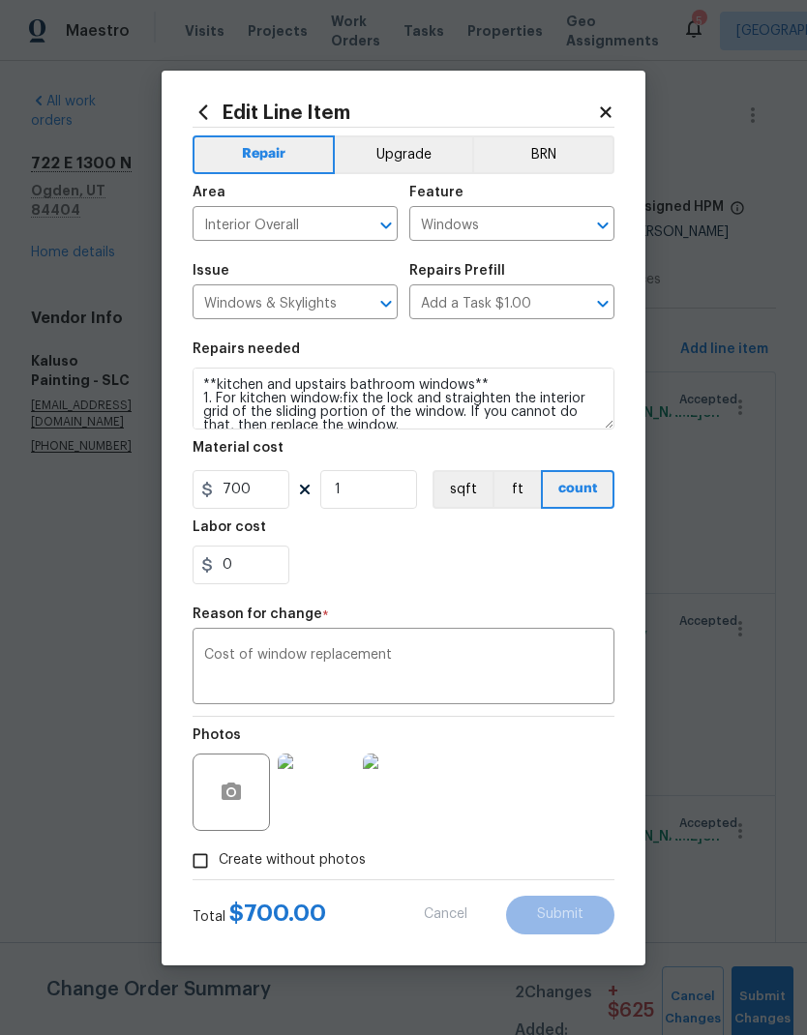
type input "75"
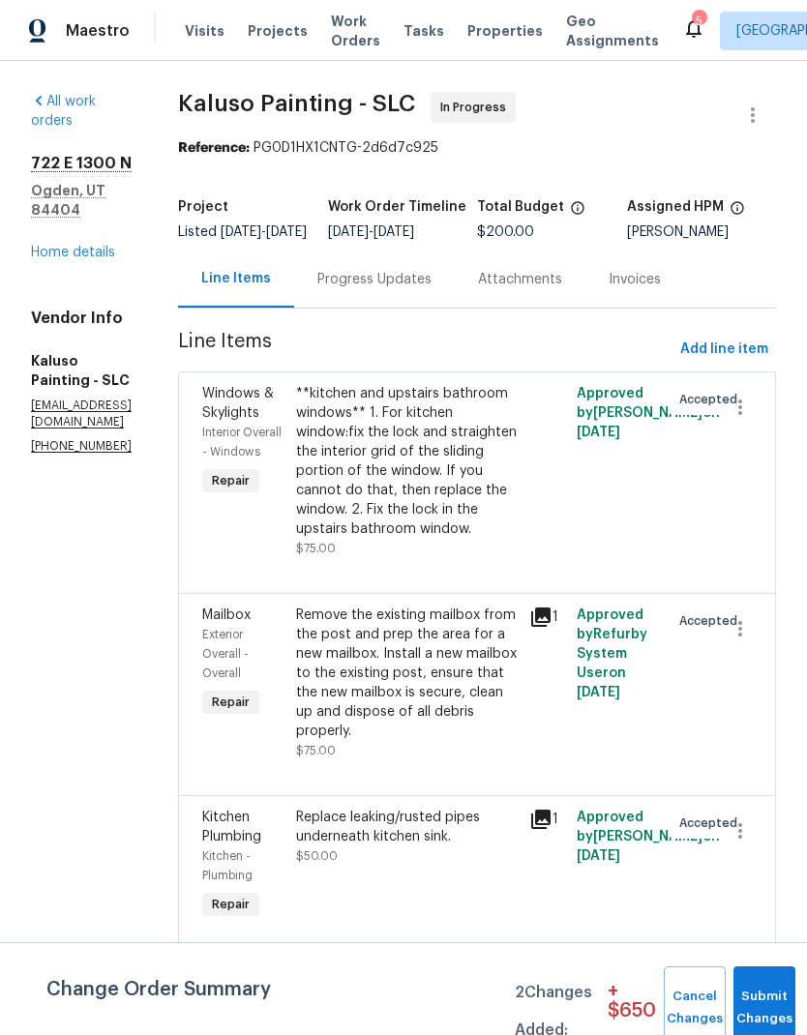
click at [456, 696] on div "Remove the existing mailbox from the post and prep the area for a new mailbox. …" at bounding box center [407, 673] width 223 height 135
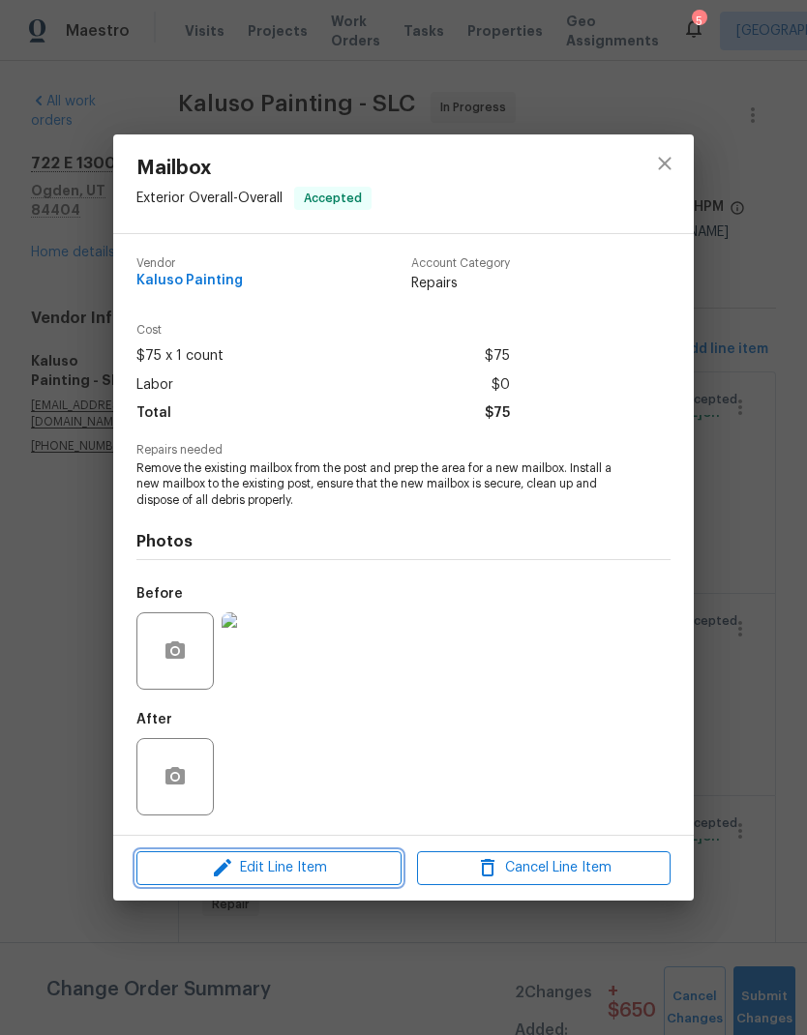
click at [324, 868] on span "Edit Line Item" at bounding box center [269, 868] width 254 height 24
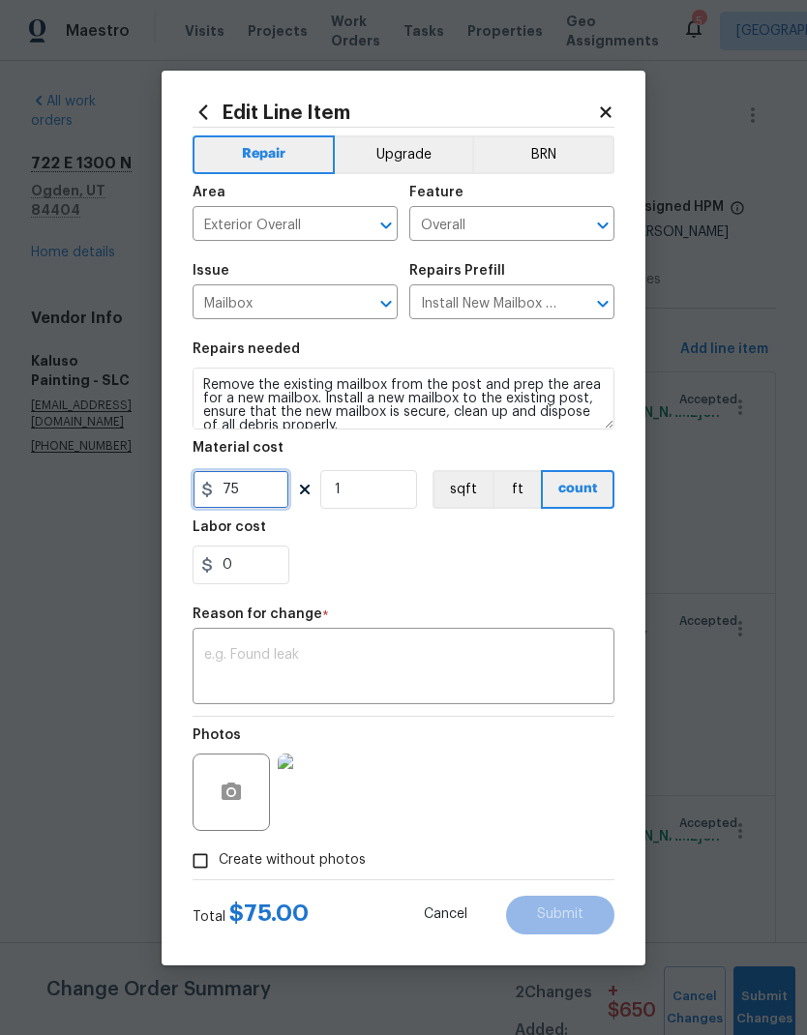
click at [220, 492] on input "75" at bounding box center [241, 489] width 97 height 39
click at [265, 491] on input "75" at bounding box center [241, 489] width 97 height 39
type input "145"
click at [475, 566] on div "0" at bounding box center [404, 565] width 422 height 39
click at [310, 664] on textarea at bounding box center [403, 668] width 399 height 41
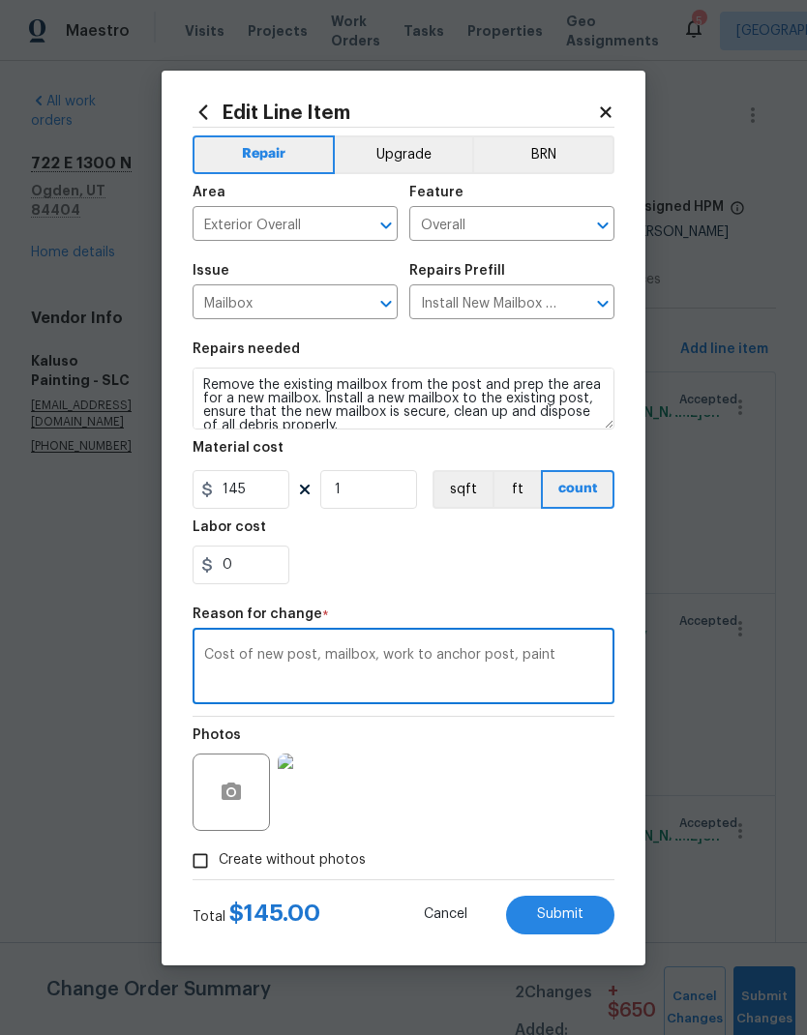
type textarea "Cost of new post, mailbox, work to anchor post, paint"
click at [548, 575] on div "0" at bounding box center [404, 565] width 422 height 39
click at [577, 915] on span "Submit" at bounding box center [560, 915] width 46 height 15
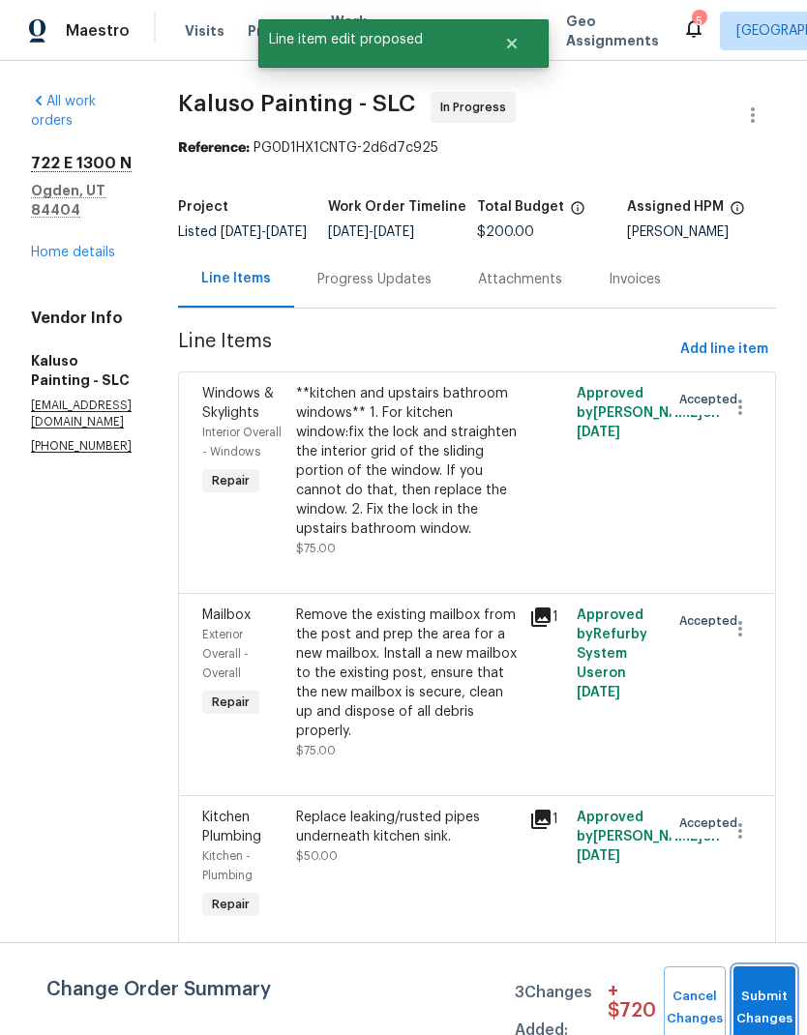
click at [760, 990] on button "Submit Changes" at bounding box center [765, 1008] width 62 height 83
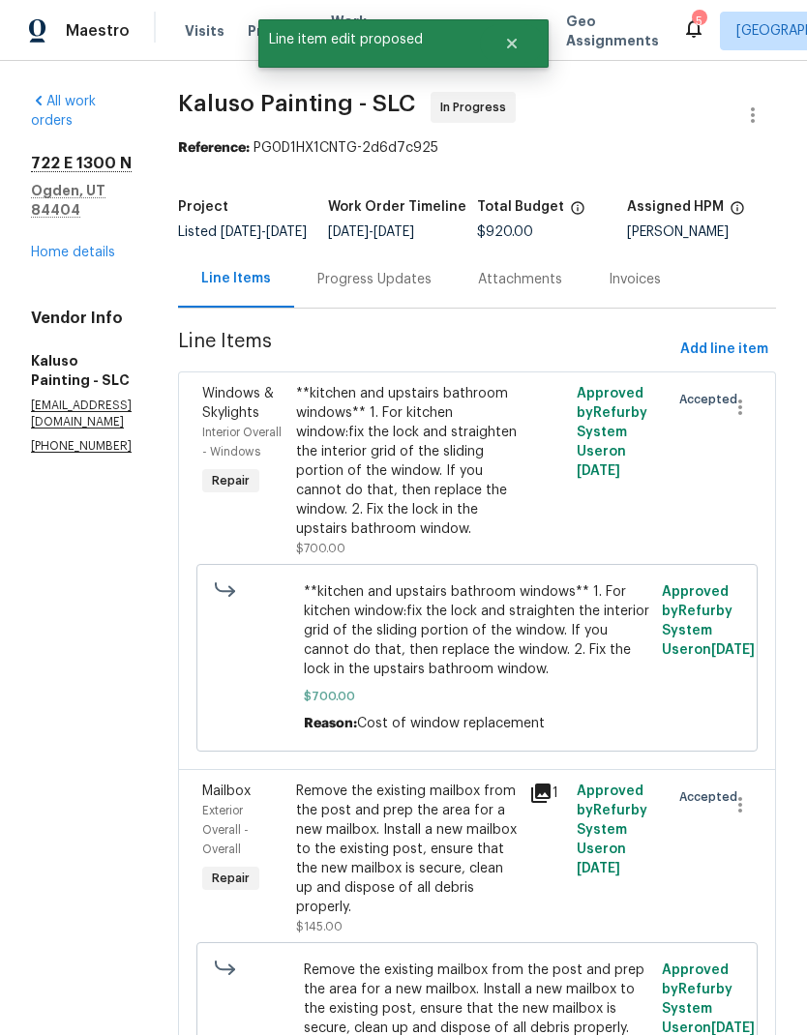
click at [432, 279] on div "Progress Updates" at bounding box center [374, 279] width 114 height 19
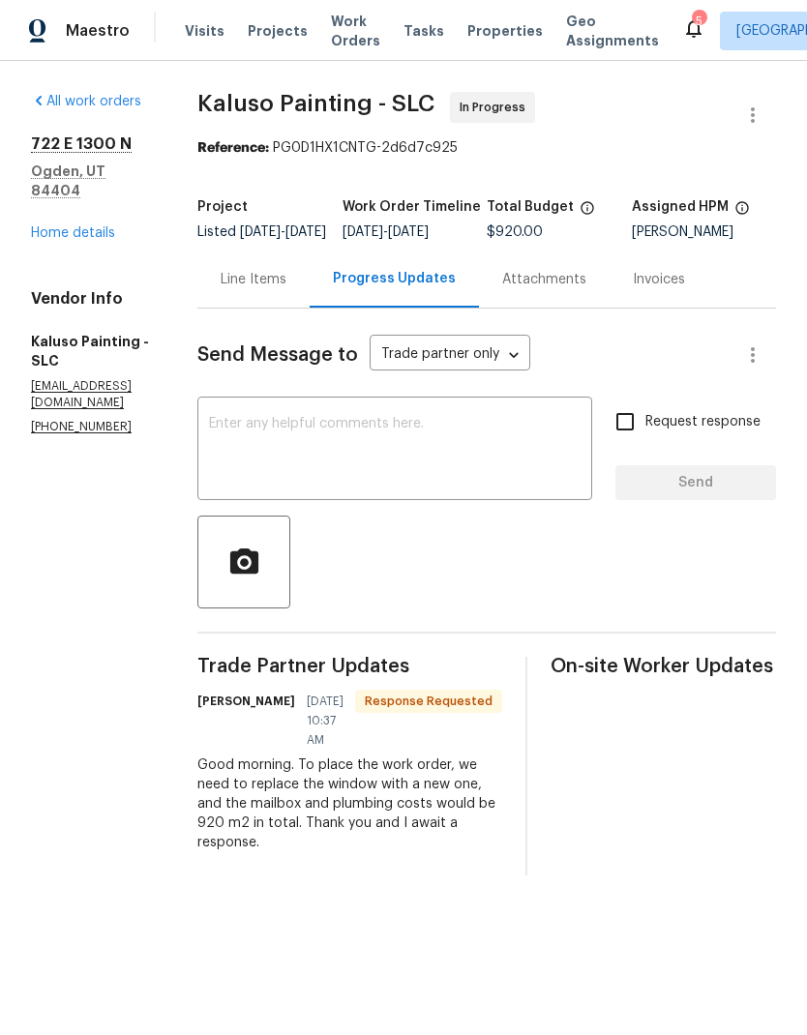
click at [445, 445] on textarea at bounding box center [395, 451] width 372 height 68
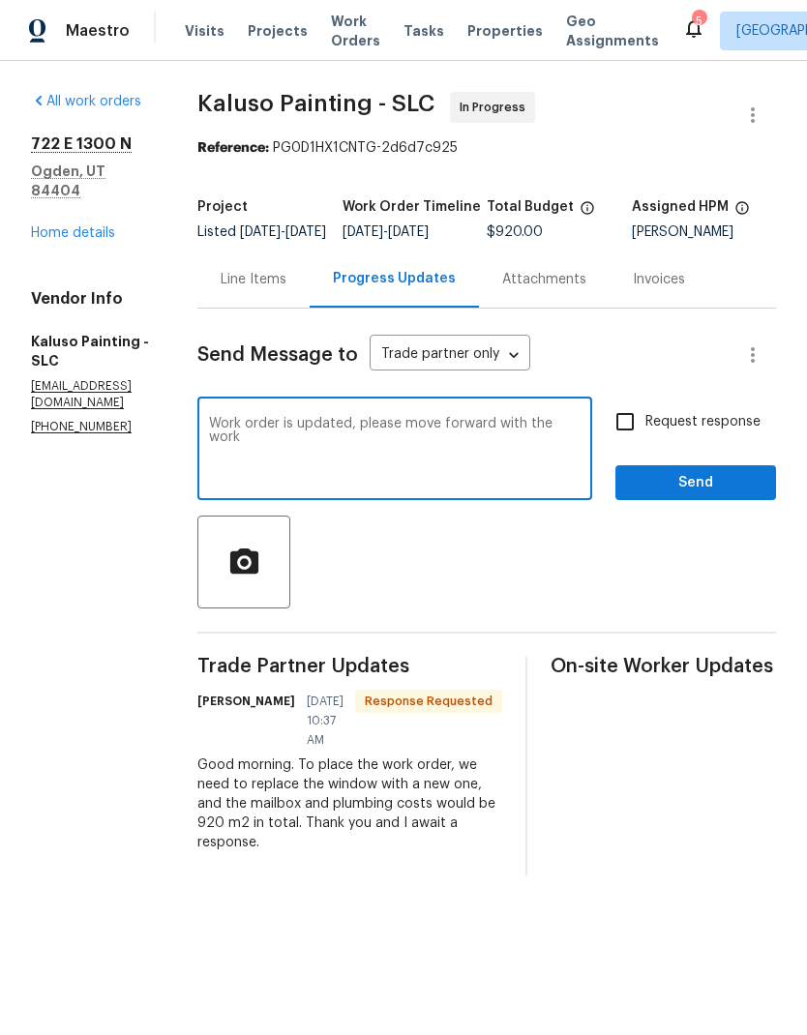
type textarea "Work order is updated, please move forward with the work"
click at [715, 495] on span "Send" at bounding box center [696, 483] width 130 height 24
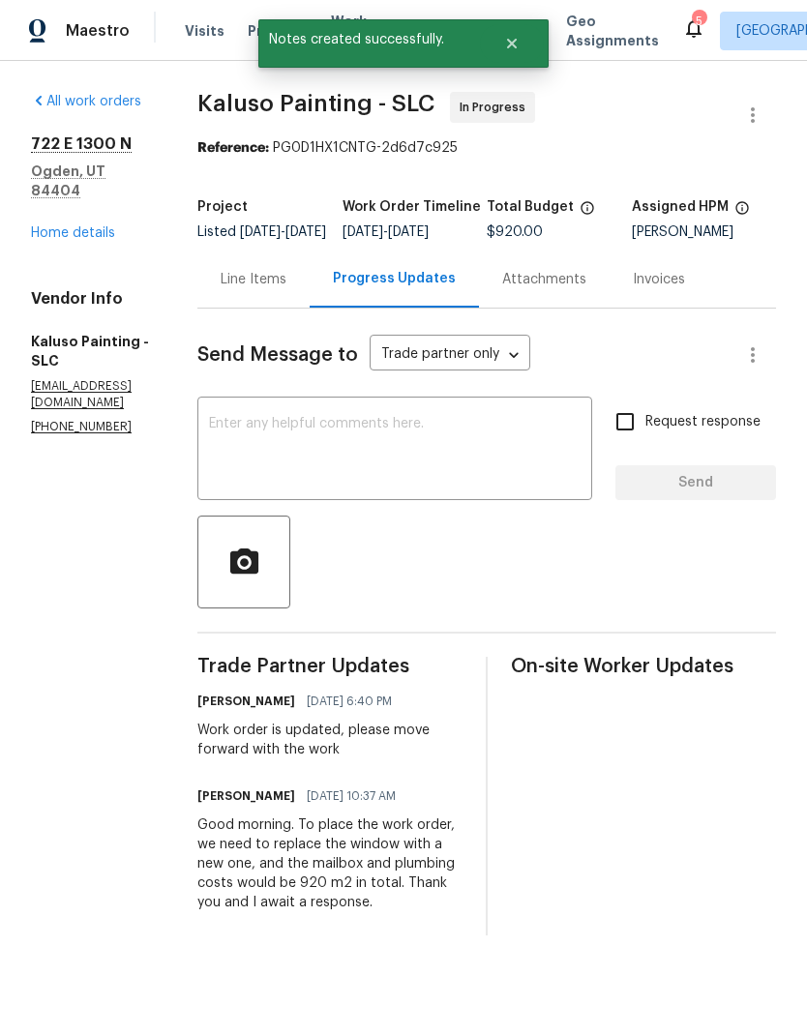
click at [90, 226] on link "Home details" at bounding box center [73, 233] width 84 height 14
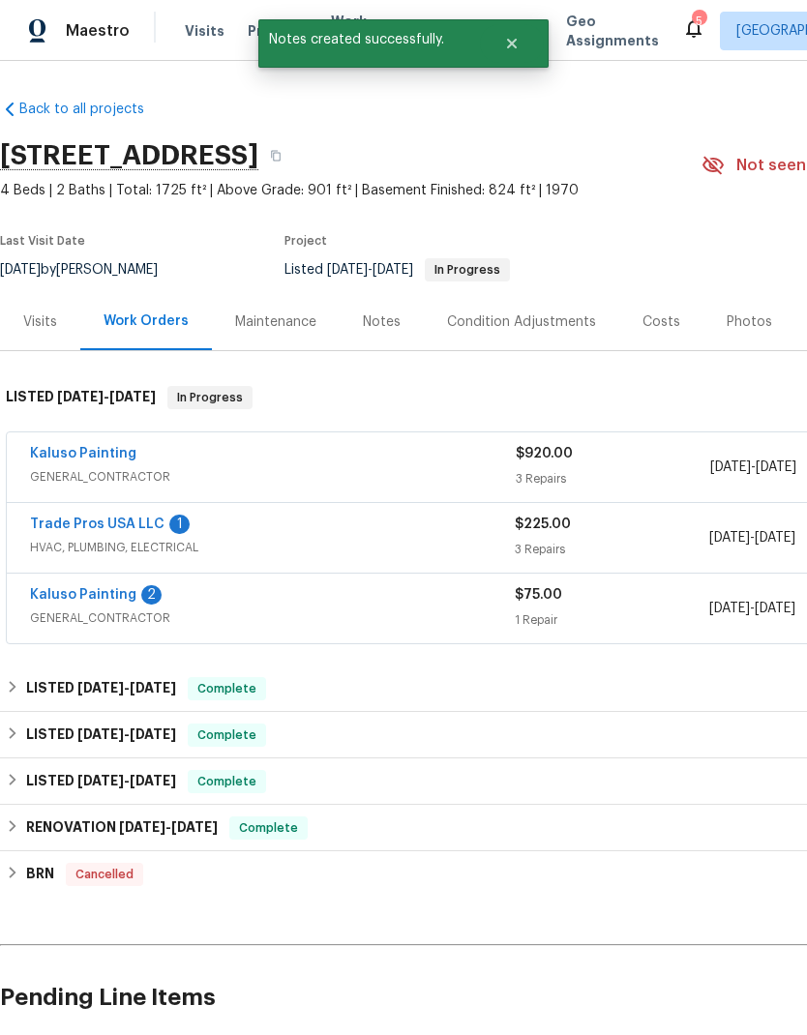
click at [128, 523] on link "Trade Pros USA LLC" at bounding box center [97, 525] width 135 height 14
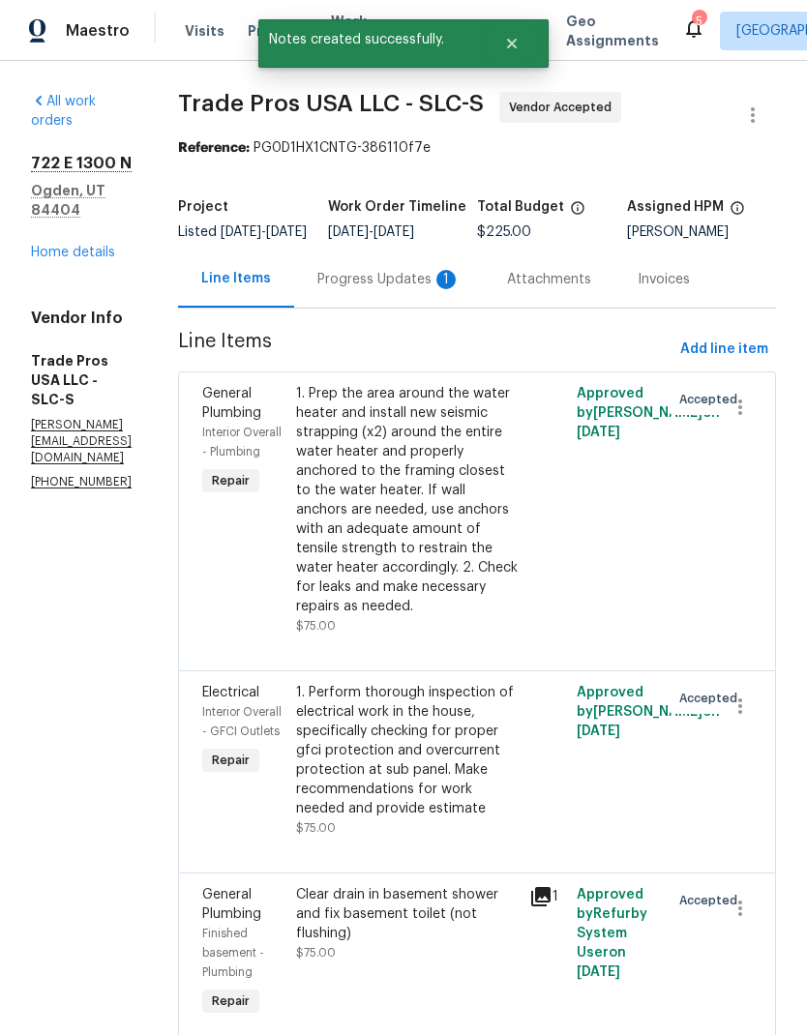
click at [421, 289] on div "Progress Updates 1" at bounding box center [388, 279] width 143 height 19
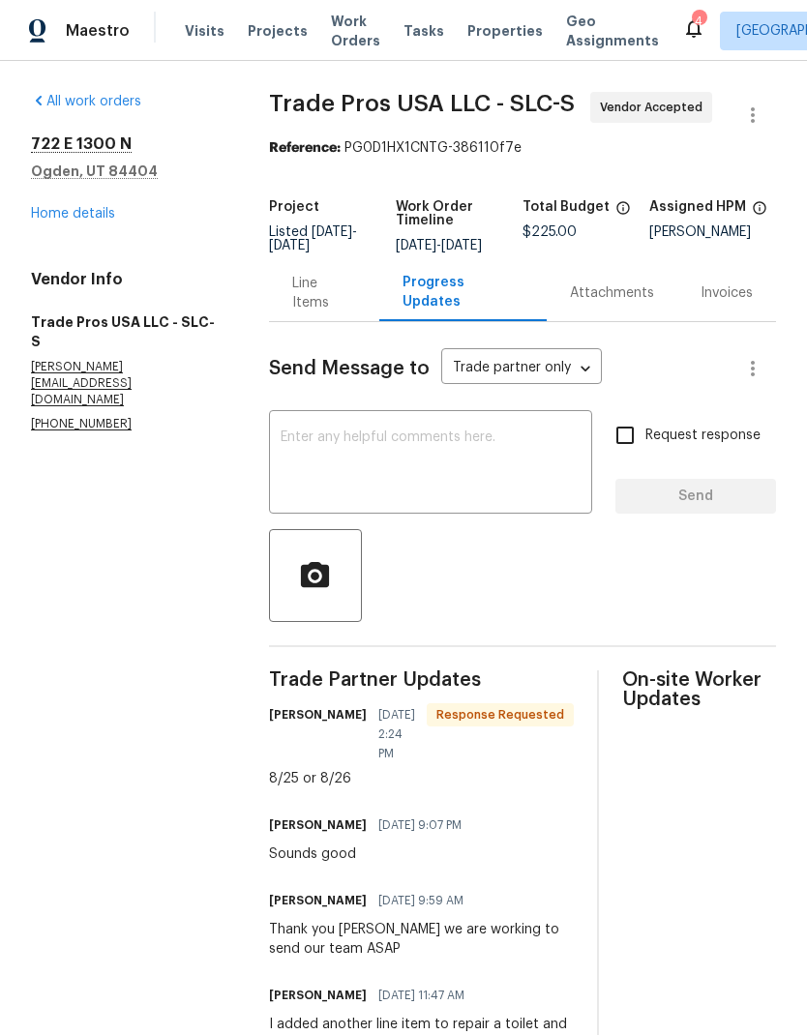
click at [481, 469] on textarea at bounding box center [431, 465] width 300 height 68
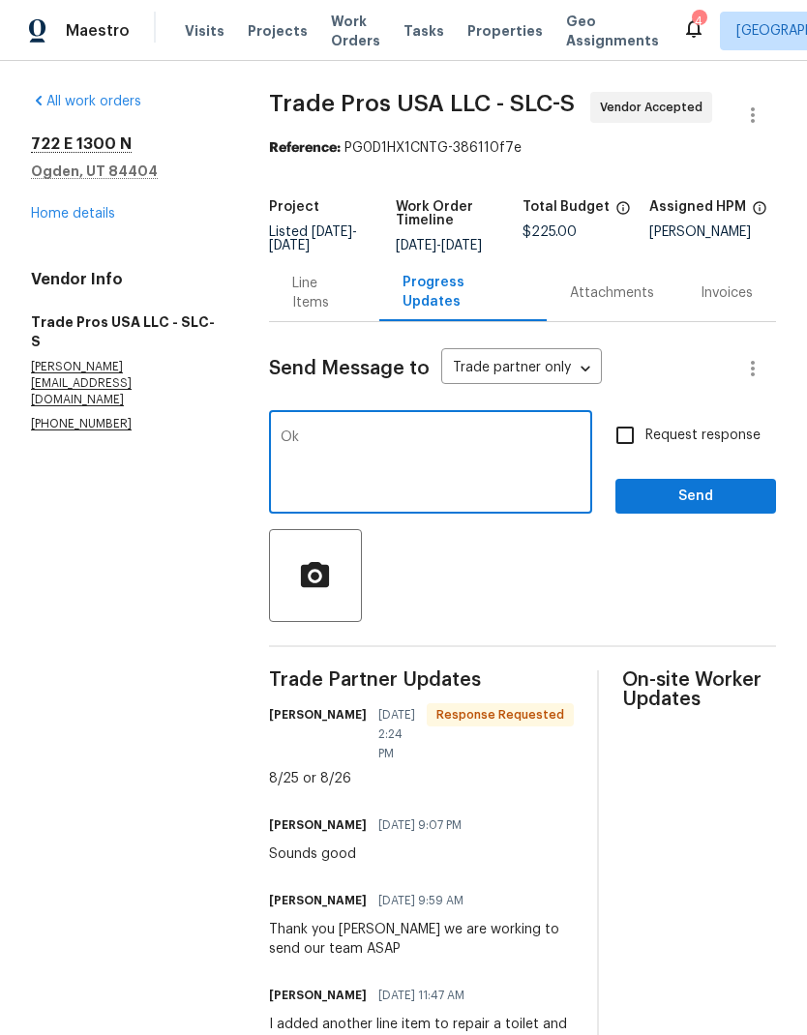
type textarea "Ok"
click at [709, 509] on span "Send" at bounding box center [696, 497] width 130 height 24
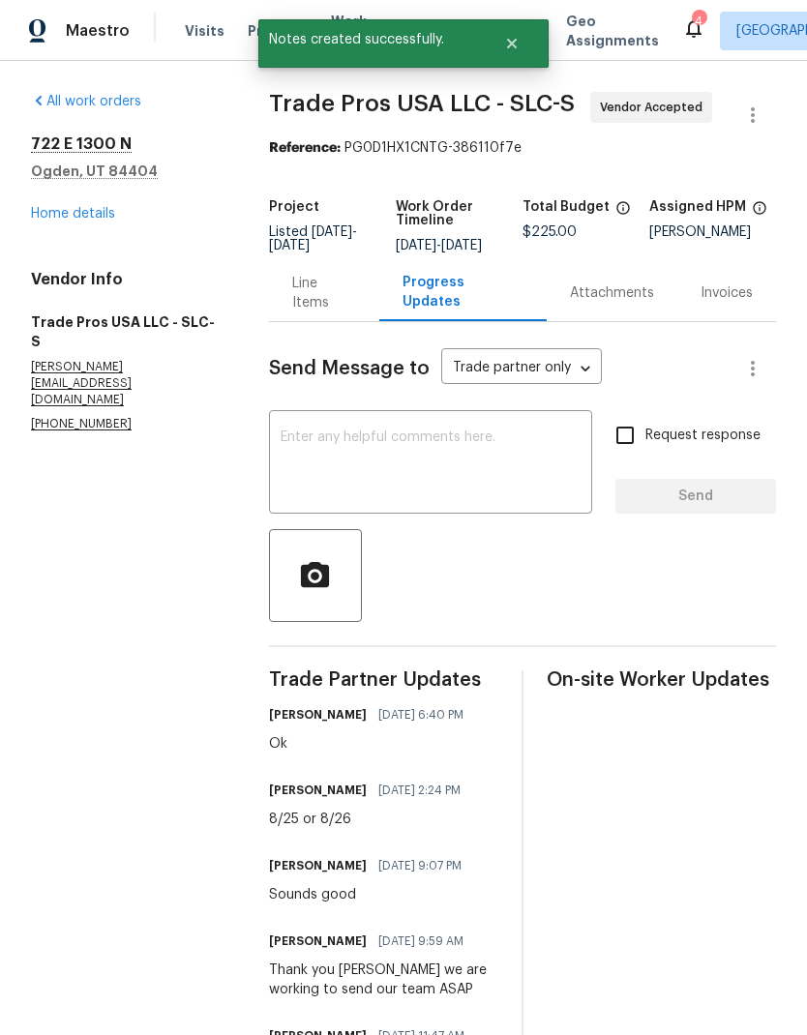
click at [74, 217] on link "Home details" at bounding box center [73, 214] width 84 height 14
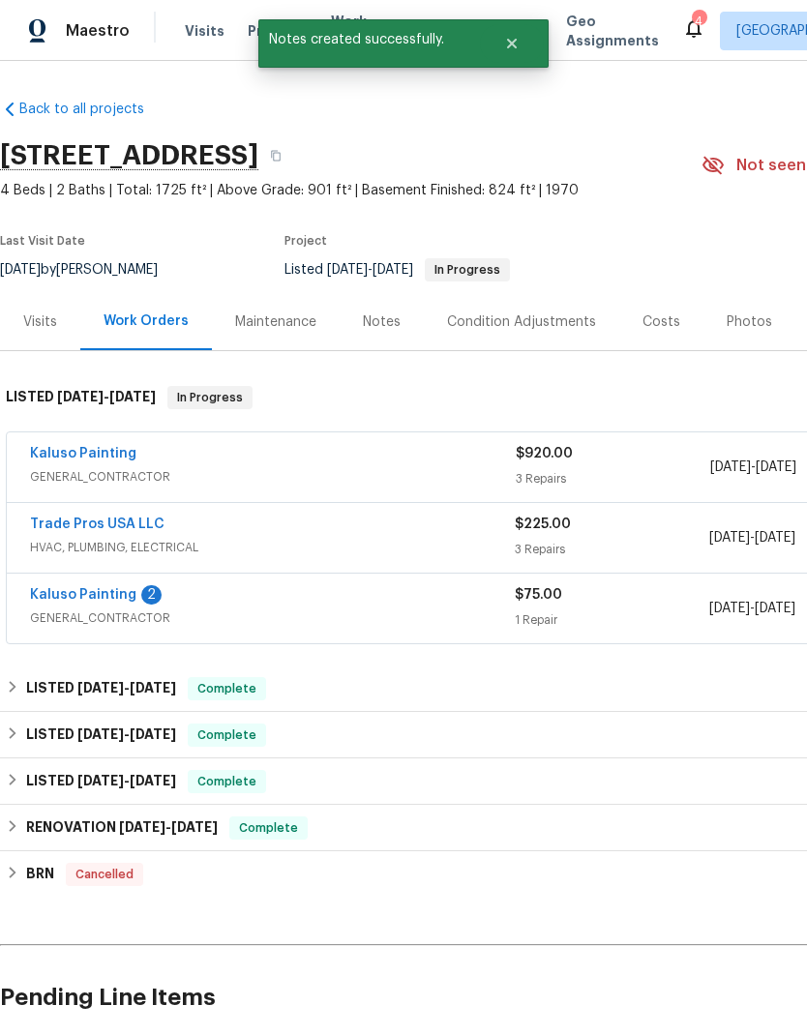
click at [86, 600] on link "Kaluso Painting" at bounding box center [83, 595] width 106 height 14
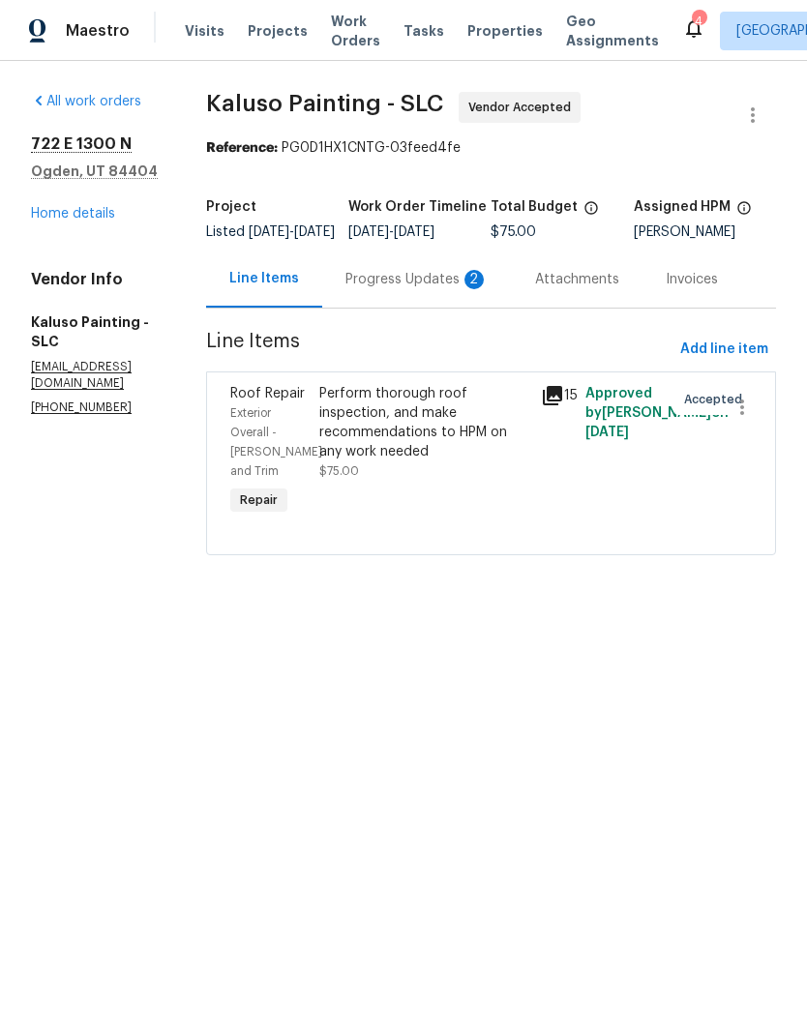
click at [429, 307] on div "Progress Updates 2" at bounding box center [417, 279] width 190 height 57
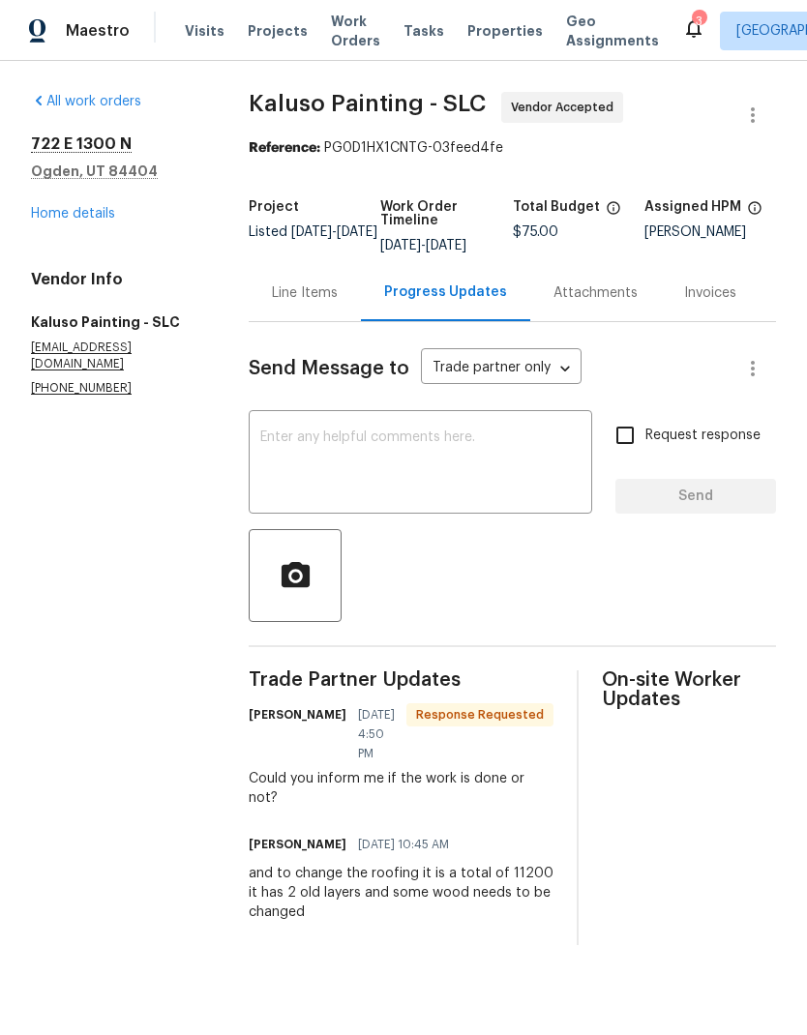
click at [83, 220] on link "Home details" at bounding box center [73, 214] width 84 height 14
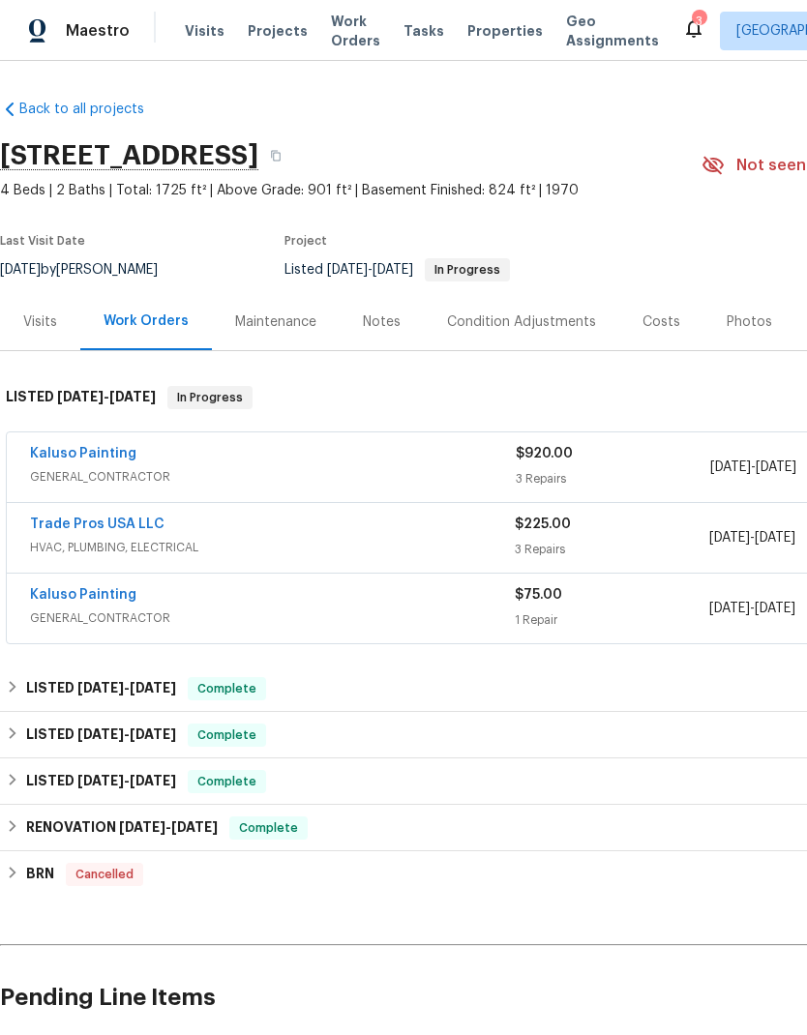
click at [115, 589] on link "Kaluso Painting" at bounding box center [83, 595] width 106 height 14
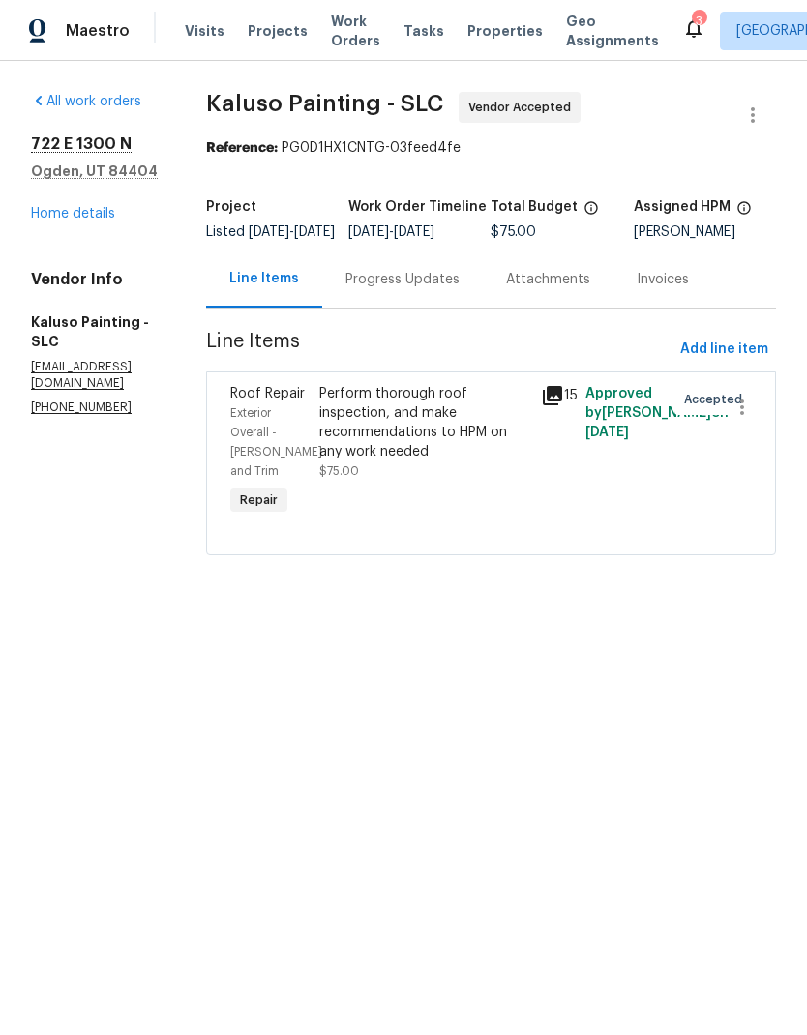
click at [432, 426] on div "Perform thorough roof inspection, and make recommendations to HPM on any work n…" at bounding box center [424, 422] width 211 height 77
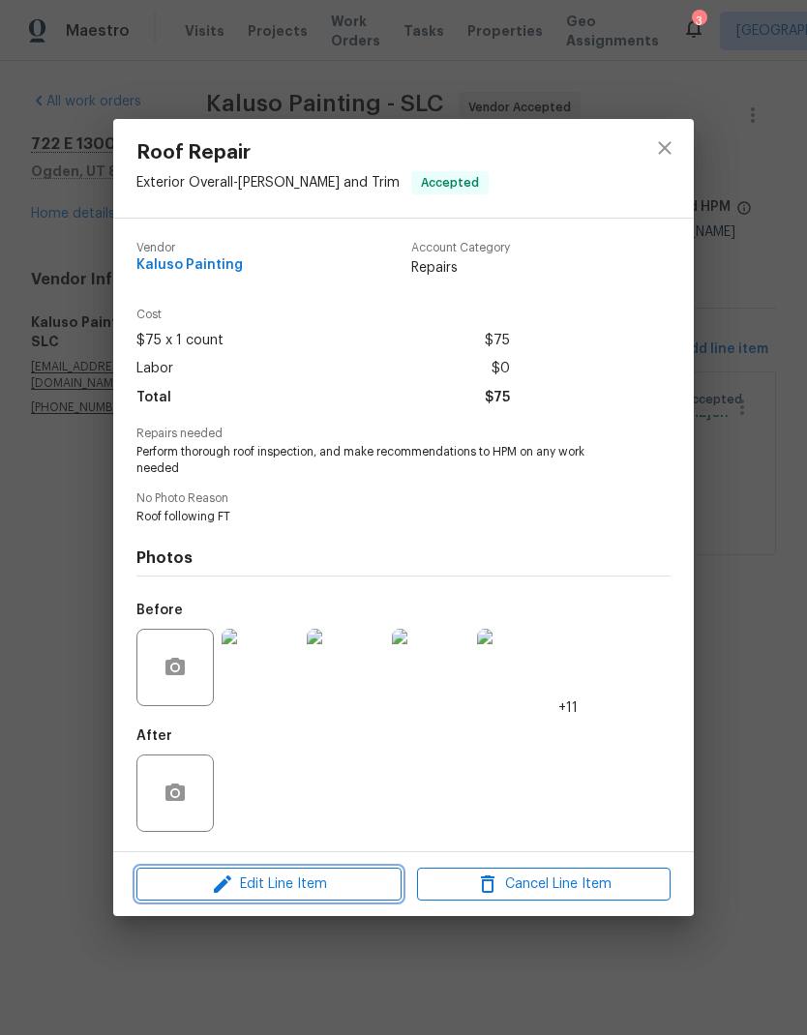
click at [344, 885] on span "Edit Line Item" at bounding box center [269, 885] width 254 height 24
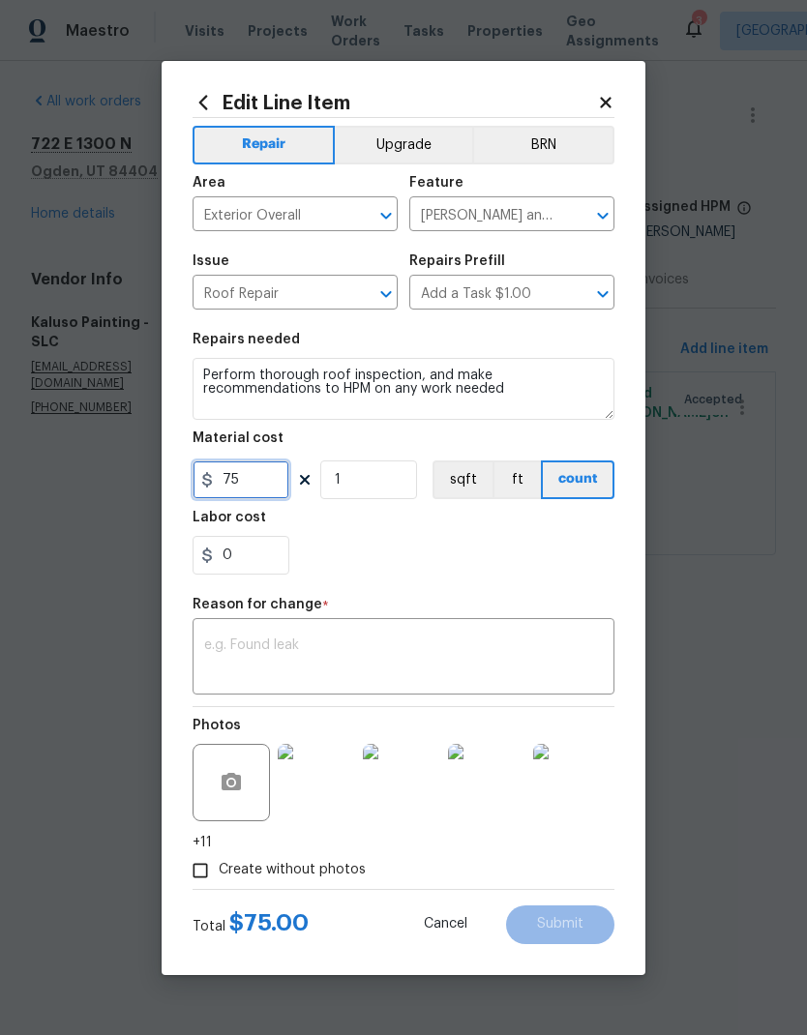
click at [266, 493] on input "75" at bounding box center [241, 480] width 97 height 39
type input "11200"
click at [484, 554] on div "0" at bounding box center [404, 555] width 422 height 39
click at [439, 666] on textarea at bounding box center [403, 659] width 399 height 41
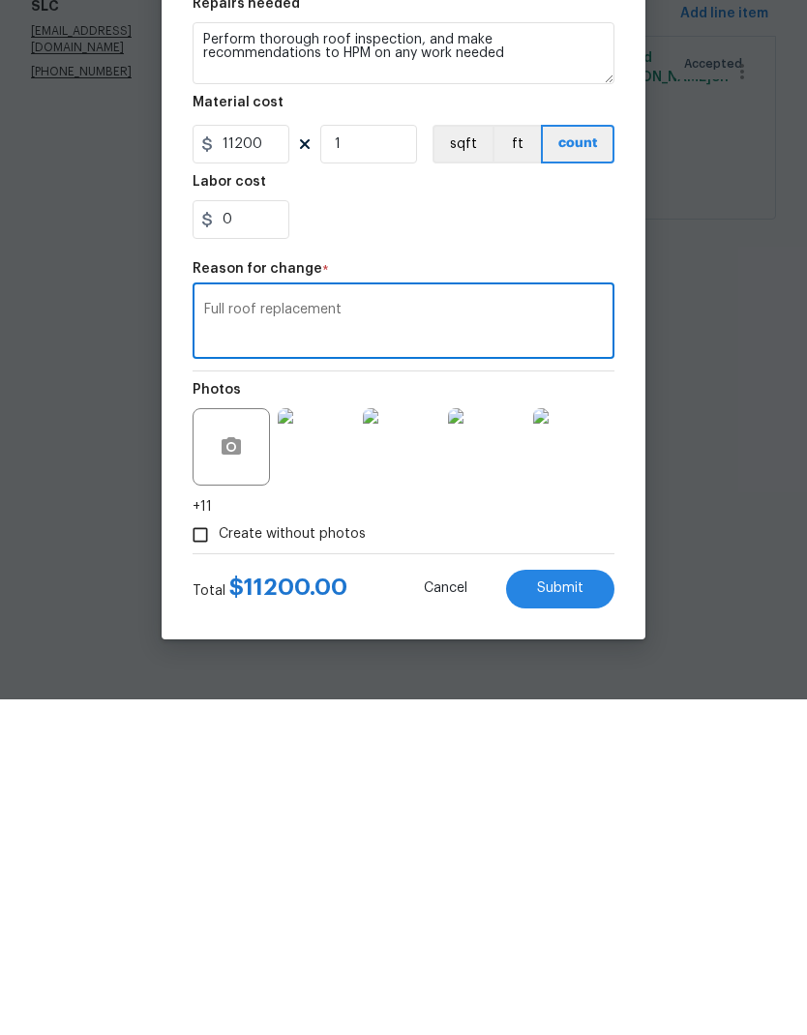
type textarea "Full roof replacement"
click at [555, 321] on section "Repairs needed Perform thorough roof inspection, and make recommendations to HP…" at bounding box center [404, 453] width 422 height 265
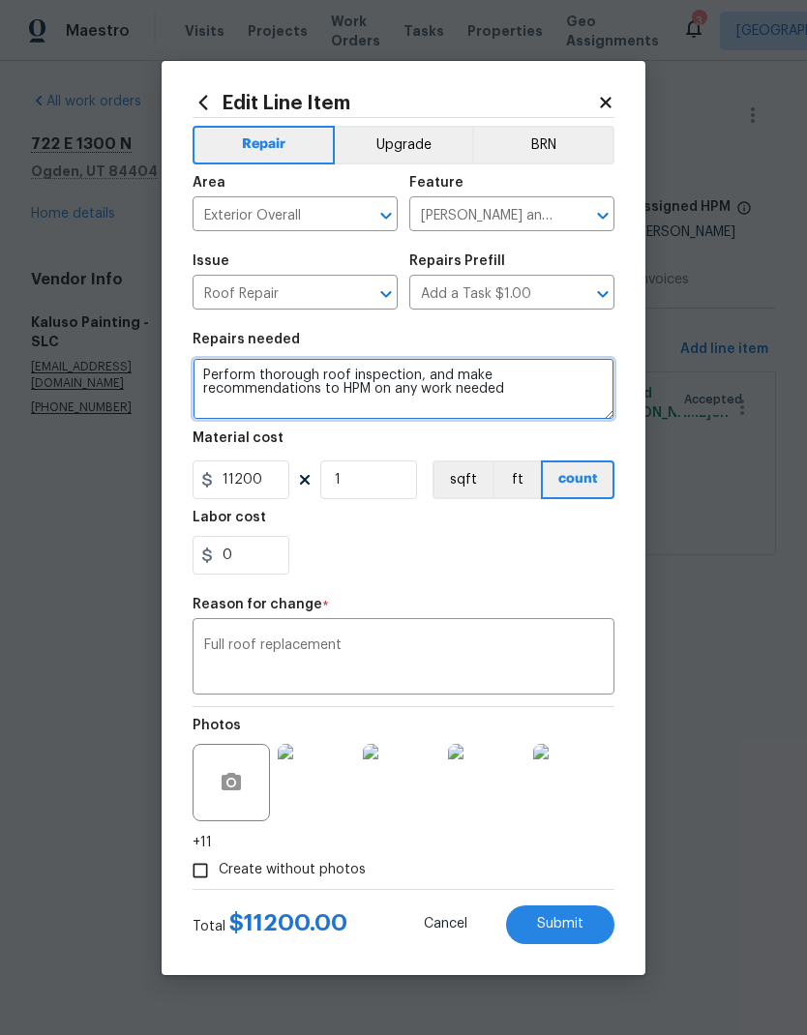
click at [210, 375] on textarea "Perform thorough roof inspection, and make recommendations to HPM on any work n…" at bounding box center [404, 389] width 422 height 62
click at [239, 375] on textarea "Perform thorough roof inspection, and make recommendations to HPM on any work n…" at bounding box center [404, 389] width 422 height 62
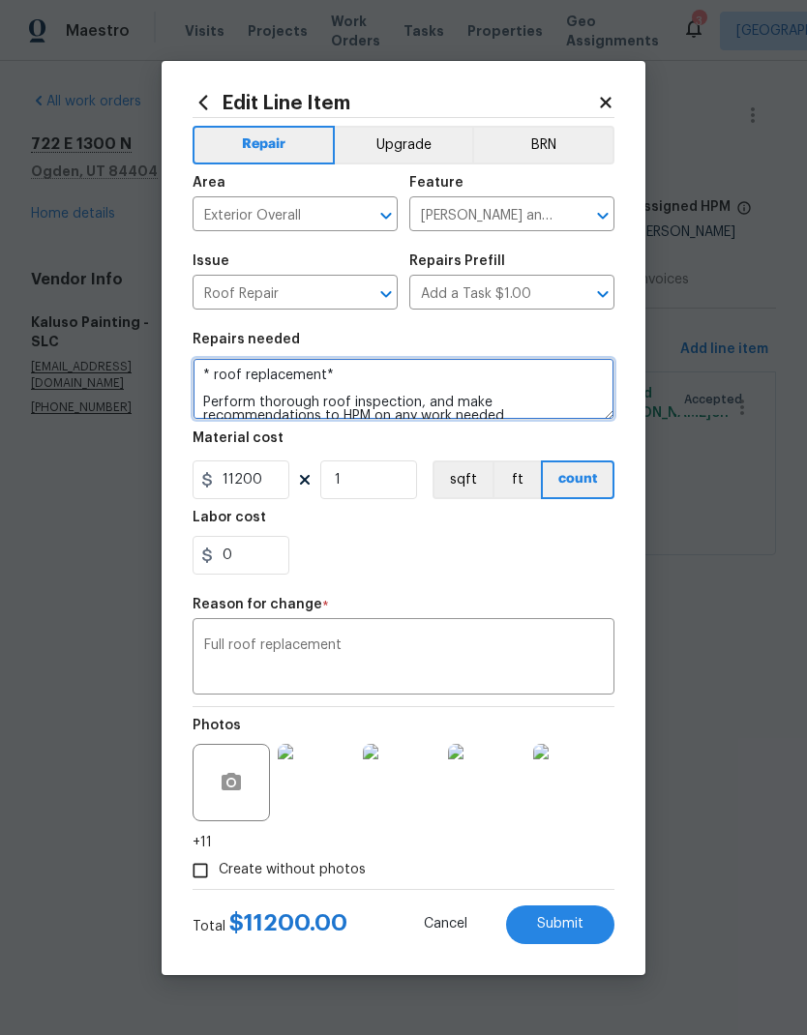
click at [223, 377] on textarea "* roof replacement* Perform thorough roof inspection, and make recommendations …" at bounding box center [404, 389] width 422 height 62
click at [213, 377] on textarea "* roof replacement* Perform thorough roof inspection, and make recommendations …" at bounding box center [404, 389] width 422 height 62
click at [469, 379] on textarea "*roof replacement* Perform thorough roof inspection, and make recommendations t…" at bounding box center [404, 389] width 422 height 62
type textarea "*roof replacement* Perform thorough roof inspection, and make recommendations t…"
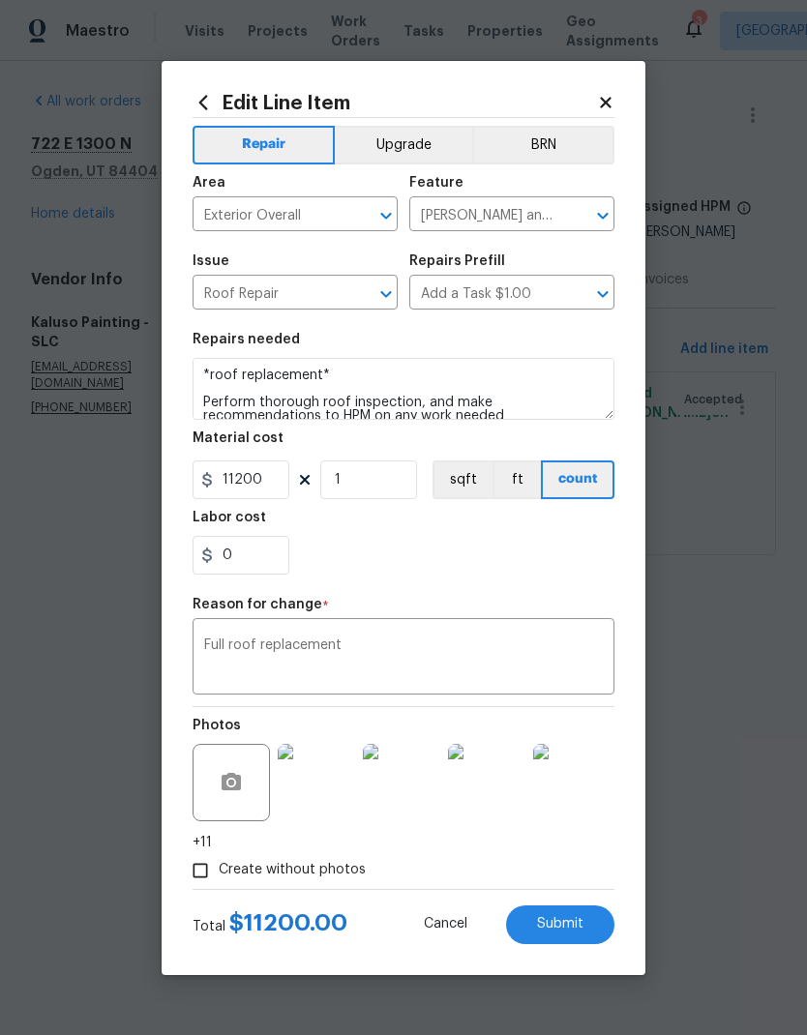
click at [572, 572] on div "0" at bounding box center [404, 555] width 422 height 39
click at [567, 928] on span "Submit" at bounding box center [560, 924] width 46 height 15
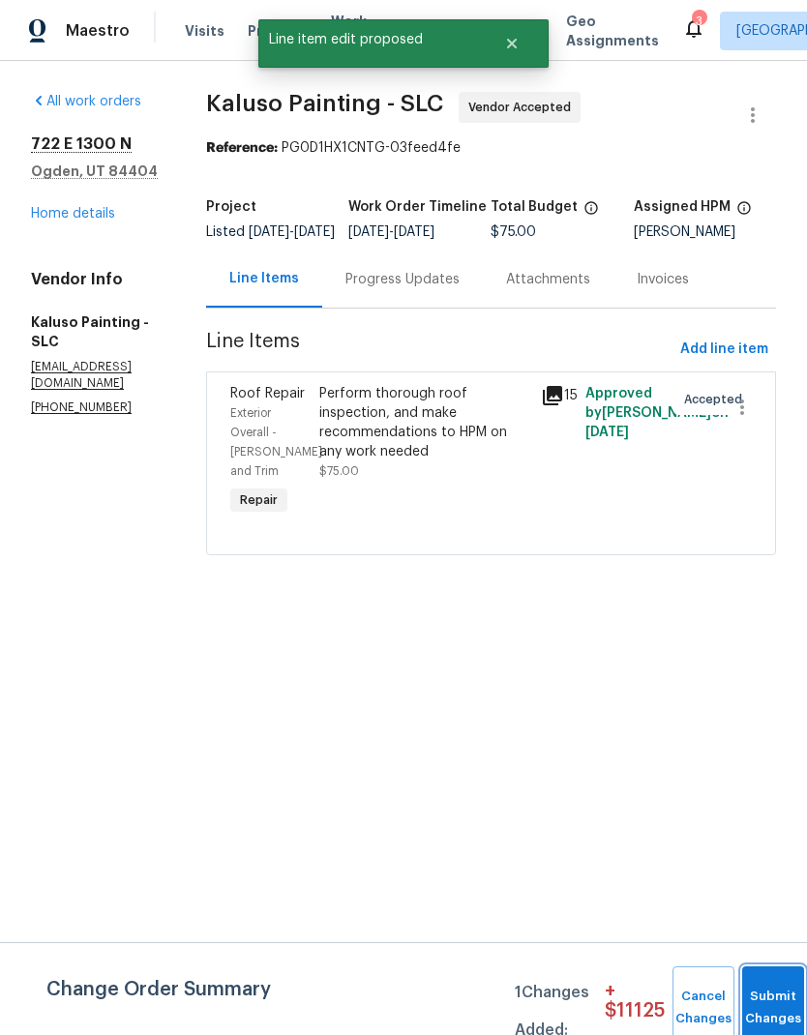
click at [772, 998] on button "Submit Changes" at bounding box center [773, 1008] width 62 height 83
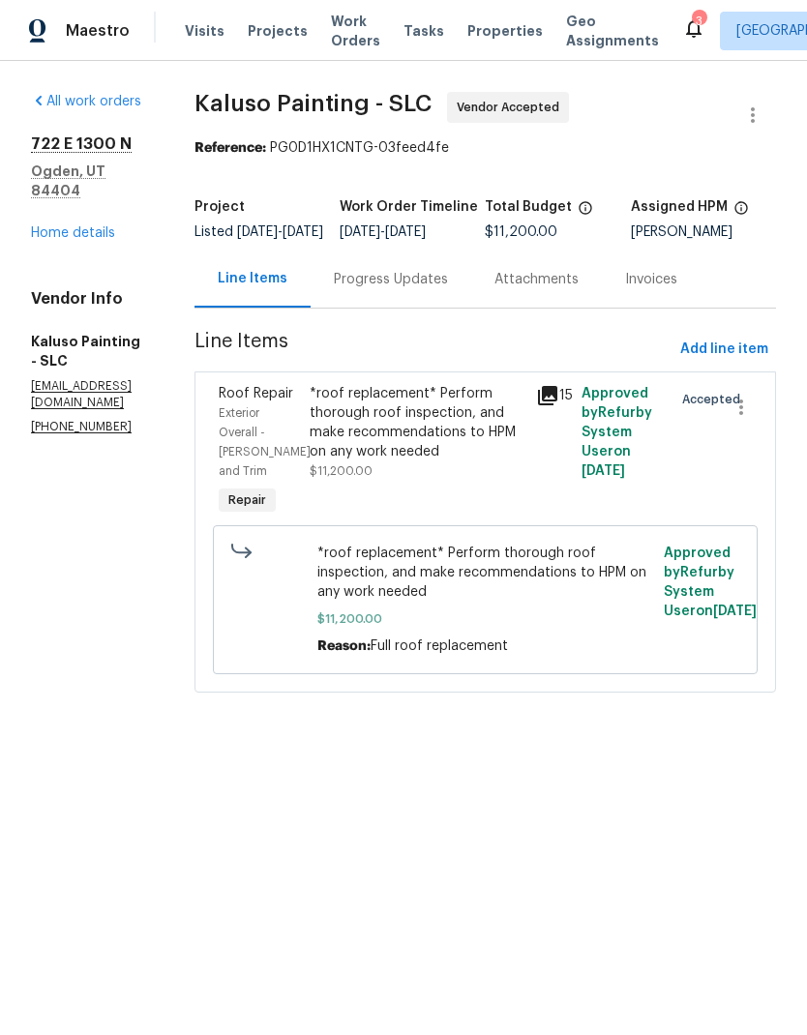
click at [97, 226] on link "Home details" at bounding box center [73, 233] width 84 height 14
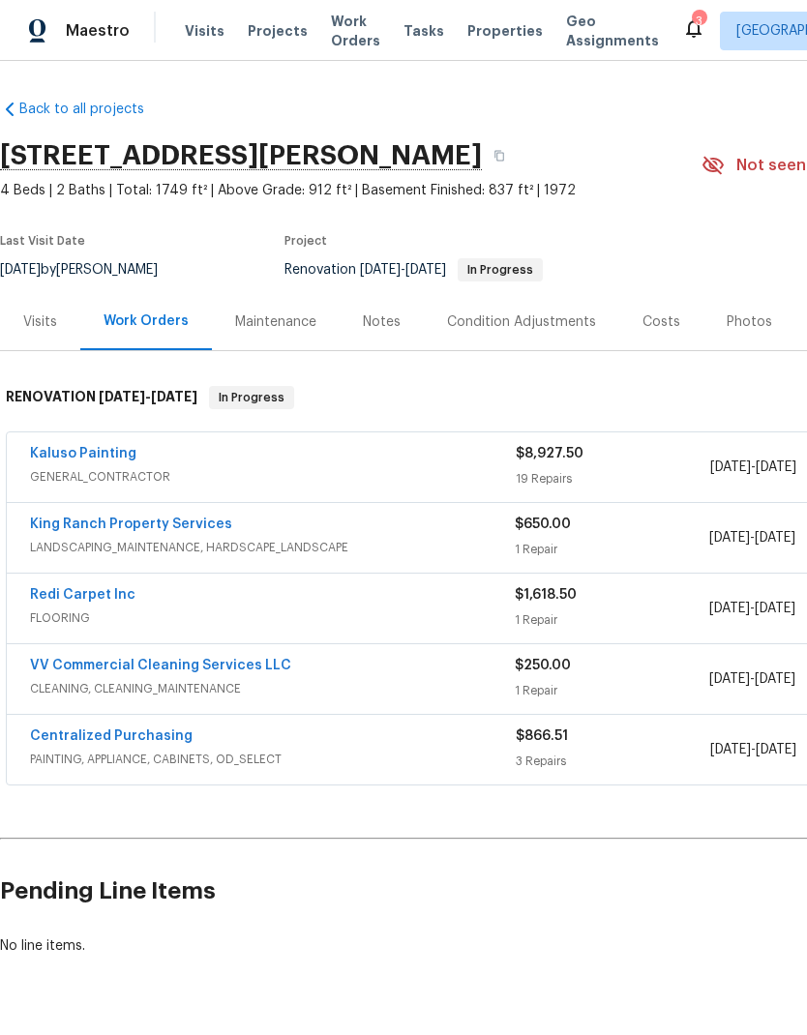
scroll to position [0, -1]
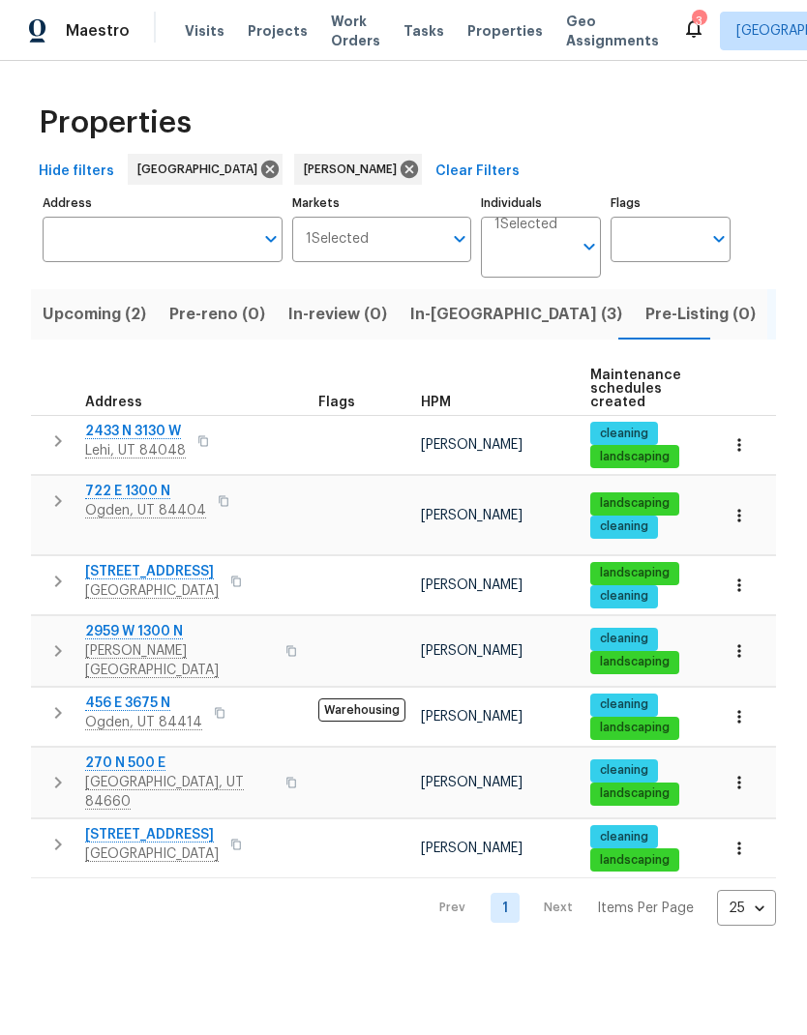
click at [183, 565] on span "[STREET_ADDRESS]" at bounding box center [152, 571] width 134 height 19
